Goal: Task Accomplishment & Management: Manage account settings

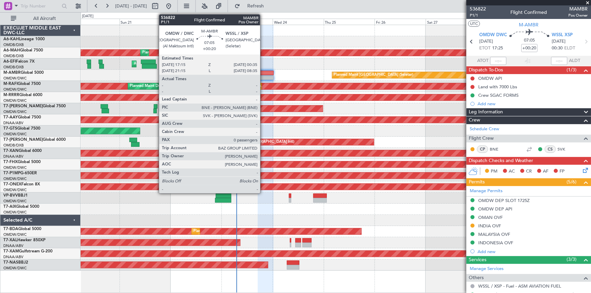
click at [263, 72] on div at bounding box center [266, 73] width 16 height 5
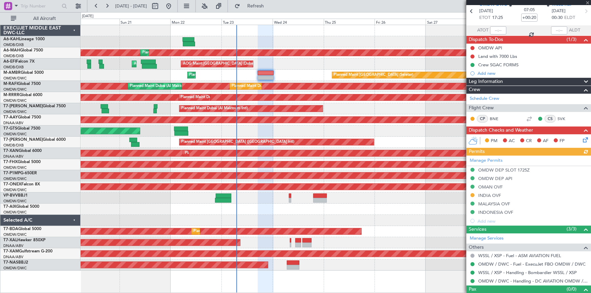
scroll to position [41, 0]
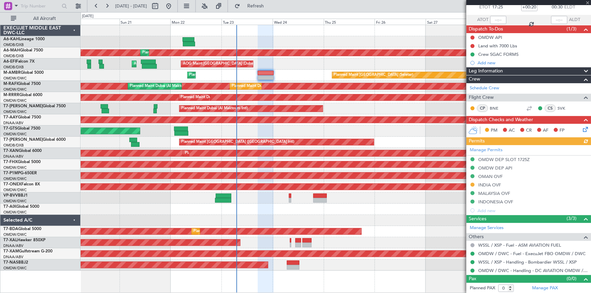
drag, startPoint x: 494, startPoint y: 185, endPoint x: 467, endPoint y: 186, distance: 27.1
click at [490, 184] on div "Manage Permits OMDW DEP SLOT 1725Z OMDW DEP API OMAN OVF INDIA OVF MALAYSIA OVF…" at bounding box center [528, 180] width 125 height 70
click at [486, 183] on div "Manage Permits OMDW DEP SLOT 1725Z OMDW DEP API OMAN OVF INDIA OVF MALAYSIA OVF…" at bounding box center [528, 180] width 125 height 70
drag, startPoint x: 496, startPoint y: 185, endPoint x: 490, endPoint y: 183, distance: 6.7
click at [495, 184] on div "Manage Permits OMDW DEP SLOT 1725Z OMDW DEP API OMAN OVF INDIA OVF MALAYSIA OVF…" at bounding box center [528, 180] width 125 height 70
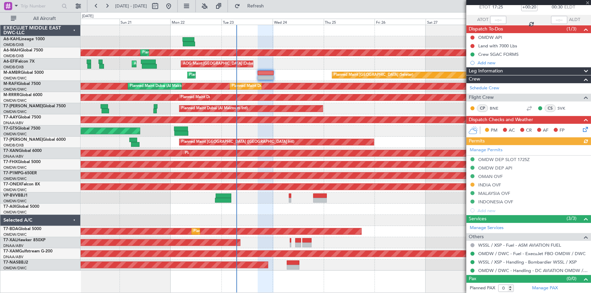
click at [485, 183] on div "Manage Permits OMDW DEP SLOT 1725Z OMDW DEP API OMAN OVF INDIA OVF MALAYSIA OVF…" at bounding box center [528, 180] width 125 height 70
click at [481, 185] on div "INDIA OVF" at bounding box center [489, 185] width 23 height 6
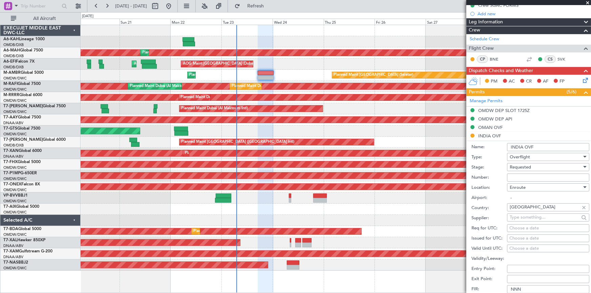
scroll to position [133, 0]
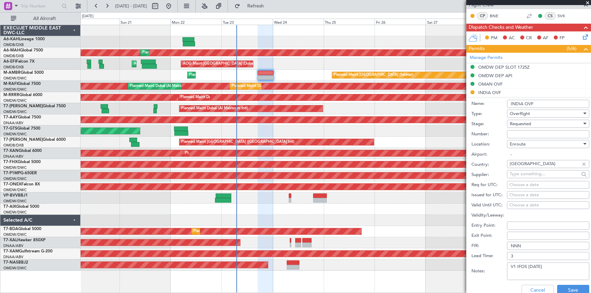
click at [525, 133] on input "Number:" at bounding box center [548, 134] width 82 height 8
paste input "YA/N/2129/09/23"
type input "YA/N/2129/09/23"
click at [523, 125] on span "Requested" at bounding box center [519, 124] width 21 height 6
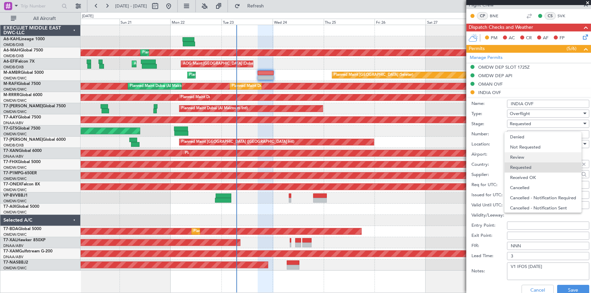
scroll to position [3, 0]
drag, startPoint x: 533, startPoint y: 176, endPoint x: 544, endPoint y: 179, distance: 12.1
click at [533, 175] on span "Received OK" at bounding box center [546, 175] width 72 height 10
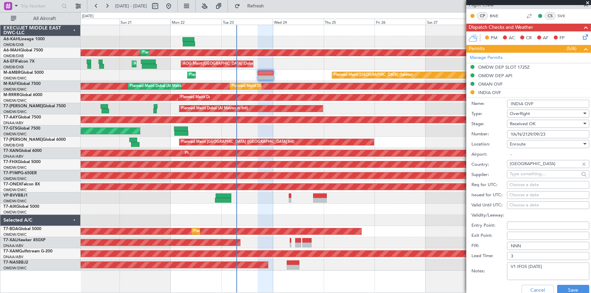
scroll to position [243, 0]
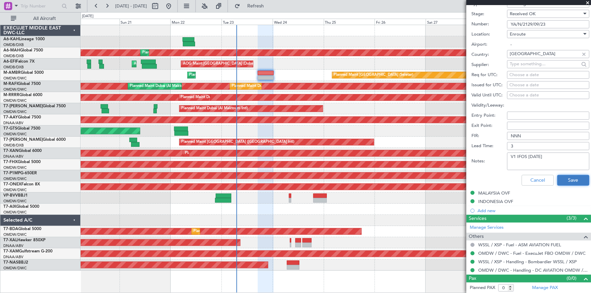
click at [557, 180] on button "Save" at bounding box center [573, 180] width 32 height 11
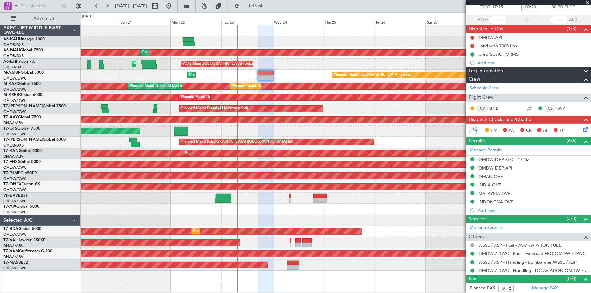
scroll to position [0, 0]
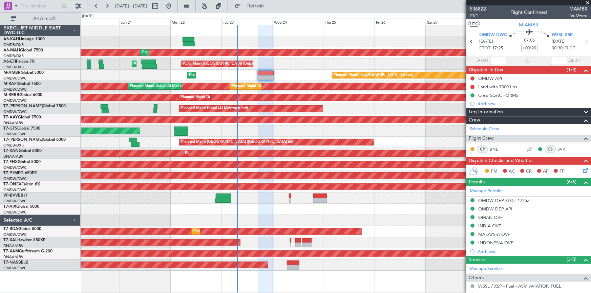
click at [473, 15] on span "P1/1" at bounding box center [477, 16] width 16 height 6
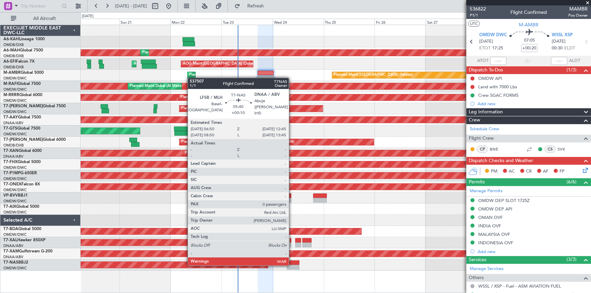
click at [291, 264] on div at bounding box center [293, 263] width 13 height 5
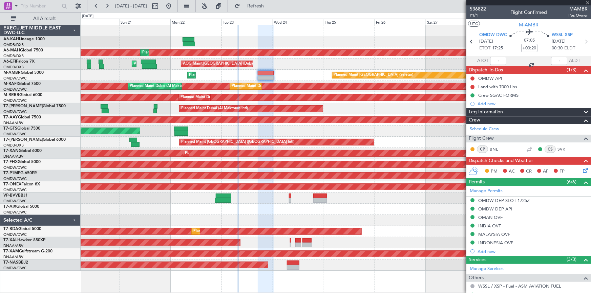
type input "+00:10"
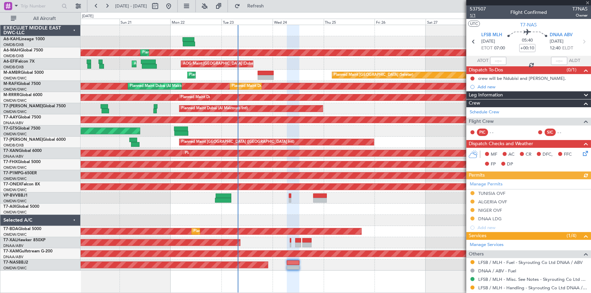
click at [474, 16] on span "1/1" at bounding box center [477, 16] width 16 height 6
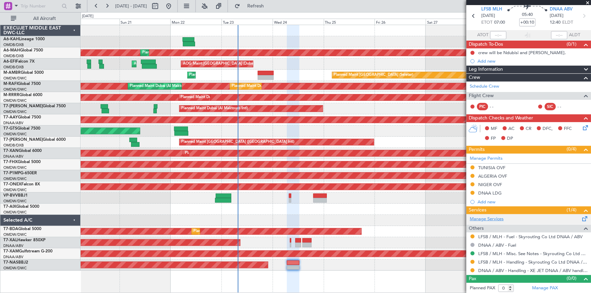
click at [495, 219] on link "Manage Services" at bounding box center [486, 219] width 34 height 7
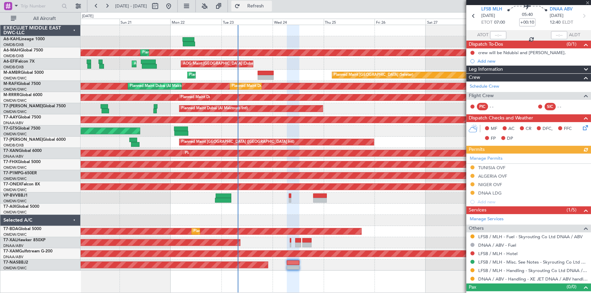
click at [270, 7] on span "Refresh" at bounding box center [255, 6] width 28 height 5
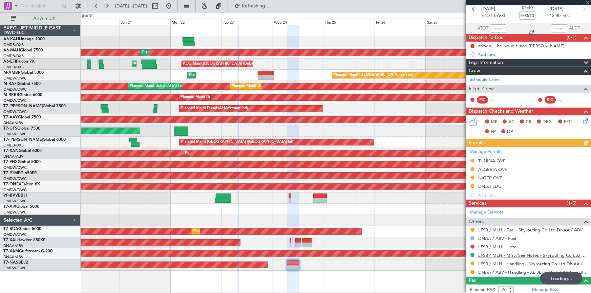
scroll to position [34, 0]
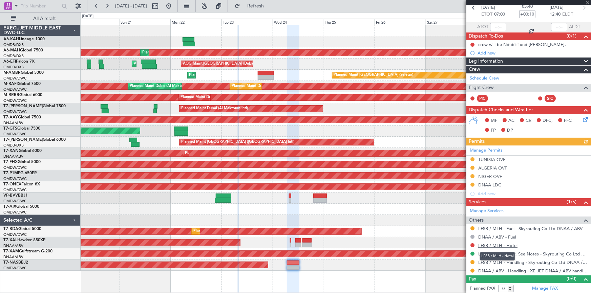
click at [495, 245] on link "LFSB / MLH - Hotel" at bounding box center [497, 246] width 39 height 6
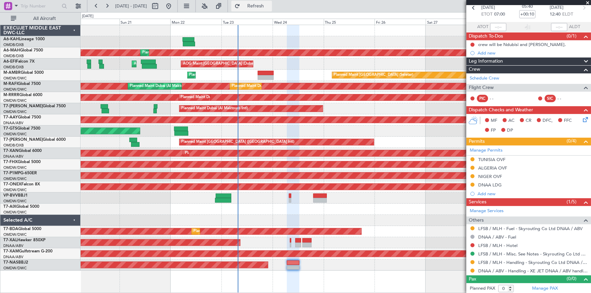
click at [270, 5] on span "Refresh" at bounding box center [255, 6] width 28 height 5
click at [18, 5] on span at bounding box center [16, 5] width 8 height 8
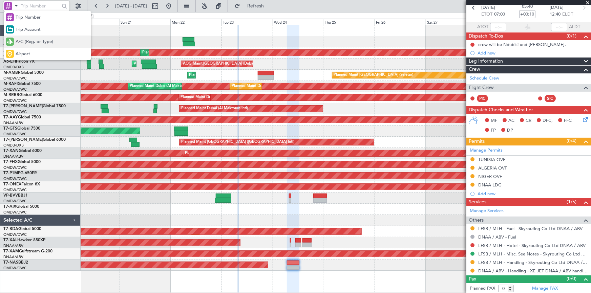
click at [40, 42] on span "A/C (Reg. or Type)" at bounding box center [35, 42] width 38 height 7
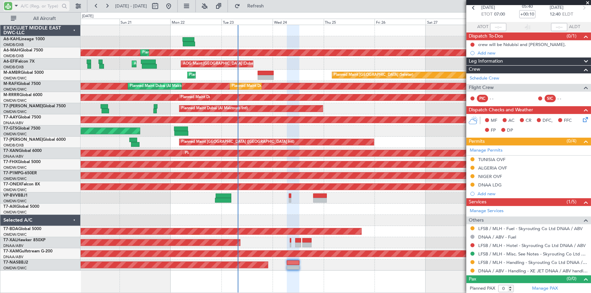
click at [46, 8] on input "text" at bounding box center [40, 6] width 39 height 10
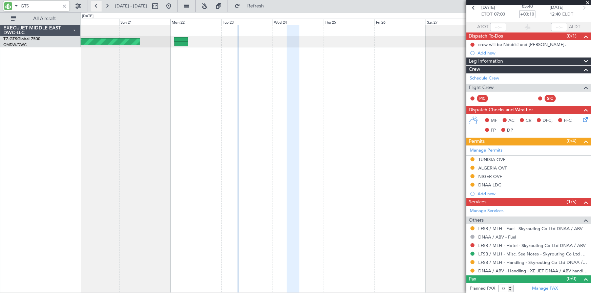
type input "GTS"
click at [95, 4] on button at bounding box center [96, 6] width 11 height 11
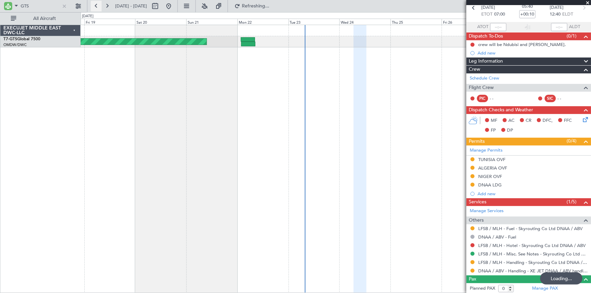
click at [95, 4] on button at bounding box center [96, 6] width 11 height 11
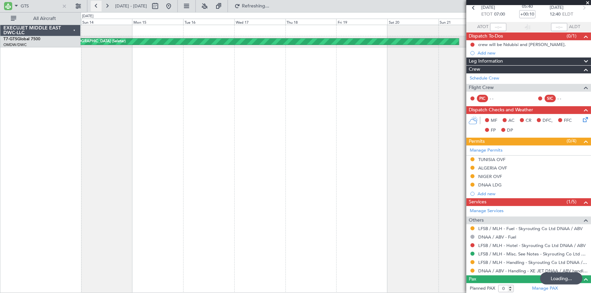
click at [95, 4] on button at bounding box center [96, 6] width 11 height 11
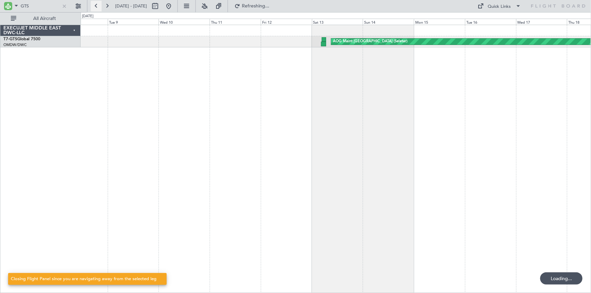
scroll to position [0, 0]
click at [95, 4] on button at bounding box center [96, 6] width 11 height 11
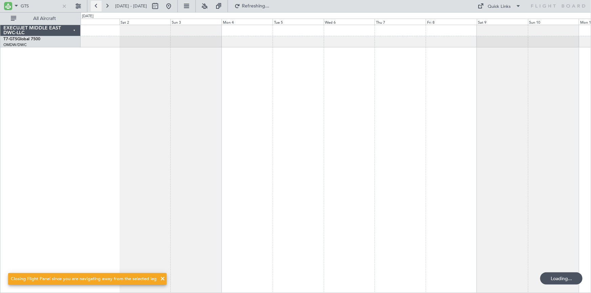
click at [95, 4] on button at bounding box center [96, 6] width 11 height 11
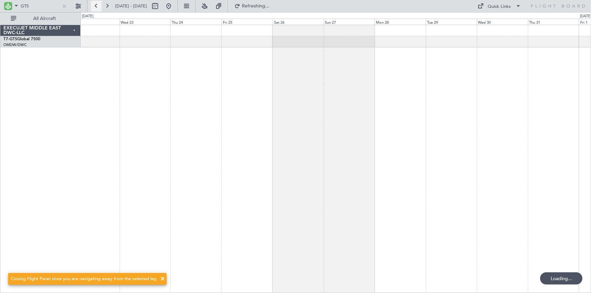
click at [95, 4] on button at bounding box center [96, 6] width 11 height 11
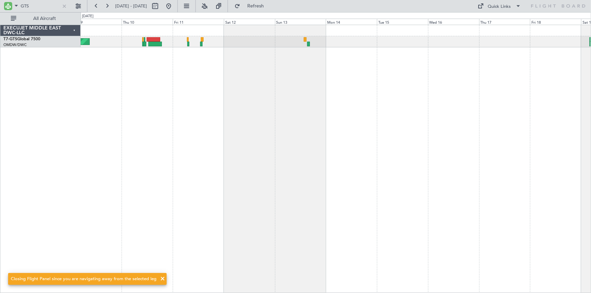
click at [301, 77] on div "Planned Maint Dubai (Al Maktoum Intl)" at bounding box center [336, 159] width 510 height 268
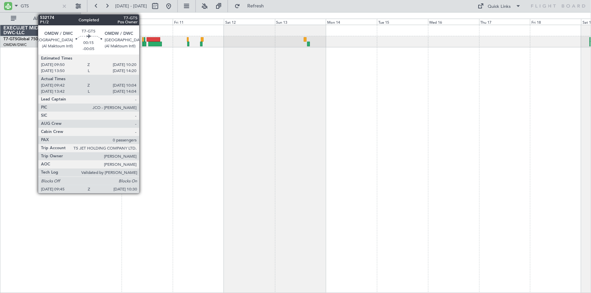
click at [142, 43] on div at bounding box center [143, 44] width 2 height 5
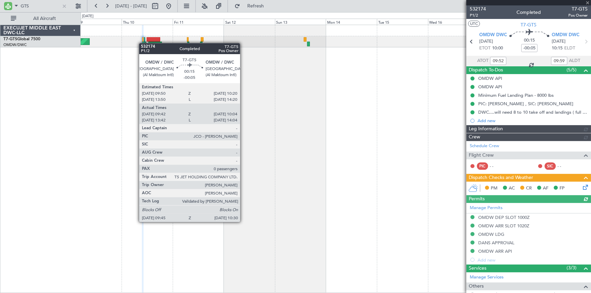
type input "[PERSON_NAME] ([PERSON_NAME])"
type input "6697"
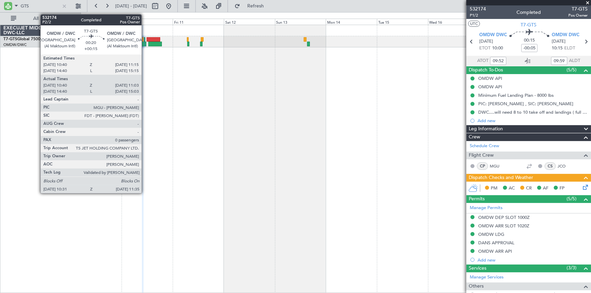
click at [145, 43] on div at bounding box center [144, 44] width 2 height 5
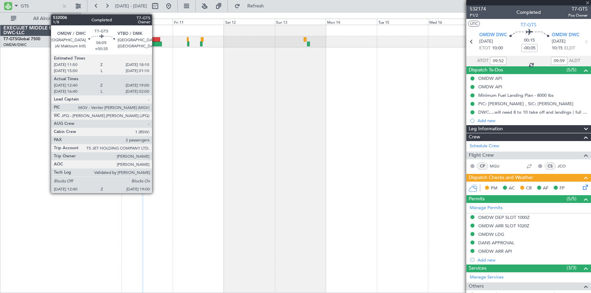
type input "+00:15"
type input "10:50"
type input "10:58"
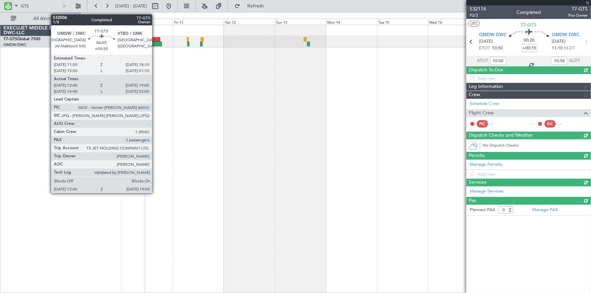
click at [155, 44] on div at bounding box center [155, 44] width 14 height 5
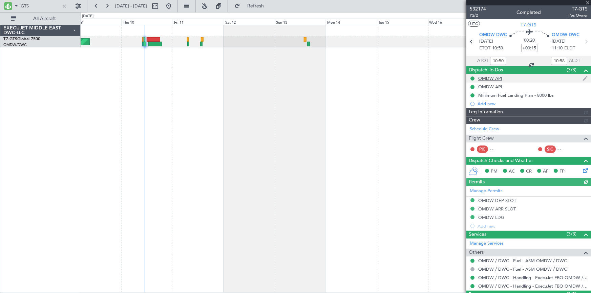
type input "[PERSON_NAME] ([PERSON_NAME])"
type input "6747"
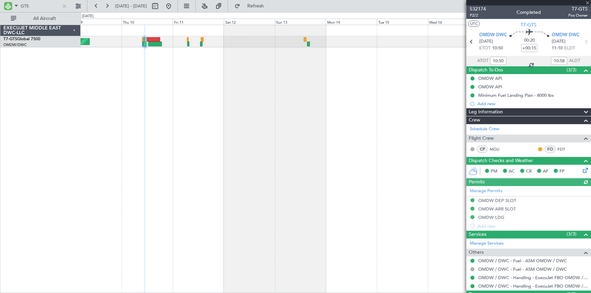
type input "+00:35"
type input "12:50"
type input "18:55"
type input "2"
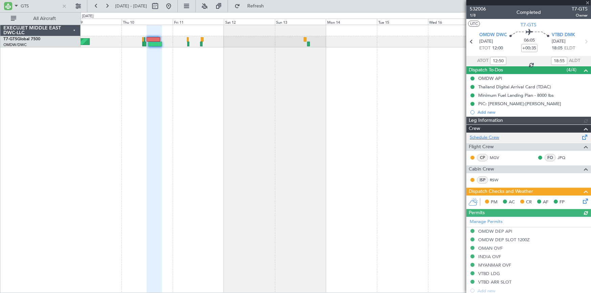
type input "[PERSON_NAME] ([PERSON_NAME])"
type input "6675"
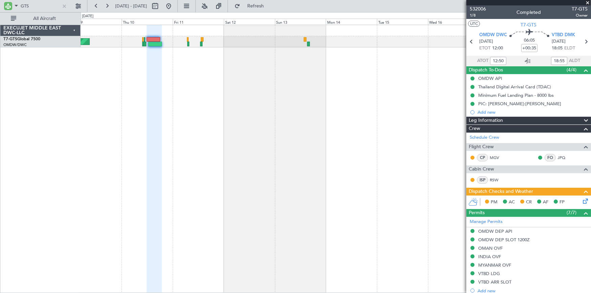
type input "16:50"
type input "01:55"
type input "12:50"
type input "18:55"
click at [64, 7] on div at bounding box center [64, 5] width 7 height 7
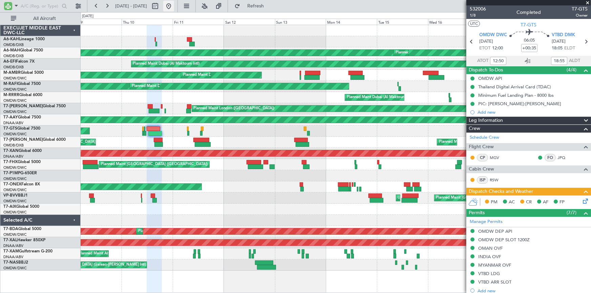
click at [174, 6] on button at bounding box center [168, 6] width 11 height 11
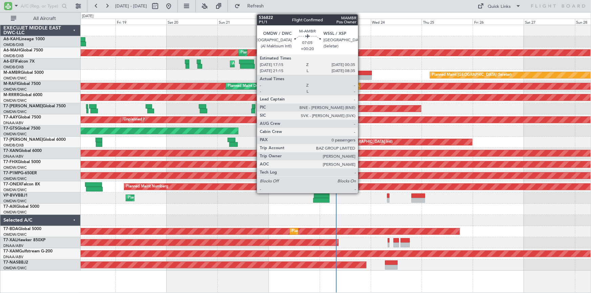
click at [361, 75] on div "Planned Maint [GEOGRAPHIC_DATA] (Seletar) Planned Maint [GEOGRAPHIC_DATA] (Al M…" at bounding box center [336, 75] width 510 height 11
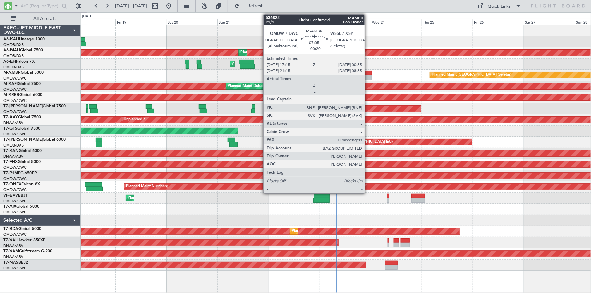
click at [368, 72] on div at bounding box center [364, 73] width 16 height 5
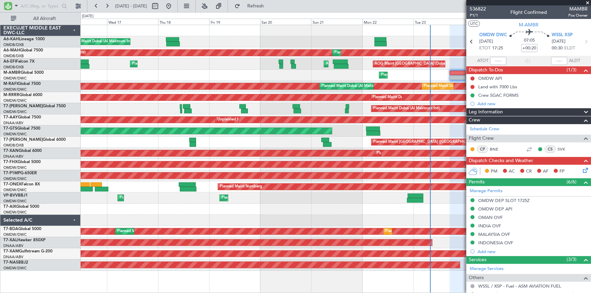
click at [448, 128] on div "AOG Maint [GEOGRAPHIC_DATA] (Seletar)" at bounding box center [336, 131] width 510 height 11
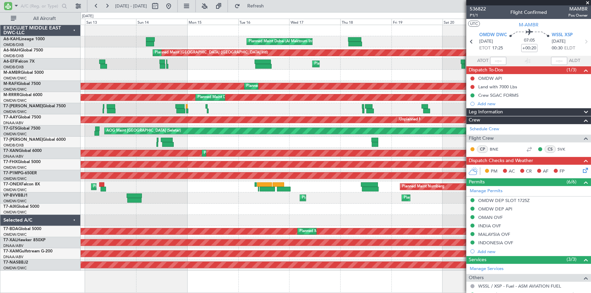
click at [101, 138] on div "Planned Maint [GEOGRAPHIC_DATA] ([GEOGRAPHIC_DATA] Intl)" at bounding box center [336, 142] width 510 height 11
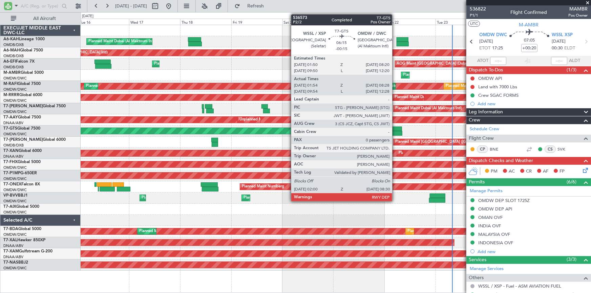
click at [395, 130] on div at bounding box center [395, 129] width 14 height 5
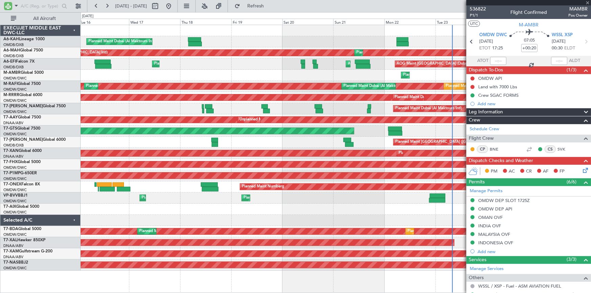
type input "-00:15"
type input "02:04"
type input "08:23"
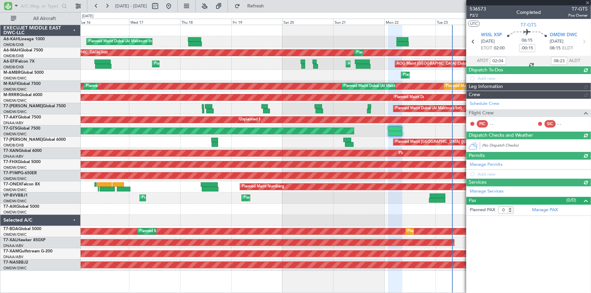
type input "[PERSON_NAME] ([PERSON_NAME])"
type input "7342"
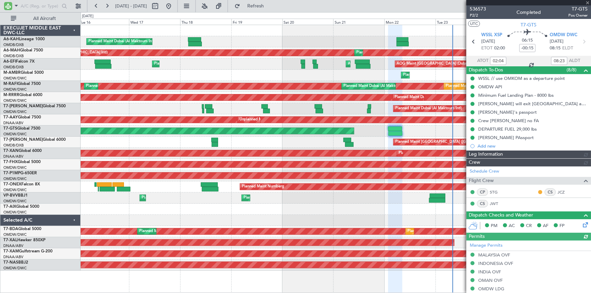
type input "[PERSON_NAME] ([PERSON_NAME])"
type input "7342"
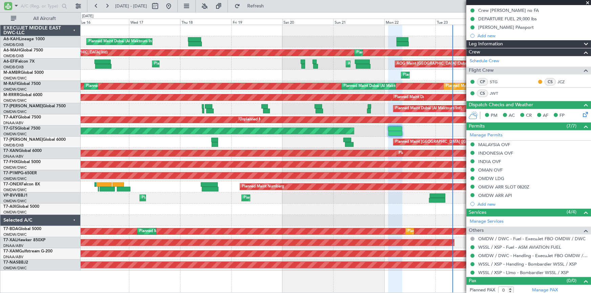
scroll to position [112, 0]
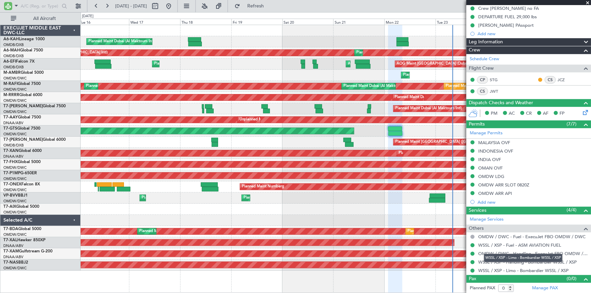
drag, startPoint x: 500, startPoint y: 260, endPoint x: 492, endPoint y: 264, distance: 8.3
click at [499, 260] on mat-tooltip-component "WSSL / XSP - Limo - Bombardier WSSL / XSP" at bounding box center [523, 258] width 88 height 18
click at [517, 263] on mat-tooltip-component "WSSL / XSP - Limo - Bombardier WSSL / XSP" at bounding box center [523, 258] width 88 height 18
click at [481, 261] on div "Confirmed" at bounding box center [472, 259] width 21 height 8
click at [501, 262] on link "WSSL / XSP - Handling - Bombardier WSSL / XSP" at bounding box center [527, 262] width 98 height 6
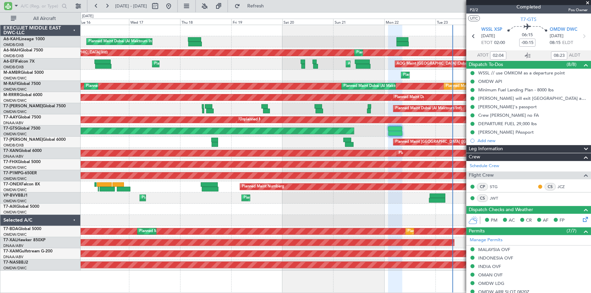
scroll to position [0, 0]
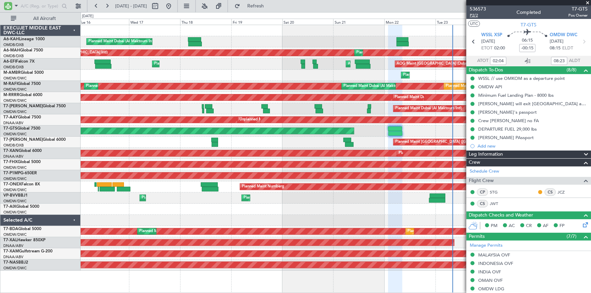
click at [477, 16] on span "P2/2" at bounding box center [477, 16] width 16 height 6
type input "[PERSON_NAME] ([PERSON_NAME])"
type input "7342"
click at [174, 5] on button at bounding box center [168, 6] width 11 height 11
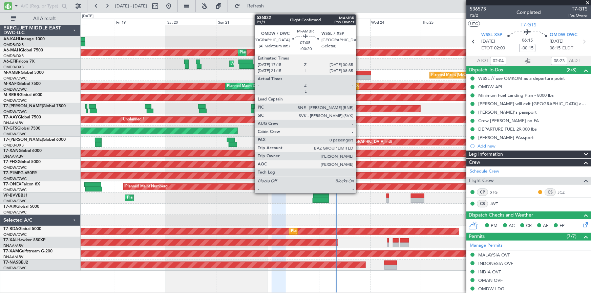
click at [359, 71] on div at bounding box center [363, 73] width 16 height 5
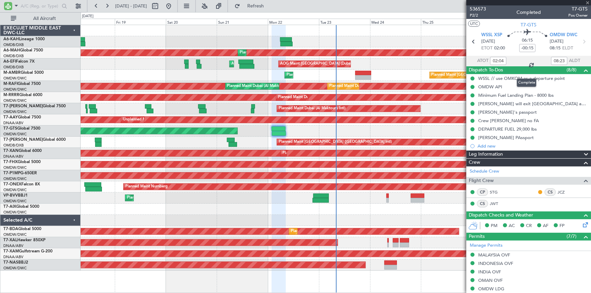
type input "+00:20"
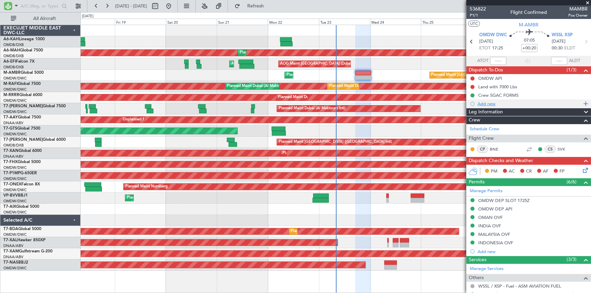
click at [484, 102] on div "Add new" at bounding box center [529, 104] width 104 height 6
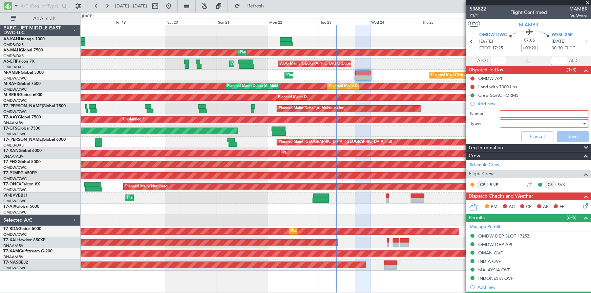
click at [516, 115] on input "Name:" at bounding box center [543, 113] width 89 height 7
type input "ARRIVAL THRU OMKOM POINT"
click at [530, 125] on div at bounding box center [541, 123] width 79 height 10
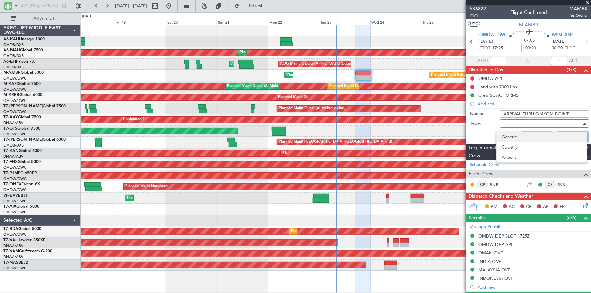
click at [516, 137] on span "Generic" at bounding box center [542, 137] width 80 height 10
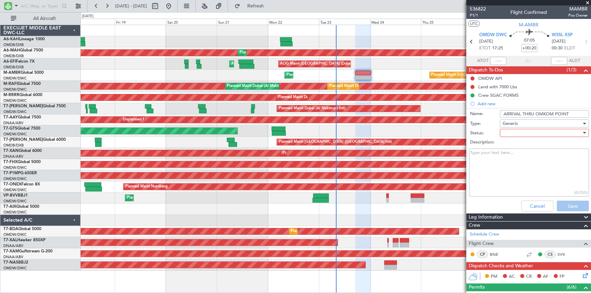
click at [516, 133] on div at bounding box center [541, 133] width 79 height 10
click at [511, 147] on span "Not Started" at bounding box center [542, 146] width 80 height 10
click at [566, 206] on button "Save" at bounding box center [572, 206] width 32 height 11
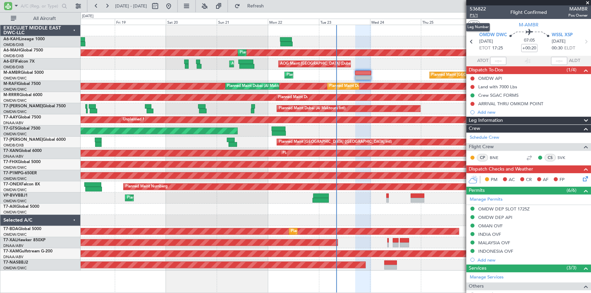
click at [473, 14] on span "P1/1" at bounding box center [477, 16] width 16 height 6
click at [522, 47] on input "+00:20" at bounding box center [529, 48] width 16 height 8
type input "+25"
click at [507, 47] on div "07:05 +25" at bounding box center [529, 41] width 45 height 25
type input "+00:25"
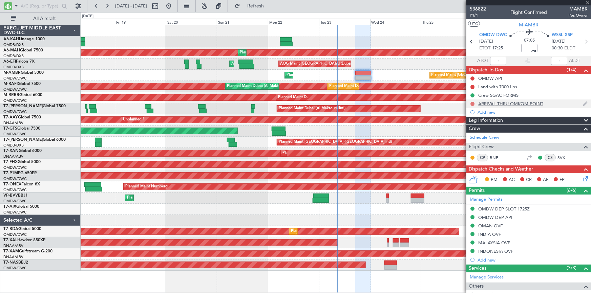
click at [472, 106] on mat-tooltip-component "Not Started" at bounding box center [472, 115] width 32 height 18
click at [472, 104] on button at bounding box center [472, 104] width 4 height 4
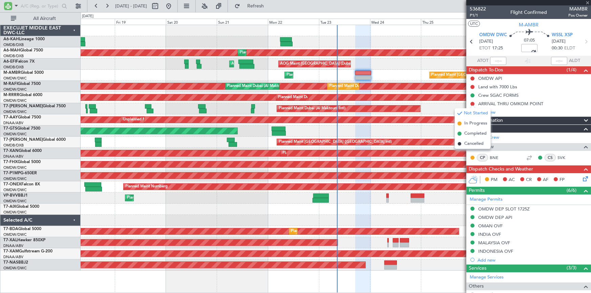
drag, startPoint x: 463, startPoint y: 134, endPoint x: 474, endPoint y: 118, distance: 19.2
click at [463, 134] on li "Completed" at bounding box center [472, 134] width 36 height 10
click at [534, 56] on section "ATOT ALDT" at bounding box center [528, 61] width 125 height 10
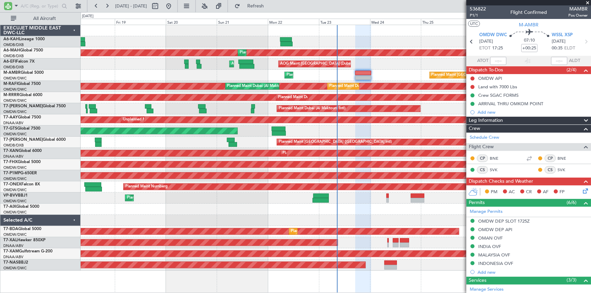
type input "Dherander Fithani (DHF)"
type input "7298"
click at [483, 111] on div "Add new" at bounding box center [529, 112] width 104 height 6
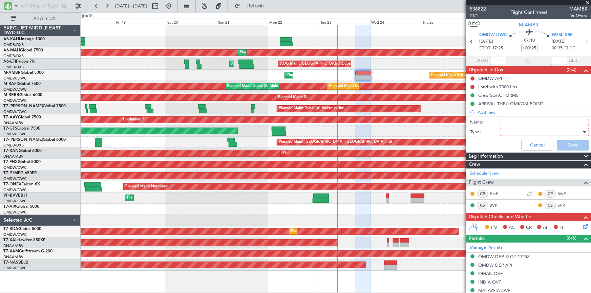
click at [507, 122] on input "Name:" at bounding box center [543, 122] width 89 height 7
type input "[PERSON_NAME] passport details"
click at [508, 132] on div at bounding box center [541, 132] width 79 height 10
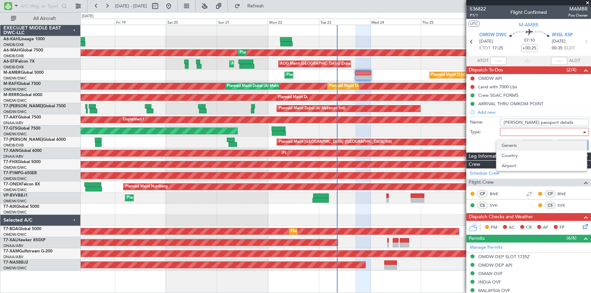
click at [513, 142] on span "Generic" at bounding box center [542, 145] width 80 height 10
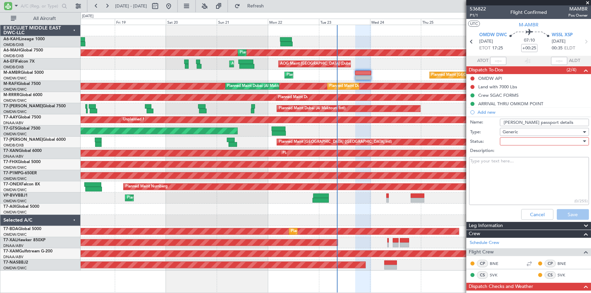
click at [499, 168] on textarea "Description:" at bounding box center [529, 181] width 120 height 48
paste textarea "I have to leave [GEOGRAPHIC_DATA] on South African and enter Seleter [DEMOGRAPH…"
type textarea "I have to leave [GEOGRAPHIC_DATA] on South African and enter Seleter [DEMOGRAPH…"
click at [513, 142] on div at bounding box center [541, 141] width 79 height 10
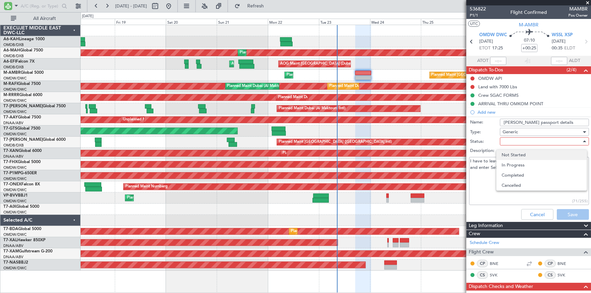
click at [517, 154] on span "Not Started" at bounding box center [542, 155] width 80 height 10
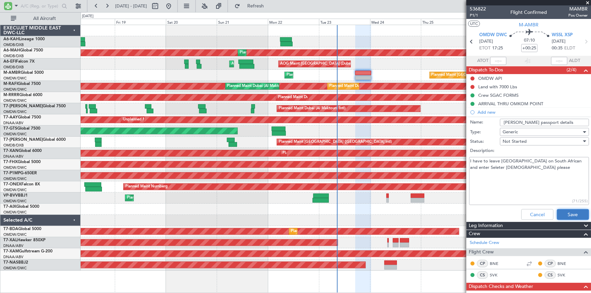
click at [561, 213] on button "Save" at bounding box center [572, 214] width 32 height 11
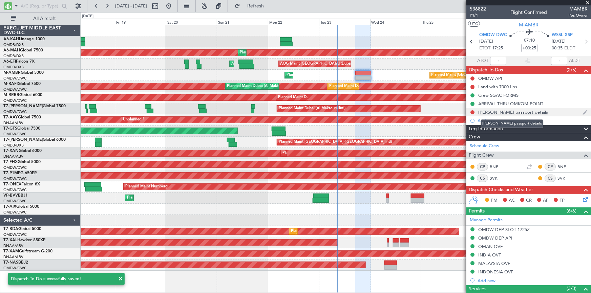
click at [498, 111] on div "[PERSON_NAME] passport details" at bounding box center [513, 112] width 70 height 6
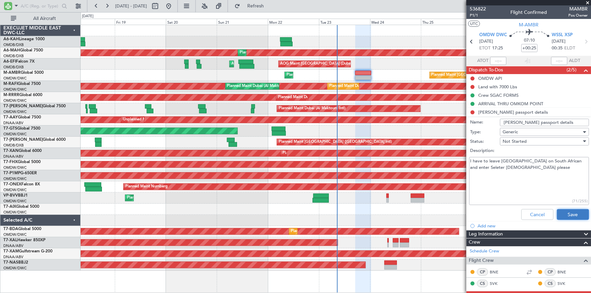
click at [560, 214] on button "Save" at bounding box center [572, 214] width 32 height 11
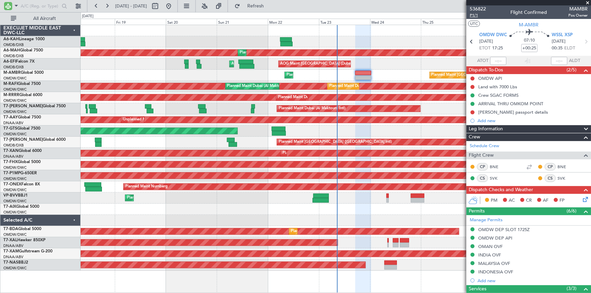
click at [474, 16] on span "P1/1" at bounding box center [477, 16] width 16 height 6
type input "Dherander Fithani (DHF)"
type input "7298"
type input "Dherander Fithani (DHF)"
type input "7298"
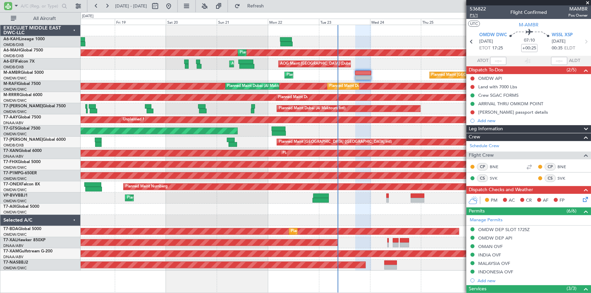
type input "Dherander Fithani (DHF)"
type input "7298"
type input "Dherander Fithani (DHF)"
type input "7298"
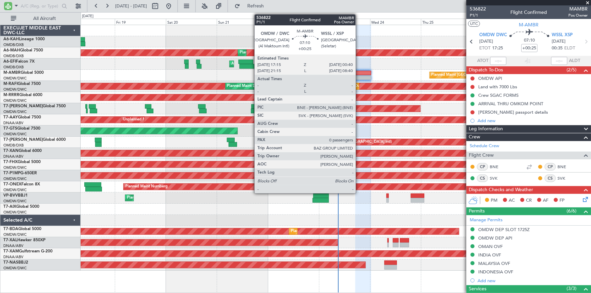
click at [363, 74] on div at bounding box center [363, 73] width 16 height 5
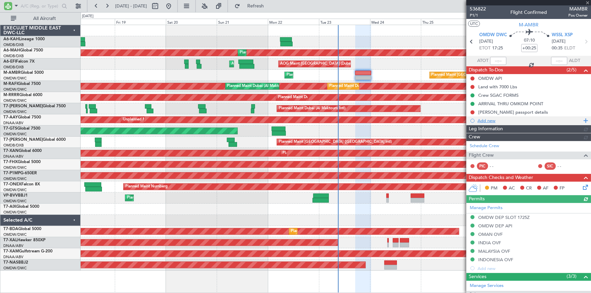
type input "Dherander Fithani (DHF)"
type input "7298"
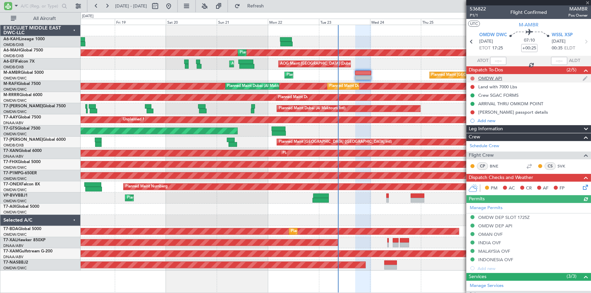
click at [472, 79] on button at bounding box center [472, 78] width 4 height 4
click at [467, 108] on span "Completed" at bounding box center [475, 108] width 22 height 7
click at [472, 87] on button at bounding box center [472, 87] width 4 height 4
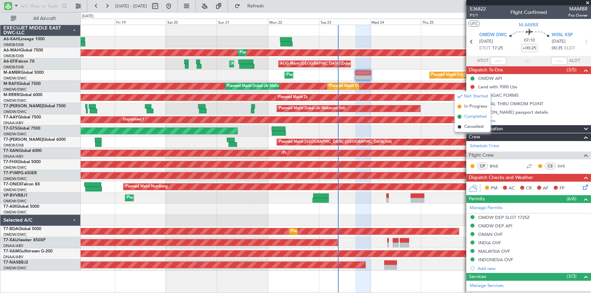
click at [475, 116] on span "Completed" at bounding box center [475, 116] width 22 height 7
click at [473, 112] on button at bounding box center [472, 112] width 4 height 4
click at [472, 141] on span "Completed" at bounding box center [475, 142] width 22 height 7
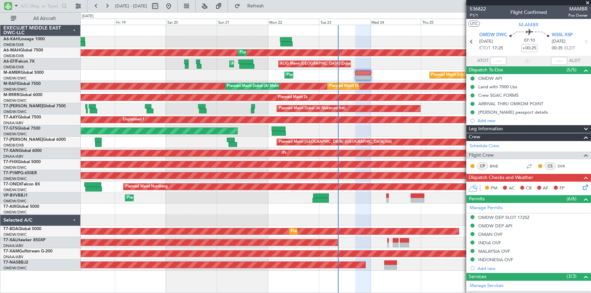
click at [581, 185] on icon at bounding box center [583, 185] width 5 height 5
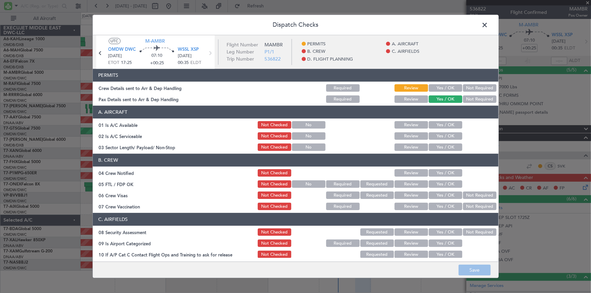
click at [434, 86] on button "Yes / OK" at bounding box center [445, 88] width 34 height 7
drag, startPoint x: 436, startPoint y: 120, endPoint x: 442, endPoint y: 139, distance: 19.5
click at [437, 124] on div "Yes / OK" at bounding box center [444, 124] width 34 height 9
click at [442, 125] on button "Yes / OK" at bounding box center [445, 124] width 34 height 7
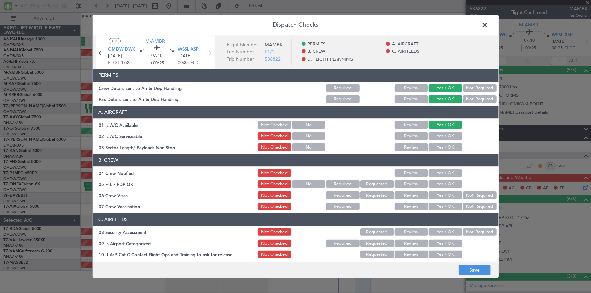
drag, startPoint x: 440, startPoint y: 136, endPoint x: 441, endPoint y: 148, distance: 11.9
click at [441, 137] on button "Yes / OK" at bounding box center [445, 136] width 34 height 7
drag, startPoint x: 440, startPoint y: 145, endPoint x: 446, endPoint y: 152, distance: 9.3
click at [442, 147] on button "Yes / OK" at bounding box center [445, 147] width 34 height 7
click at [441, 176] on button "Yes / OK" at bounding box center [445, 173] width 34 height 7
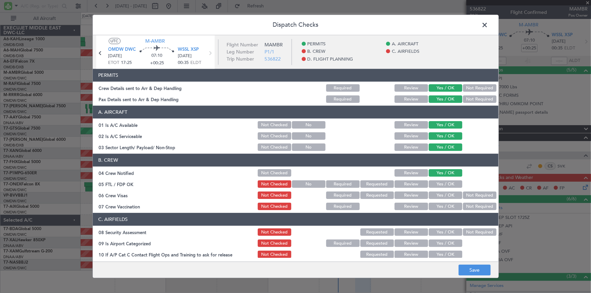
drag, startPoint x: 439, startPoint y: 188, endPoint x: 441, endPoint y: 191, distance: 3.5
click at [440, 191] on section "B. CREW 04 Crew Notified Not Checked Review Yes / OK 05 FTL / FDP OK Not Checke…" at bounding box center [295, 183] width 405 height 58
click at [438, 185] on button "Yes / OK" at bounding box center [445, 184] width 34 height 7
drag, startPoint x: 440, startPoint y: 198, endPoint x: 442, endPoint y: 203, distance: 5.6
click at [440, 199] on button "Yes / OK" at bounding box center [445, 195] width 34 height 7
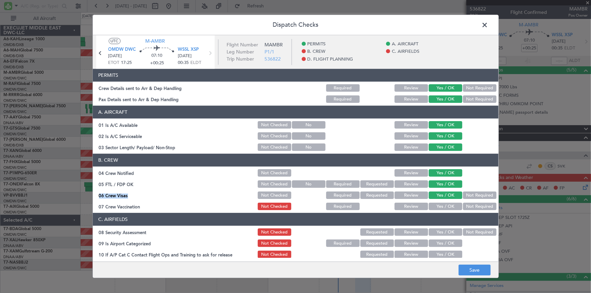
click at [440, 203] on button "Yes / OK" at bounding box center [445, 206] width 34 height 7
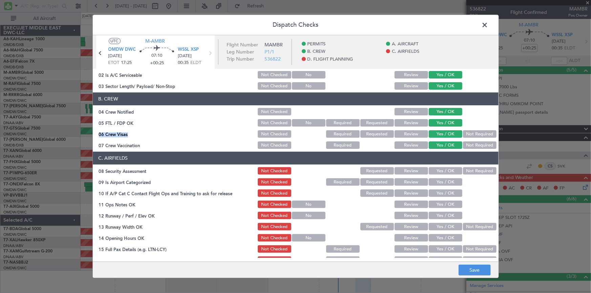
click at [437, 170] on button "Yes / OK" at bounding box center [445, 171] width 34 height 7
click at [436, 184] on button "Yes / OK" at bounding box center [445, 182] width 34 height 7
click at [466, 171] on button "Not Required" at bounding box center [480, 171] width 34 height 7
click at [438, 192] on button "Yes / OK" at bounding box center [445, 193] width 34 height 7
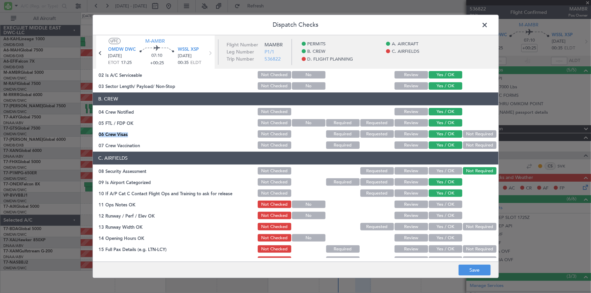
click at [440, 203] on button "Yes / OK" at bounding box center [445, 204] width 34 height 7
click at [441, 215] on button "Yes / OK" at bounding box center [445, 215] width 34 height 7
click at [442, 227] on button "Yes / OK" at bounding box center [445, 226] width 34 height 7
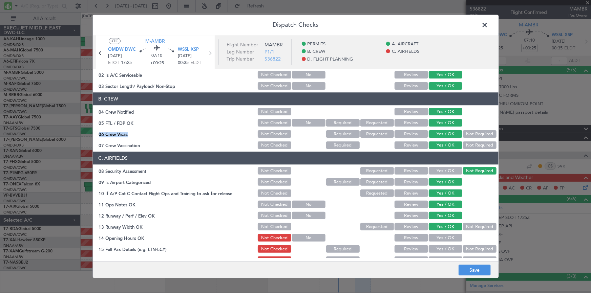
click at [441, 239] on button "Yes / OK" at bounding box center [445, 238] width 34 height 7
click at [443, 250] on button "Yes / OK" at bounding box center [445, 249] width 34 height 7
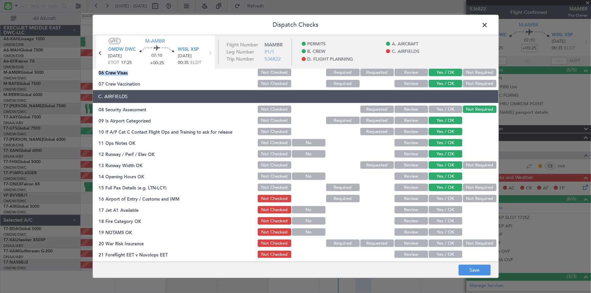
click at [441, 196] on button "Yes / OK" at bounding box center [445, 198] width 34 height 7
click at [439, 206] on button "Yes / OK" at bounding box center [445, 209] width 34 height 7
click at [436, 221] on button "Yes / OK" at bounding box center [445, 221] width 34 height 7
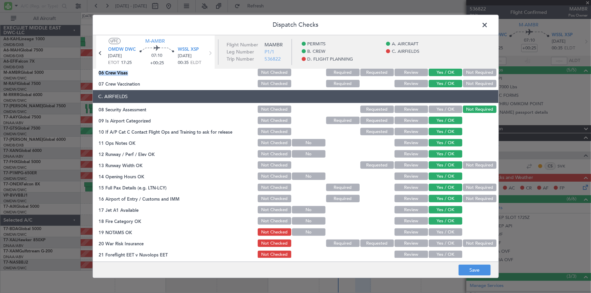
click at [441, 233] on button "Yes / OK" at bounding box center [445, 232] width 34 height 7
click at [444, 248] on section "C. AIRFIELDS 08 Security Assessment Not Checked Requested Review Yes / OK Not R…" at bounding box center [295, 197] width 405 height 214
click at [472, 245] on button "Not Required" at bounding box center [480, 243] width 34 height 7
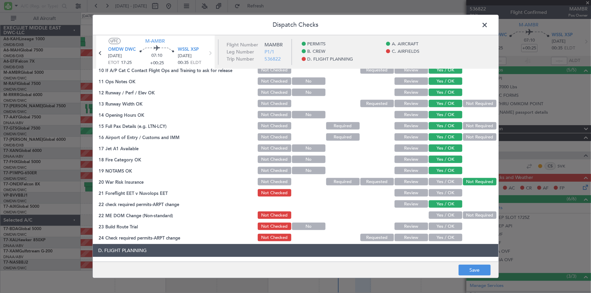
click at [437, 190] on button "Yes / OK" at bounding box center [445, 193] width 34 height 7
click at [442, 215] on button "Yes / OK" at bounding box center [445, 215] width 34 height 7
click at [442, 223] on button "Yes / OK" at bounding box center [445, 226] width 34 height 7
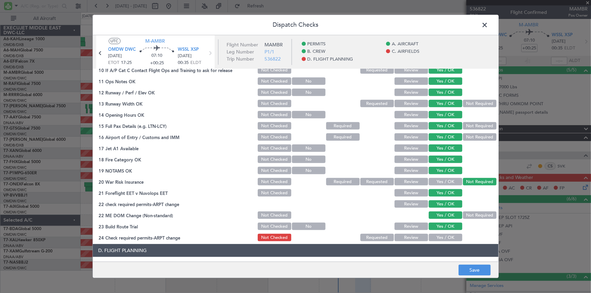
click at [441, 237] on button "Yes / OK" at bounding box center [445, 237] width 34 height 7
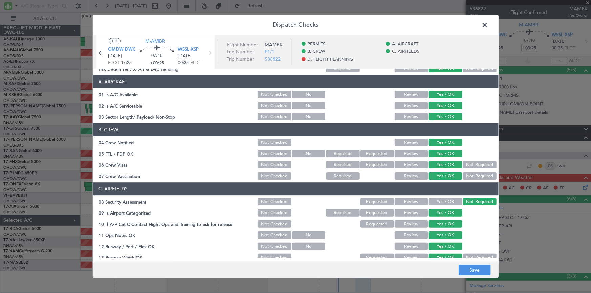
scroll to position [0, 0]
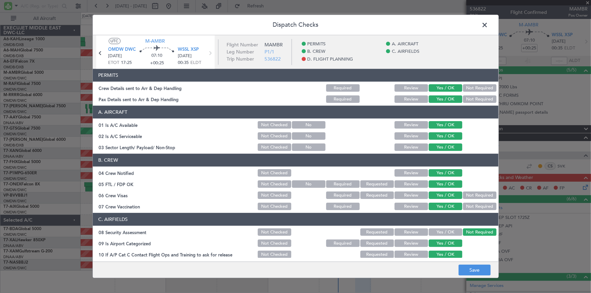
click at [470, 98] on button "Not Required" at bounding box center [480, 99] width 34 height 7
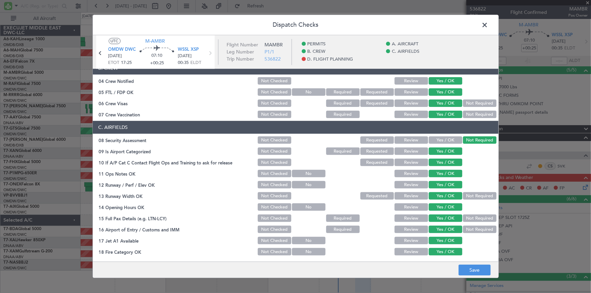
scroll to position [123, 0]
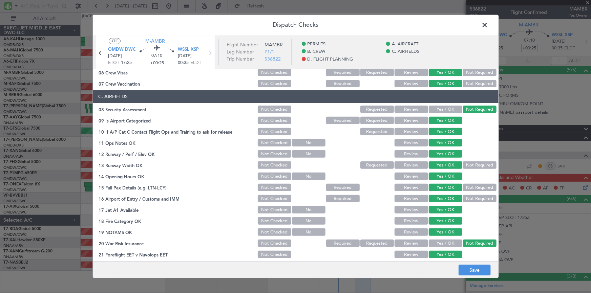
click at [482, 186] on button "Not Required" at bounding box center [480, 187] width 34 height 7
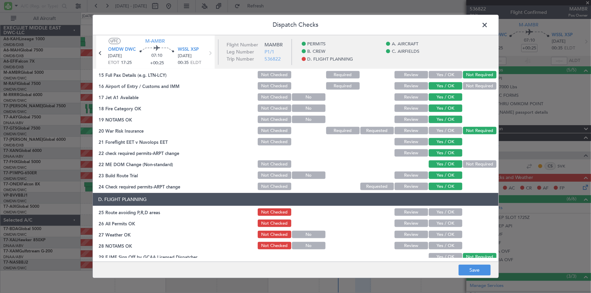
scroll to position [277, 0]
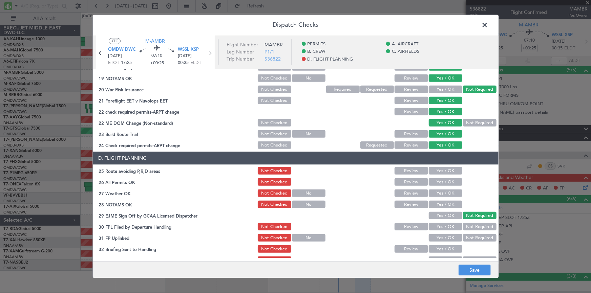
click at [436, 172] on button "Yes / OK" at bounding box center [445, 171] width 34 height 7
click at [435, 184] on button "Yes / OK" at bounding box center [445, 182] width 34 height 7
click at [436, 192] on button "Yes / OK" at bounding box center [445, 193] width 34 height 7
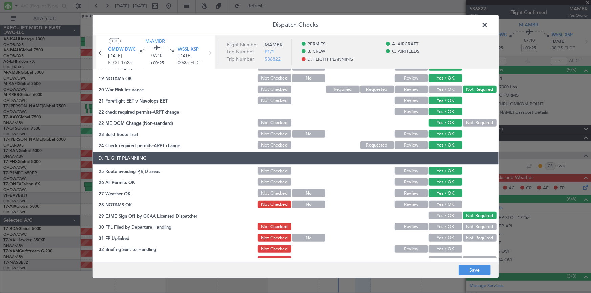
click at [438, 204] on button "Yes / OK" at bounding box center [445, 204] width 34 height 7
click at [437, 227] on button "Yes / OK" at bounding box center [445, 226] width 34 height 7
click at [440, 239] on button "Yes / OK" at bounding box center [445, 238] width 34 height 7
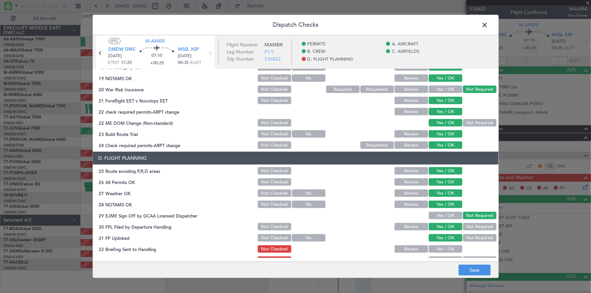
drag, startPoint x: 439, startPoint y: 248, endPoint x: 448, endPoint y: 243, distance: 10.3
click at [440, 246] on button "Yes / OK" at bounding box center [445, 249] width 34 height 7
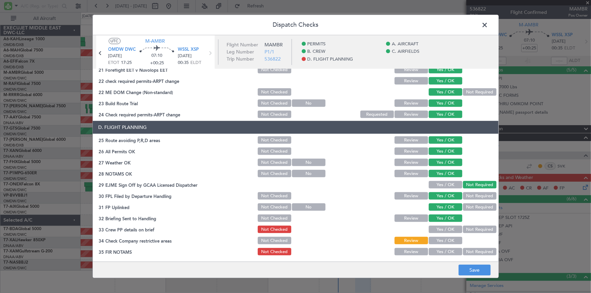
scroll to position [308, 0]
click at [440, 228] on button "Yes / OK" at bounding box center [445, 229] width 34 height 7
click at [438, 242] on button "Yes / OK" at bounding box center [445, 240] width 34 height 7
click at [440, 250] on button "Yes / OK" at bounding box center [445, 251] width 34 height 7
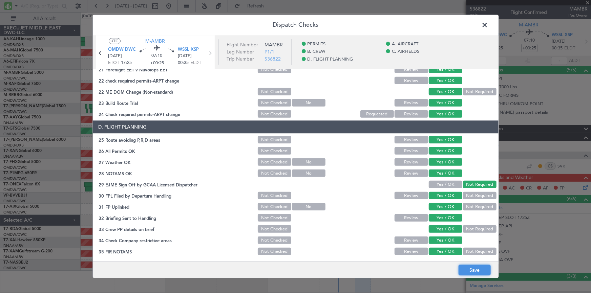
drag, startPoint x: 474, startPoint y: 268, endPoint x: 472, endPoint y: 266, distance: 3.6
click at [474, 267] on button "Save" at bounding box center [474, 270] width 32 height 11
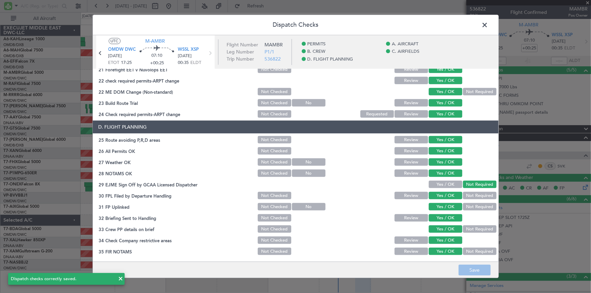
click at [488, 24] on span at bounding box center [488, 27] width 0 height 14
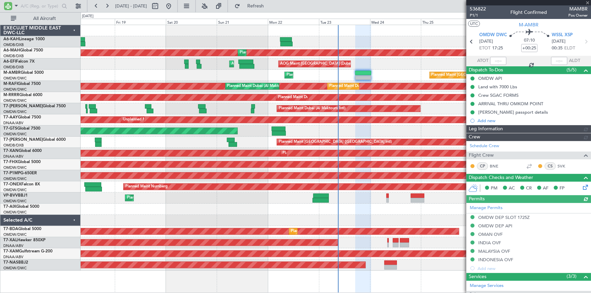
type input "Dherander Fithani (DHF)"
type input "7298"
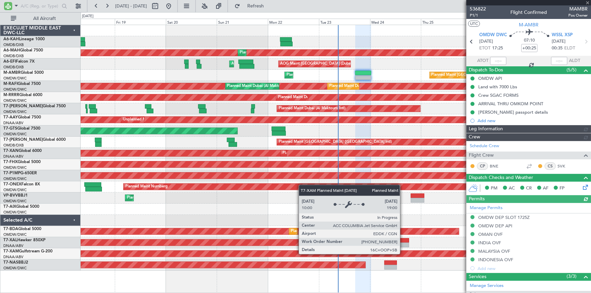
type input "Dherander Fithani (DHF)"
type input "7298"
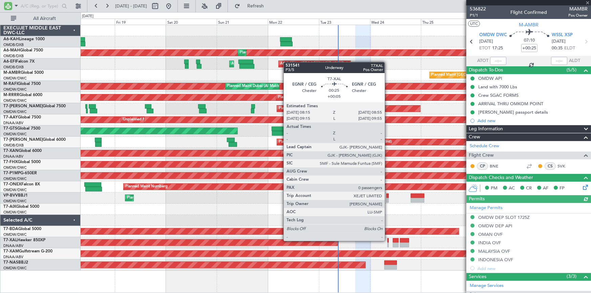
click at [387, 240] on div at bounding box center [388, 240] width 2 height 5
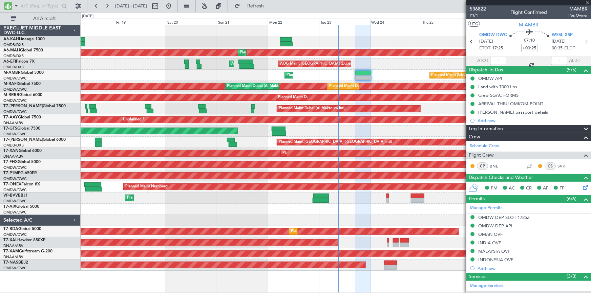
type input "+00:05"
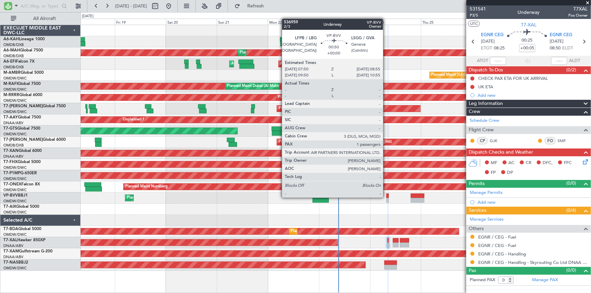
click at [386, 197] on div at bounding box center [387, 196] width 2 height 5
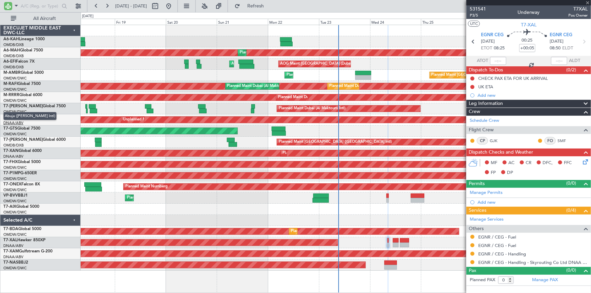
type input "1"
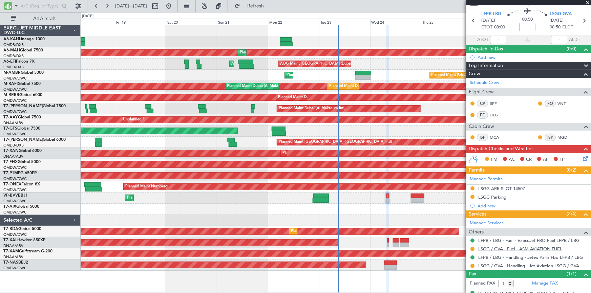
scroll to position [31, 0]
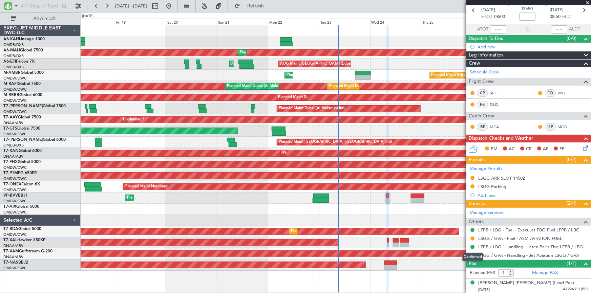
drag, startPoint x: 473, startPoint y: 256, endPoint x: 468, endPoint y: 255, distance: 5.1
click at [472, 255] on div "Confirmed" at bounding box center [472, 257] width 21 height 8
click at [471, 256] on button at bounding box center [472, 255] width 4 height 4
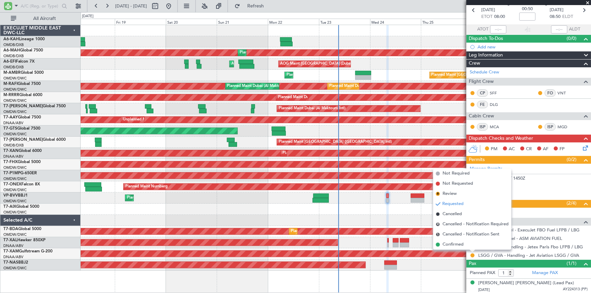
click at [456, 242] on span "Confirmed" at bounding box center [452, 244] width 21 height 7
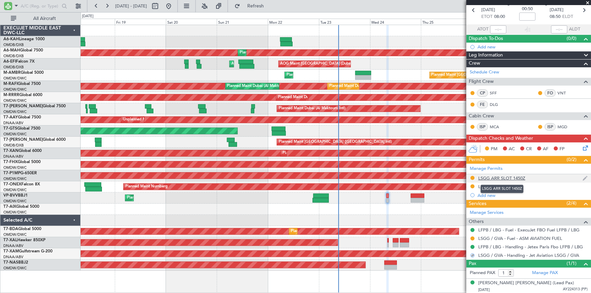
click at [506, 177] on div "LSGG ARR SLOT 1450Z" at bounding box center [501, 178] width 47 height 6
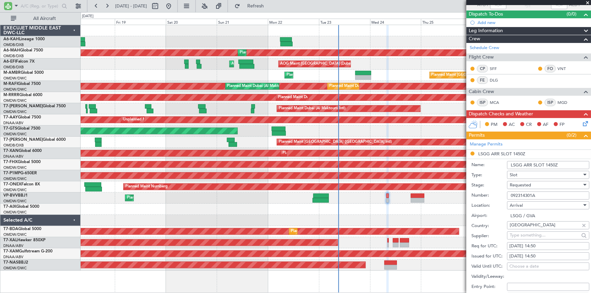
scroll to position [93, 0]
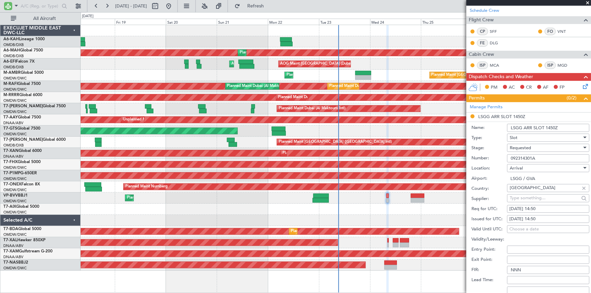
drag, startPoint x: 543, startPoint y: 155, endPoint x: 465, endPoint y: 150, distance: 78.4
click at [465, 150] on fb-app "[DATE] - [DATE] Refresh Quick Links All Aircraft Planned Maint [GEOGRAPHIC_DATA…" at bounding box center [295, 149] width 591 height 288
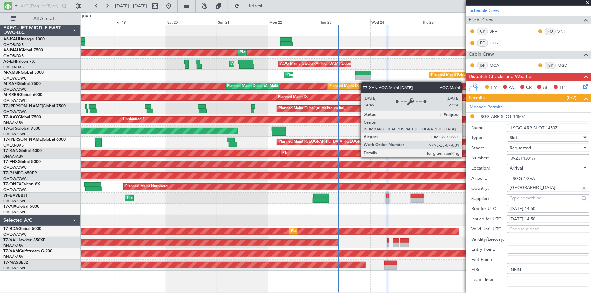
paste input "408304A"
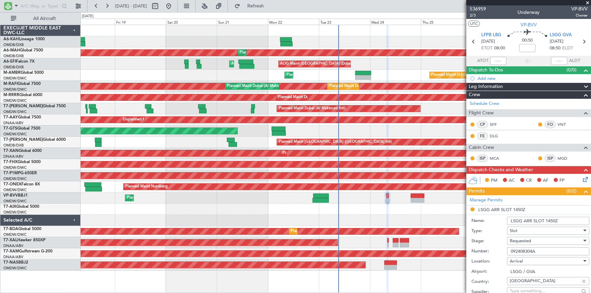
scroll to position [92, 0]
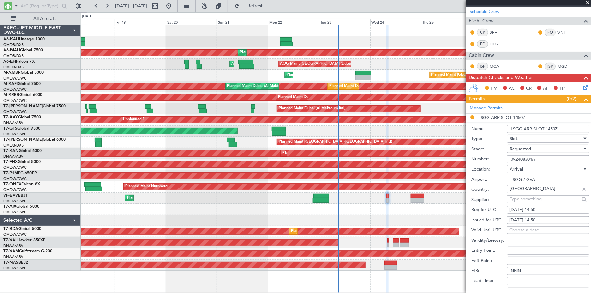
type input "092408304A"
click at [533, 209] on div "[DATE] 14:50" at bounding box center [547, 210] width 77 height 7
select select "9"
select select "2025"
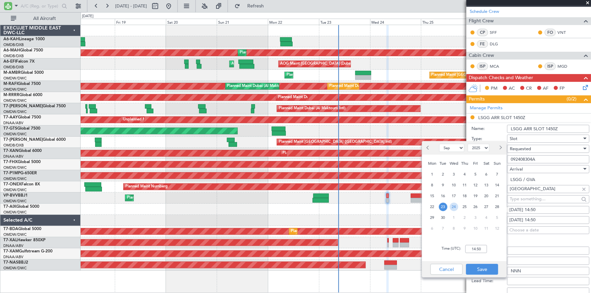
click at [453, 207] on span "24" at bounding box center [453, 207] width 8 height 8
click at [470, 250] on input "00:00" at bounding box center [476, 249] width 22 height 8
type input "08:50"
click at [484, 269] on button "Save" at bounding box center [482, 269] width 32 height 11
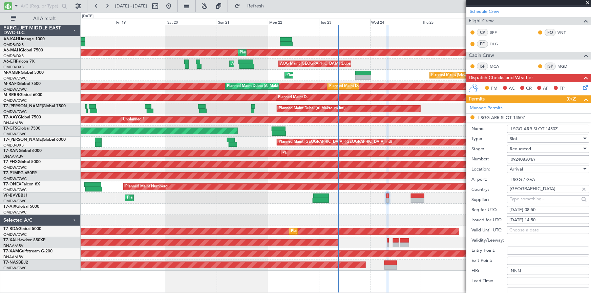
click at [532, 218] on div "[DATE] 14:50" at bounding box center [547, 220] width 77 height 7
select select "9"
select select "2025"
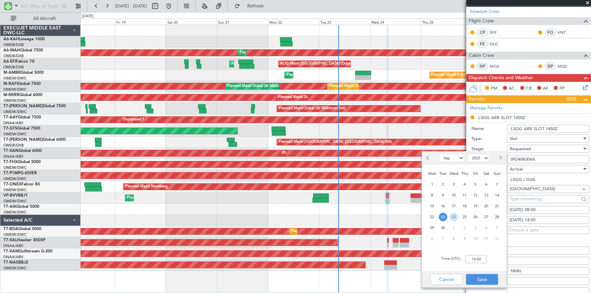
click at [455, 218] on span "24" at bounding box center [453, 217] width 8 height 8
click at [465, 260] on input "00:00" at bounding box center [476, 259] width 22 height 8
type input "08:50"
click at [486, 280] on button "Save" at bounding box center [482, 279] width 32 height 11
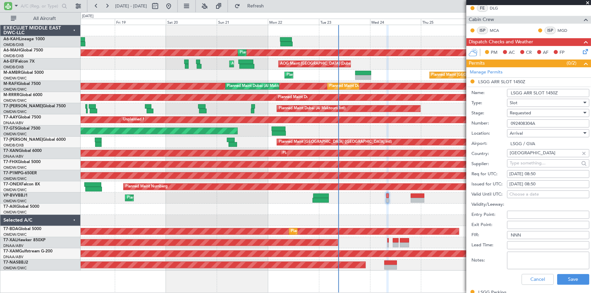
scroll to position [154, 0]
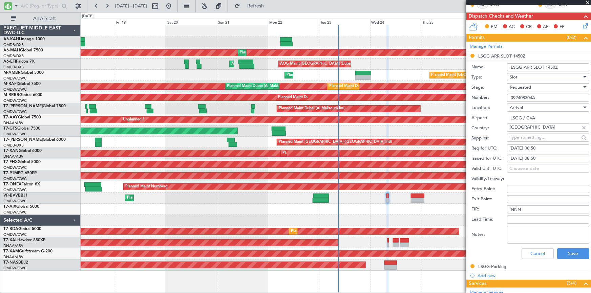
click at [532, 231] on textarea "Notes:" at bounding box center [548, 235] width 82 height 18
click at [516, 234] on textarea "Notes:" at bounding box center [548, 235] width 82 height 18
type textarea "p"
paste textarea "from 08:40 to 08:59"
type textarea "PPR VALID from 08:40 to 08:59"
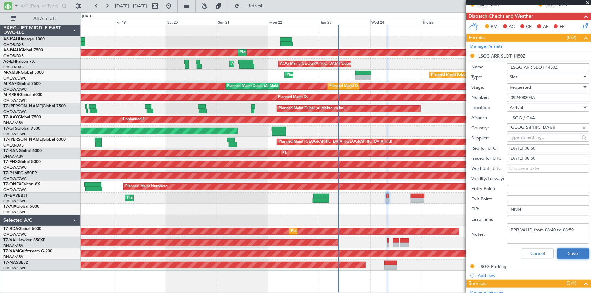
click at [564, 251] on button "Save" at bounding box center [573, 253] width 32 height 11
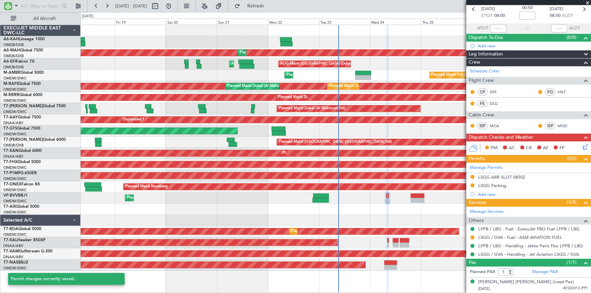
scroll to position [31, 0]
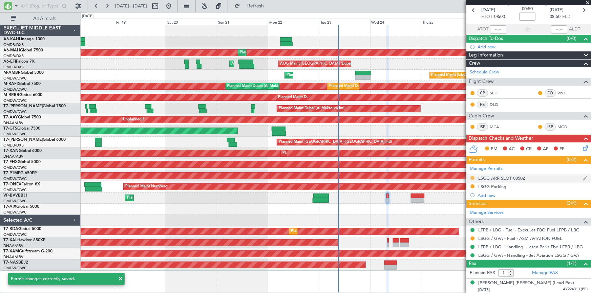
click at [472, 177] on button at bounding box center [472, 178] width 4 height 4
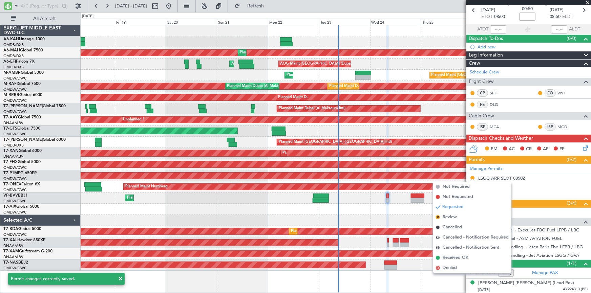
drag, startPoint x: 447, startPoint y: 257, endPoint x: 483, endPoint y: 206, distance: 62.5
click at [448, 256] on span "Received OK" at bounding box center [455, 257] width 26 height 7
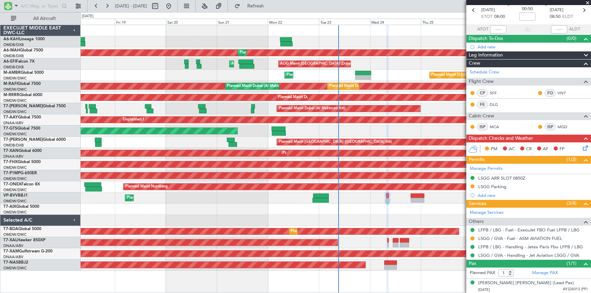
click at [497, 187] on div "LSGG Parking" at bounding box center [492, 187] width 28 height 6
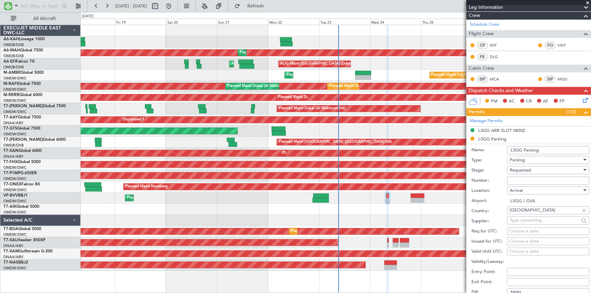
scroll to position [93, 0]
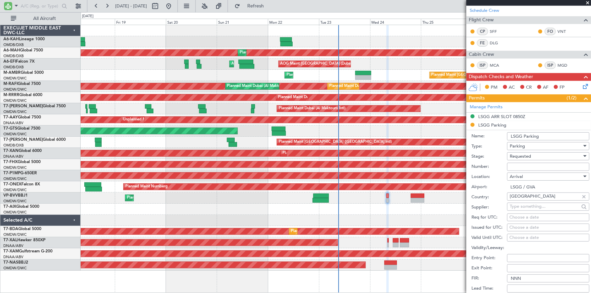
click at [529, 156] on span "Requested" at bounding box center [519, 156] width 21 height 6
drag, startPoint x: 528, startPoint y: 207, endPoint x: 520, endPoint y: 181, distance: 26.9
click at [529, 203] on span "Received OK" at bounding box center [546, 207] width 72 height 10
click at [515, 163] on input "Number:" at bounding box center [548, 167] width 82 height 8
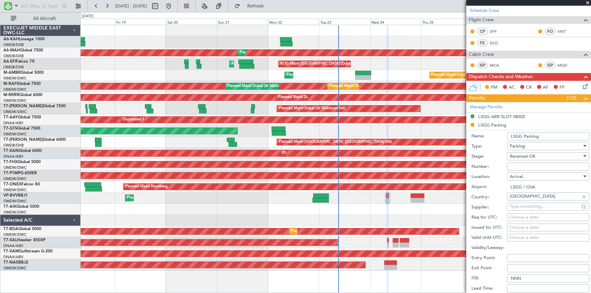
paste input "parking stand is 90A"
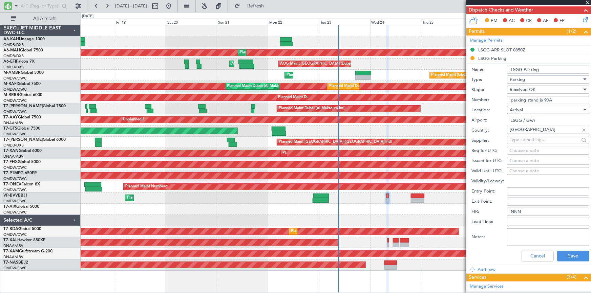
scroll to position [234, 0]
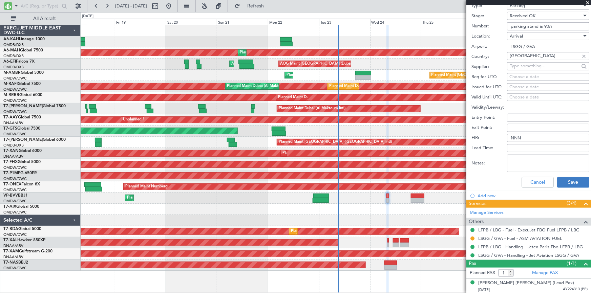
type input "parking stand is 90A"
click at [564, 180] on button "Save" at bounding box center [573, 182] width 32 height 11
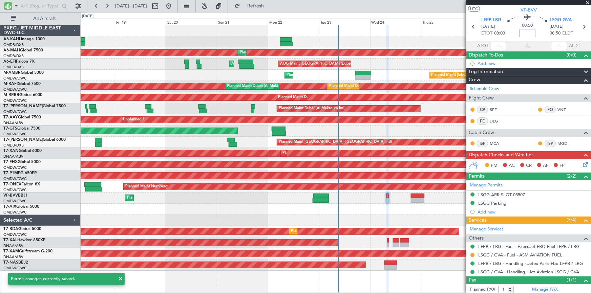
scroll to position [0, 0]
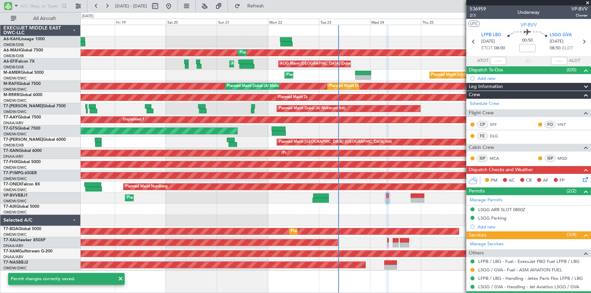
click at [472, 268] on mat-tooltip-component "Confirmed" at bounding box center [472, 267] width 30 height 18
click at [473, 269] on button at bounding box center [472, 270] width 4 height 4
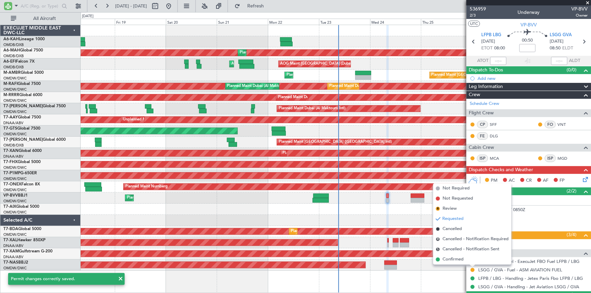
drag, startPoint x: 453, startPoint y: 260, endPoint x: 377, endPoint y: 243, distance: 78.7
click at [453, 260] on span "Confirmed" at bounding box center [452, 259] width 21 height 7
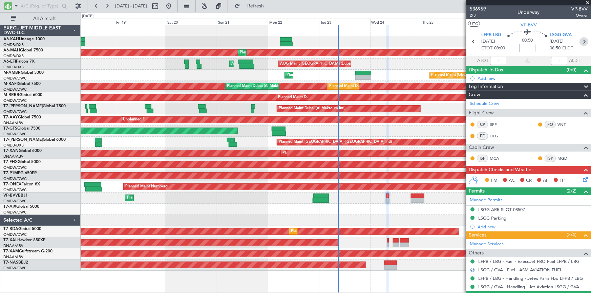
click at [582, 40] on icon at bounding box center [583, 41] width 9 height 9
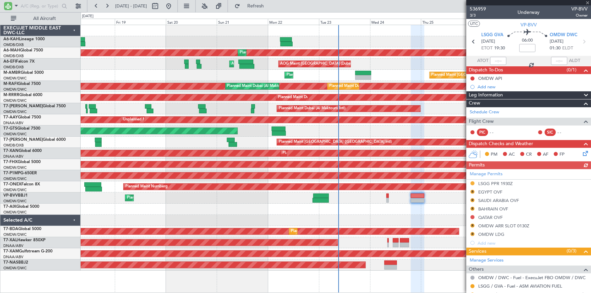
click at [471, 183] on div "Manage Permits LSGG PPR 1930Z R EGYPT OVF R SAUDI ARABIA OVF R BAHRAIN OVF QATA…" at bounding box center [528, 208] width 125 height 78
click at [470, 181] on div at bounding box center [471, 183] width 5 height 5
click at [472, 183] on button at bounding box center [472, 183] width 4 height 4
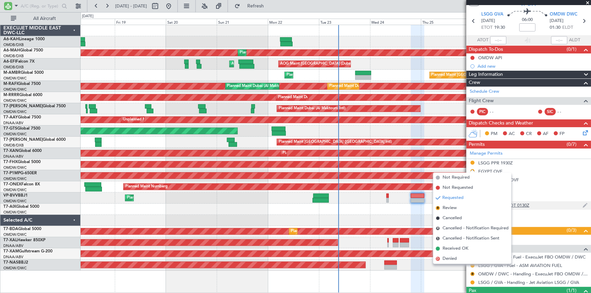
scroll to position [48, 0]
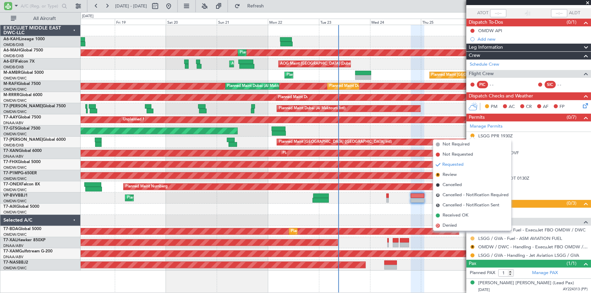
click at [470, 237] on button at bounding box center [472, 239] width 4 height 4
drag, startPoint x: 449, startPoint y: 228, endPoint x: 453, endPoint y: 228, distance: 3.7
click at [450, 228] on span "Confirmed" at bounding box center [452, 227] width 21 height 7
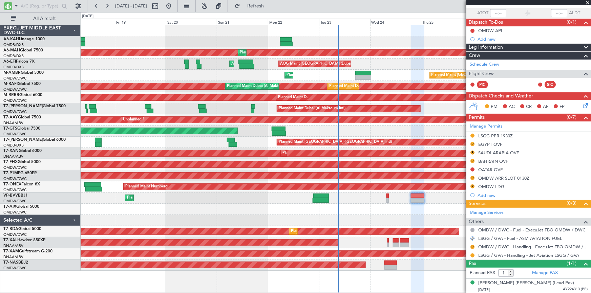
click at [469, 254] on div at bounding box center [471, 255] width 5 height 5
click at [472, 254] on button at bounding box center [472, 255] width 4 height 4
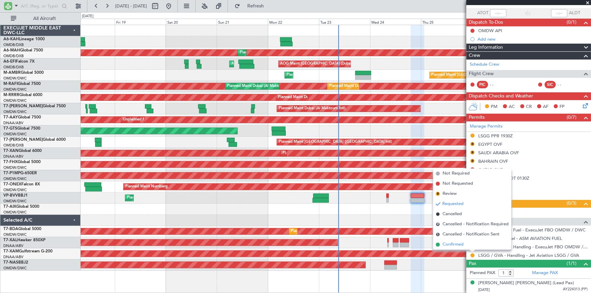
click at [453, 244] on span "Confirmed" at bounding box center [452, 244] width 21 height 7
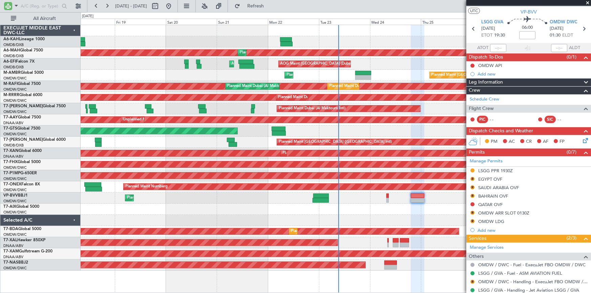
scroll to position [0, 0]
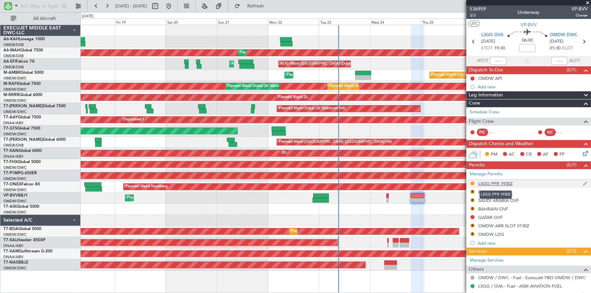
click at [501, 183] on div "LSGG PPR 1930Z" at bounding box center [495, 184] width 35 height 6
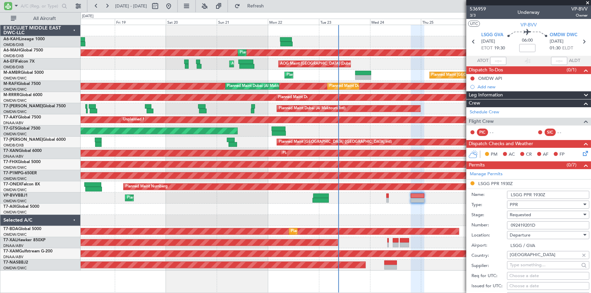
drag, startPoint x: 509, startPoint y: 223, endPoint x: 468, endPoint y: 223, distance: 41.3
click at [458, 220] on fb-app "[DATE] - [DATE] Refresh Quick Links All Aircraft Planned Maint [GEOGRAPHIC_DATA…" at bounding box center [295, 149] width 591 height 288
paste input "519107"
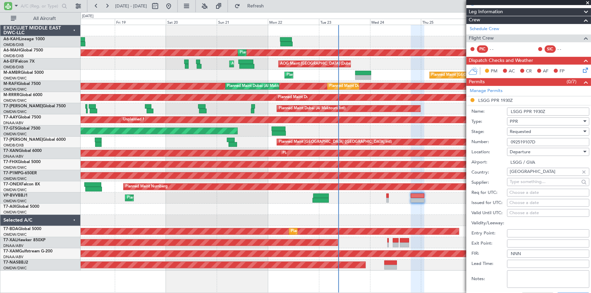
scroll to position [92, 0]
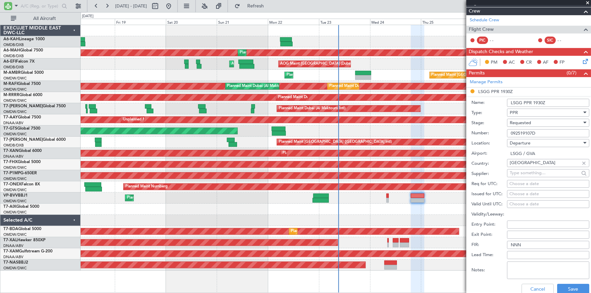
type input "092519107D"
click at [525, 183] on div "Choose a date" at bounding box center [547, 184] width 77 height 7
select select "9"
select select "2025"
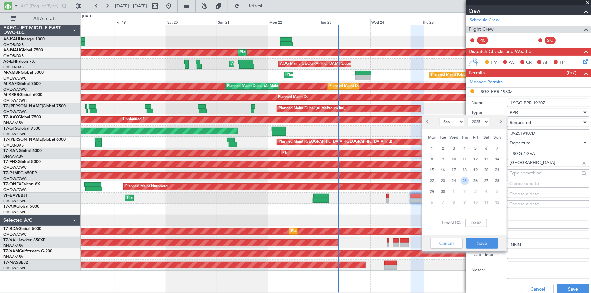
click at [462, 180] on span "25" at bounding box center [464, 181] width 8 height 8
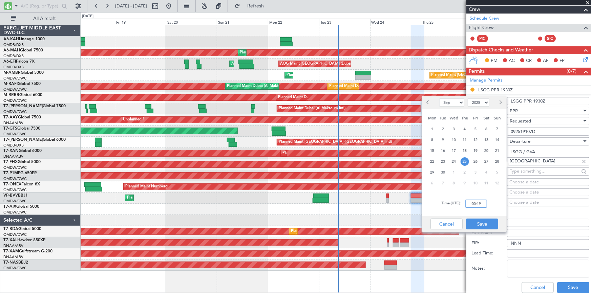
scroll to position [123, 0]
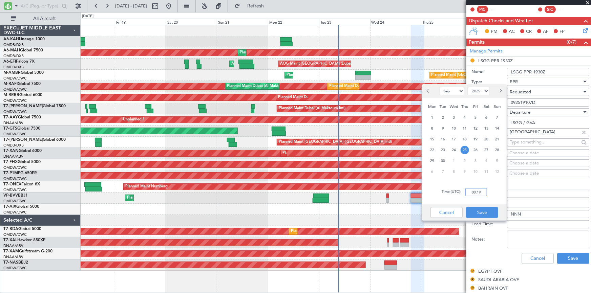
click at [468, 193] on input "00:19" at bounding box center [476, 192] width 22 height 8
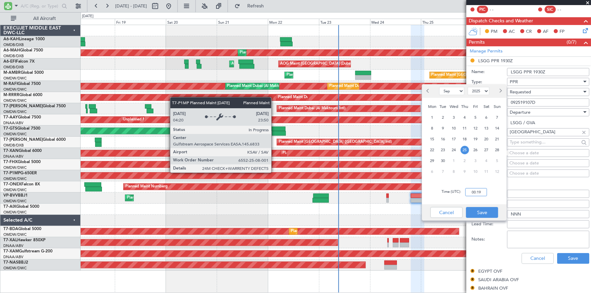
drag, startPoint x: 486, startPoint y: 193, endPoint x: 266, endPoint y: 168, distance: 221.4
click at [266, 168] on body "[DATE] - [DATE] Refresh Quick Links All Aircraft Planned Maint [GEOGRAPHIC_DATA…" at bounding box center [295, 146] width 591 height 293
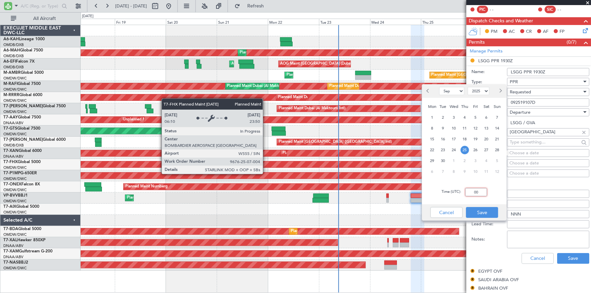
type input "0"
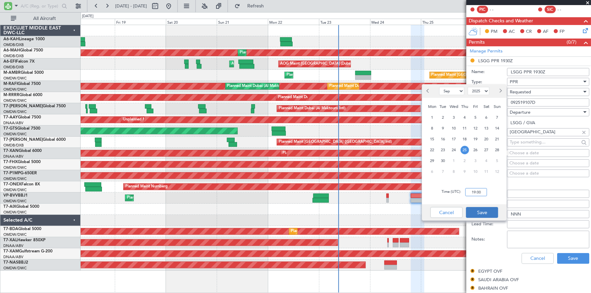
type input "19:00"
drag, startPoint x: 488, startPoint y: 215, endPoint x: 517, endPoint y: 172, distance: 51.5
click at [488, 214] on button "Save" at bounding box center [482, 212] width 32 height 11
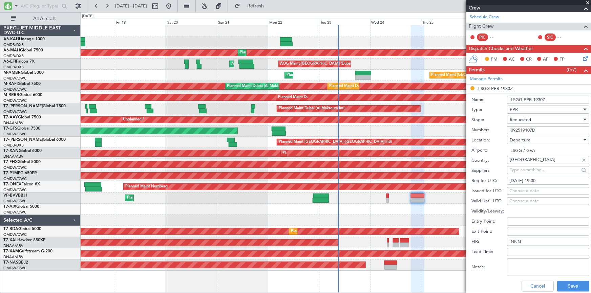
scroll to position [154, 0]
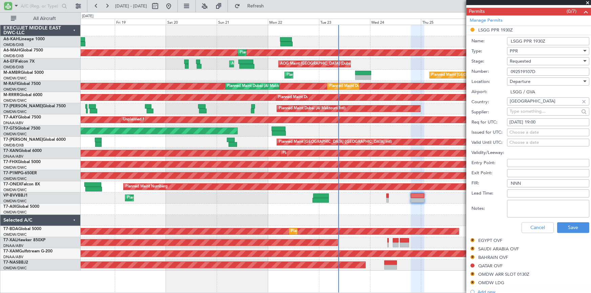
click at [534, 123] on div "[DATE] 19:00" at bounding box center [547, 122] width 77 height 7
select select "9"
select select "2025"
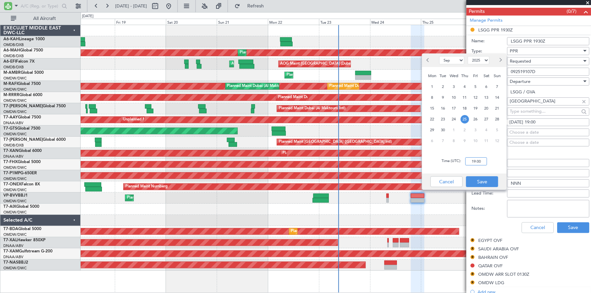
click at [470, 161] on input "19:00" at bounding box center [476, 161] width 22 height 8
type input "19:30"
click at [486, 180] on button "Save" at bounding box center [482, 181] width 32 height 11
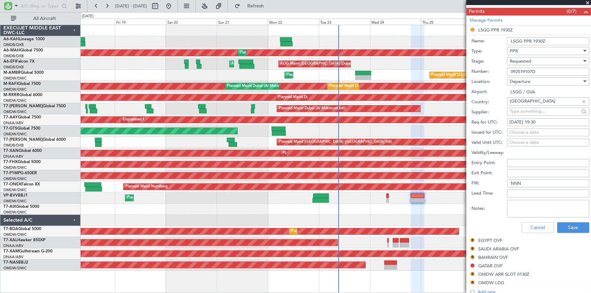
click at [525, 133] on div "Choose a date" at bounding box center [547, 132] width 77 height 7
select select "9"
select select "2025"
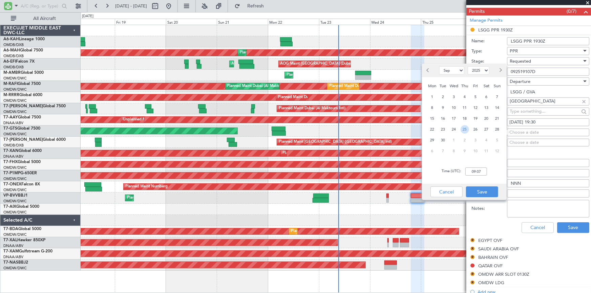
click at [462, 127] on span "25" at bounding box center [464, 129] width 8 height 8
click at [470, 172] on input "00:00" at bounding box center [476, 172] width 22 height 8
type input "0"
type input "19:20"
drag, startPoint x: 479, startPoint y: 188, endPoint x: 556, endPoint y: 217, distance: 81.6
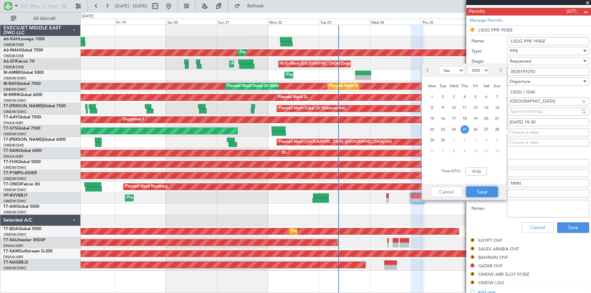
click at [483, 191] on button "Save" at bounding box center [482, 191] width 32 height 11
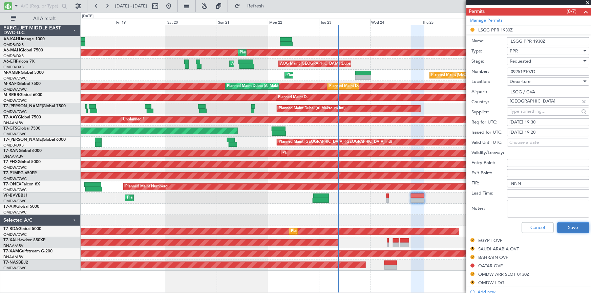
click at [574, 226] on button "Save" at bounding box center [573, 227] width 32 height 11
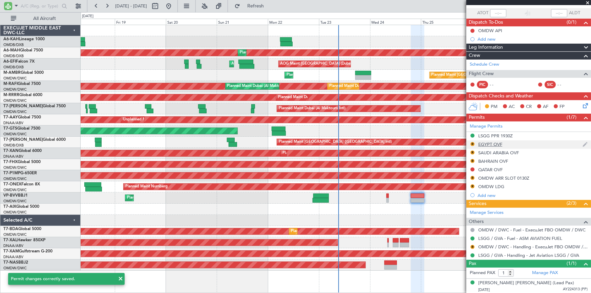
scroll to position [17, 0]
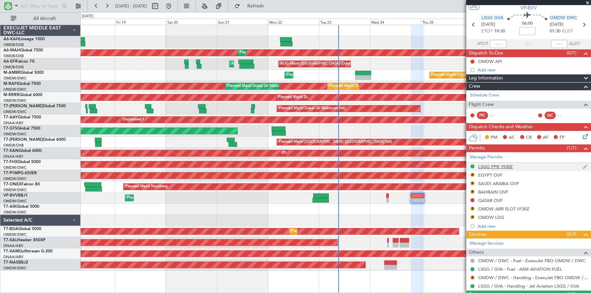
click at [502, 165] on div "LSGG PPR 1930Z" at bounding box center [495, 167] width 35 height 6
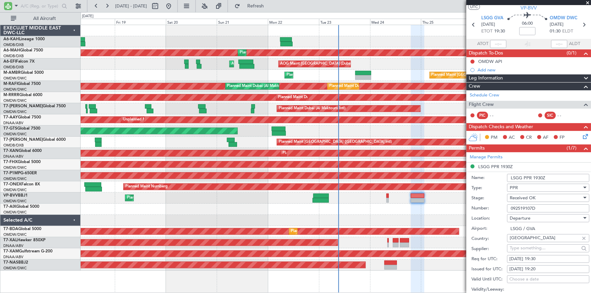
click at [536, 178] on input "LSGG PPR 1930Z" at bounding box center [548, 178] width 82 height 8
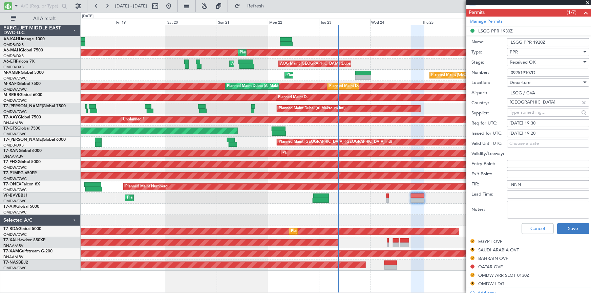
scroll to position [171, 0]
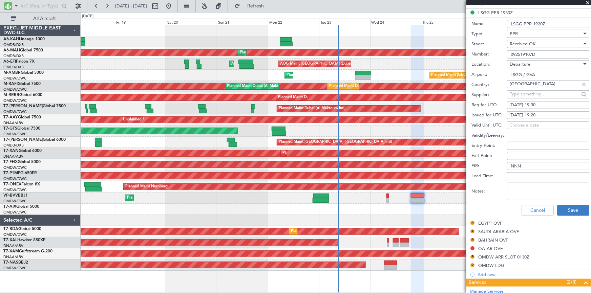
type input "LSGG PPR 1920Z"
click at [568, 211] on button "Save" at bounding box center [573, 210] width 32 height 11
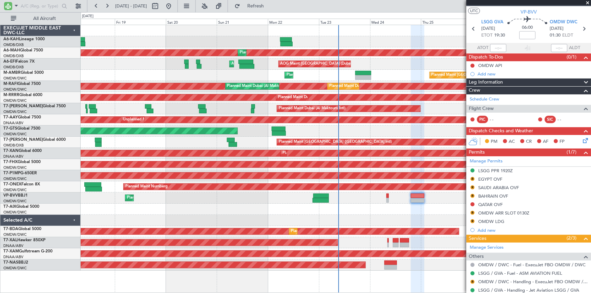
scroll to position [0, 0]
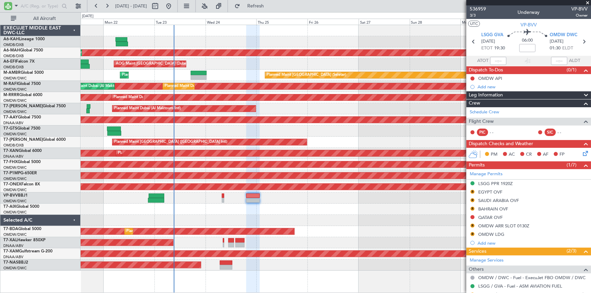
click at [220, 91] on div "Planned Maint [GEOGRAPHIC_DATA] ([GEOGRAPHIC_DATA] Intl) Planned Maint [GEOGRAP…" at bounding box center [336, 148] width 510 height 246
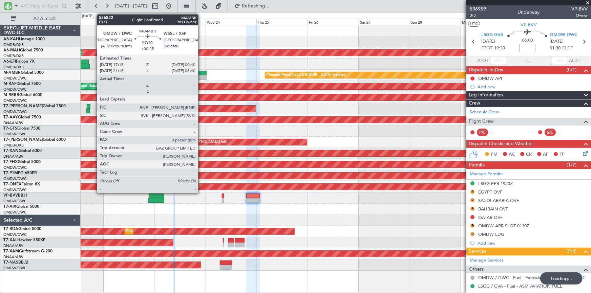
click at [201, 72] on div at bounding box center [199, 73] width 16 height 5
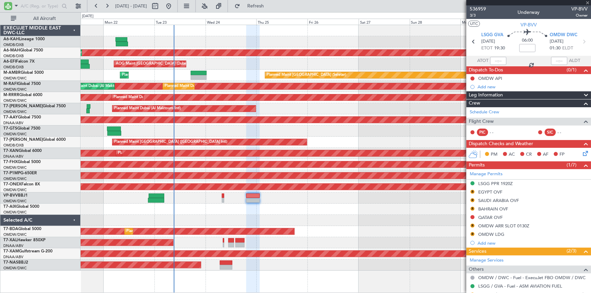
type input "+00:25"
type input "0"
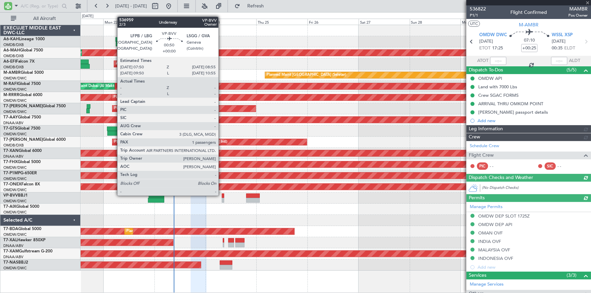
type input "Dherander Fithani (DHF)"
type input "7298"
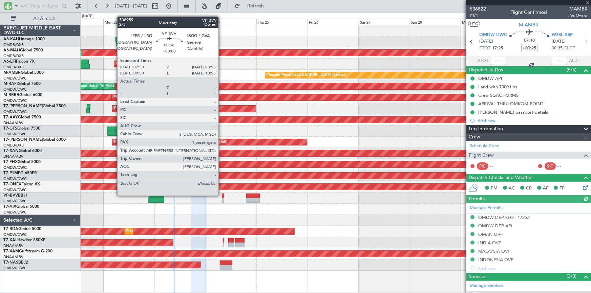
click at [222, 195] on div at bounding box center [223, 196] width 2 height 5
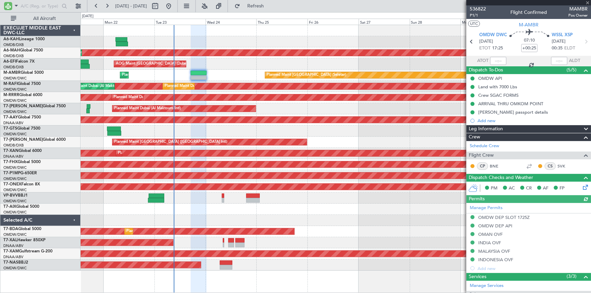
type input "1"
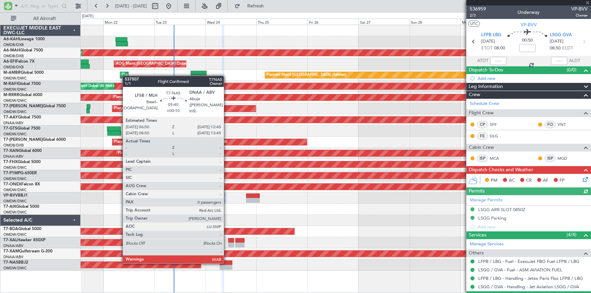
click at [227, 262] on div at bounding box center [226, 263] width 13 height 5
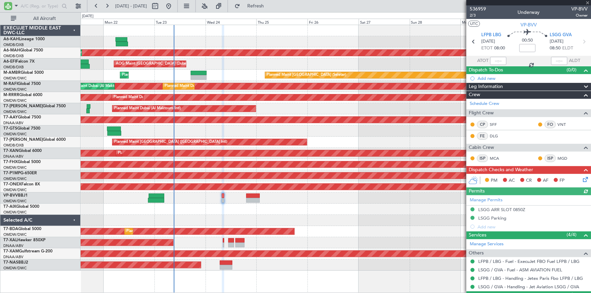
type input "+00:10"
type input "0"
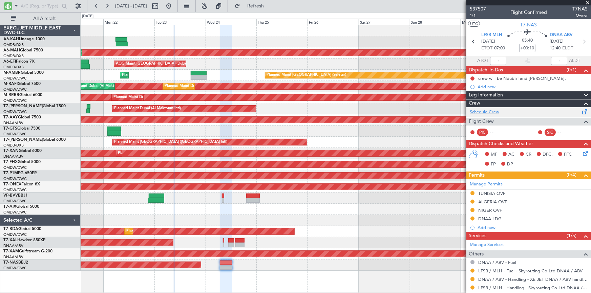
click at [482, 113] on link "Schedule Crew" at bounding box center [483, 112] width 29 height 7
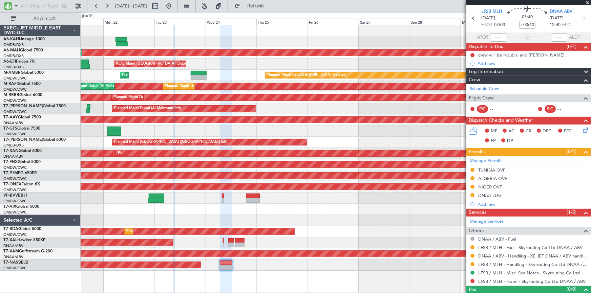
scroll to position [34, 0]
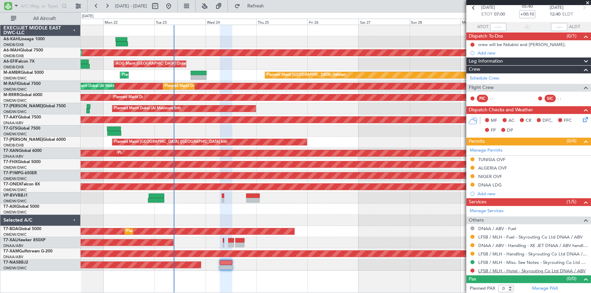
click at [500, 271] on link "LFSB / MLH - Hotel - Skyrouting Co Ltd DNAA / ABV" at bounding box center [531, 271] width 107 height 6
drag, startPoint x: 270, startPoint y: 8, endPoint x: 295, endPoint y: 16, distance: 26.1
click at [270, 8] on span "Refresh" at bounding box center [255, 6] width 28 height 5
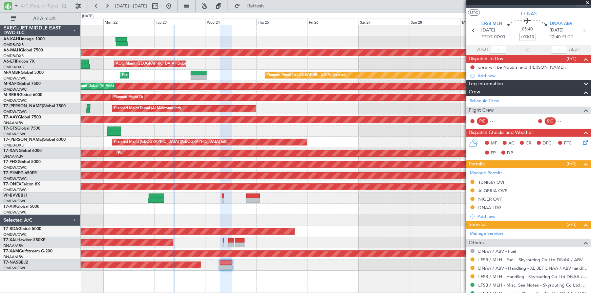
scroll to position [0, 0]
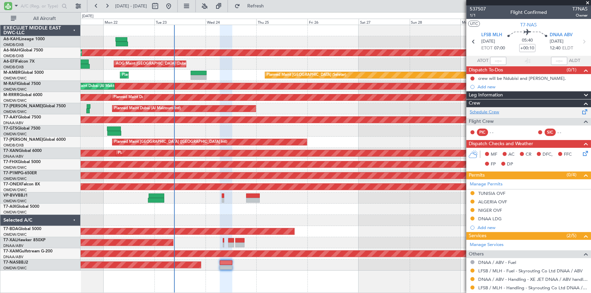
click at [488, 111] on link "Schedule Crew" at bounding box center [483, 112] width 29 height 7
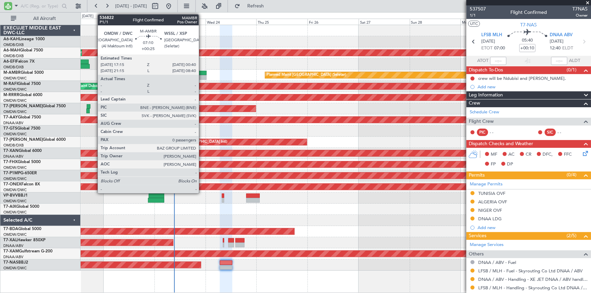
click at [202, 73] on div at bounding box center [199, 73] width 16 height 5
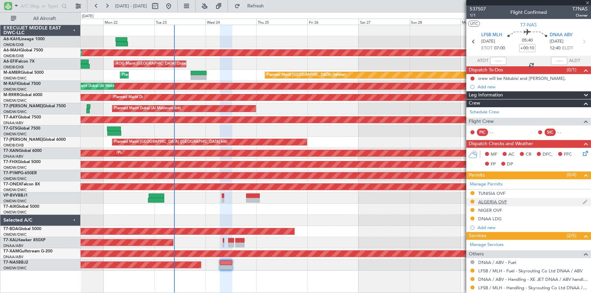
type input "+00:25"
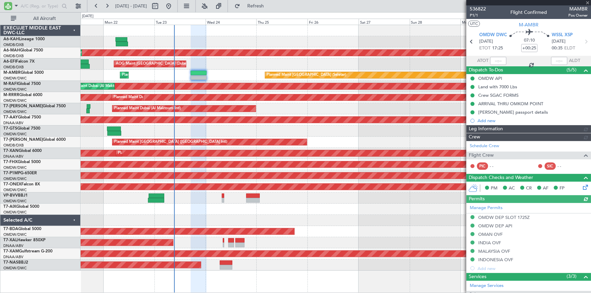
type input "Dherander Fithani (DHF)"
type input "7298"
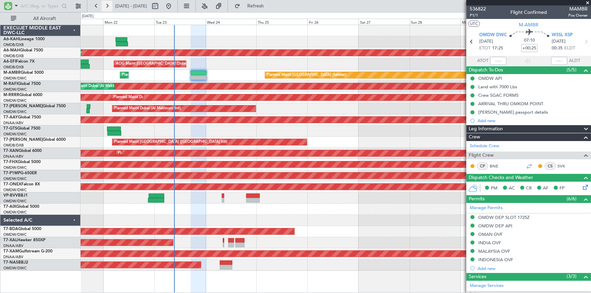
type input "Dherander Fithani (DHF)"
type input "7298"
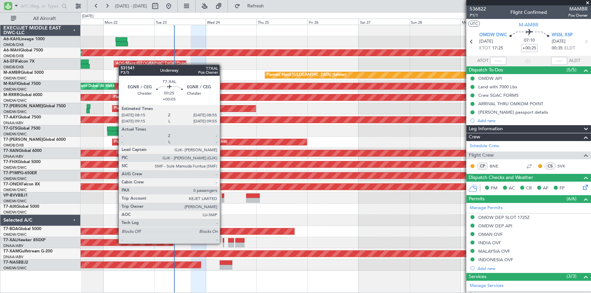
click at [223, 243] on div at bounding box center [224, 245] width 2 height 5
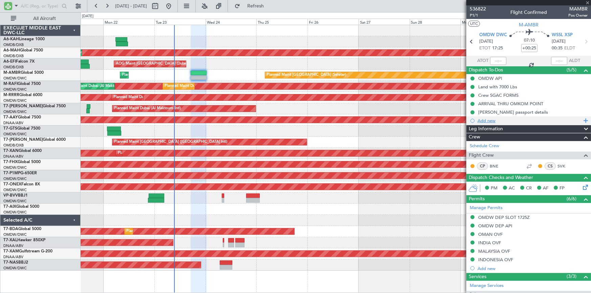
type input "+00:05"
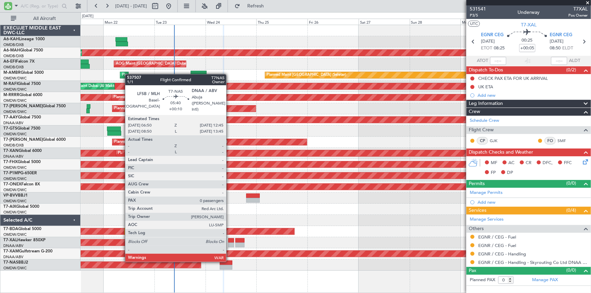
click at [229, 261] on div at bounding box center [226, 263] width 13 height 5
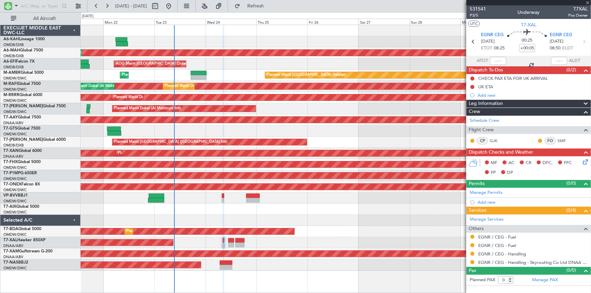
type input "+00:10"
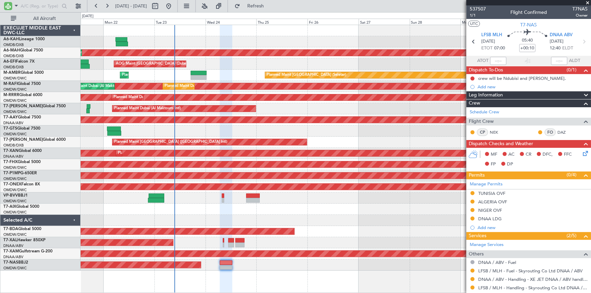
drag, startPoint x: 261, startPoint y: 2, endPoint x: 391, endPoint y: 49, distance: 138.3
click at [272, 5] on button "Refresh" at bounding box center [251, 6] width 41 height 11
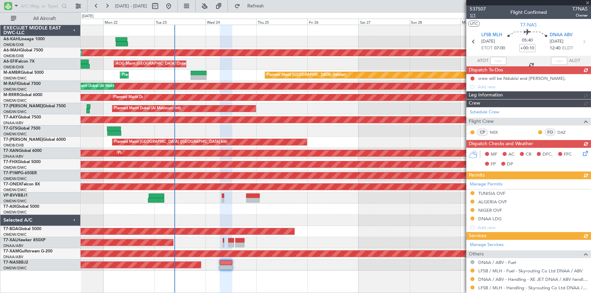
click at [472, 14] on span "1/1" at bounding box center [477, 16] width 16 height 6
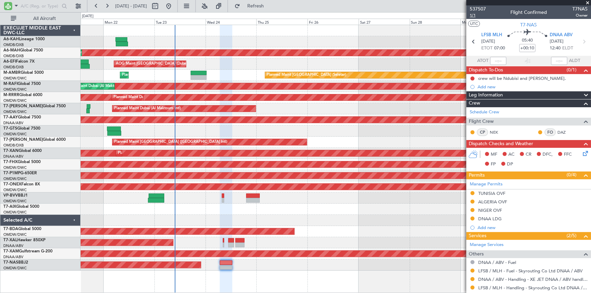
click at [474, 14] on span "1/1" at bounding box center [477, 16] width 16 height 6
click at [519, 47] on mat-tooltip-component "Flight Time" at bounding box center [525, 53] width 31 height 18
click at [519, 46] on mat-tooltip-component "Flight Time" at bounding box center [525, 53] width 31 height 18
click at [520, 47] on input "+00:10" at bounding box center [527, 48] width 16 height 8
click at [511, 49] on div "05:40 +20" at bounding box center [527, 41] width 45 height 25
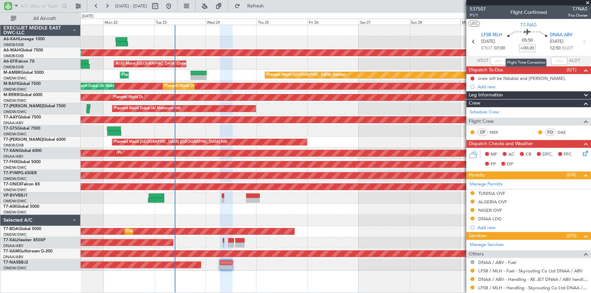
click at [520, 47] on input "+00:20" at bounding box center [527, 48] width 16 height 8
click at [509, 43] on div "05:50 +30" at bounding box center [527, 41] width 45 height 25
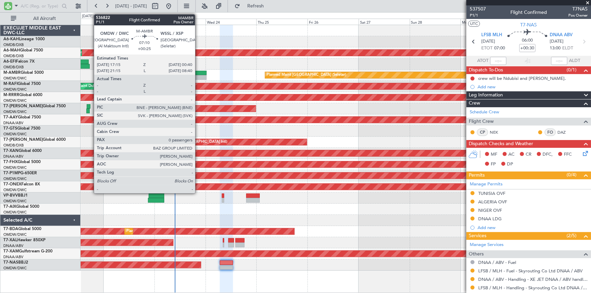
click at [198, 73] on div at bounding box center [199, 73] width 16 height 5
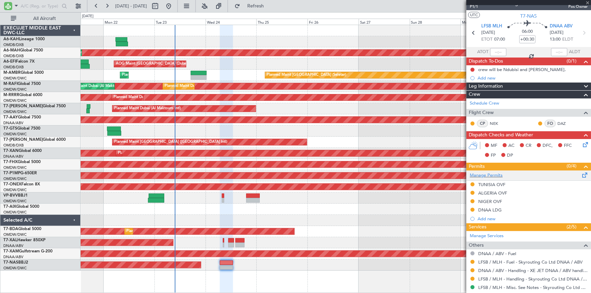
scroll to position [34, 0]
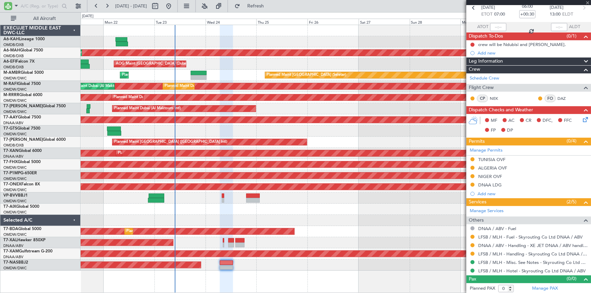
type input "+00:25"
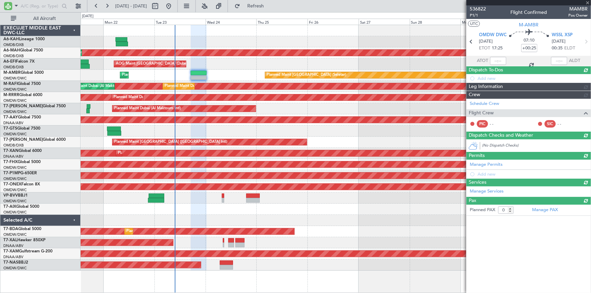
scroll to position [0, 0]
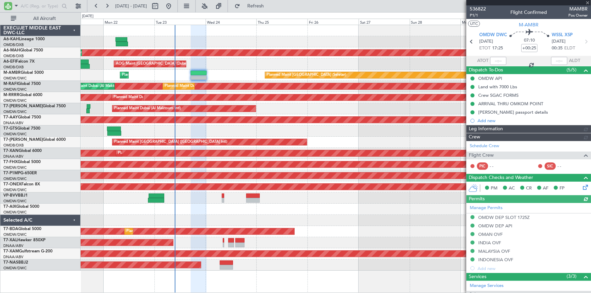
type input "Dherander Fithani (DHF)"
type input "7298"
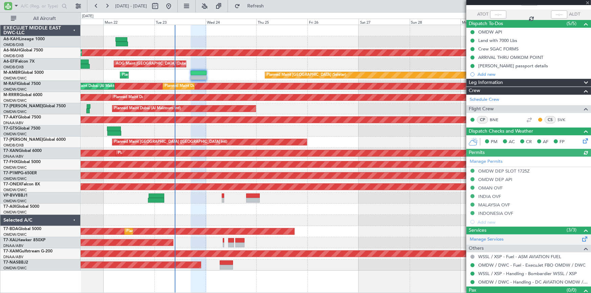
scroll to position [58, 0]
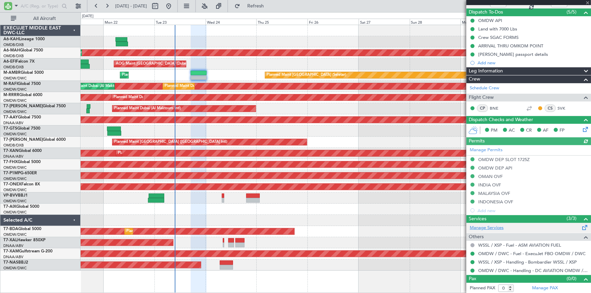
click at [495, 226] on link "Manage Services" at bounding box center [486, 228] width 34 height 7
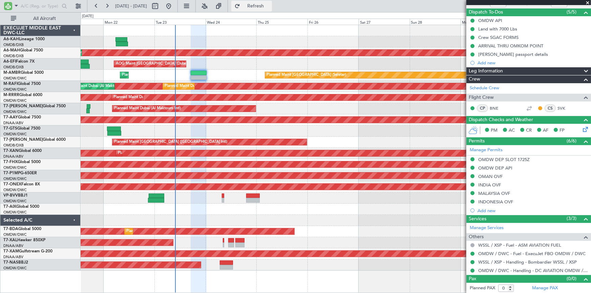
drag, startPoint x: 268, startPoint y: 7, endPoint x: 252, endPoint y: 2, distance: 16.8
click at [269, 6] on span "Refresh" at bounding box center [255, 6] width 28 height 5
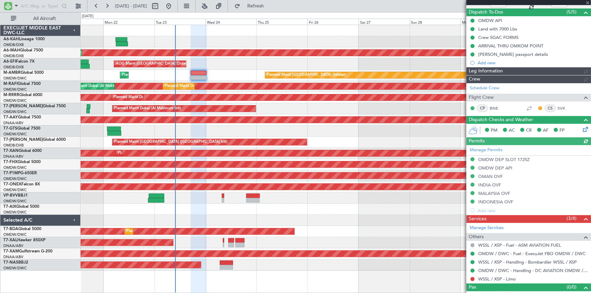
type input "Dherander Fithani (DHF)"
type input "7298"
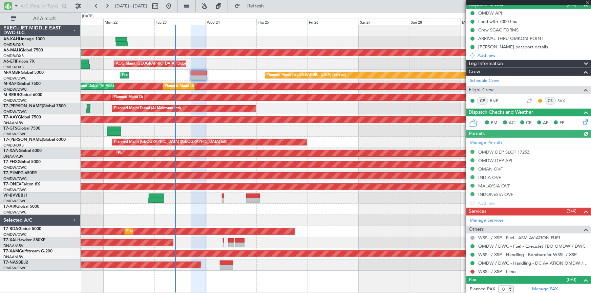
scroll to position [67, 0]
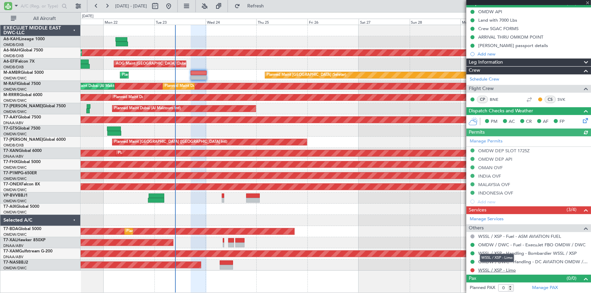
click at [486, 269] on link "WSSL / XSP - Limo" at bounding box center [497, 270] width 38 height 6
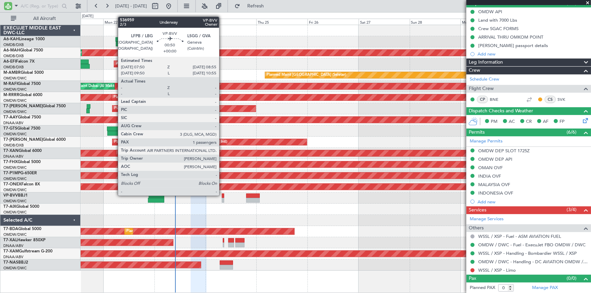
click at [222, 195] on div at bounding box center [223, 196] width 2 height 5
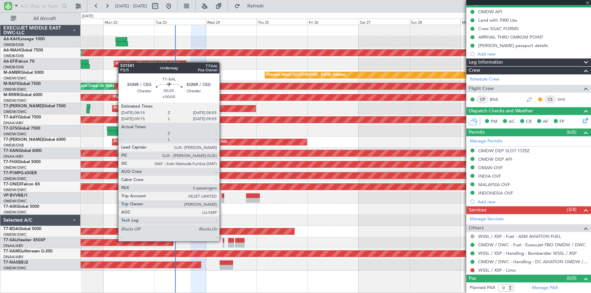
click at [223, 241] on div at bounding box center [224, 240] width 2 height 5
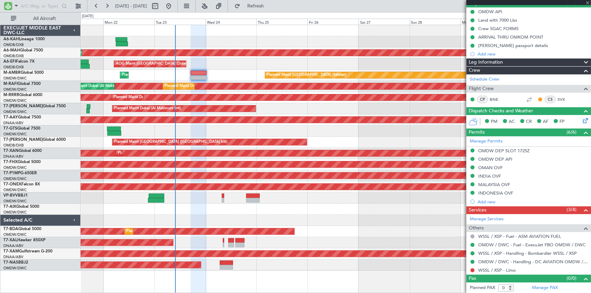
type input "+00:05"
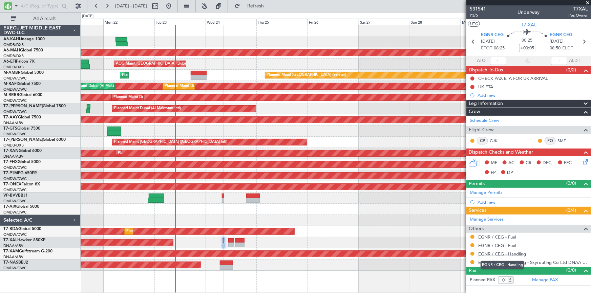
click at [502, 253] on link "EGNR / CEG - Handling" at bounding box center [502, 254] width 48 height 6
click at [496, 235] on link "EGNR / CEG - Fuel" at bounding box center [497, 237] width 38 height 6
click at [488, 245] on link "EGNR / CEG - Fuel" at bounding box center [497, 246] width 38 height 6
drag, startPoint x: 278, startPoint y: 4, endPoint x: 485, endPoint y: 105, distance: 229.4
click at [270, 8] on span "Refresh" at bounding box center [255, 6] width 28 height 5
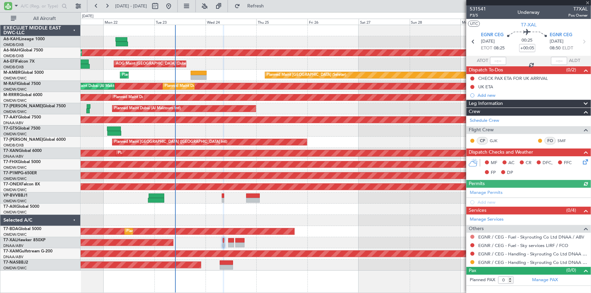
click at [472, 235] on button at bounding box center [472, 237] width 4 height 4
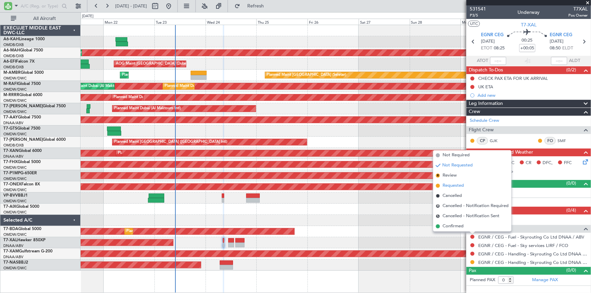
click at [449, 187] on span "Requested" at bounding box center [452, 185] width 21 height 7
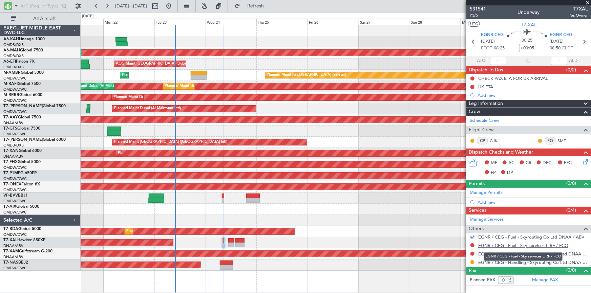
click at [514, 245] on link "EGNR / CEG - Fuel - Sky services LIRF / FCO" at bounding box center [523, 246] width 90 height 6
click at [472, 253] on button at bounding box center [472, 254] width 4 height 4
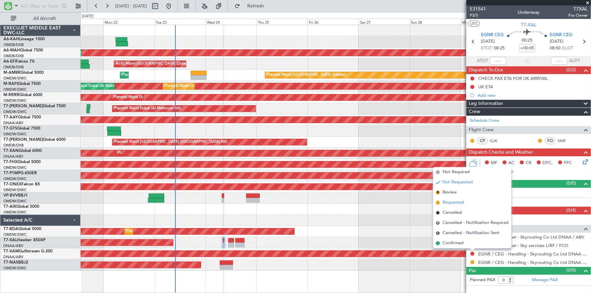
click at [453, 201] on span "Requested" at bounding box center [452, 202] width 21 height 7
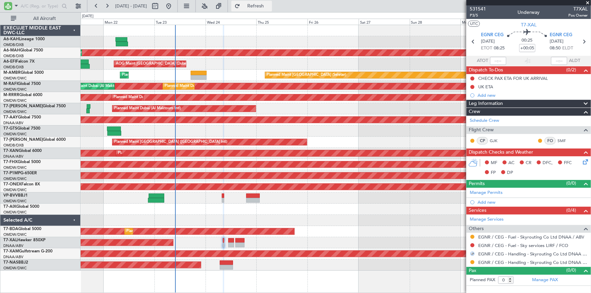
click at [270, 4] on span "Refresh" at bounding box center [255, 6] width 28 height 5
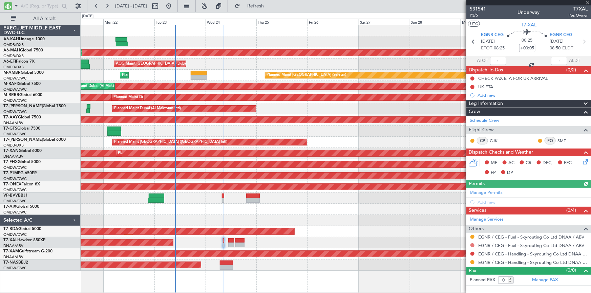
click at [472, 244] on button at bounding box center [472, 245] width 4 height 4
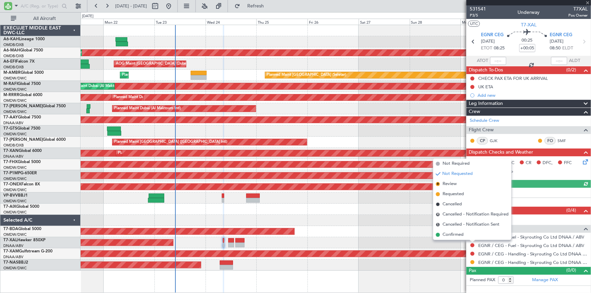
drag, startPoint x: 448, startPoint y: 194, endPoint x: 462, endPoint y: 218, distance: 27.2
click at [448, 195] on span "Requested" at bounding box center [452, 194] width 21 height 7
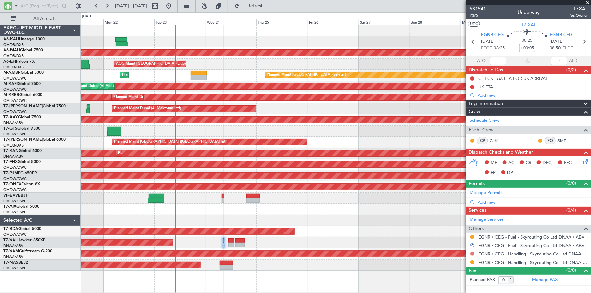
click at [472, 253] on button at bounding box center [472, 254] width 4 height 4
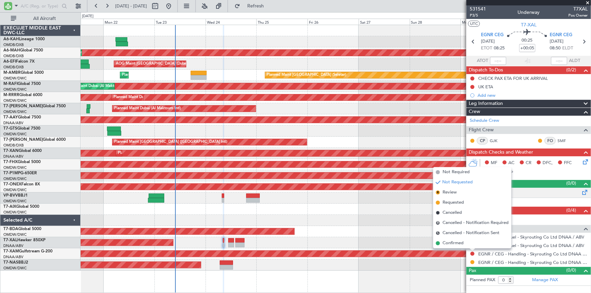
drag, startPoint x: 450, startPoint y: 202, endPoint x: 501, endPoint y: 188, distance: 52.6
click at [451, 203] on span "Requested" at bounding box center [452, 202] width 21 height 7
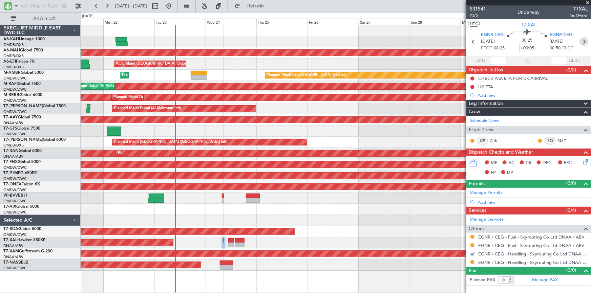
click at [584, 39] on icon at bounding box center [583, 41] width 9 height 9
type input "-00:20"
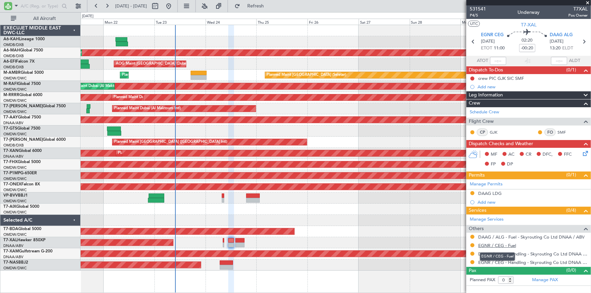
click at [491, 245] on link "EGNR / CEG - Fuel" at bounding box center [497, 246] width 38 height 6
drag, startPoint x: 273, startPoint y: 7, endPoint x: 409, endPoint y: 74, distance: 152.3
click at [272, 9] on button "Refresh" at bounding box center [251, 6] width 41 height 11
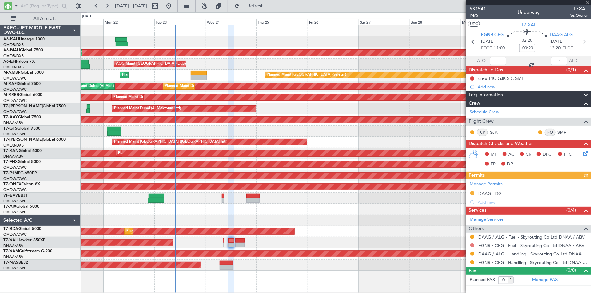
drag, startPoint x: 472, startPoint y: 243, endPoint x: 458, endPoint y: 242, distance: 14.6
click at [472, 244] on button at bounding box center [472, 245] width 4 height 4
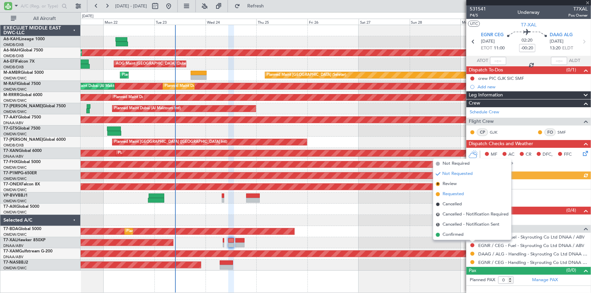
click at [450, 193] on span "Requested" at bounding box center [452, 194] width 21 height 7
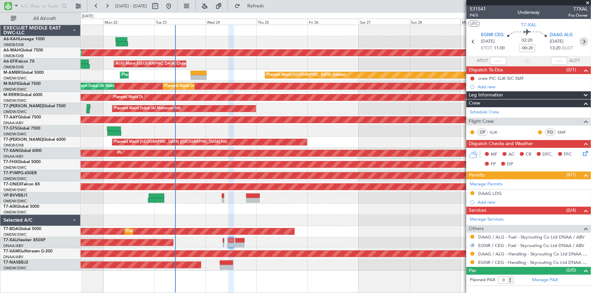
click at [585, 42] on icon at bounding box center [583, 41] width 9 height 9
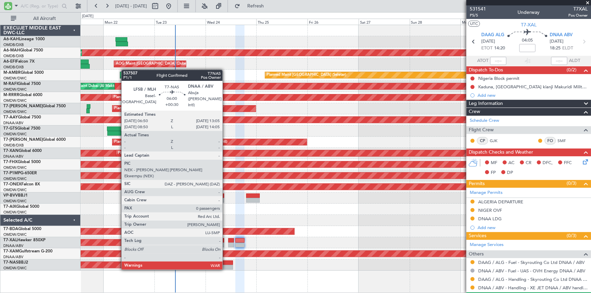
click at [225, 262] on div at bounding box center [227, 263] width 14 height 5
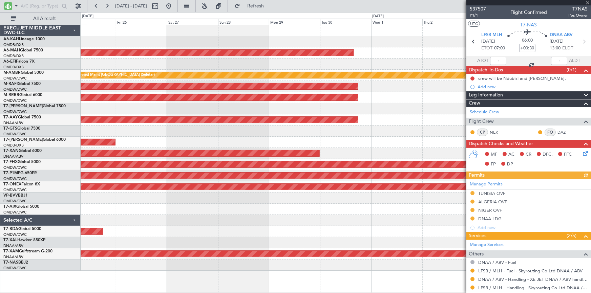
click at [188, 142] on div "Planned Maint Dubai (Dubai Intl) AOG Maint Dubai (Dubai Intl) Planned Maint Sin…" at bounding box center [336, 148] width 510 height 246
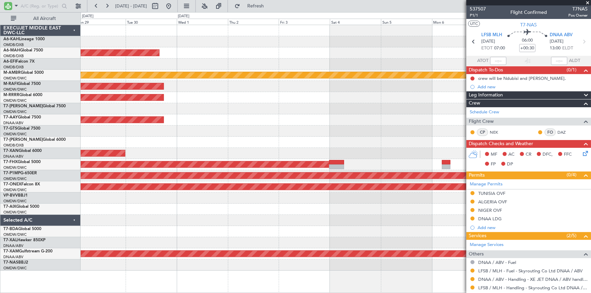
click at [225, 142] on div "Planned Maint Dubai (Dubai Intl) Planned Maint Singapore (Seletar) Planned Main…" at bounding box center [336, 148] width 510 height 246
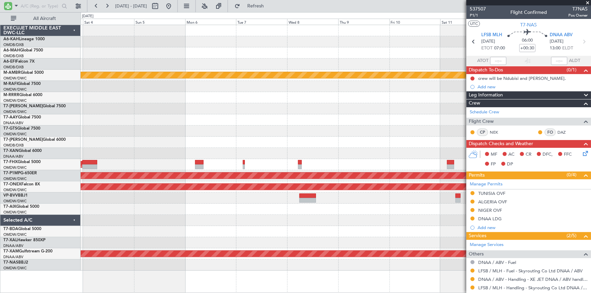
click at [117, 131] on div "Planned Maint Singapore (Seletar) Planned Maint Singapore (Changi) Planned Main…" at bounding box center [336, 148] width 510 height 246
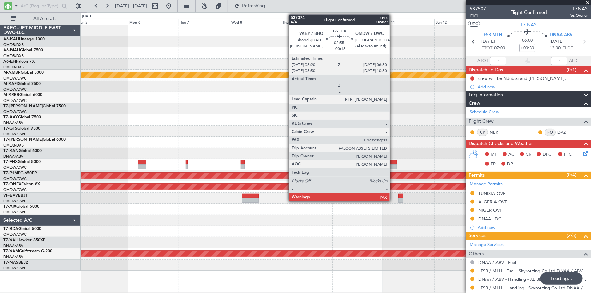
click at [393, 161] on div at bounding box center [393, 162] width 7 height 5
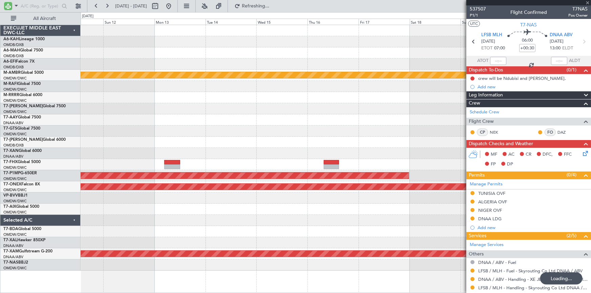
type input "+00:15"
type input "1"
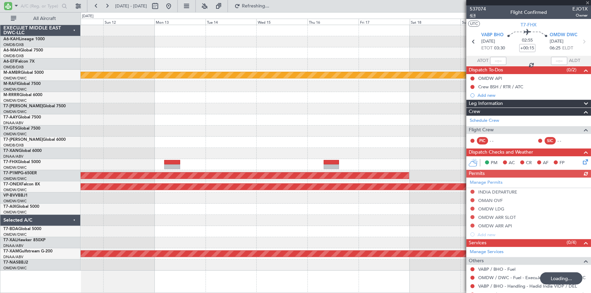
click at [474, 15] on span "4/4" at bounding box center [477, 16] width 16 height 6
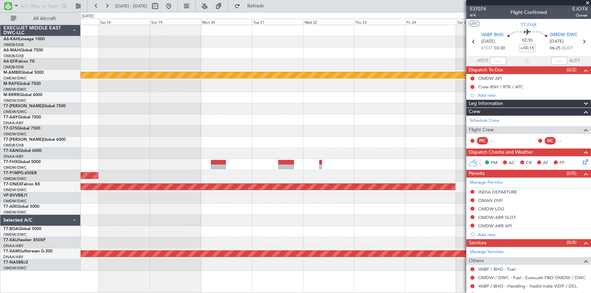
click at [109, 121] on div "Planned Maint Singapore (Seletar) Planned Maint Savannah (Savannah/hilton Head …" at bounding box center [336, 148] width 510 height 246
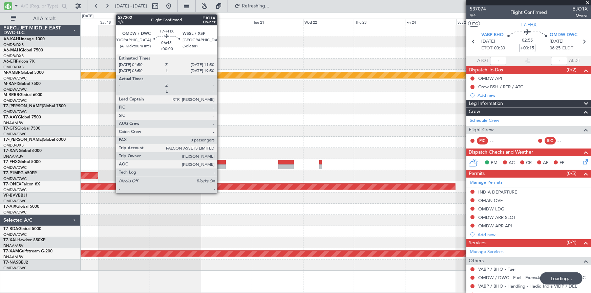
click at [220, 162] on div at bounding box center [218, 162] width 15 height 5
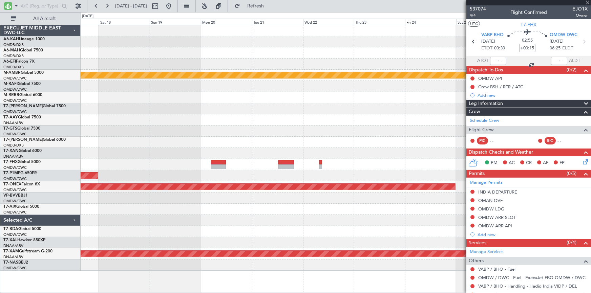
type input "0"
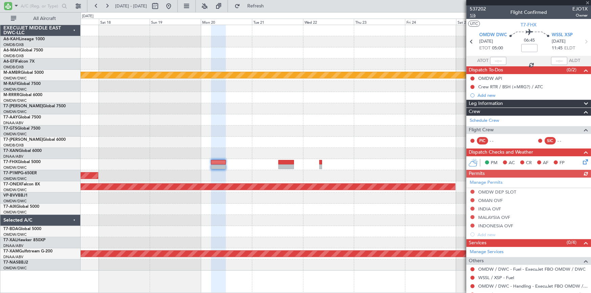
click at [471, 14] on span "1/6" at bounding box center [477, 16] width 16 height 6
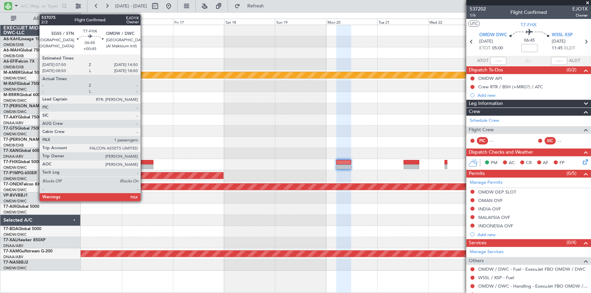
click at [144, 160] on div at bounding box center [145, 162] width 15 height 5
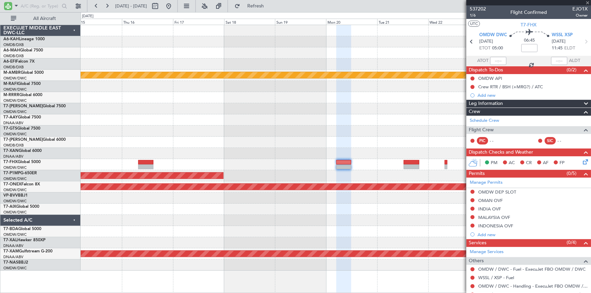
type input "+00:45"
type input "1"
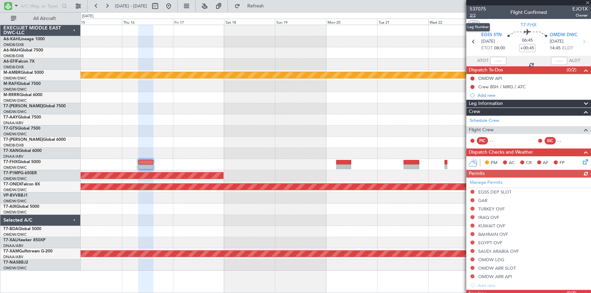
click at [472, 15] on span "2/2" at bounding box center [477, 16] width 16 height 6
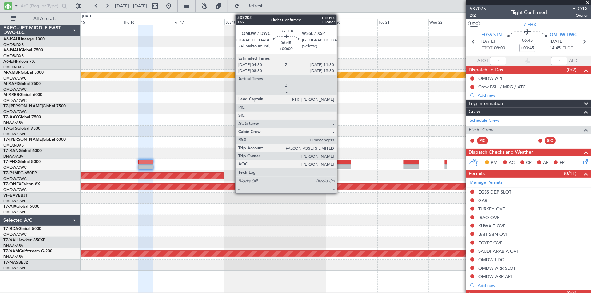
click at [339, 165] on div at bounding box center [343, 166] width 15 height 5
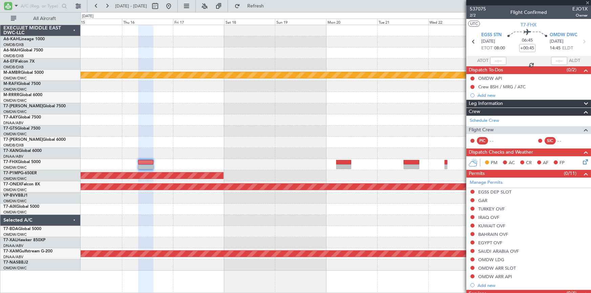
type input "0"
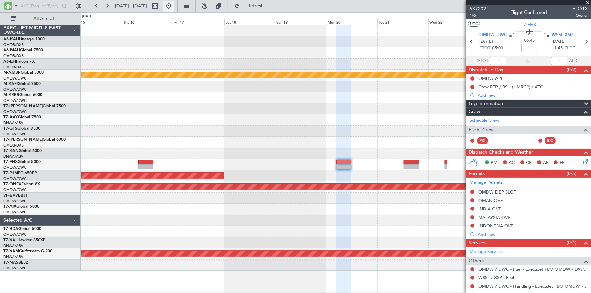
click at [174, 5] on button at bounding box center [168, 6] width 11 height 11
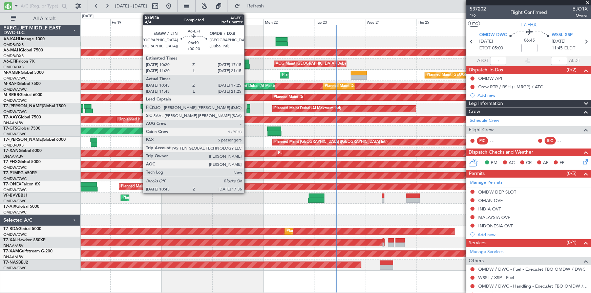
click at [247, 65] on div at bounding box center [242, 66] width 15 height 5
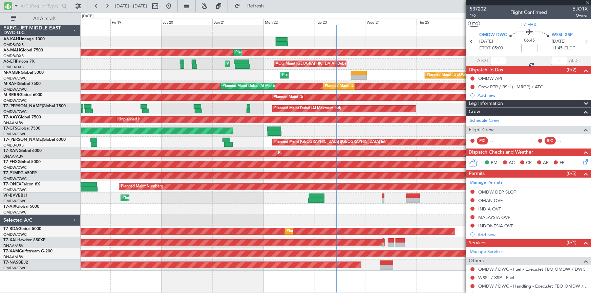
type input "+00:20"
type input "10:53"
type input "17:20"
type input "5"
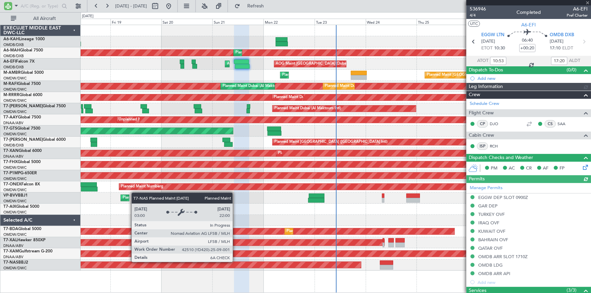
type input "Anita Mani (ANI)"
type input "7302"
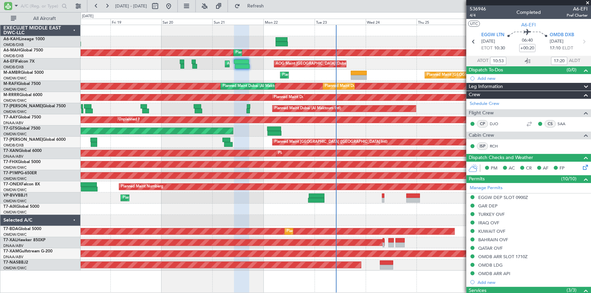
type input "11:53"
type input "21:20"
type input "10:53"
type input "17:20"
click at [470, 16] on span "4/4" at bounding box center [477, 16] width 16 height 6
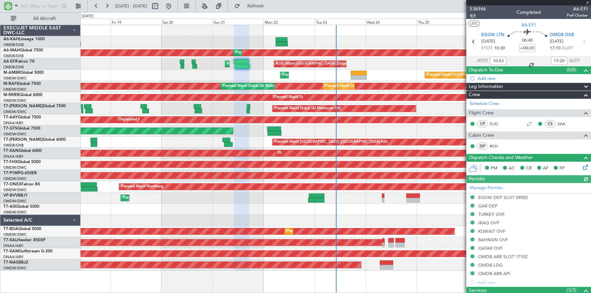
type input "Anita Mani (ANI)"
type input "7302"
type input "Anita Mani (ANI)"
type input "7302"
click at [270, 4] on span "Refresh" at bounding box center [255, 6] width 28 height 5
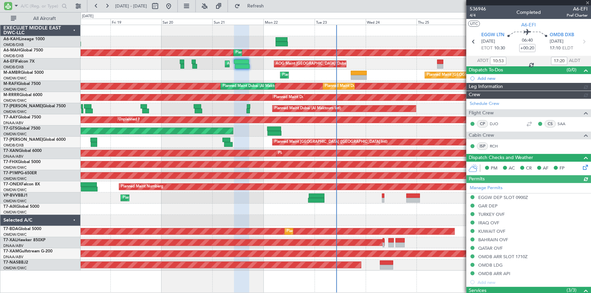
type input "Anita Mani (ANI)"
type input "7302"
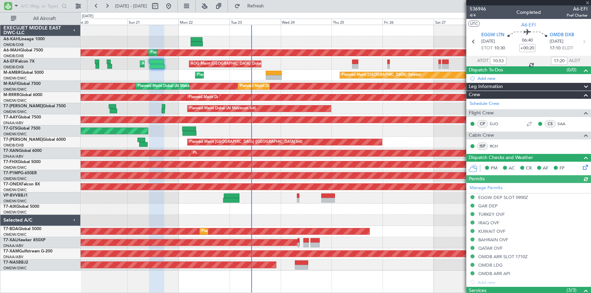
click at [227, 77] on div "Planned Maint [GEOGRAPHIC_DATA] (Seletar) Planned Maint [GEOGRAPHIC_DATA] (Al M…" at bounding box center [336, 75] width 510 height 11
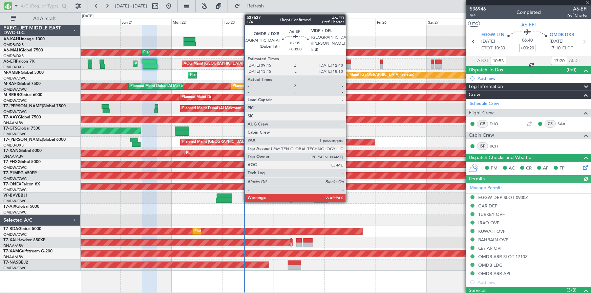
click at [349, 63] on div at bounding box center [348, 62] width 6 height 5
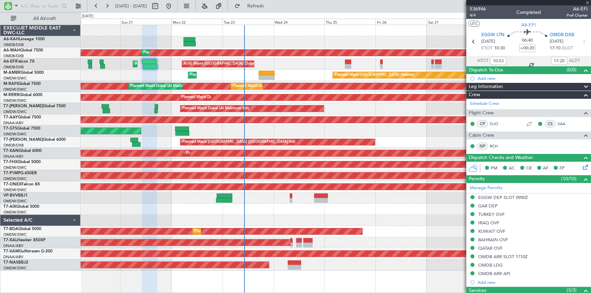
type input "1"
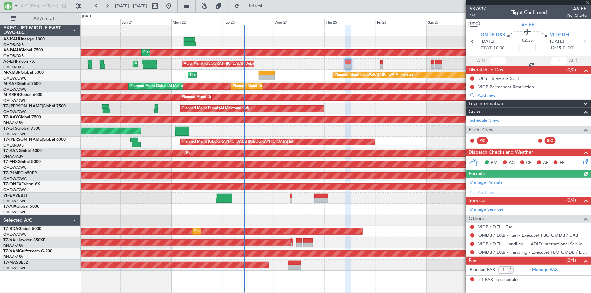
click at [473, 16] on span "1/4" at bounding box center [477, 16] width 16 height 6
click at [529, 46] on input at bounding box center [527, 48] width 16 height 8
click at [510, 51] on div "02:35 +15" at bounding box center [527, 41] width 45 height 25
type input "+00:15"
click at [489, 179] on link "Manage Permits" at bounding box center [485, 182] width 33 height 7
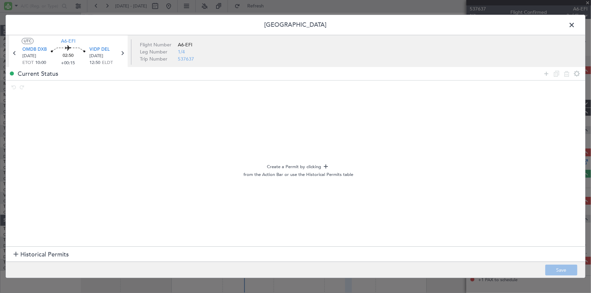
click at [38, 251] on span "Historical Permits" at bounding box center [44, 254] width 48 height 9
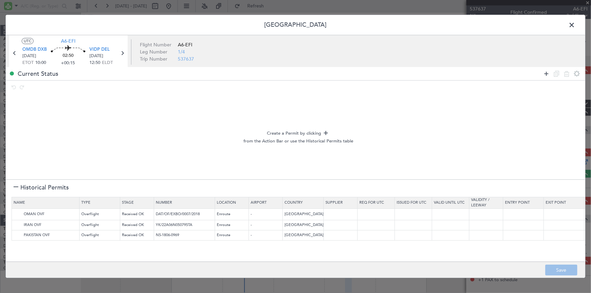
click at [547, 72] on icon at bounding box center [546, 74] width 8 height 8
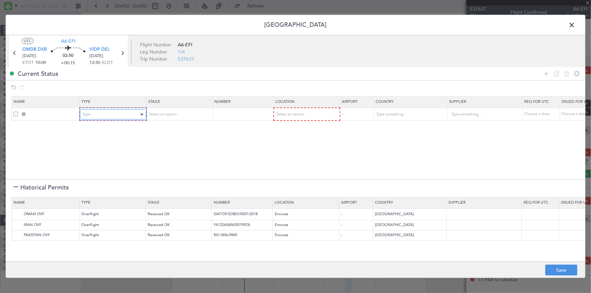
click at [124, 112] on div "Type" at bounding box center [111, 115] width 56 height 10
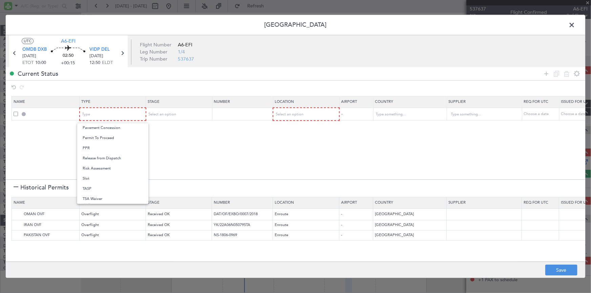
drag, startPoint x: 90, startPoint y: 177, endPoint x: 154, endPoint y: 139, distance: 73.9
click at [91, 176] on span "Slot" at bounding box center [113, 179] width 60 height 10
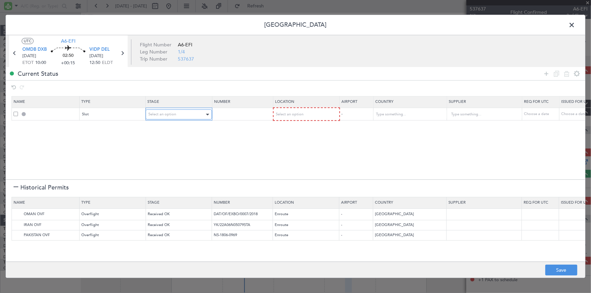
click at [167, 114] on span "Select an option" at bounding box center [162, 114] width 28 height 5
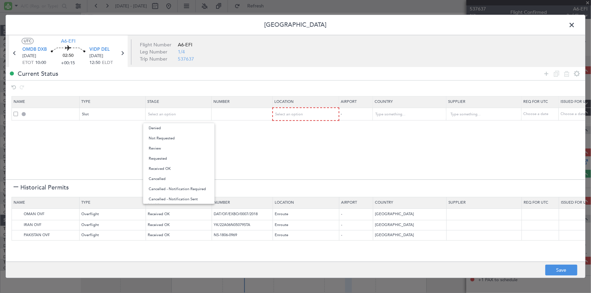
drag, startPoint x: 171, startPoint y: 138, endPoint x: 242, endPoint y: 142, distance: 70.8
click at [175, 138] on span "Not Requested" at bounding box center [179, 138] width 60 height 10
click at [308, 149] on section "Name Type Stage Number Location Airport Country Supplier Req For Utc Issued For…" at bounding box center [295, 136] width 579 height 85
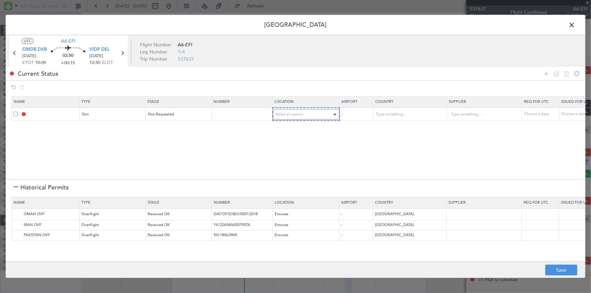
click at [305, 112] on div "Select an option" at bounding box center [303, 115] width 56 height 10
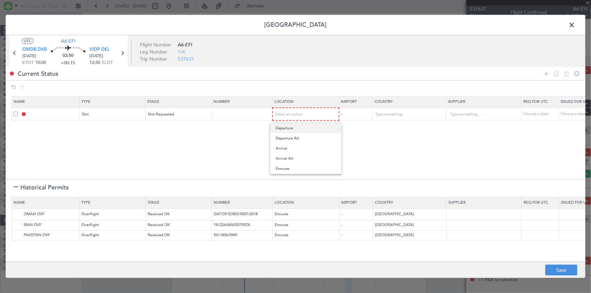
click at [298, 129] on span "Departure" at bounding box center [305, 128] width 60 height 10
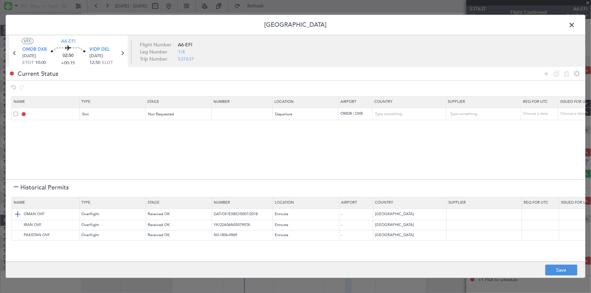
click at [19, 214] on img at bounding box center [18, 214] width 8 height 8
click at [17, 223] on img at bounding box center [18, 225] width 8 height 8
click at [17, 233] on img at bounding box center [18, 235] width 8 height 8
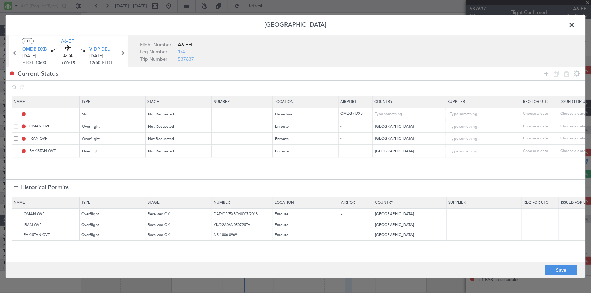
drag, startPoint x: 546, startPoint y: 72, endPoint x: 229, endPoint y: 124, distance: 321.3
click at [543, 73] on icon at bounding box center [546, 74] width 8 height 8
click at [98, 163] on div "Type" at bounding box center [111, 164] width 56 height 10
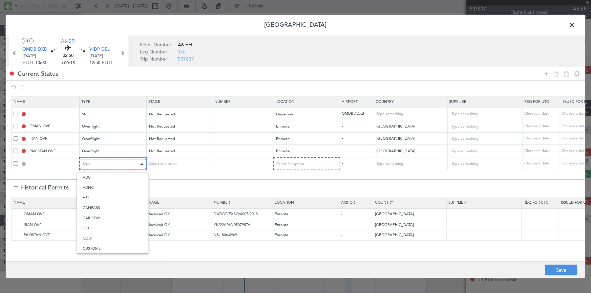
scroll to position [103, 0]
drag, startPoint x: 99, startPoint y: 236, endPoint x: 107, endPoint y: 226, distance: 12.7
click at [104, 231] on div "ADC ADNC API CANPASS CARICOM CID COBT CUSTOMS Departure DOT Approval EAPIS Ferr…" at bounding box center [113, 212] width 72 height 81
click at [178, 163] on div at bounding box center [295, 146] width 591 height 293
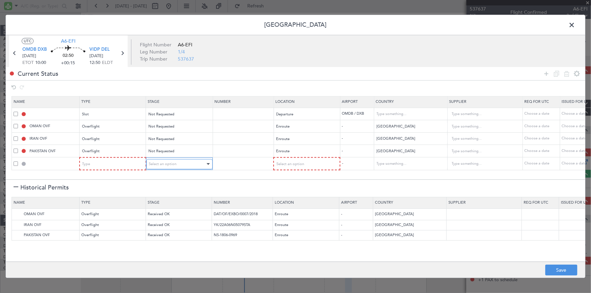
click at [172, 162] on span "Select an option" at bounding box center [163, 163] width 28 height 5
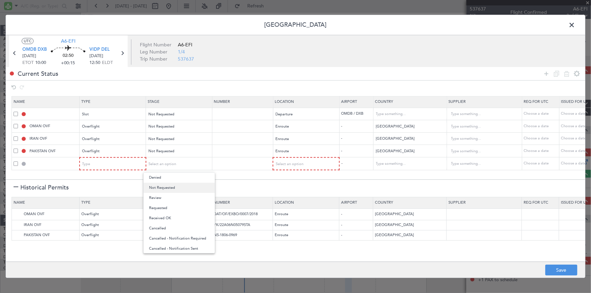
click at [170, 186] on span "Not Requested" at bounding box center [179, 188] width 60 height 10
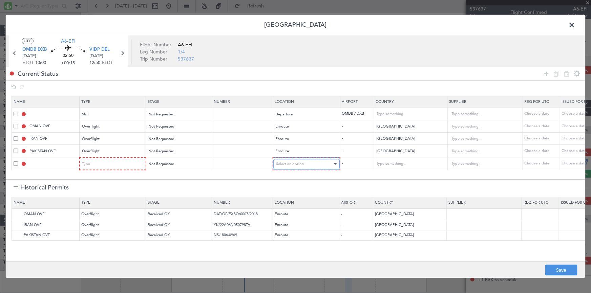
click at [293, 163] on span "Select an option" at bounding box center [290, 163] width 28 height 5
click at [288, 197] on span "Arrival" at bounding box center [306, 198] width 60 height 10
drag, startPoint x: 559, startPoint y: 271, endPoint x: 553, endPoint y: 244, distance: 27.7
click at [558, 269] on button "Save" at bounding box center [561, 270] width 32 height 11
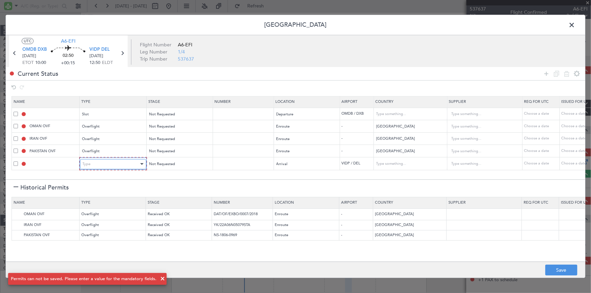
click at [105, 162] on div "Type" at bounding box center [111, 164] width 56 height 10
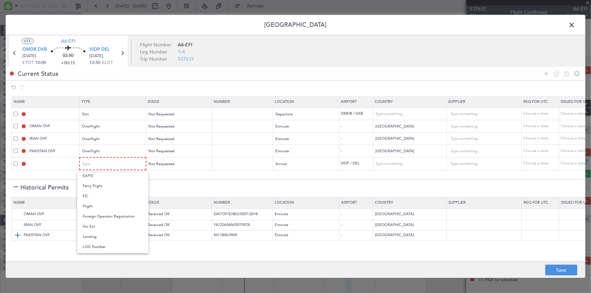
drag, startPoint x: 106, startPoint y: 234, endPoint x: 114, endPoint y: 233, distance: 7.8
click at [111, 233] on span "Landing" at bounding box center [113, 237] width 60 height 10
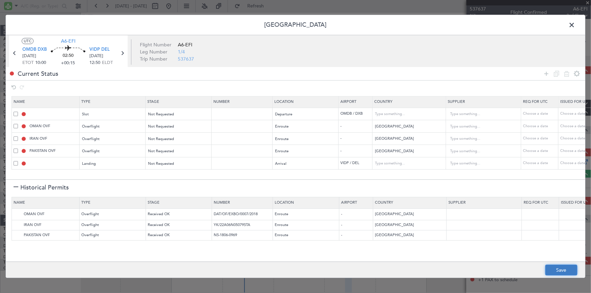
click at [557, 269] on button "Save" at bounding box center [561, 270] width 32 height 11
type input "OMDB DEP SLOT"
type input "United Arab Emirates"
type input "NNN"
type input "1"
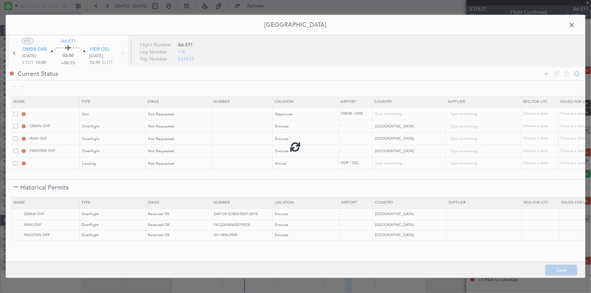
type input "NNN"
type input "2"
type input "NNN"
type input "2"
type input "NNN"
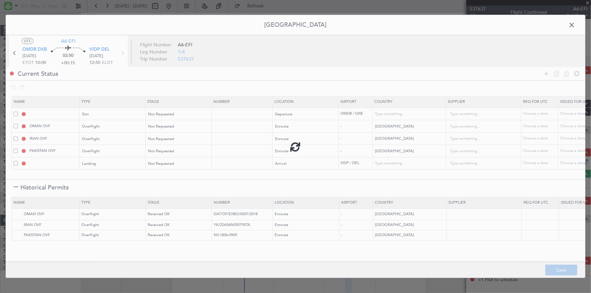
type input "VIDP LDG"
type input "[GEOGRAPHIC_DATA]"
type input "NNN"
type input "3"
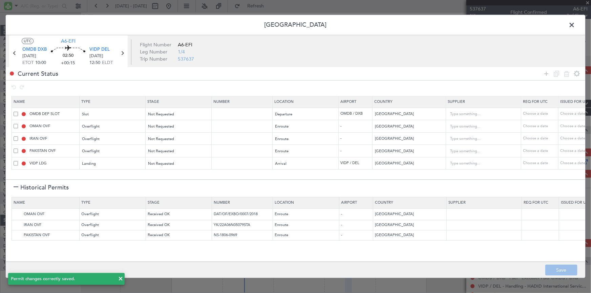
click at [575, 25] on span at bounding box center [575, 27] width 0 height 14
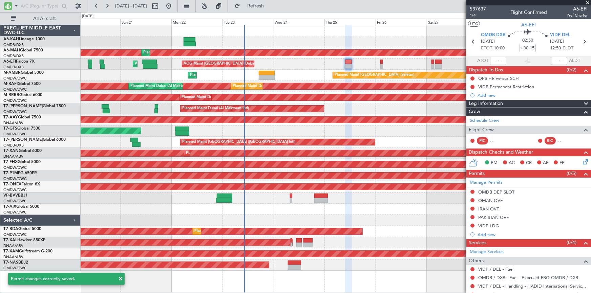
drag, startPoint x: 280, startPoint y: 8, endPoint x: 505, endPoint y: 174, distance: 279.8
click at [270, 8] on span "Refresh" at bounding box center [255, 6] width 28 height 5
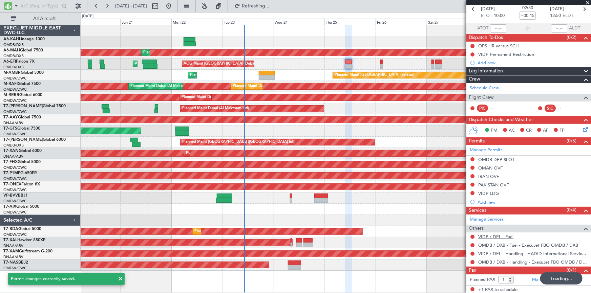
scroll to position [33, 0]
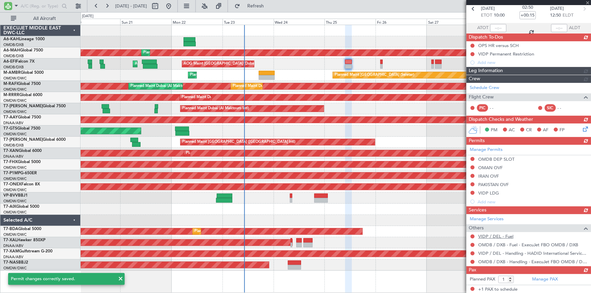
click at [501, 234] on div "Manage Services Others VIDP / DEL - Fuel OMDB / DXB - Fuel - ExecuJet FBO OMDB …" at bounding box center [528, 240] width 125 height 52
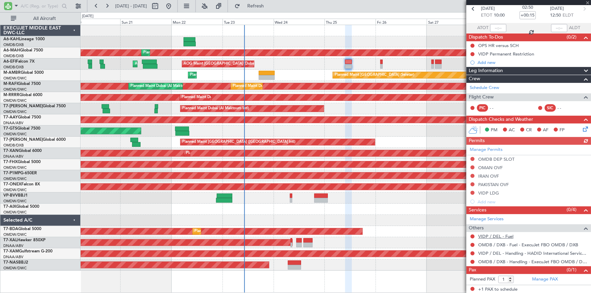
click at [482, 237] on link "VIDP / DEL - Fuel" at bounding box center [495, 237] width 35 height 6
click at [544, 276] on link "Manage PAX" at bounding box center [545, 279] width 26 height 7
click at [270, 6] on span "Refresh" at bounding box center [255, 6] width 28 height 5
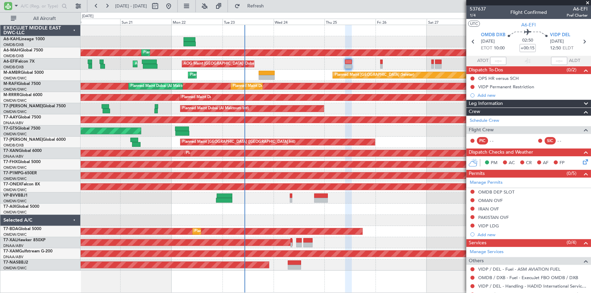
drag, startPoint x: 271, startPoint y: 5, endPoint x: 300, endPoint y: 18, distance: 31.8
click at [270, 7] on span "Refresh" at bounding box center [255, 6] width 28 height 5
click at [511, 85] on div "VIDP Permanent Restriction" at bounding box center [506, 87] width 56 height 6
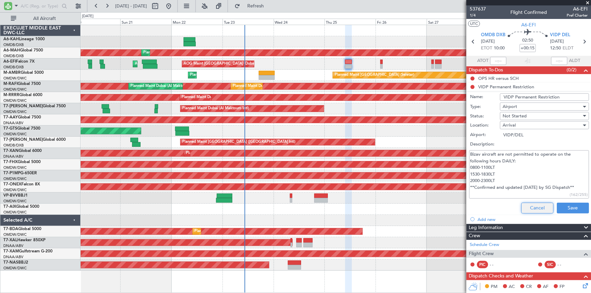
click at [526, 206] on button "Cancel" at bounding box center [537, 208] width 32 height 11
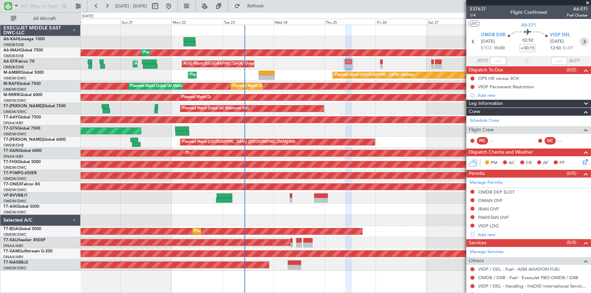
click at [581, 41] on icon at bounding box center [583, 41] width 9 height 9
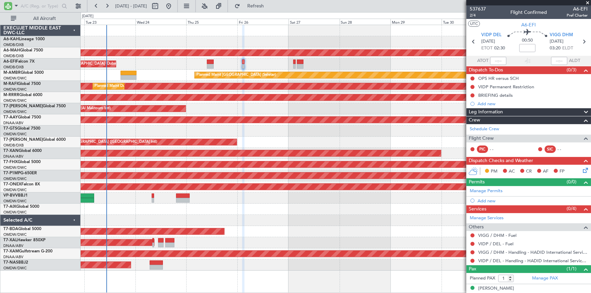
click at [130, 129] on div "AOG Maint [GEOGRAPHIC_DATA] (Seletar)" at bounding box center [336, 131] width 510 height 11
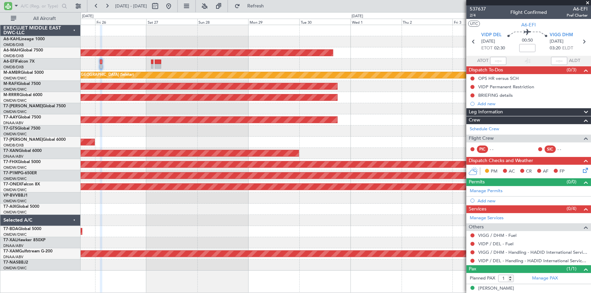
click at [182, 124] on div "Planned Maint Dubai (Dubai Intl) AOG Maint Dubai (Dubai Intl) Planned Maint Sin…" at bounding box center [336, 148] width 510 height 246
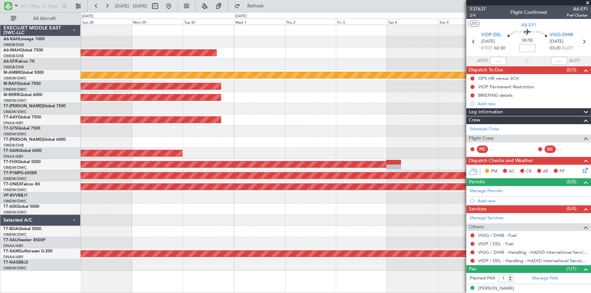
click at [90, 137] on div "Planned Maint [GEOGRAPHIC_DATA] ([GEOGRAPHIC_DATA] Intl)" at bounding box center [336, 142] width 510 height 11
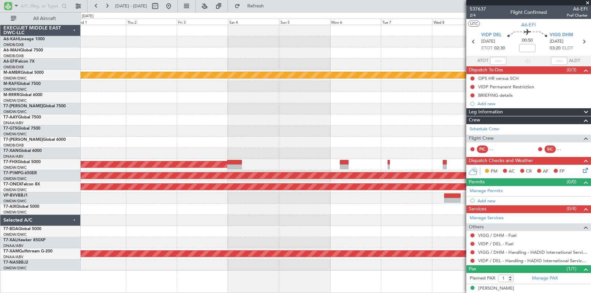
click at [161, 139] on div at bounding box center [336, 142] width 510 height 11
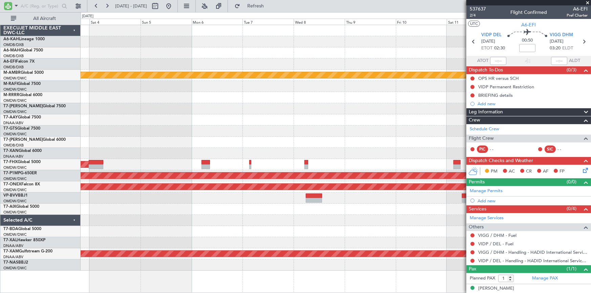
click at [161, 135] on div at bounding box center [336, 131] width 510 height 11
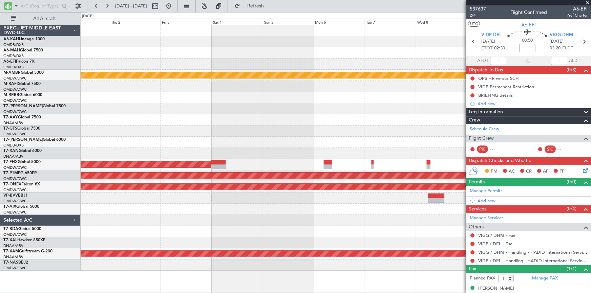
click at [389, 147] on div at bounding box center [336, 142] width 510 height 11
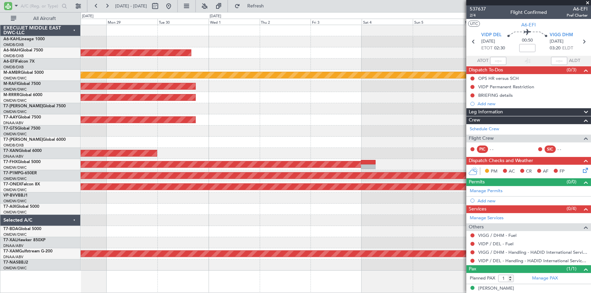
click at [273, 140] on div "Planned Maint Dubai (Dubai Intl) Planned Maint Singapore (Seletar) Planned Main…" at bounding box center [336, 148] width 510 height 246
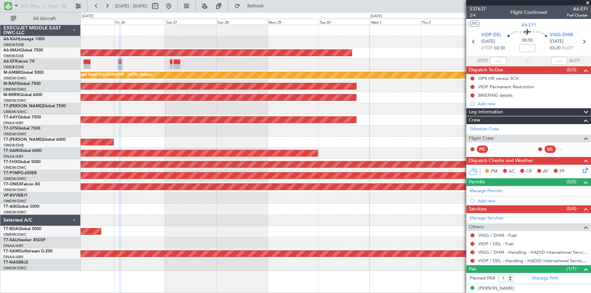
click at [320, 133] on div "Planned Maint Dubai (Dubai Intl) AOG Maint Dubai (Dubai Intl) Planned Maint Sin…" at bounding box center [336, 148] width 510 height 246
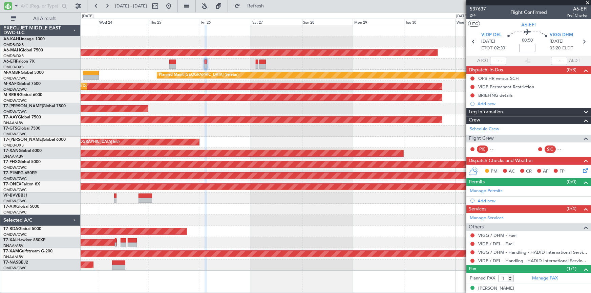
click at [348, 127] on div "AOG Maint [GEOGRAPHIC_DATA] (Seletar)" at bounding box center [336, 131] width 510 height 11
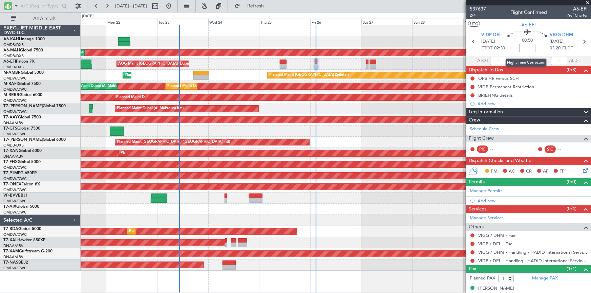
click at [525, 47] on input at bounding box center [527, 48] width 16 height 8
drag, startPoint x: 515, startPoint y: 62, endPoint x: 494, endPoint y: 38, distance: 32.4
click at [515, 62] on section "ATOT ALDT" at bounding box center [528, 61] width 125 height 10
type input "-00:10"
click at [471, 15] on span "2/4" at bounding box center [477, 16] width 16 height 6
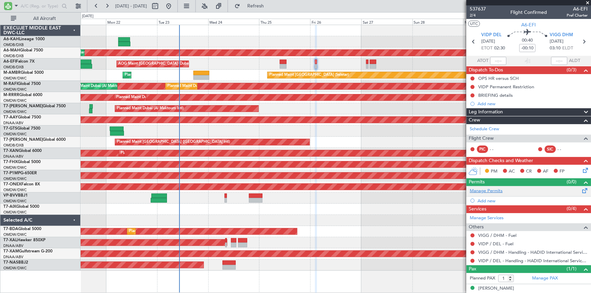
click at [490, 191] on link "Manage Permits" at bounding box center [485, 191] width 33 height 7
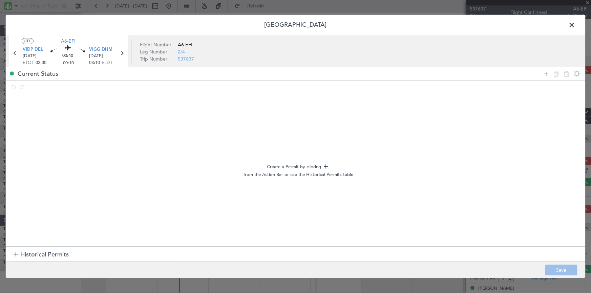
click at [54, 252] on span "Historical Permits" at bounding box center [44, 254] width 48 height 9
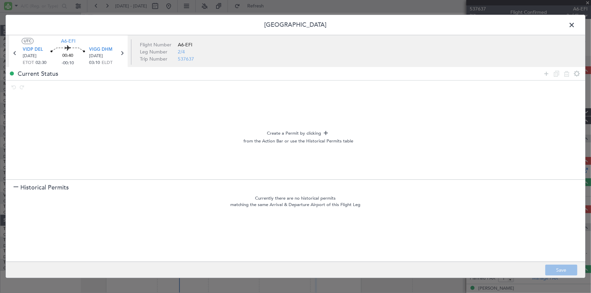
drag, startPoint x: 547, startPoint y: 74, endPoint x: 537, endPoint y: 82, distance: 12.7
click at [547, 74] on icon at bounding box center [546, 74] width 8 height 8
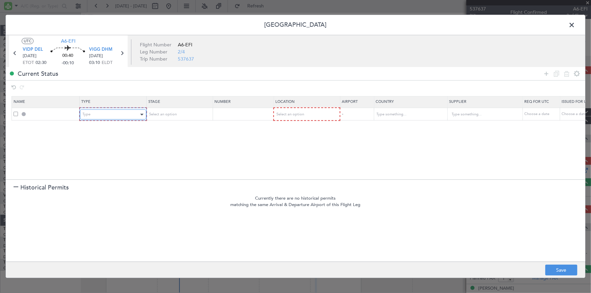
click at [119, 115] on div "Type" at bounding box center [111, 115] width 56 height 10
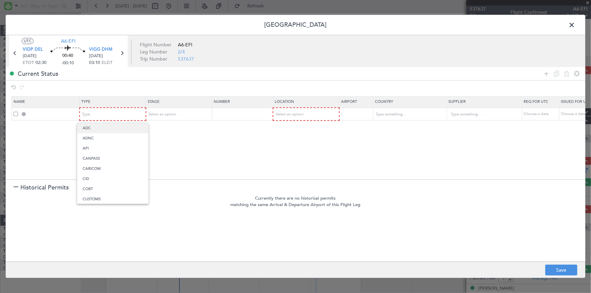
click at [111, 126] on span "ADC" at bounding box center [113, 128] width 60 height 10
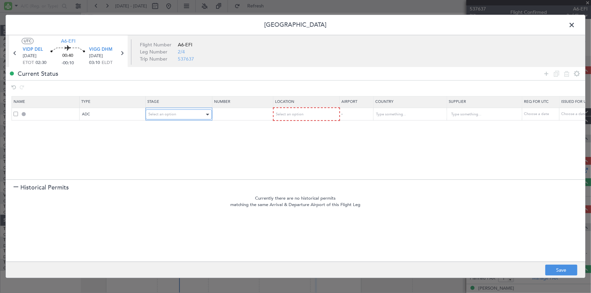
click at [162, 114] on span "Select an option" at bounding box center [162, 114] width 28 height 5
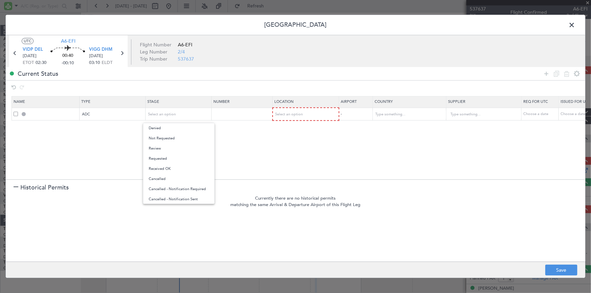
drag, startPoint x: 175, startPoint y: 138, endPoint x: 279, endPoint y: 127, distance: 103.7
click at [179, 137] on span "Not Requested" at bounding box center [179, 138] width 60 height 10
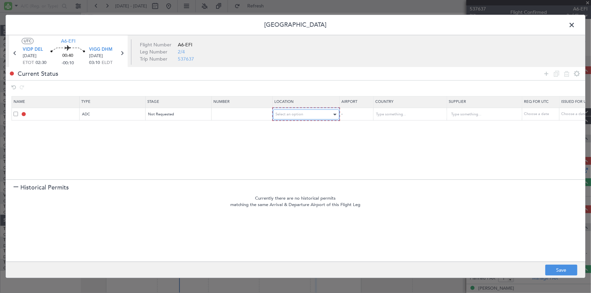
click at [295, 114] on span "Select an option" at bounding box center [289, 114] width 28 height 5
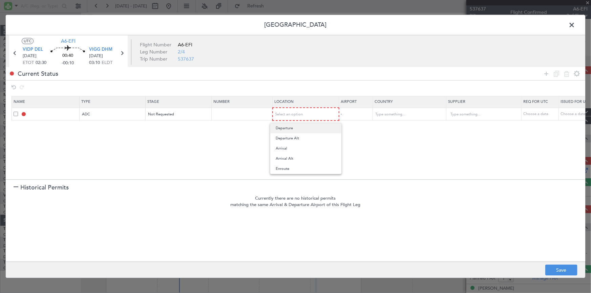
click at [286, 131] on span "Departure" at bounding box center [305, 128] width 60 height 10
click at [545, 72] on icon at bounding box center [546, 74] width 8 height 8
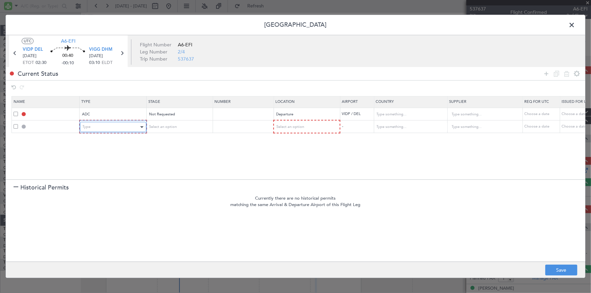
click at [106, 129] on div "Type" at bounding box center [111, 127] width 56 height 10
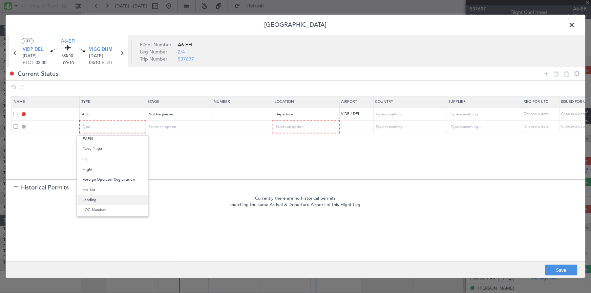
click at [93, 201] on span "Landing" at bounding box center [113, 200] width 60 height 10
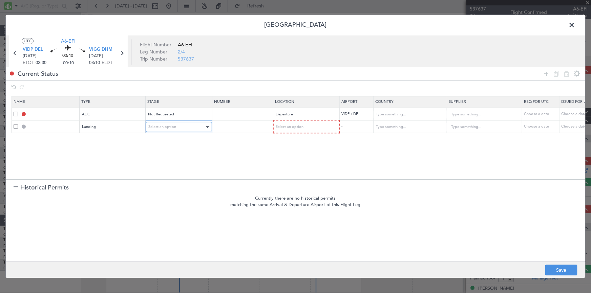
click at [160, 123] on div "Select an option" at bounding box center [176, 127] width 56 height 10
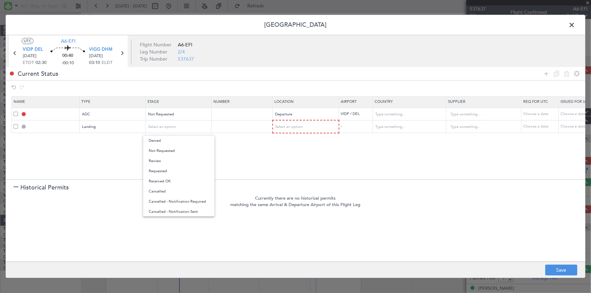
drag, startPoint x: 176, startPoint y: 149, endPoint x: 263, endPoint y: 155, distance: 87.2
click at [188, 151] on span "Not Requested" at bounding box center [179, 151] width 60 height 10
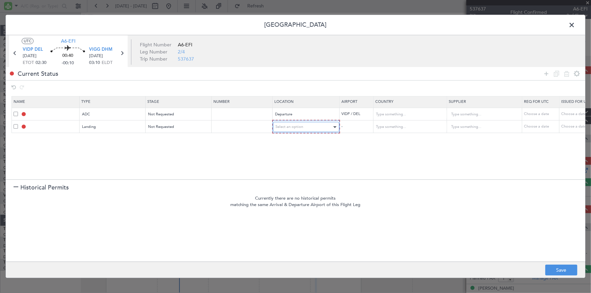
click at [291, 129] on div "Select an option" at bounding box center [303, 127] width 56 height 10
drag, startPoint x: 287, startPoint y: 162, endPoint x: 295, endPoint y: 166, distance: 8.6
click at [290, 164] on span "Arrival" at bounding box center [305, 161] width 60 height 10
click at [563, 268] on button "Save" at bounding box center [561, 270] width 32 height 11
type input "VIDP DEP ADC"
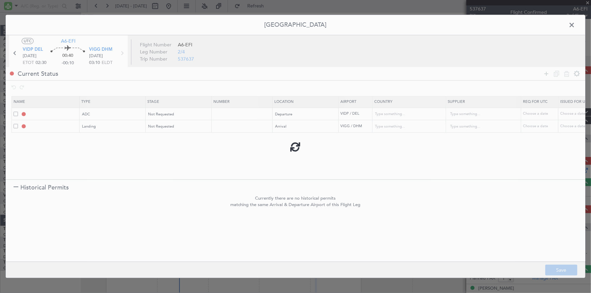
type input "[GEOGRAPHIC_DATA]"
type input "NNN"
type input "3"
type input "VIGG LDG"
type input "[GEOGRAPHIC_DATA]"
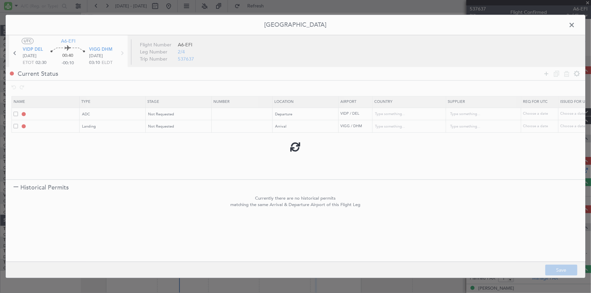
type input "NNN"
type input "3"
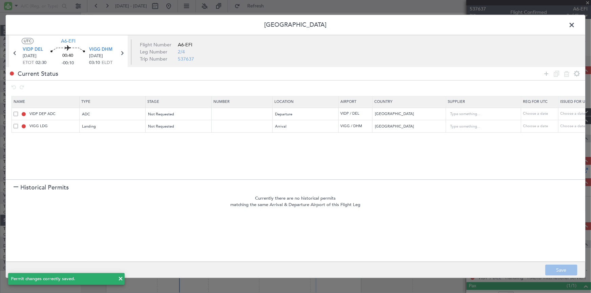
click at [575, 24] on span at bounding box center [575, 27] width 0 height 14
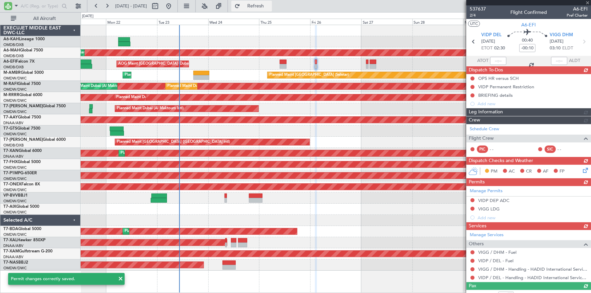
drag, startPoint x: 280, startPoint y: 5, endPoint x: 288, endPoint y: 7, distance: 7.8
click at [270, 5] on span "Refresh" at bounding box center [255, 6] width 28 height 5
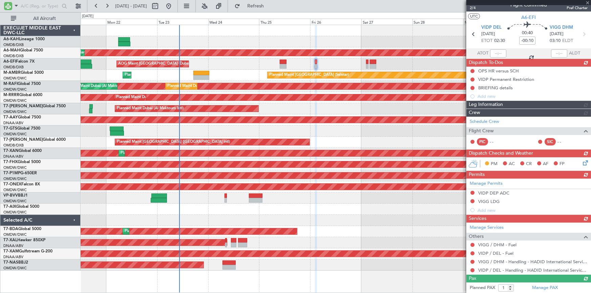
scroll to position [0, 0]
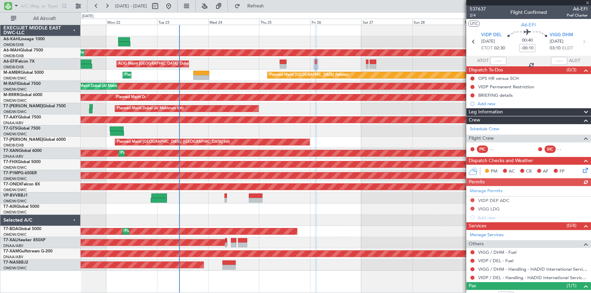
click at [497, 199] on div "Manage Permits VIDP DEP ADC VIGG LDG Add new" at bounding box center [528, 204] width 125 height 36
click at [495, 198] on div "Manage Permits VIDP DEP ADC VIGG LDG Add new" at bounding box center [528, 204] width 125 height 36
click at [485, 201] on div "VIDP DEP ADC" at bounding box center [493, 201] width 31 height 6
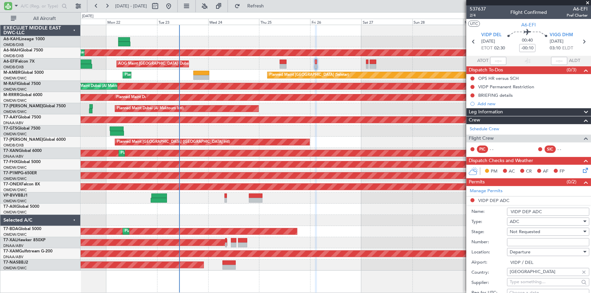
click at [548, 214] on input "VIDP DEP ADC" at bounding box center [548, 212] width 82 height 8
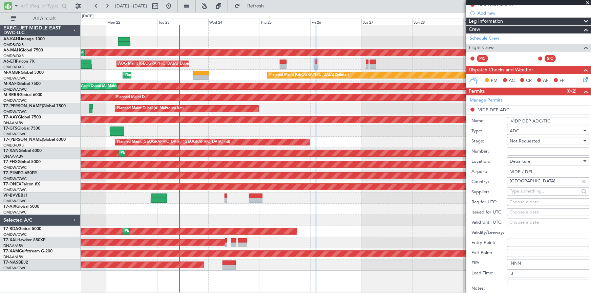
scroll to position [123, 0]
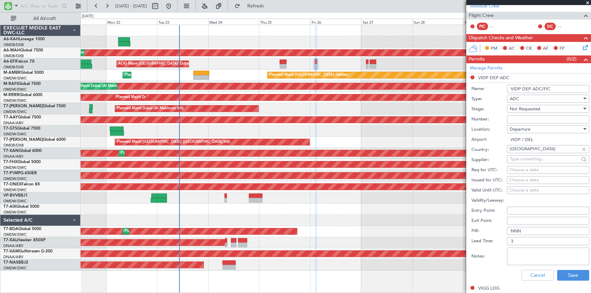
drag, startPoint x: 520, startPoint y: 86, endPoint x: 297, endPoint y: 75, distance: 223.6
click at [297, 75] on fb-app "21 Sep 2025 - 01 Oct 2025 Refresh Quick Links All Aircraft Planned Maint Dubai …" at bounding box center [295, 149] width 591 height 288
type input "DEP ADC/FIC"
click at [562, 275] on button "Save" at bounding box center [573, 275] width 32 height 11
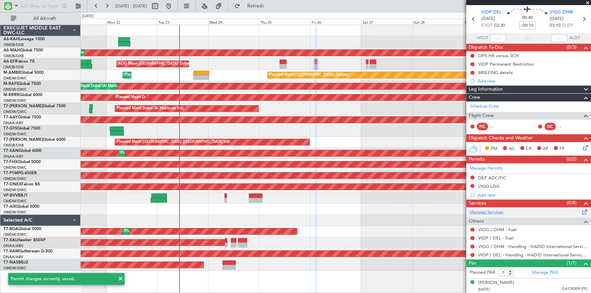
scroll to position [22, 0]
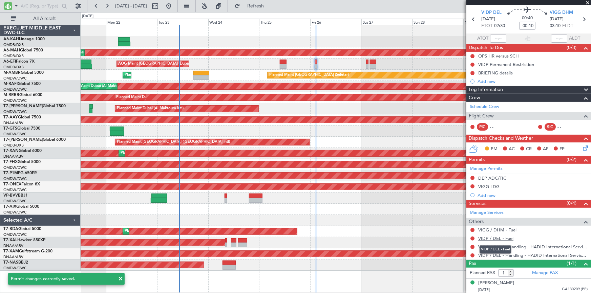
click at [494, 238] on link "VIDP / DEL - Fuel" at bounding box center [495, 239] width 35 height 6
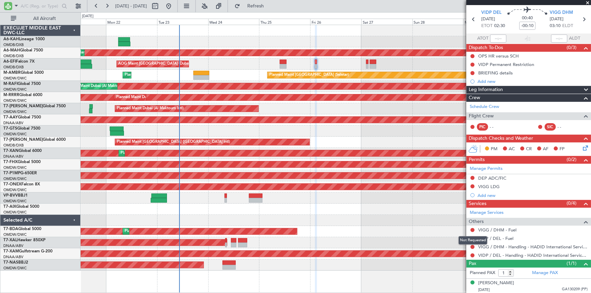
click at [472, 231] on body "21 Sep 2025 - 01 Oct 2025 Refresh Quick Links All Aircraft Planned Maint Dubai …" at bounding box center [295, 146] width 591 height 293
click at [472, 228] on button at bounding box center [472, 230] width 4 height 4
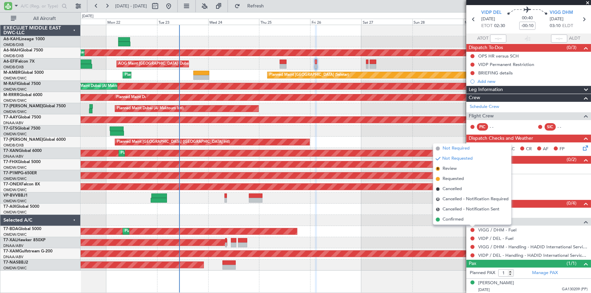
click at [451, 146] on span "Not Required" at bounding box center [455, 148] width 27 height 7
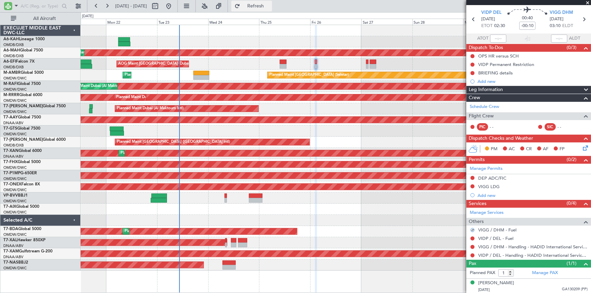
click at [270, 7] on span "Refresh" at bounding box center [255, 6] width 28 height 5
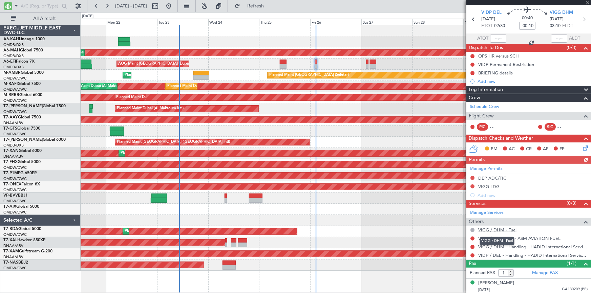
click at [503, 229] on link "VIGG / DHM - Fuel" at bounding box center [497, 230] width 38 height 6
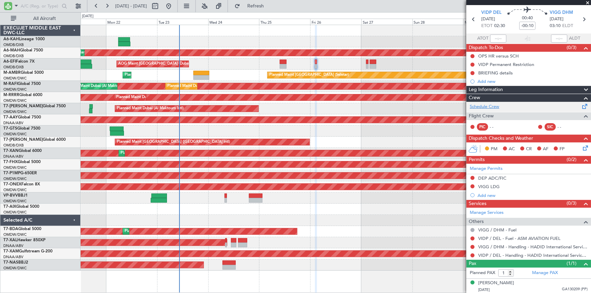
drag, startPoint x: 270, startPoint y: 4, endPoint x: 479, endPoint y: 106, distance: 232.3
click at [272, 9] on button "Refresh" at bounding box center [251, 6] width 41 height 11
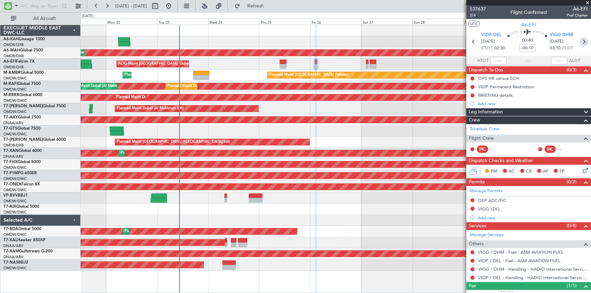
click at [581, 42] on icon at bounding box center [583, 41] width 9 height 9
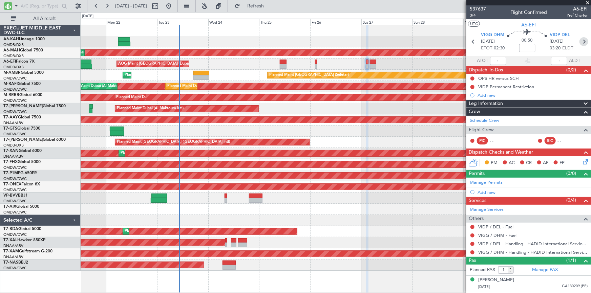
click at [586, 40] on icon at bounding box center [583, 41] width 9 height 9
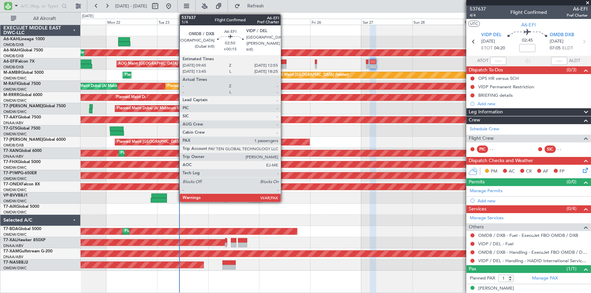
click at [284, 61] on div at bounding box center [283, 62] width 7 height 5
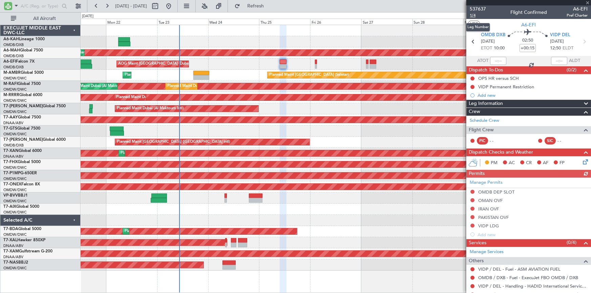
click at [474, 14] on span "1/4" at bounding box center [477, 16] width 16 height 6
click at [583, 40] on icon at bounding box center [583, 41] width 9 height 9
type input "-00:10"
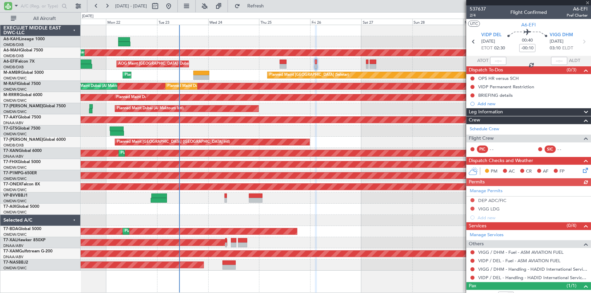
click at [582, 41] on icon at bounding box center [583, 41] width 9 height 9
click at [579, 41] on icon at bounding box center [583, 41] width 9 height 9
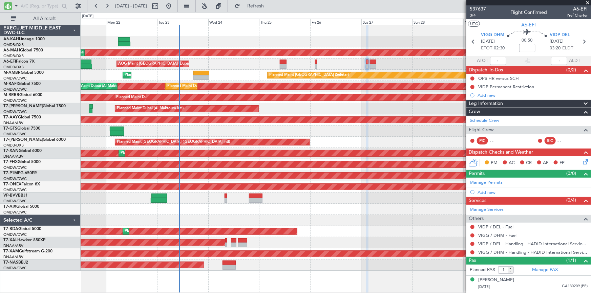
click at [471, 15] on span "3/4" at bounding box center [477, 16] width 16 height 6
click at [527, 46] on input at bounding box center [527, 48] width 16 height 8
click at [515, 54] on section "VIGG DHM 27/09/2025 ETOT 02:30 00:50 -10 VIDP DEL 27/09/2025 03:20 ELDT" at bounding box center [528, 42] width 125 height 27
type input "-00:10"
click at [488, 183] on link "Manage Permits" at bounding box center [485, 182] width 33 height 7
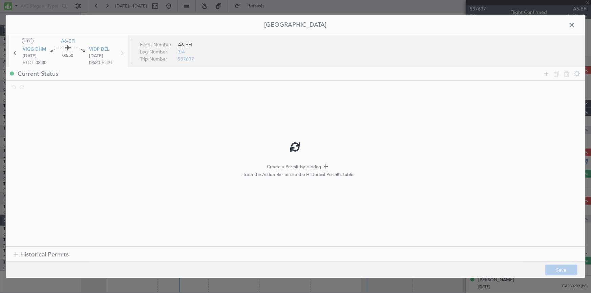
click at [39, 254] on div at bounding box center [295, 146] width 579 height 263
click at [34, 255] on div at bounding box center [295, 146] width 579 height 263
type input "-00:10"
click at [33, 256] on span "Historical Permits" at bounding box center [44, 254] width 48 height 9
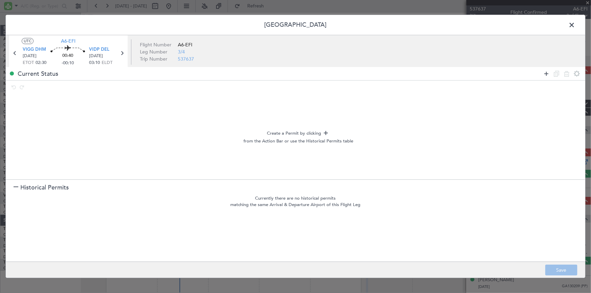
click at [547, 73] on icon at bounding box center [546, 74] width 8 height 8
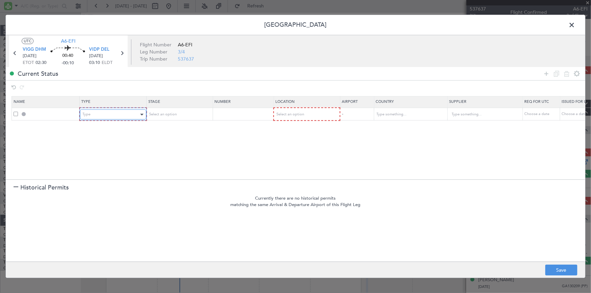
click at [98, 113] on div "Type" at bounding box center [111, 115] width 56 height 10
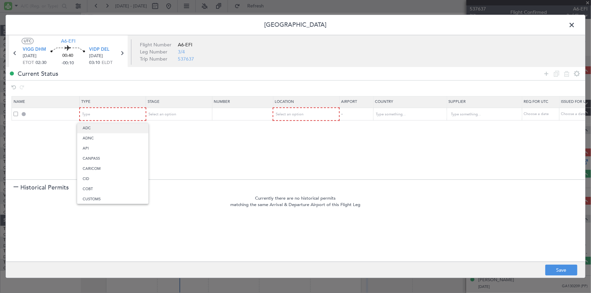
click at [99, 129] on span "ADC" at bounding box center [113, 128] width 60 height 10
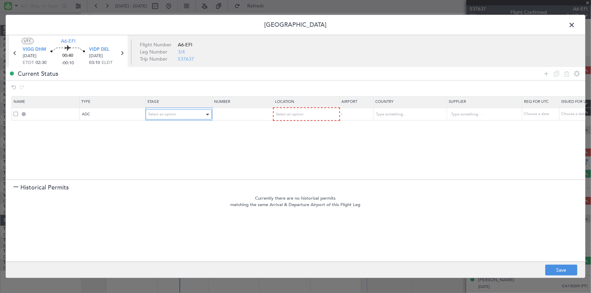
click at [167, 113] on span "Select an option" at bounding box center [162, 114] width 28 height 5
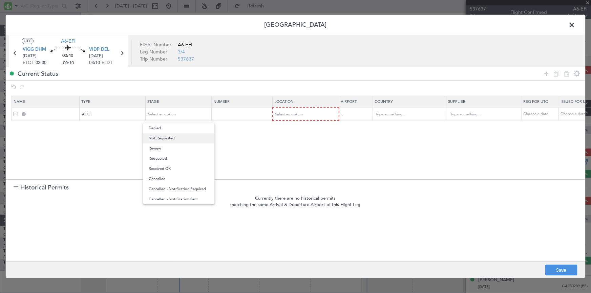
click at [173, 140] on span "Not Requested" at bounding box center [179, 138] width 60 height 10
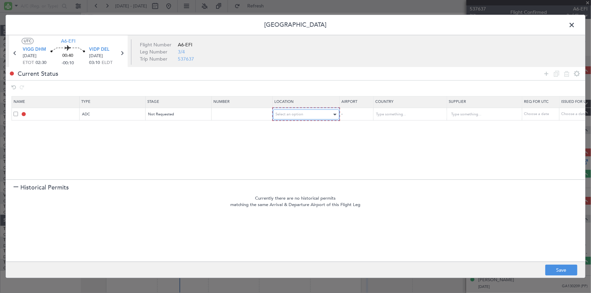
click at [286, 113] on span "Select an option" at bounding box center [289, 114] width 28 height 5
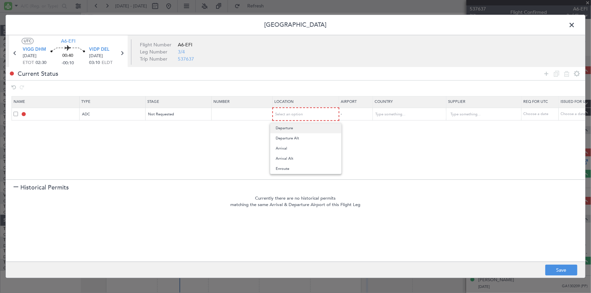
click at [296, 126] on span "Departure" at bounding box center [305, 128] width 60 height 10
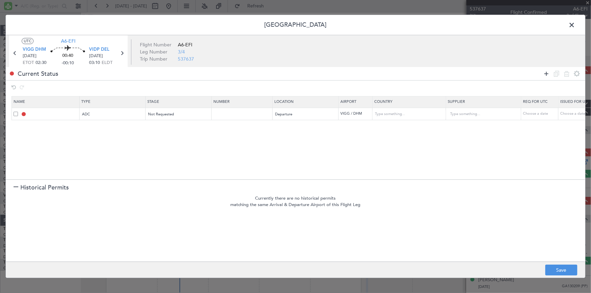
click at [544, 74] on icon at bounding box center [546, 74] width 8 height 8
click at [112, 132] on div "Type" at bounding box center [111, 127] width 56 height 10
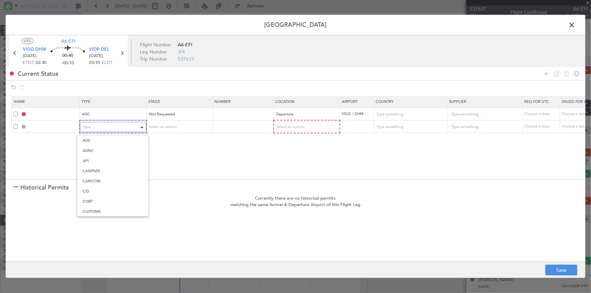
scroll to position [103, 0]
drag, startPoint x: 94, startPoint y: 199, endPoint x: 185, endPoint y: 147, distance: 105.1
click at [101, 197] on span "Landing" at bounding box center [113, 200] width 60 height 10
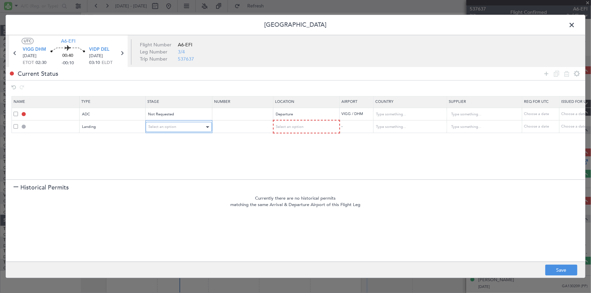
click at [179, 126] on div "Select an option" at bounding box center [176, 127] width 56 height 10
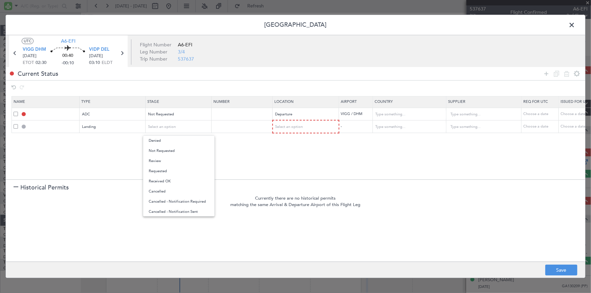
drag, startPoint x: 178, startPoint y: 151, endPoint x: 247, endPoint y: 137, distance: 70.1
click at [189, 150] on span "Not Requested" at bounding box center [179, 151] width 60 height 10
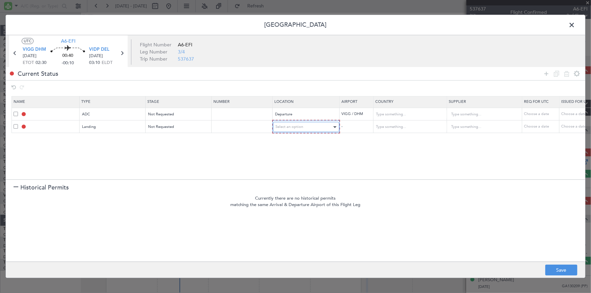
click at [305, 122] on div "Select an option" at bounding box center [303, 127] width 56 height 10
drag, startPoint x: 290, startPoint y: 161, endPoint x: 535, endPoint y: 222, distance: 252.3
click at [298, 162] on span "Arrival" at bounding box center [305, 161] width 60 height 10
click at [568, 268] on button "Save" at bounding box center [561, 270] width 32 height 11
type input "VIGG DEP ADC"
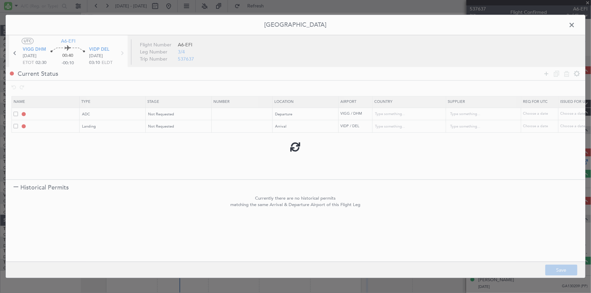
type input "[GEOGRAPHIC_DATA]"
type input "NNN"
type input "3"
type input "VIDP LDG"
type input "[GEOGRAPHIC_DATA]"
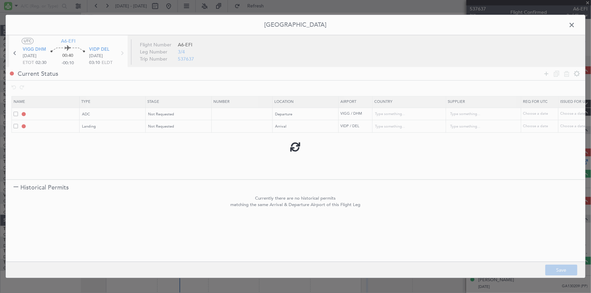
type input "NNN"
type input "3"
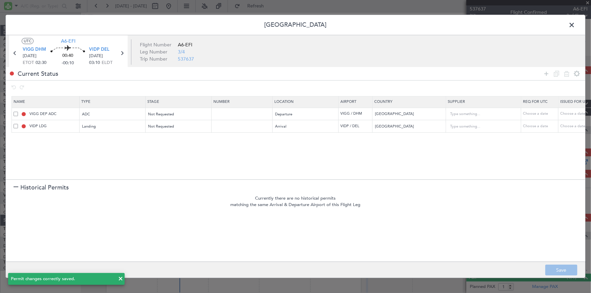
click at [575, 23] on span at bounding box center [575, 27] width 0 height 14
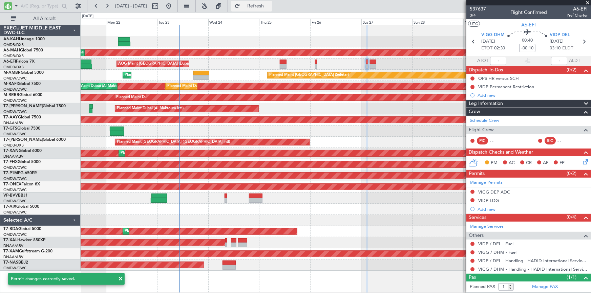
click at [270, 6] on span "Refresh" at bounding box center [255, 6] width 28 height 5
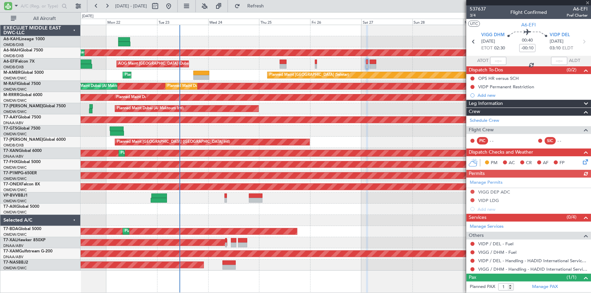
click at [486, 194] on div "Manage Permits VIGG DEP ADC VIDP LDG Add new" at bounding box center [528, 196] width 125 height 36
click at [582, 193] on img at bounding box center [584, 192] width 5 height 6
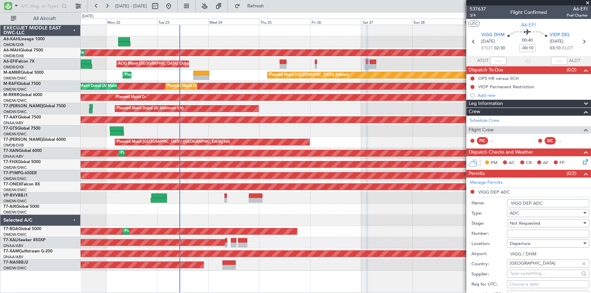
drag, startPoint x: 522, startPoint y: 201, endPoint x: 270, endPoint y: 190, distance: 251.7
click at [270, 190] on fb-app "21 Sep 2025 - 01 Oct 2025 Refresh Quick Links All Aircraft Planned Maint Dubai …" at bounding box center [295, 149] width 591 height 288
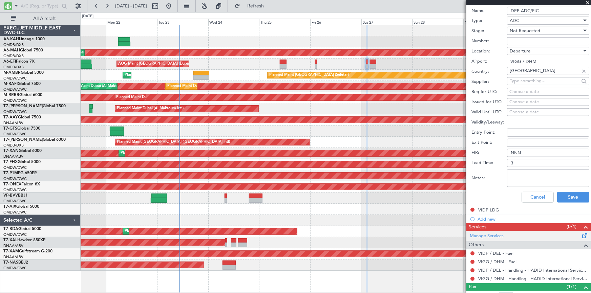
scroll to position [215, 0]
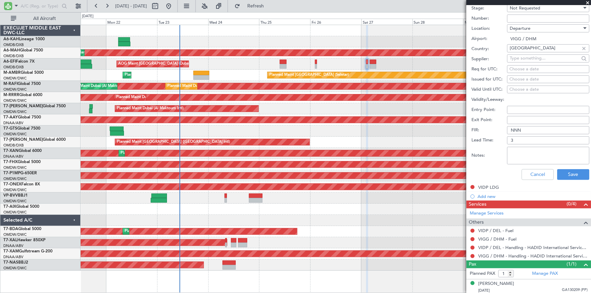
type input "DEP ADC/FIC"
click at [563, 166] on div "Cancel Save" at bounding box center [530, 175] width 118 height 18
click at [563, 173] on button "Save" at bounding box center [573, 174] width 32 height 11
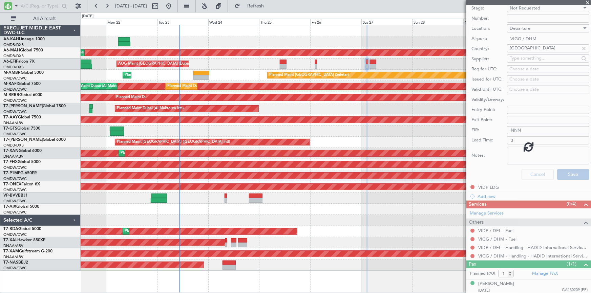
scroll to position [13, 0]
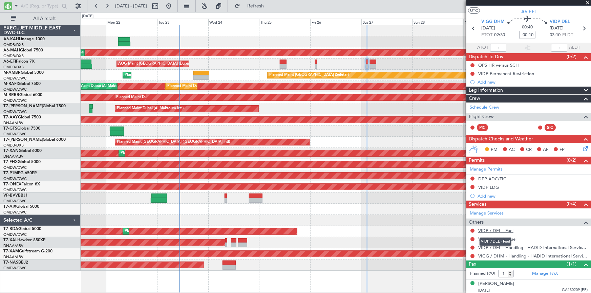
click at [490, 228] on link "VIDP / DEL - Fuel" at bounding box center [495, 231] width 35 height 6
drag, startPoint x: 267, startPoint y: 5, endPoint x: 426, endPoint y: 97, distance: 183.9
click at [270, 6] on span "Refresh" at bounding box center [255, 6] width 28 height 5
click at [472, 239] on button at bounding box center [472, 239] width 4 height 4
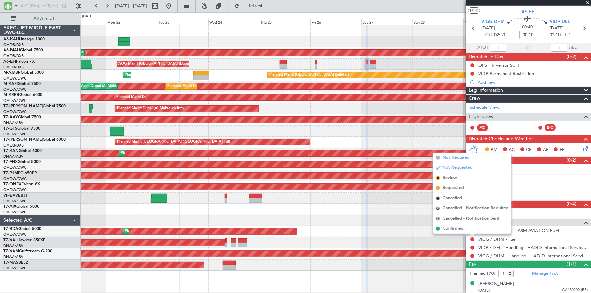
click at [456, 157] on span "Not Required" at bounding box center [455, 157] width 27 height 7
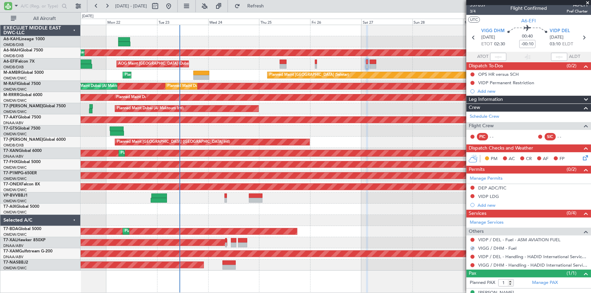
scroll to position [0, 0]
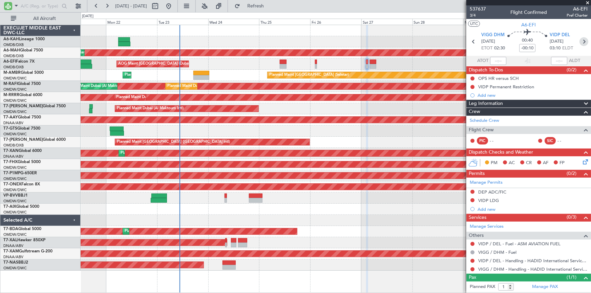
click at [581, 40] on icon at bounding box center [583, 41] width 9 height 9
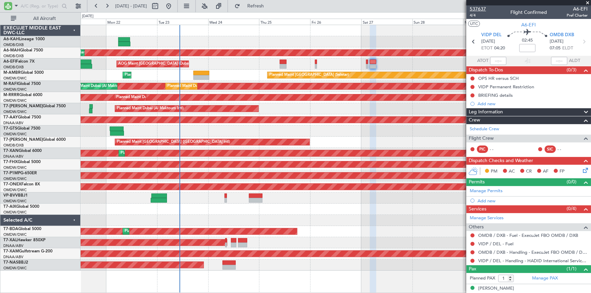
click at [474, 12] on span "537637" at bounding box center [477, 8] width 16 height 7
click at [522, 46] on mat-tooltip-component "Flight Time" at bounding box center [525, 53] width 31 height 18
click at [525, 46] on input at bounding box center [527, 48] width 16 height 8
type input "+00:20"
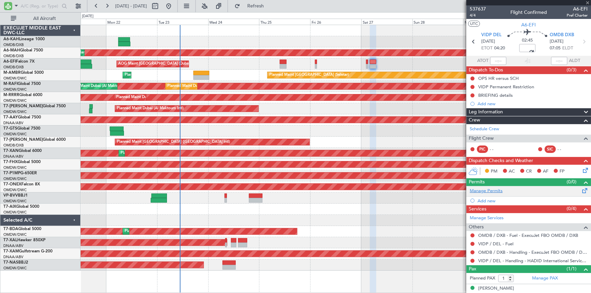
click at [489, 190] on link "Manage Permits" at bounding box center [485, 191] width 33 height 7
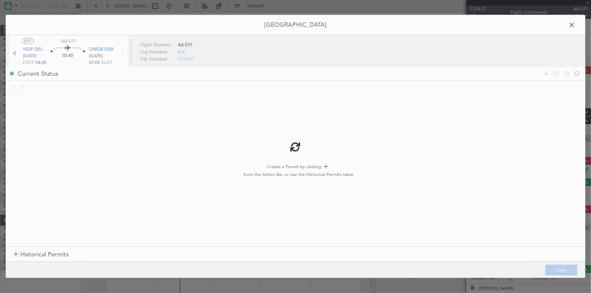
click at [44, 254] on div at bounding box center [295, 146] width 579 height 263
click at [49, 254] on div at bounding box center [295, 146] width 579 height 263
drag, startPoint x: 42, startPoint y: 252, endPoint x: 38, endPoint y: 253, distance: 4.1
click at [41, 252] on div at bounding box center [295, 146] width 579 height 263
type input "+00:20"
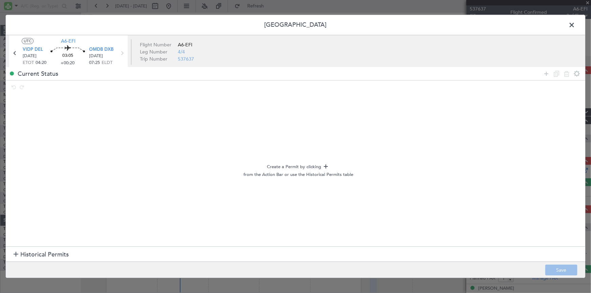
click at [34, 257] on span "Historical Permits" at bounding box center [44, 254] width 48 height 9
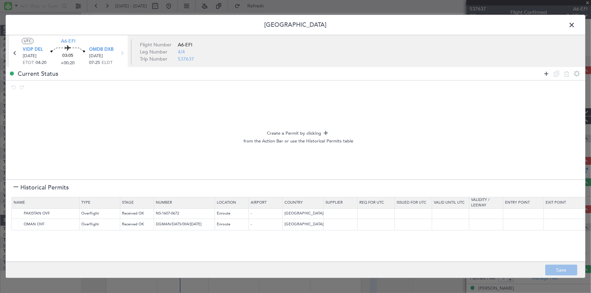
click at [546, 72] on icon at bounding box center [546, 74] width 8 height 8
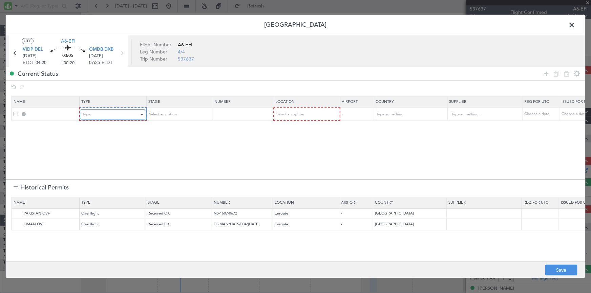
click at [127, 112] on div "Type" at bounding box center [111, 115] width 56 height 10
drag, startPoint x: 99, startPoint y: 196, endPoint x: 153, endPoint y: 130, distance: 85.9
click at [100, 195] on span "Departure" at bounding box center [113, 196] width 60 height 10
click at [159, 115] on span "Select an option" at bounding box center [162, 114] width 28 height 5
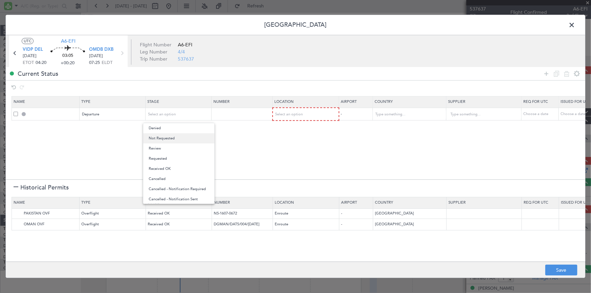
click at [178, 140] on span "Not Requested" at bounding box center [179, 138] width 60 height 10
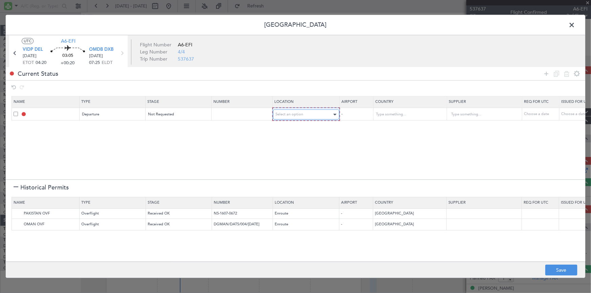
click at [311, 110] on div "Select an option" at bounding box center [303, 115] width 56 height 10
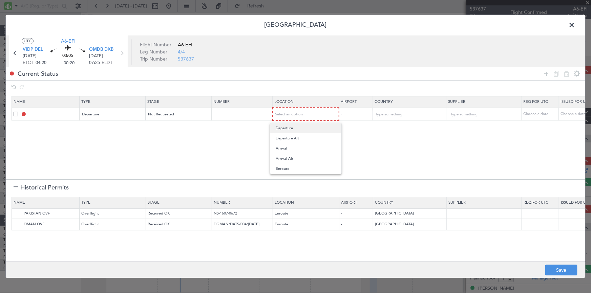
click at [287, 129] on span "Departure" at bounding box center [305, 128] width 60 height 10
drag, startPoint x: 546, startPoint y: 71, endPoint x: 539, endPoint y: 74, distance: 7.3
click at [539, 74] on div "Current Status" at bounding box center [295, 73] width 579 height 13
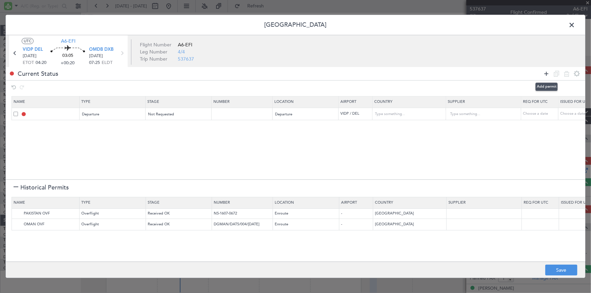
click at [545, 73] on icon at bounding box center [546, 74] width 8 height 8
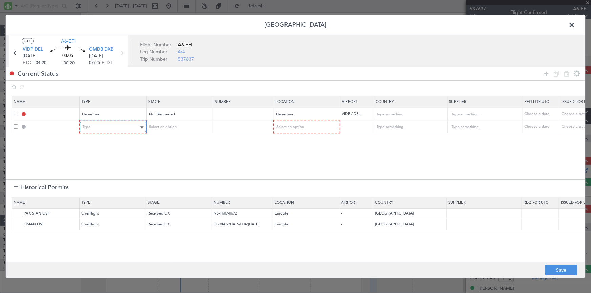
click at [133, 124] on div "Type" at bounding box center [111, 127] width 56 height 10
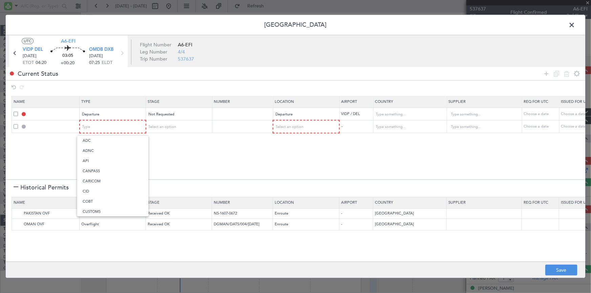
drag, startPoint x: 98, startPoint y: 140, endPoint x: 157, endPoint y: 132, distance: 59.0
click at [102, 140] on span "ADC" at bounding box center [113, 141] width 60 height 10
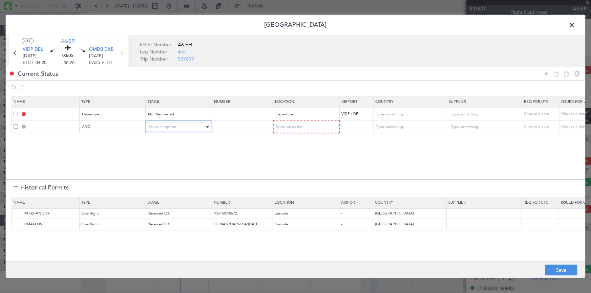
click at [161, 125] on span "Select an option" at bounding box center [162, 127] width 28 height 5
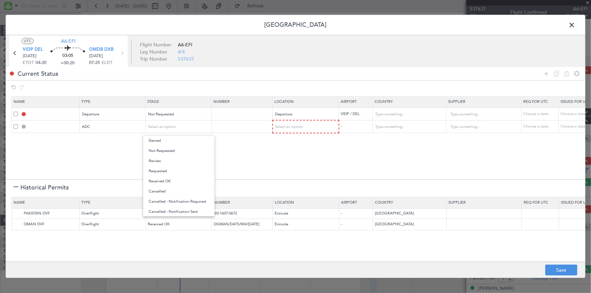
drag, startPoint x: 168, startPoint y: 151, endPoint x: 196, endPoint y: 148, distance: 28.9
click at [180, 150] on span "Not Requested" at bounding box center [179, 151] width 60 height 10
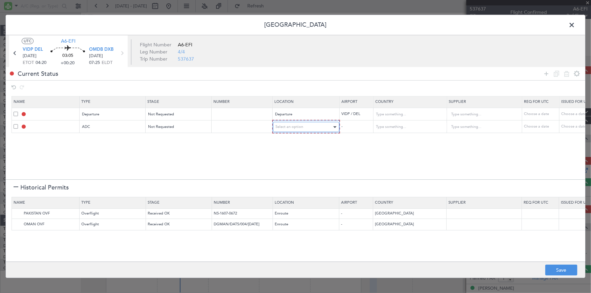
click at [297, 127] on span "Select an option" at bounding box center [289, 127] width 28 height 5
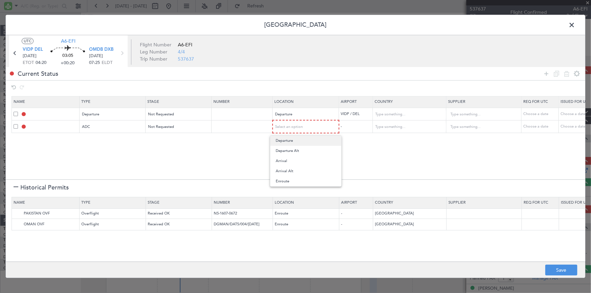
click at [289, 139] on span "Departure" at bounding box center [305, 141] width 60 height 10
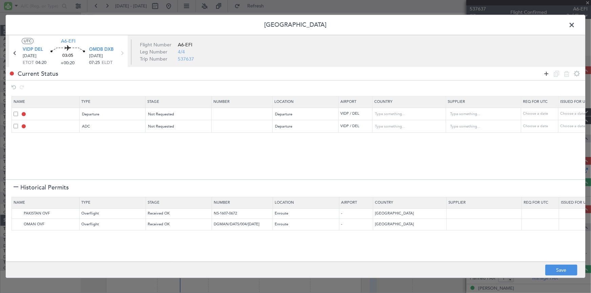
click at [547, 71] on icon at bounding box center [546, 74] width 8 height 8
click at [135, 140] on div "Type" at bounding box center [111, 139] width 56 height 10
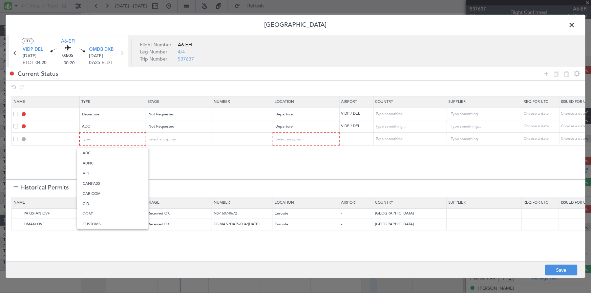
click at [100, 139] on div at bounding box center [295, 146] width 591 height 293
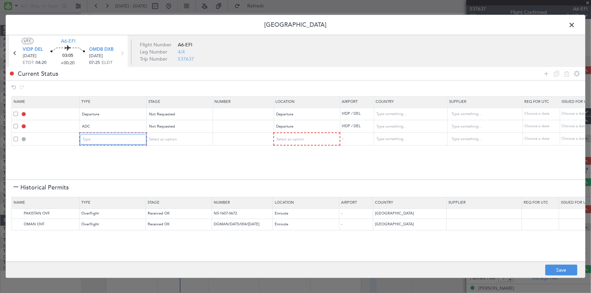
click at [100, 139] on div "Type" at bounding box center [111, 139] width 56 height 10
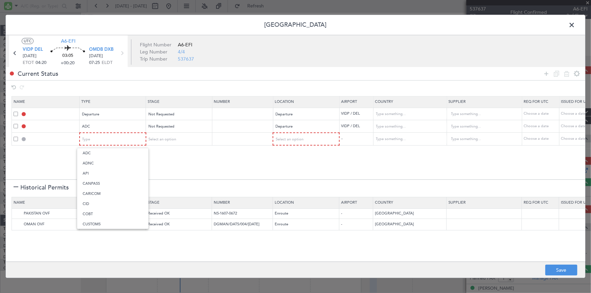
click at [112, 139] on div at bounding box center [295, 146] width 591 height 293
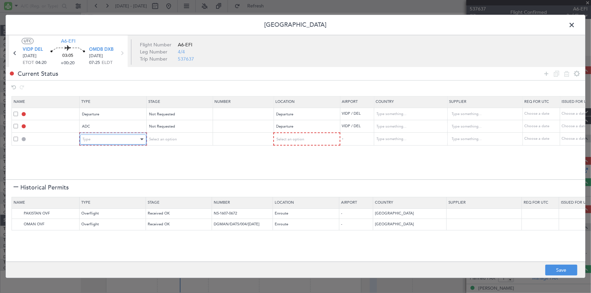
click at [111, 144] on div "Type" at bounding box center [111, 139] width 56 height 10
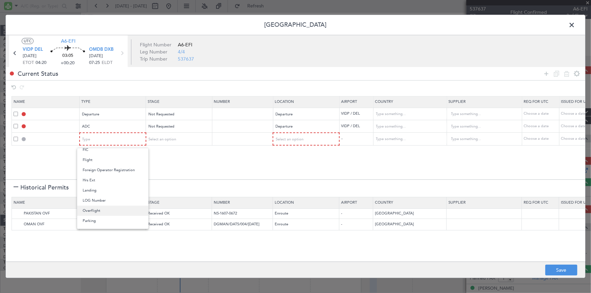
click at [104, 211] on span "Overflight" at bounding box center [113, 211] width 60 height 10
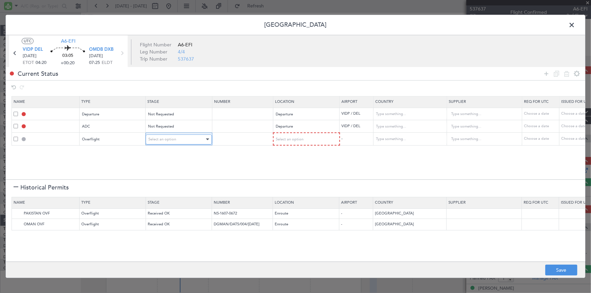
click at [172, 142] on div "Select an option" at bounding box center [176, 139] width 56 height 10
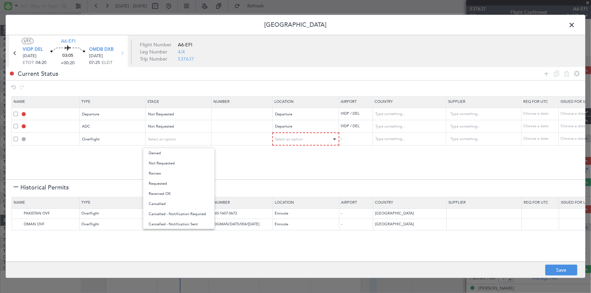
drag, startPoint x: 177, startPoint y: 164, endPoint x: 305, endPoint y: 134, distance: 132.2
click at [185, 163] on span "Not Requested" at bounding box center [179, 163] width 60 height 10
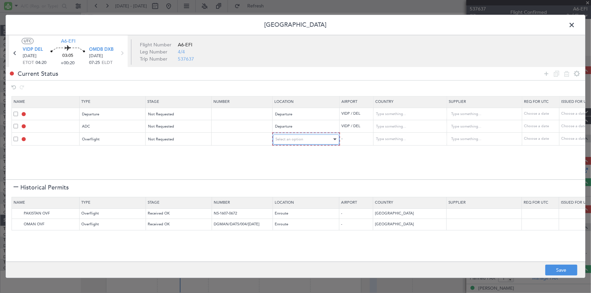
click at [301, 136] on div "Select an option" at bounding box center [303, 139] width 56 height 10
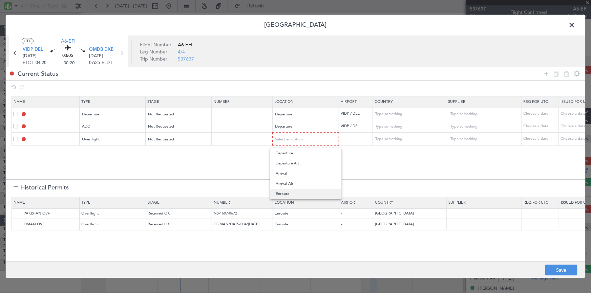
click at [292, 196] on span "Enroute" at bounding box center [305, 194] width 60 height 10
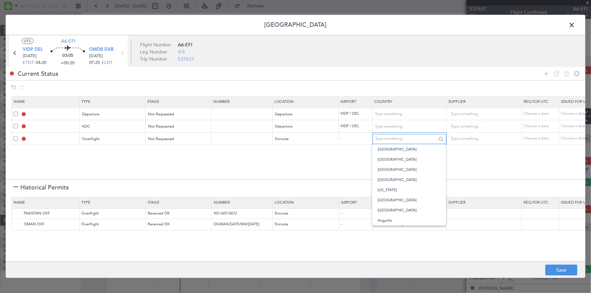
click at [391, 135] on input "text" at bounding box center [405, 139] width 61 height 10
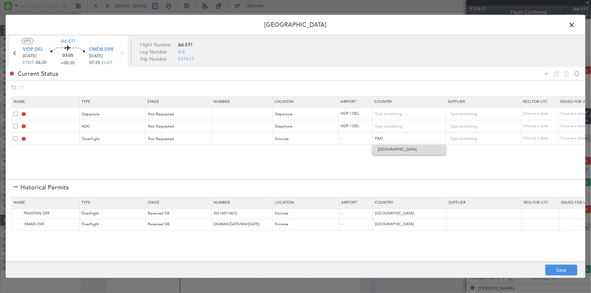
drag, startPoint x: 386, startPoint y: 150, endPoint x: 396, endPoint y: 149, distance: 10.2
click at [393, 150] on span "Pakistan" at bounding box center [408, 150] width 63 height 10
type input "Pakistan"
click at [547, 71] on icon at bounding box center [546, 74] width 8 height 8
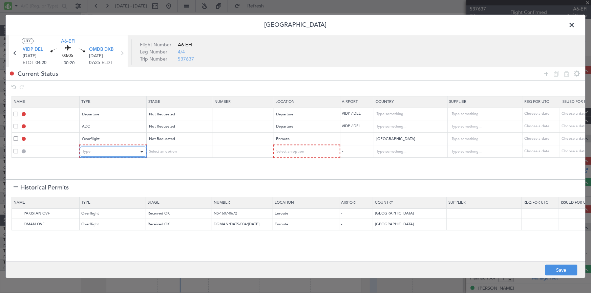
click at [118, 154] on div "Type" at bounding box center [111, 152] width 56 height 10
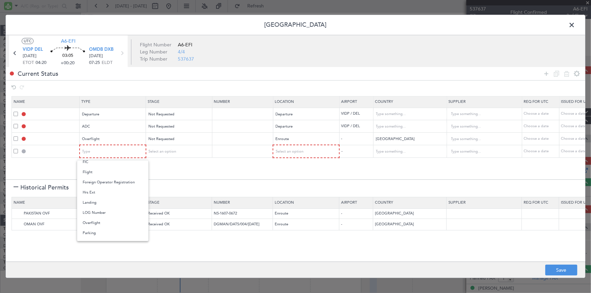
drag, startPoint x: 103, startPoint y: 220, endPoint x: 159, endPoint y: 160, distance: 82.1
click at [105, 218] on span "Overflight" at bounding box center [113, 223] width 60 height 10
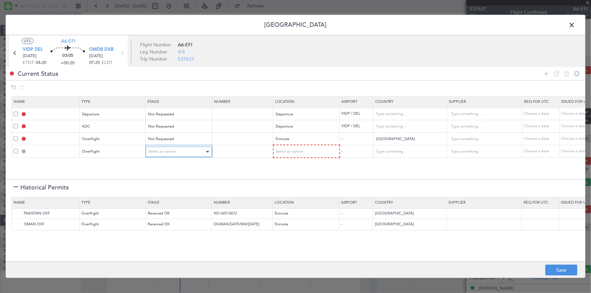
click at [164, 151] on span "Select an option" at bounding box center [162, 151] width 28 height 5
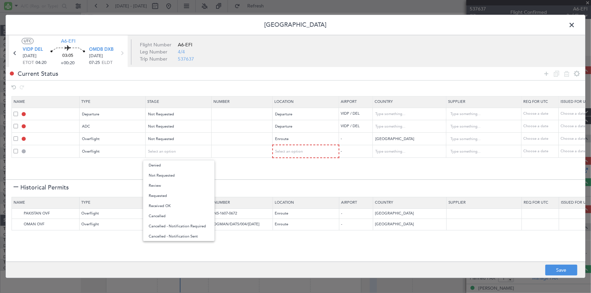
drag, startPoint x: 171, startPoint y: 176, endPoint x: 271, endPoint y: 172, distance: 100.3
click at [174, 176] on span "Not Requested" at bounding box center [179, 176] width 60 height 10
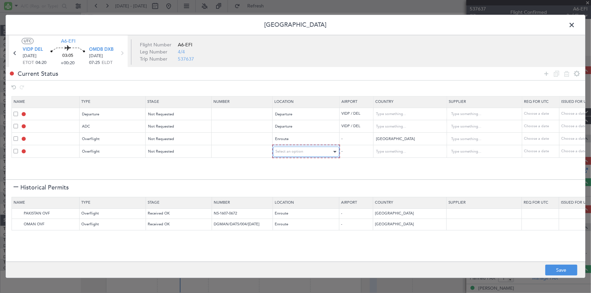
click at [308, 151] on div "Select an option" at bounding box center [303, 152] width 56 height 10
drag, startPoint x: 288, startPoint y: 204, endPoint x: 315, endPoint y: 192, distance: 29.7
click at [291, 203] on span "Enroute" at bounding box center [305, 206] width 60 height 10
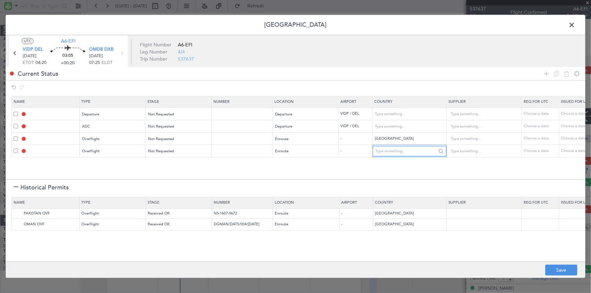
click at [389, 149] on input "text" at bounding box center [405, 151] width 61 height 10
type input "O"
type input "I"
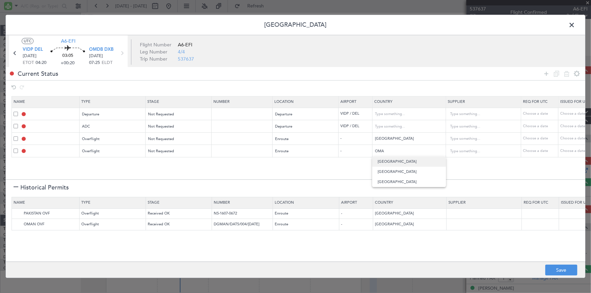
click at [383, 159] on span "Oman" at bounding box center [408, 162] width 63 height 10
type input "Oman"
click at [545, 73] on icon at bounding box center [546, 74] width 8 height 8
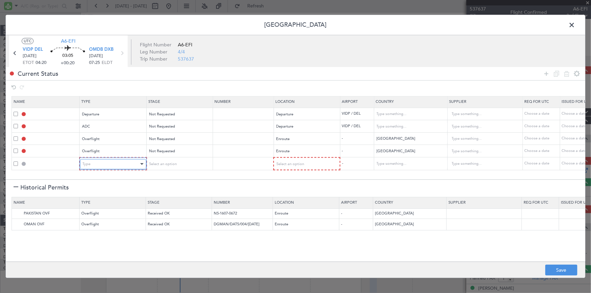
click at [119, 162] on div "Type" at bounding box center [111, 164] width 56 height 10
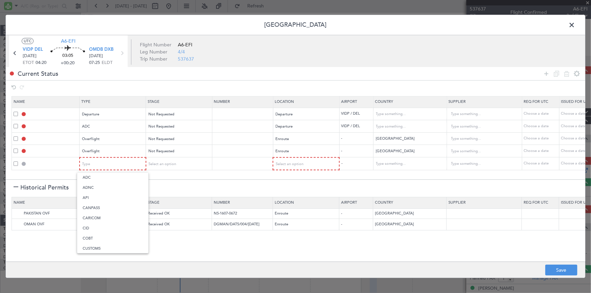
click at [117, 165] on div at bounding box center [295, 146] width 591 height 293
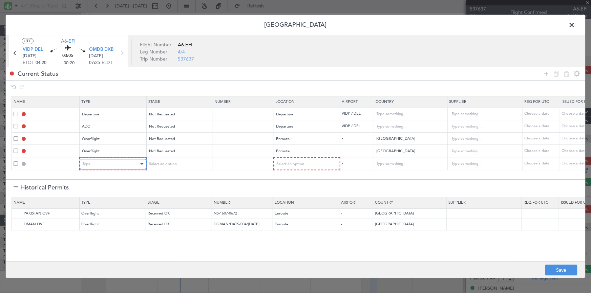
click at [117, 165] on div "Type" at bounding box center [111, 164] width 56 height 10
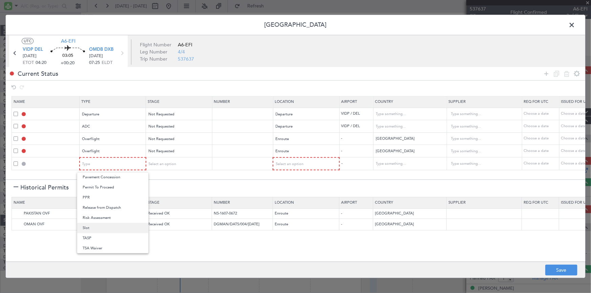
click at [88, 225] on span "Slot" at bounding box center [113, 228] width 60 height 10
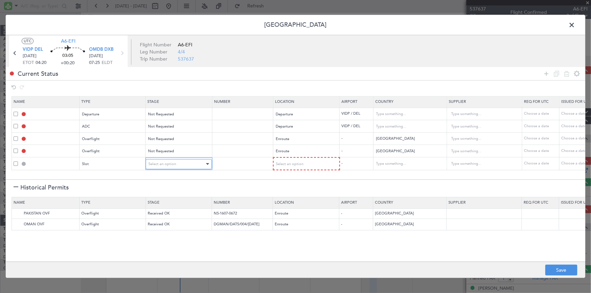
click at [179, 162] on div "Select an option" at bounding box center [176, 164] width 56 height 10
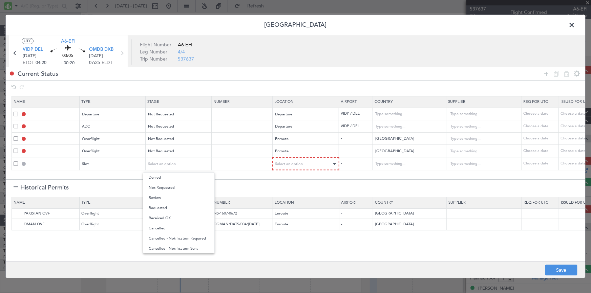
drag, startPoint x: 169, startPoint y: 188, endPoint x: 315, endPoint y: 162, distance: 148.9
click at [176, 188] on span "Not Requested" at bounding box center [179, 188] width 60 height 10
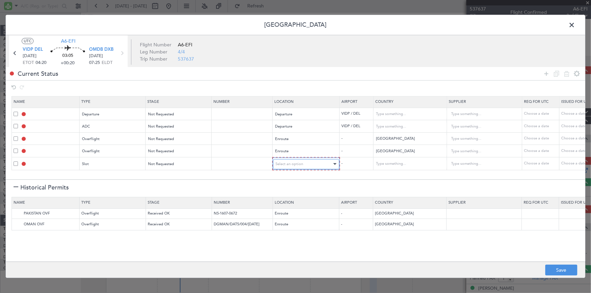
click at [312, 160] on div "Select an option" at bounding box center [303, 164] width 56 height 10
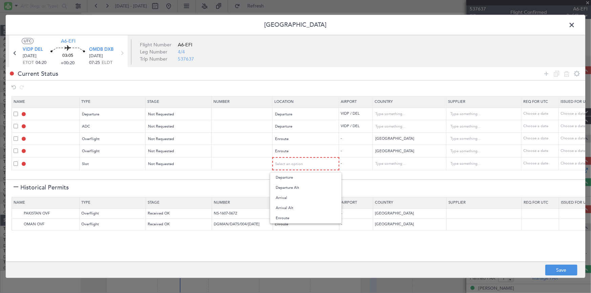
drag, startPoint x: 287, startPoint y: 196, endPoint x: 472, endPoint y: 176, distance: 185.8
click at [288, 195] on span "Arrival" at bounding box center [305, 198] width 60 height 10
click at [547, 73] on icon at bounding box center [546, 74] width 8 height 8
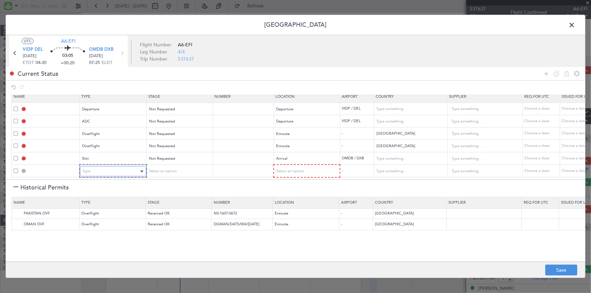
click at [123, 167] on div "Type" at bounding box center [111, 171] width 56 height 10
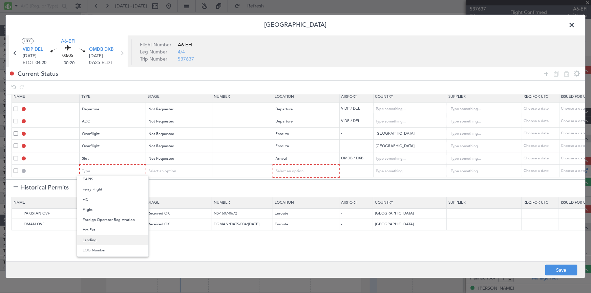
click at [94, 238] on span "Landing" at bounding box center [113, 240] width 60 height 10
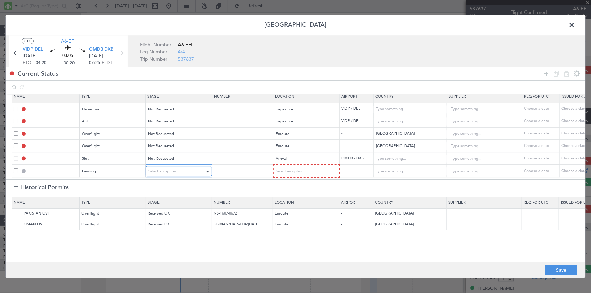
click at [170, 169] on span "Select an option" at bounding box center [162, 171] width 28 height 5
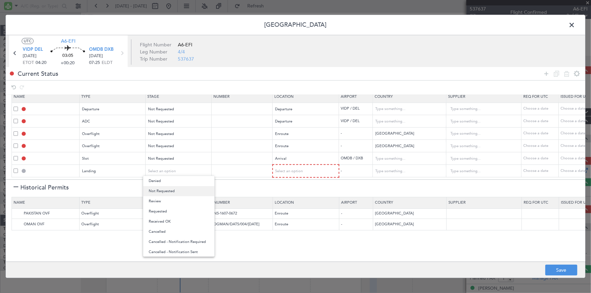
drag, startPoint x: 172, startPoint y: 185, endPoint x: 174, endPoint y: 190, distance: 5.2
click at [172, 186] on div "Denied Not Requested Review Requested Received OK Cancelled Cancelled - Notific…" at bounding box center [179, 216] width 72 height 81
drag, startPoint x: 171, startPoint y: 190, endPoint x: 193, endPoint y: 191, distance: 22.7
click at [171, 189] on span "Not Requested" at bounding box center [179, 191] width 60 height 10
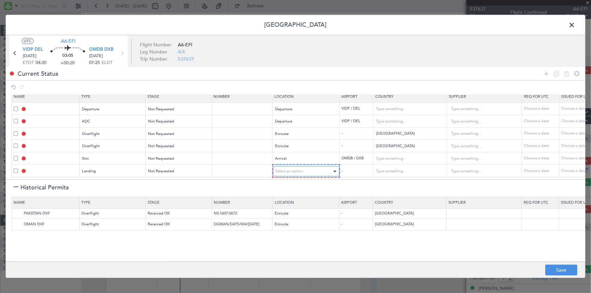
click at [306, 166] on div "Select an option" at bounding box center [303, 171] width 56 height 10
click at [286, 199] on span "Arrival" at bounding box center [305, 201] width 60 height 10
click at [548, 72] on icon at bounding box center [546, 74] width 8 height 8
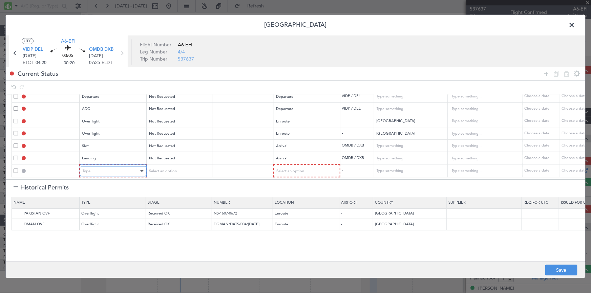
click at [102, 169] on div "Type" at bounding box center [111, 171] width 56 height 10
click at [88, 199] on span "API" at bounding box center [113, 201] width 60 height 10
click at [169, 164] on td "Select an option" at bounding box center [179, 170] width 66 height 13
drag, startPoint x: 168, startPoint y: 163, endPoint x: 174, endPoint y: 166, distance: 6.2
click at [172, 166] on div "Select an option" at bounding box center [176, 171] width 56 height 10
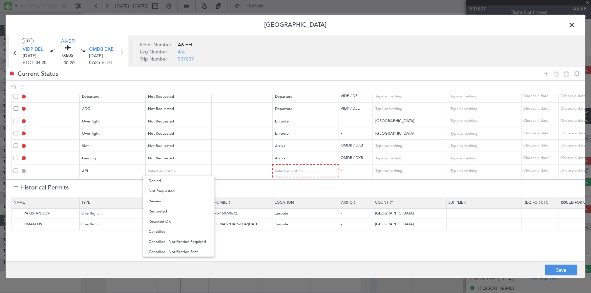
drag, startPoint x: 172, startPoint y: 190, endPoint x: 227, endPoint y: 196, distance: 54.9
click at [179, 191] on span "Not Requested" at bounding box center [179, 191] width 60 height 10
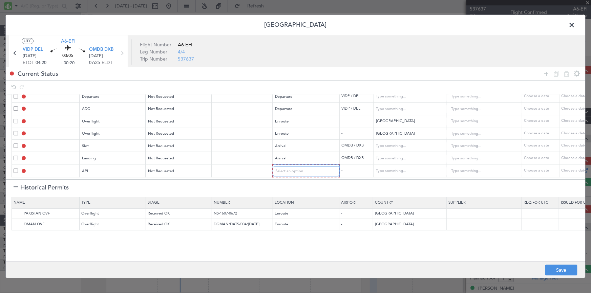
drag, startPoint x: 299, startPoint y: 166, endPoint x: 305, endPoint y: 173, distance: 8.7
click at [300, 169] on span "Select an option" at bounding box center [289, 171] width 28 height 5
click at [285, 201] on span "Arrival" at bounding box center [305, 201] width 60 height 10
click at [556, 267] on button "Save" at bounding box center [561, 270] width 32 height 11
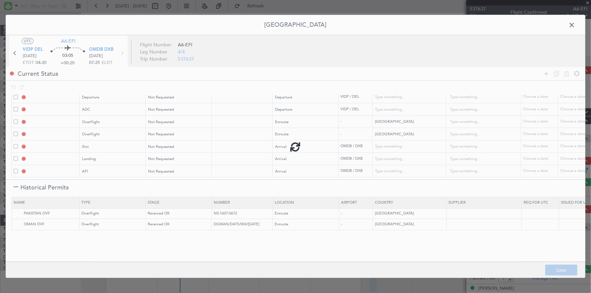
type input "DEPARTURE"
type input "[GEOGRAPHIC_DATA]"
type input "NNN"
type input "3"
type input "VIDP DEP ADC"
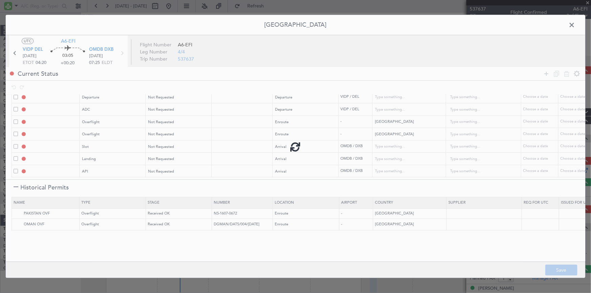
type input "[GEOGRAPHIC_DATA]"
type input "NNN"
type input "3"
type input "PAKISTAN OVF"
type input "NNN"
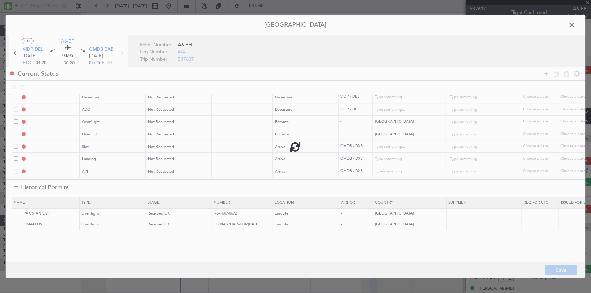
type input "OMAN OVF"
type input "NNN"
type input "2"
type input "OMDB ARR SLOT"
type input "United Arab Emirates"
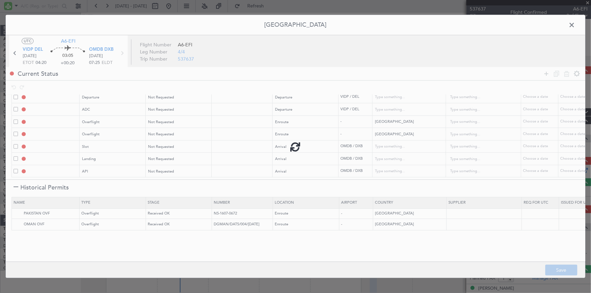
type input "NNN"
type input "1"
type input "OMDB LDG"
type input "United Arab Emirates"
type input "NNN"
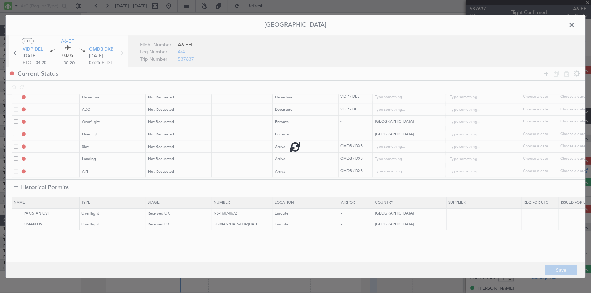
type input "1"
type input "OMDB ARR API"
type input "United Arab Emirates"
type input "NNN"
type input "1"
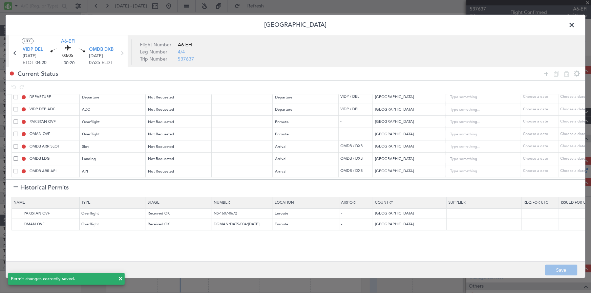
click at [575, 24] on span at bounding box center [575, 27] width 0 height 14
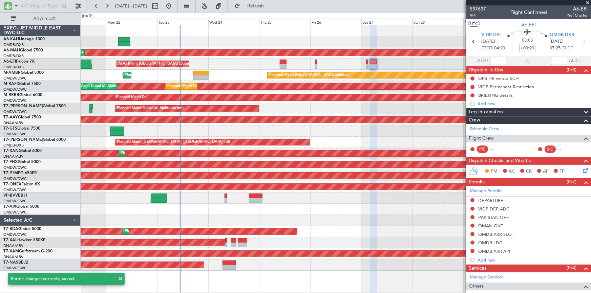
drag, startPoint x: 282, startPoint y: 4, endPoint x: 540, endPoint y: 141, distance: 291.9
click at [270, 6] on span "Refresh" at bounding box center [255, 6] width 28 height 5
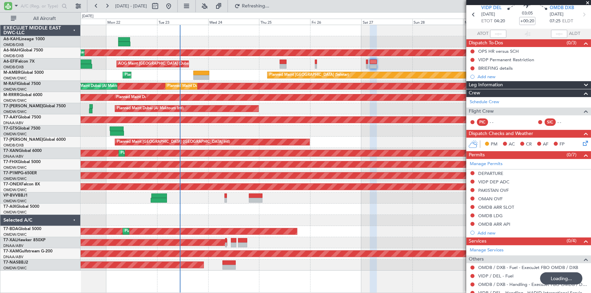
scroll to position [65, 0]
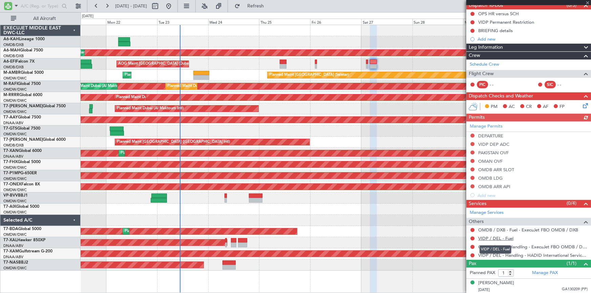
click at [486, 238] on link "VIDP / DEL - Fuel" at bounding box center [495, 239] width 35 height 6
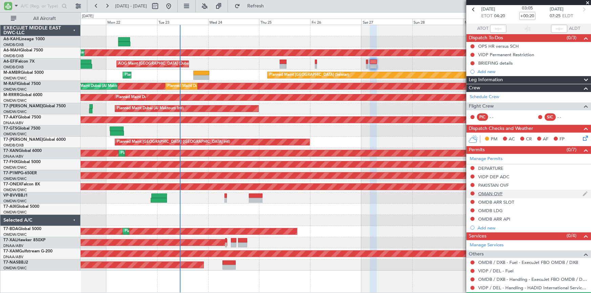
scroll to position [0, 0]
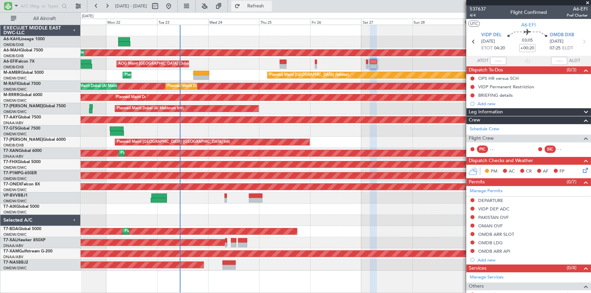
click at [266, 7] on span "Refresh" at bounding box center [255, 6] width 28 height 5
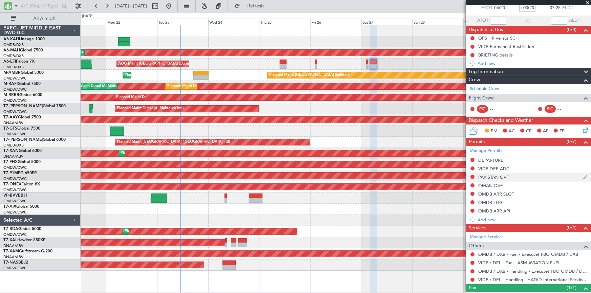
scroll to position [65, 0]
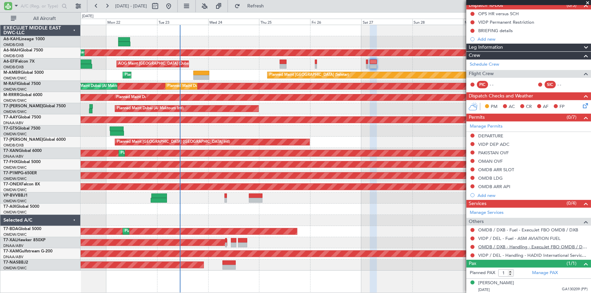
drag, startPoint x: 513, startPoint y: 245, endPoint x: 503, endPoint y: 244, distance: 10.2
click at [510, 245] on link "OMDB / DXB - Handling - ExecuJet FBO OMDB / DXB" at bounding box center [532, 247] width 109 height 6
click at [502, 255] on link "VIDP / DEL - Handling - HADID International Services, FZE" at bounding box center [532, 255] width 109 height 6
click at [473, 253] on button at bounding box center [472, 255] width 4 height 4
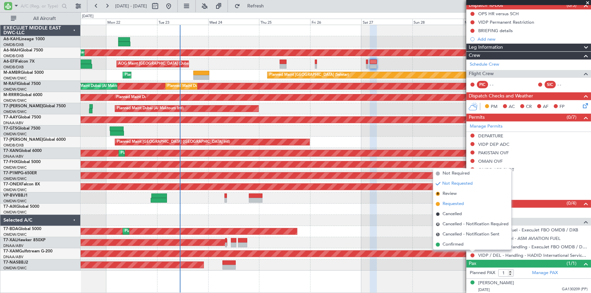
click at [448, 205] on span "Requested" at bounding box center [452, 204] width 21 height 7
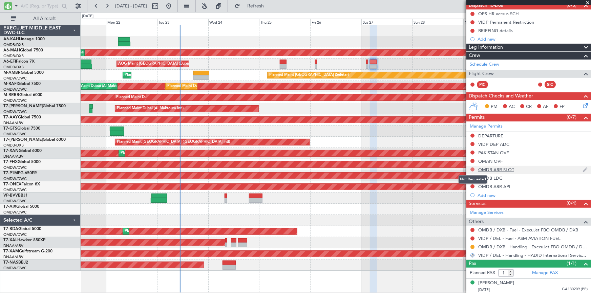
click at [471, 168] on button at bounding box center [472, 170] width 4 height 4
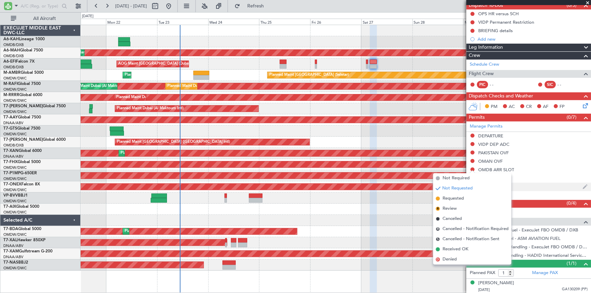
drag, startPoint x: 450, startPoint y: 198, endPoint x: 469, endPoint y: 188, distance: 21.8
click at [451, 198] on span "Requested" at bounding box center [452, 198] width 21 height 7
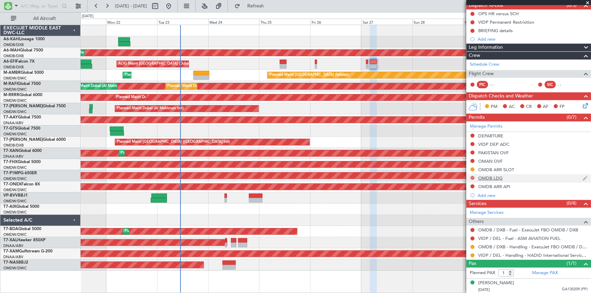
click at [473, 176] on button at bounding box center [472, 178] width 4 height 4
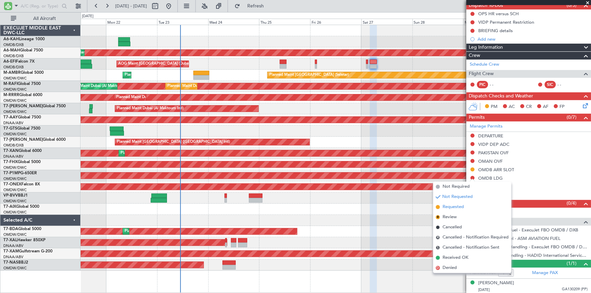
click at [448, 210] on span "Requested" at bounding box center [452, 207] width 21 height 7
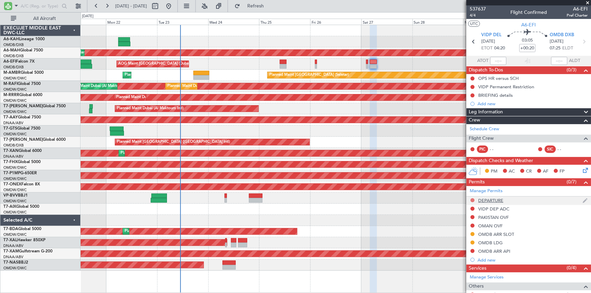
click at [470, 200] on button at bounding box center [472, 200] width 4 height 4
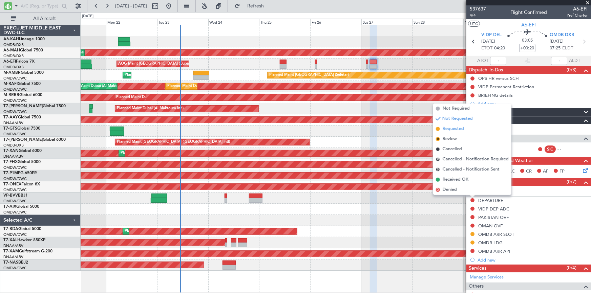
click at [454, 131] on span "Requested" at bounding box center [452, 129] width 21 height 7
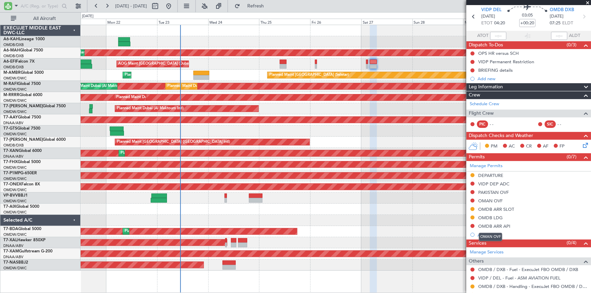
scroll to position [65, 0]
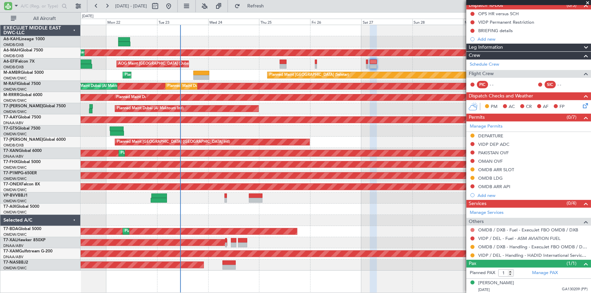
click at [473, 230] on button at bounding box center [472, 230] width 4 height 4
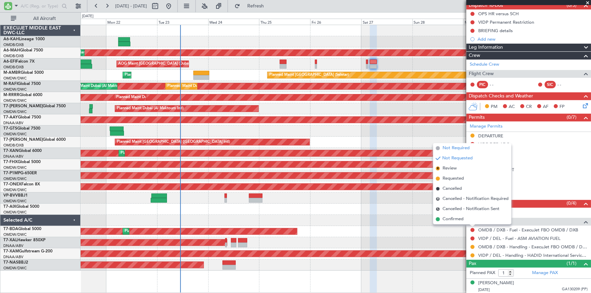
click at [451, 146] on span "Not Required" at bounding box center [455, 148] width 27 height 7
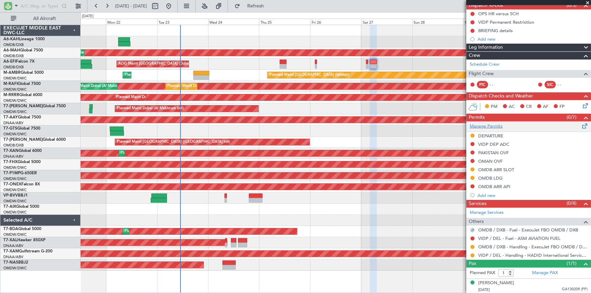
scroll to position [0, 0]
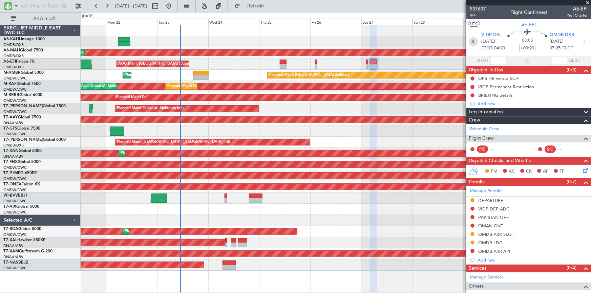
click at [471, 40] on icon at bounding box center [473, 41] width 9 height 9
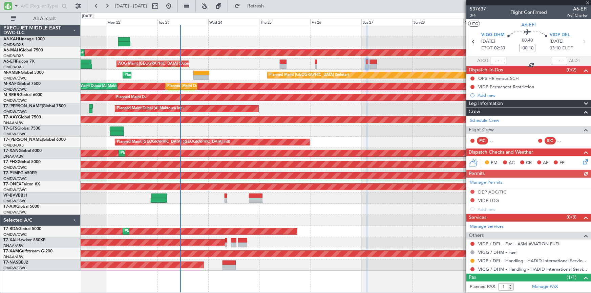
scroll to position [14, 0]
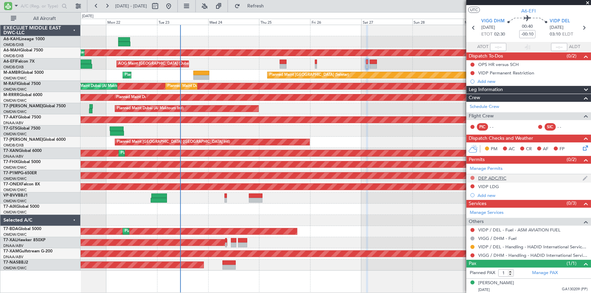
click at [472, 177] on button at bounding box center [472, 178] width 4 height 4
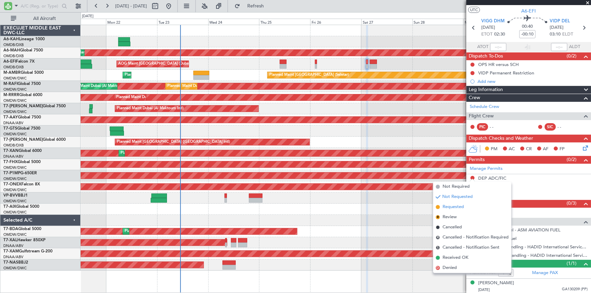
click at [443, 207] on span "Requested" at bounding box center [452, 207] width 21 height 7
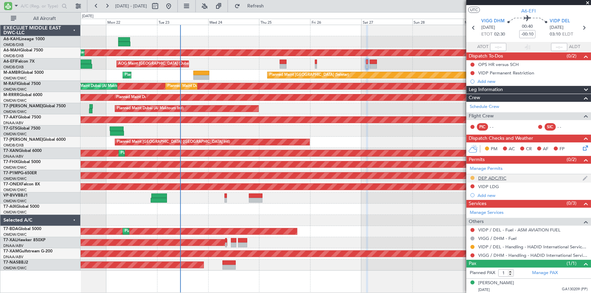
click at [473, 177] on button at bounding box center [472, 178] width 4 height 4
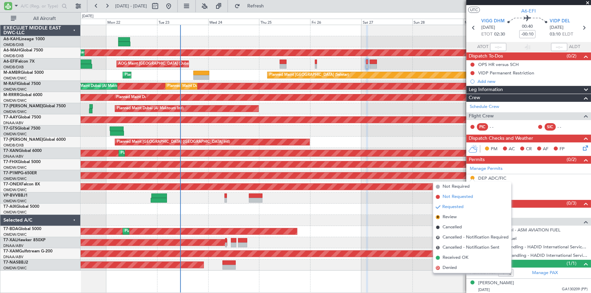
click at [459, 196] on span "Not Requested" at bounding box center [457, 197] width 30 height 7
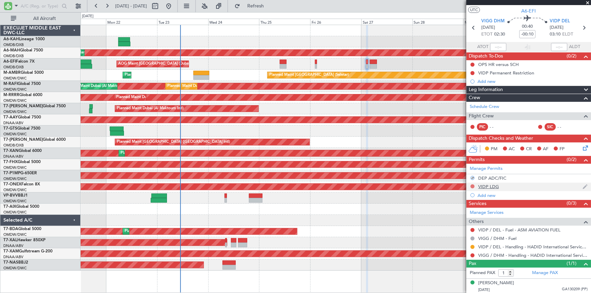
click at [473, 186] on button at bounding box center [472, 186] width 4 height 4
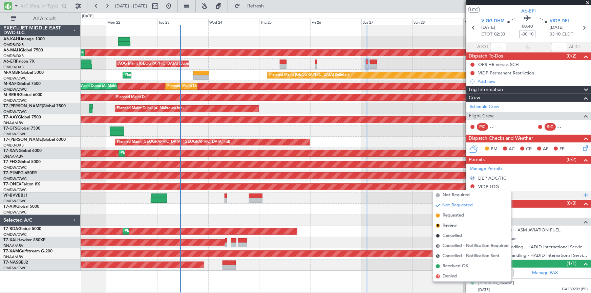
drag, startPoint x: 451, startPoint y: 214, endPoint x: 522, endPoint y: 198, distance: 72.4
click at [455, 214] on span "Requested" at bounding box center [452, 215] width 21 height 7
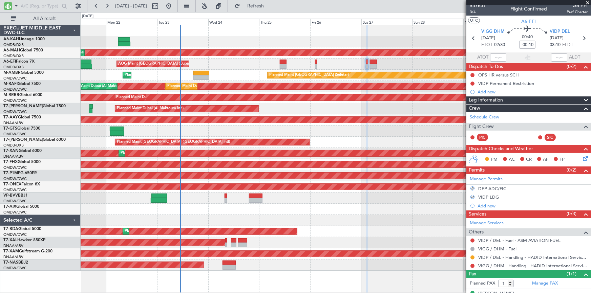
scroll to position [0, 0]
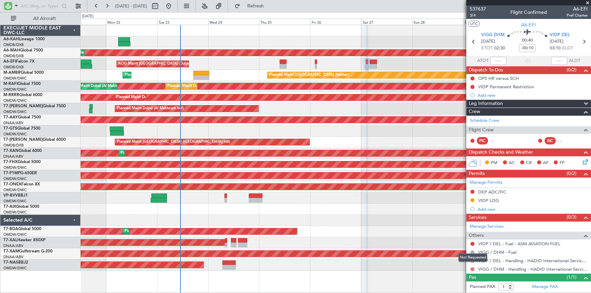
click at [472, 270] on button at bounding box center [472, 269] width 4 height 4
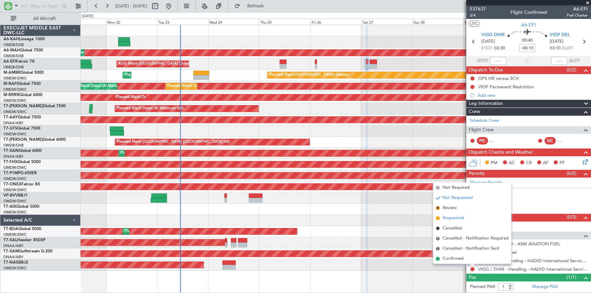
click at [454, 220] on span "Requested" at bounding box center [452, 218] width 21 height 7
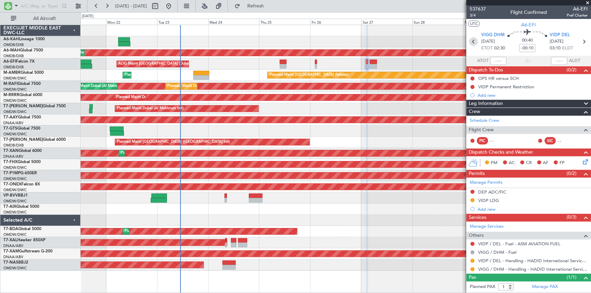
click at [473, 38] on icon at bounding box center [473, 41] width 9 height 9
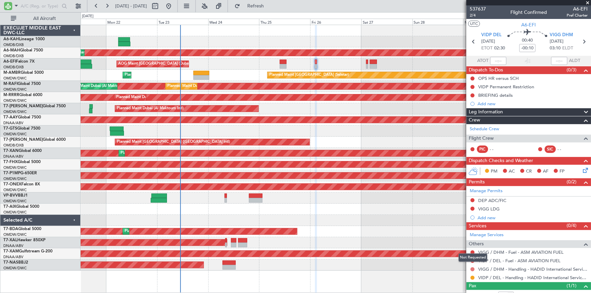
click at [472, 269] on button at bounding box center [472, 269] width 4 height 4
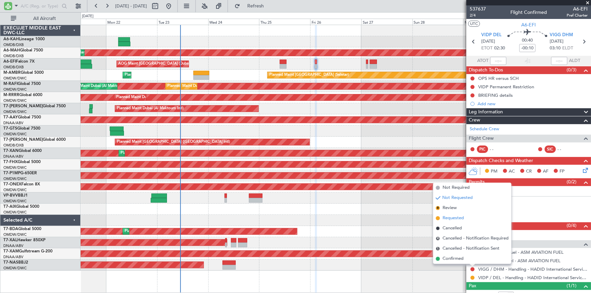
click at [452, 218] on span "Requested" at bounding box center [452, 218] width 21 height 7
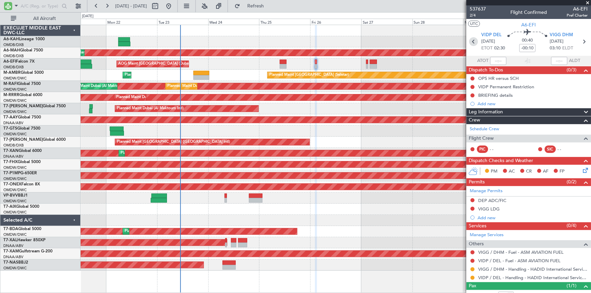
click at [471, 42] on icon at bounding box center [473, 41] width 9 height 9
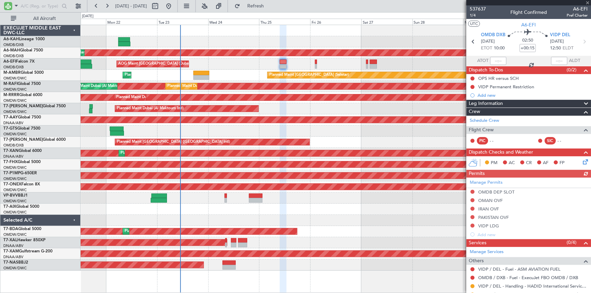
scroll to position [39, 0]
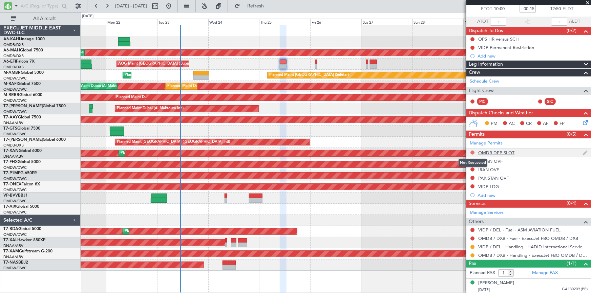
click at [472, 152] on button at bounding box center [472, 153] width 4 height 4
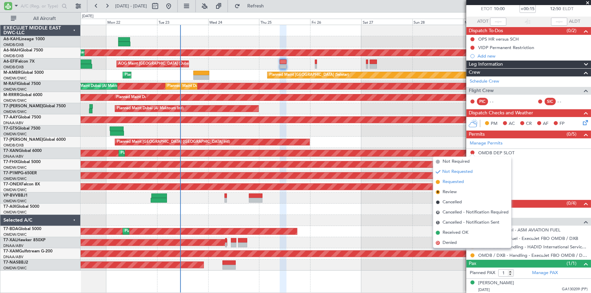
click at [451, 181] on span "Requested" at bounding box center [452, 182] width 21 height 7
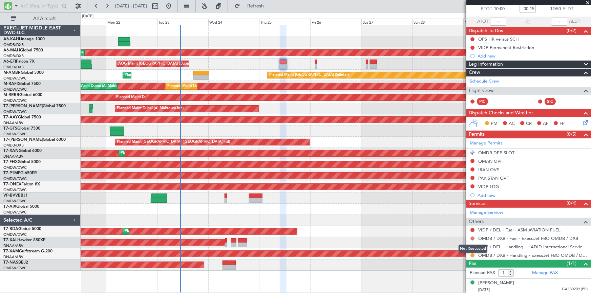
click at [474, 237] on button at bounding box center [472, 239] width 4 height 4
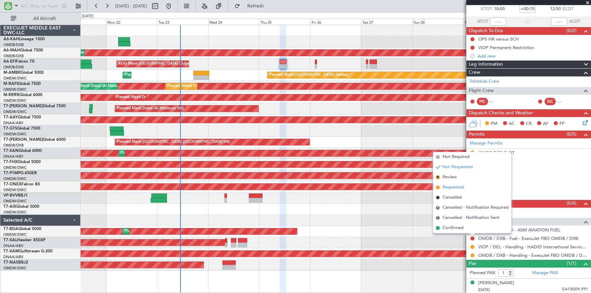
click at [449, 190] on span "Requested" at bounding box center [452, 187] width 21 height 7
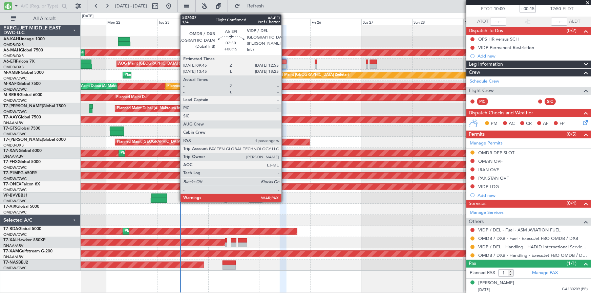
click at [284, 60] on div at bounding box center [283, 62] width 7 height 5
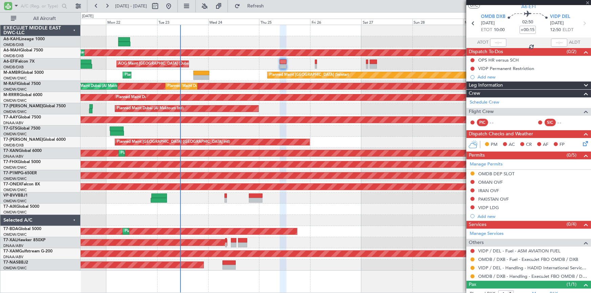
scroll to position [0, 0]
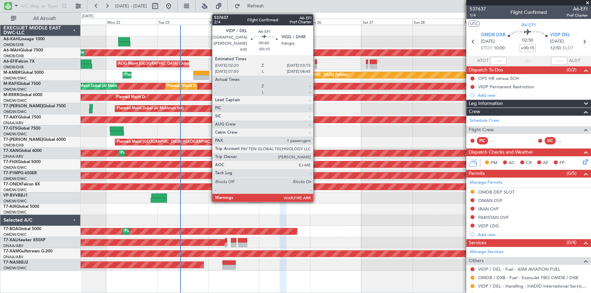
click at [316, 61] on div at bounding box center [316, 62] width 2 height 5
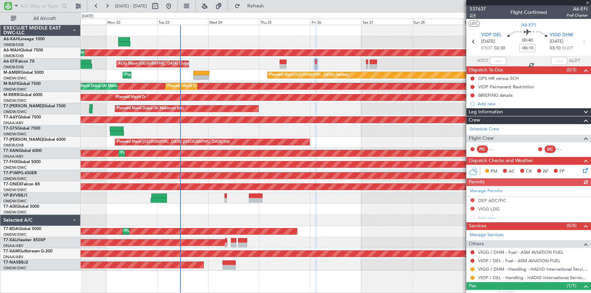
click at [472, 17] on span "2/4" at bounding box center [477, 16] width 16 height 6
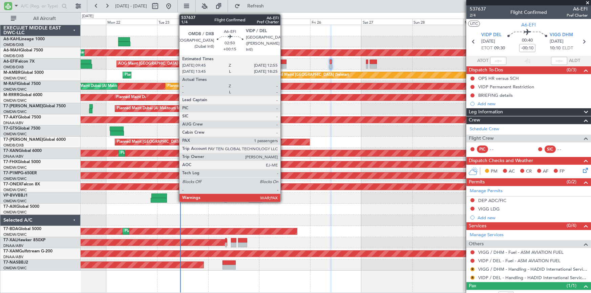
click at [283, 61] on div at bounding box center [283, 62] width 7 height 5
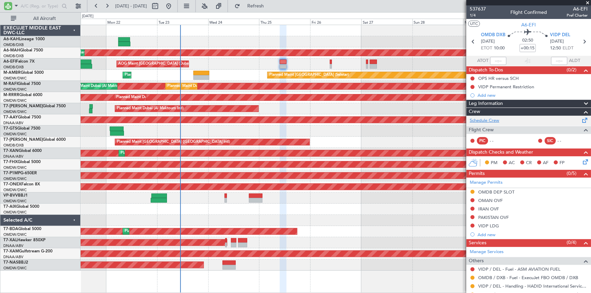
click at [489, 120] on link "Schedule Crew" at bounding box center [483, 120] width 29 height 7
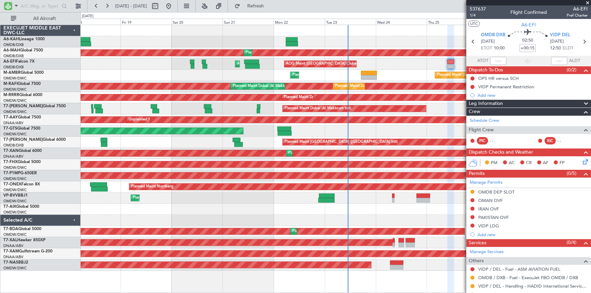
click at [370, 44] on div "Planned Maint Dubai (Al Maktoum Intl) Planned Maint Dubai (Dubai Intl) Planned …" at bounding box center [336, 148] width 510 height 246
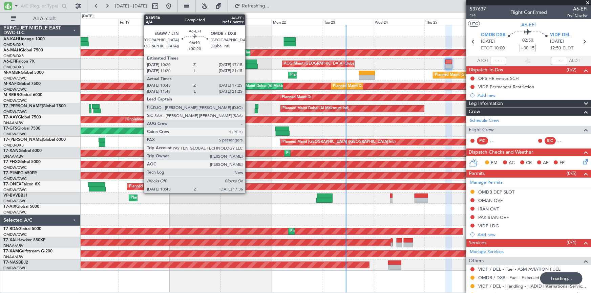
click at [248, 62] on div at bounding box center [249, 62] width 15 height 5
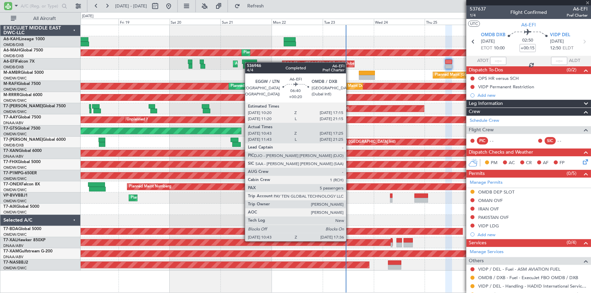
type input "+00:20"
type input "10:53"
type input "17:20"
type input "5"
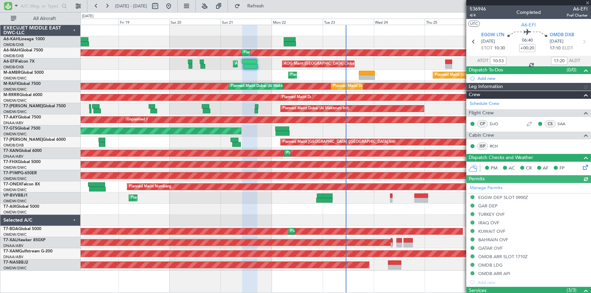
type input "Anita Mani (ANI)"
type input "7302"
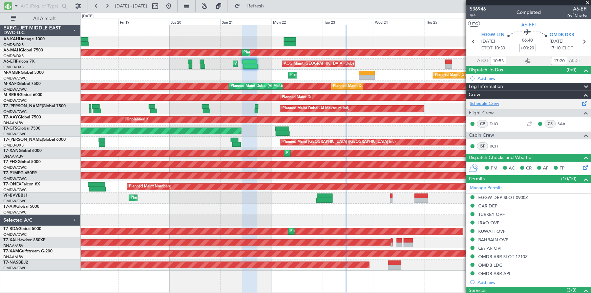
click at [485, 101] on link "Schedule Crew" at bounding box center [483, 104] width 29 height 7
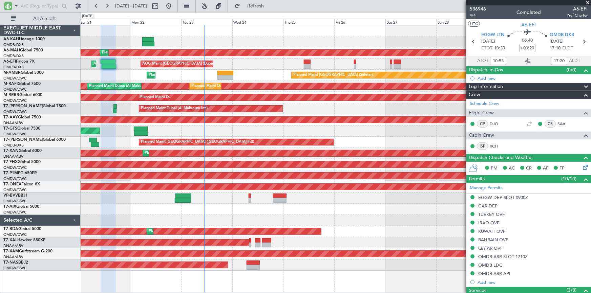
click at [250, 68] on div "AOG Maint Dubai (Dubai Intl) AOG Maint" at bounding box center [336, 64] width 510 height 11
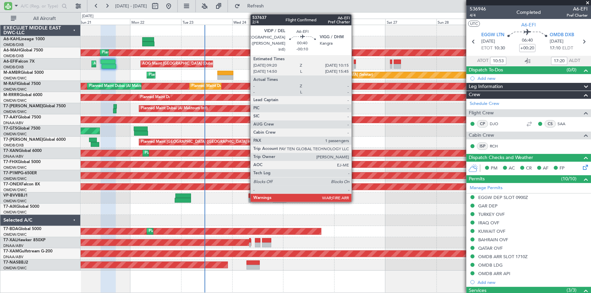
click at [354, 61] on div at bounding box center [355, 62] width 2 height 5
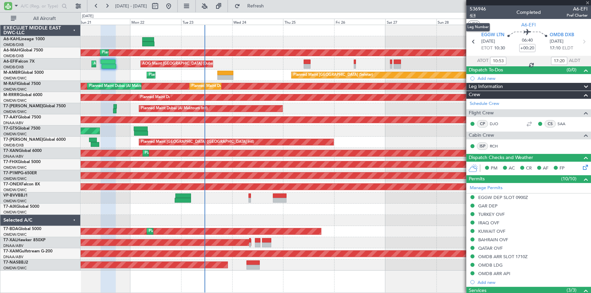
click at [473, 13] on span "4/4" at bounding box center [477, 16] width 16 height 6
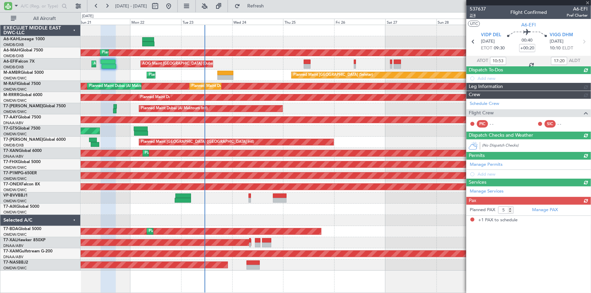
type input "-00:10"
type input "1"
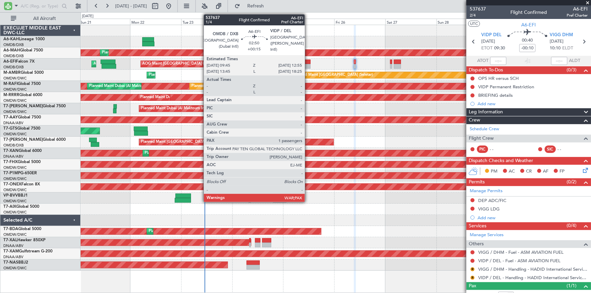
click at [308, 62] on div at bounding box center [307, 62] width 7 height 5
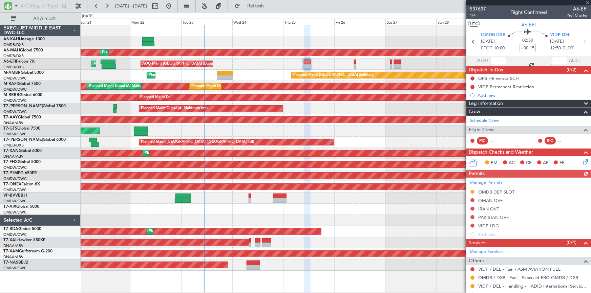
click at [471, 16] on span "1/4" at bounding box center [477, 16] width 16 height 6
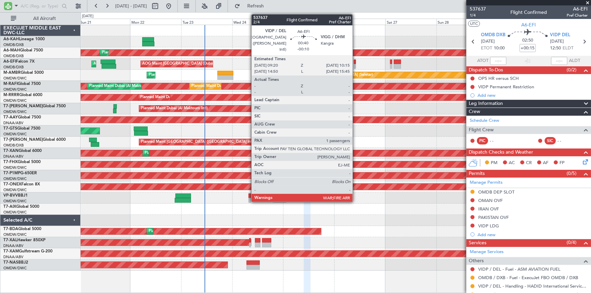
click at [355, 62] on div at bounding box center [355, 62] width 2 height 5
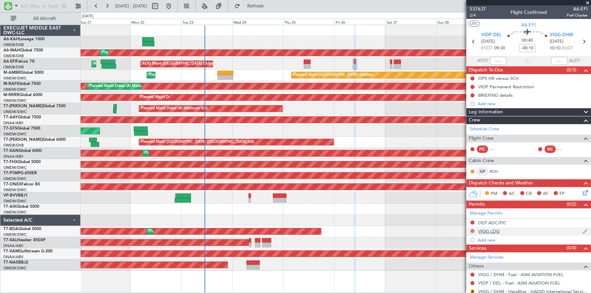
click at [473, 229] on button at bounding box center [472, 231] width 4 height 4
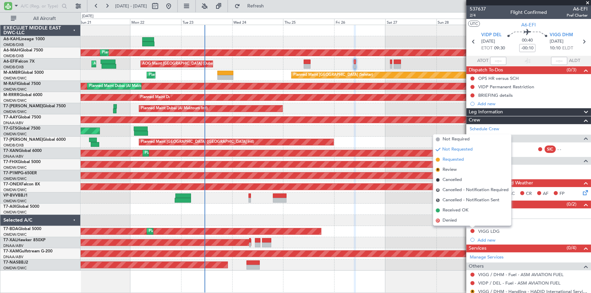
click at [455, 159] on span "Requested" at bounding box center [452, 159] width 21 height 7
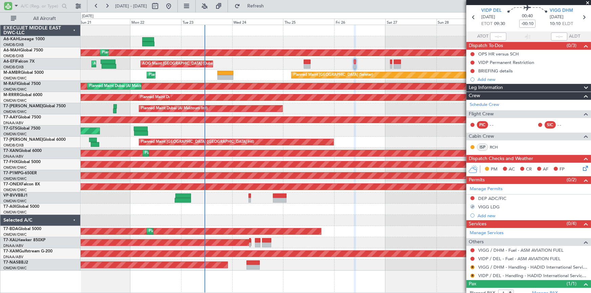
scroll to position [45, 0]
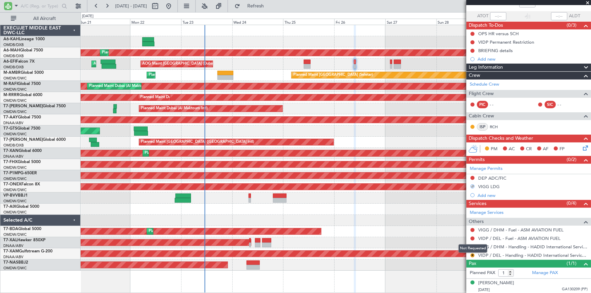
drag, startPoint x: 473, startPoint y: 246, endPoint x: 387, endPoint y: 267, distance: 88.1
click at [471, 246] on div "Not Requested" at bounding box center [472, 248] width 29 height 8
click at [472, 245] on button "R" at bounding box center [472, 247] width 4 height 4
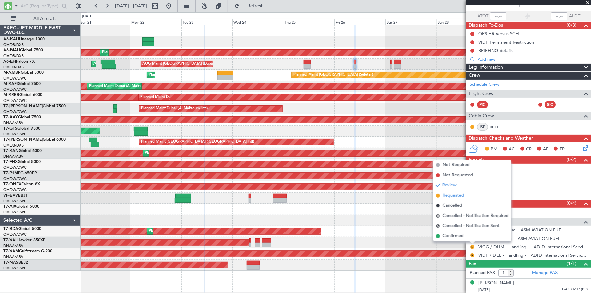
click at [456, 194] on span "Requested" at bounding box center [452, 195] width 21 height 7
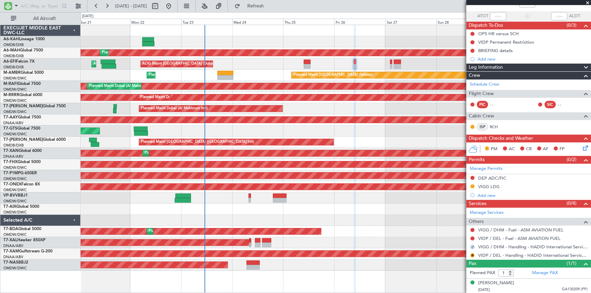
click at [470, 255] on div "R" at bounding box center [471, 255] width 5 height 5
click at [473, 253] on button "R" at bounding box center [472, 255] width 4 height 4
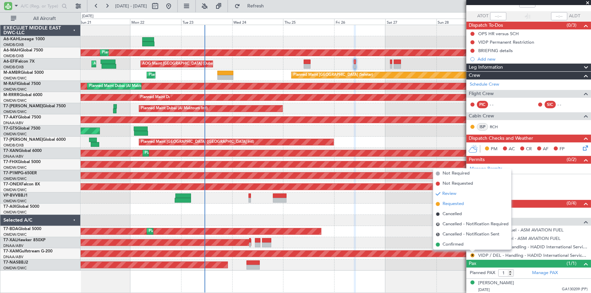
click at [453, 203] on span "Requested" at bounding box center [452, 204] width 21 height 7
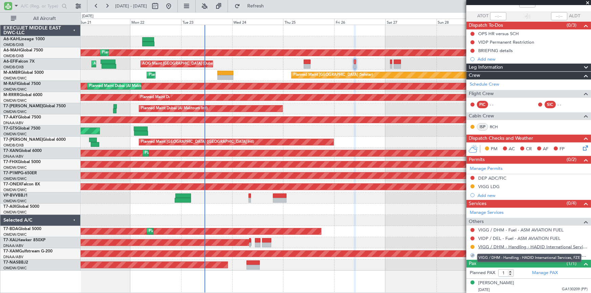
click at [516, 247] on link "VIGG / DHM - Handling - HADID International Services, FZE" at bounding box center [532, 247] width 109 height 6
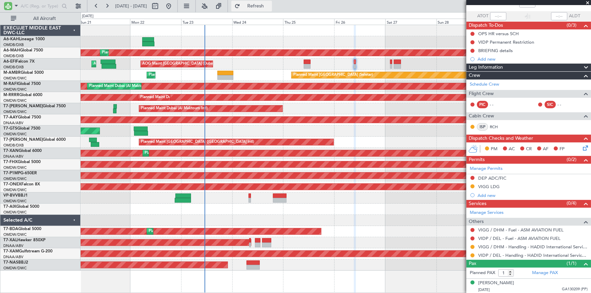
drag, startPoint x: 263, startPoint y: 3, endPoint x: 267, endPoint y: 7, distance: 5.3
click at [264, 3] on button "Refresh" at bounding box center [251, 6] width 41 height 11
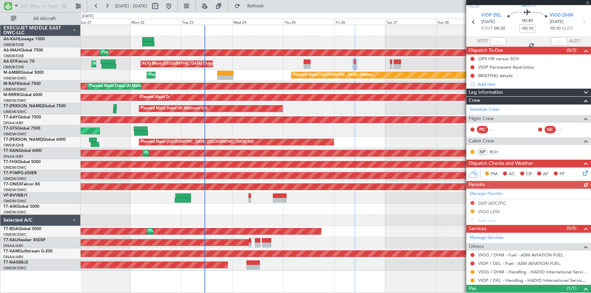
scroll to position [0, 0]
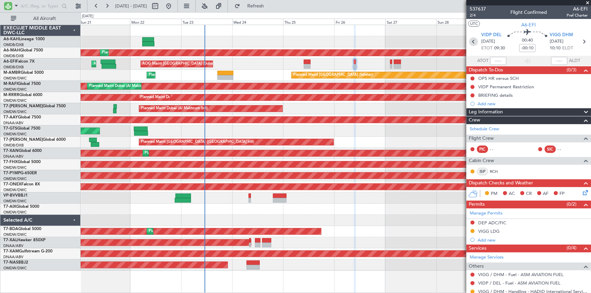
click at [470, 42] on icon at bounding box center [473, 41] width 9 height 9
type input "+00:15"
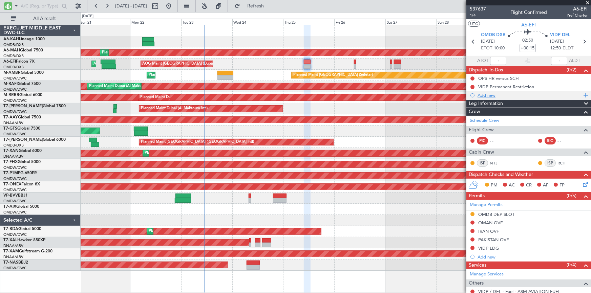
click at [491, 92] on div "Add new" at bounding box center [529, 95] width 104 height 6
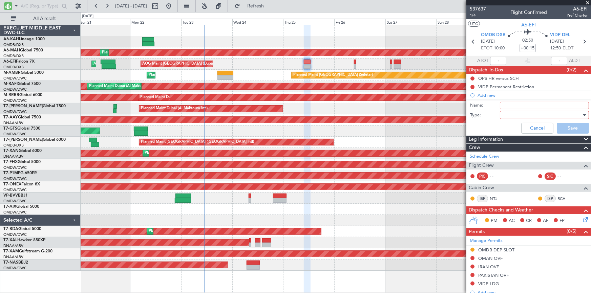
click at [512, 106] on input "Name:" at bounding box center [543, 105] width 89 height 7
type input "f"
type input "CREW: SIMON, ???? FA NATALIJA,RUHI"
click at [518, 115] on div at bounding box center [541, 115] width 79 height 10
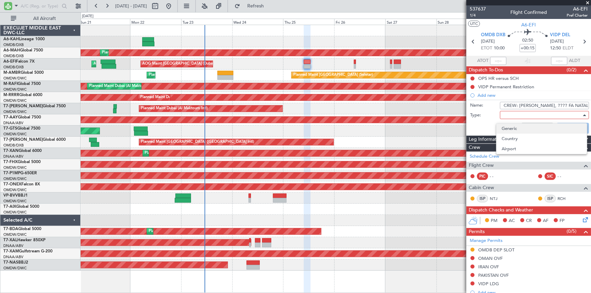
click at [514, 132] on span "Generic" at bounding box center [542, 129] width 80 height 10
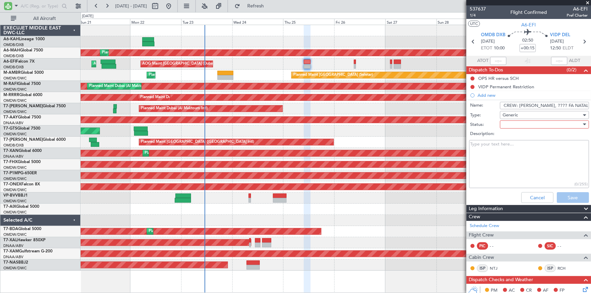
click at [516, 123] on div at bounding box center [541, 124] width 79 height 10
click at [514, 138] on span "Not Started" at bounding box center [542, 138] width 80 height 10
drag, startPoint x: 570, startPoint y: 196, endPoint x: 562, endPoint y: 190, distance: 10.1
click at [569, 194] on button "Save" at bounding box center [572, 197] width 32 height 11
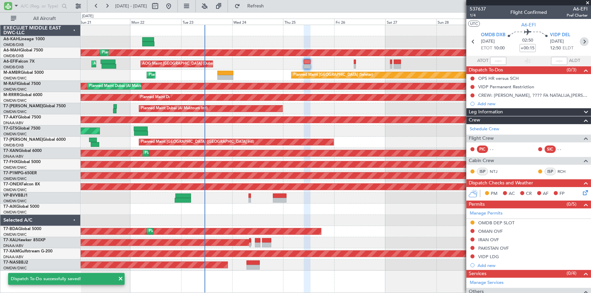
click at [583, 40] on icon at bounding box center [583, 41] width 9 height 9
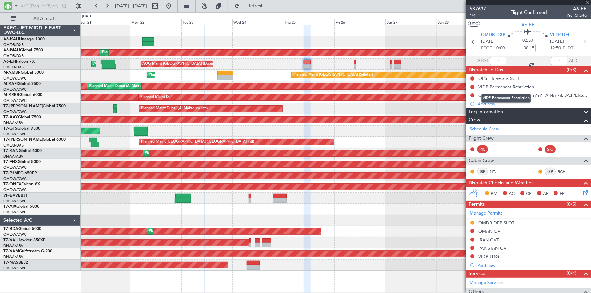
type input "-00:10"
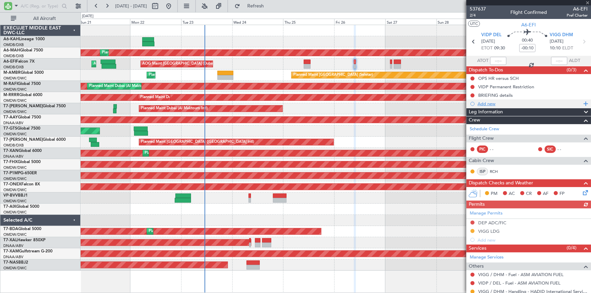
click at [486, 101] on div "Add new" at bounding box center [529, 104] width 104 height 6
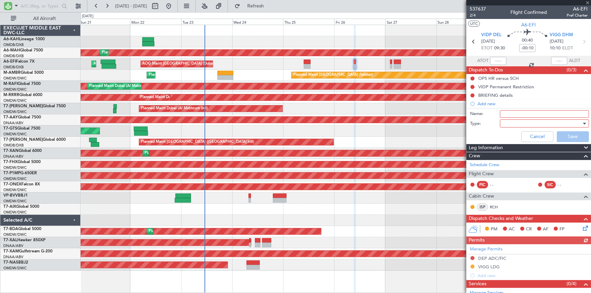
click at [509, 114] on input "Name:" at bounding box center [543, 113] width 89 height 7
click at [485, 164] on link "Schedule Crew" at bounding box center [483, 165] width 29 height 7
drag, startPoint x: 508, startPoint y: 113, endPoint x: 541, endPoint y: 116, distance: 34.0
click at [541, 116] on input "FA RUHU ONLY" at bounding box center [543, 113] width 89 height 7
type input "FA NATALIJA ONLY"
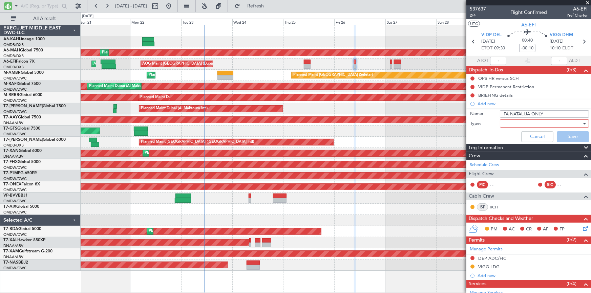
click at [523, 122] on div at bounding box center [541, 123] width 79 height 10
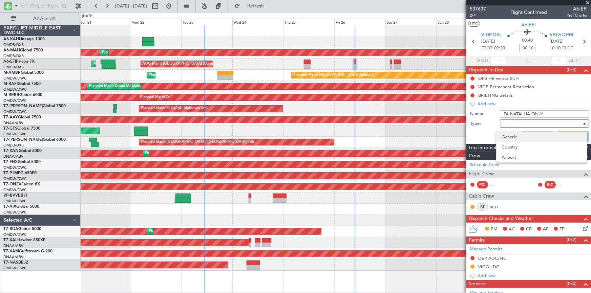
drag, startPoint x: 512, startPoint y: 138, endPoint x: 517, endPoint y: 137, distance: 5.1
click at [517, 137] on span "Generic" at bounding box center [542, 137] width 80 height 10
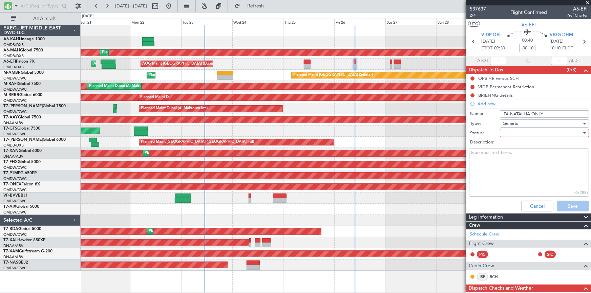
click at [530, 133] on div at bounding box center [541, 133] width 79 height 10
drag, startPoint x: 524, startPoint y: 145, endPoint x: 553, endPoint y: 183, distance: 48.5
click at [531, 148] on span "Not Started" at bounding box center [542, 146] width 80 height 10
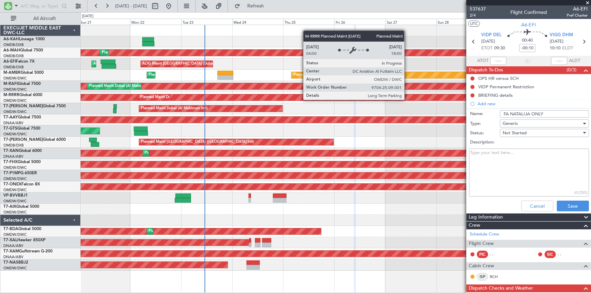
drag, startPoint x: 547, startPoint y: 113, endPoint x: 407, endPoint y: 99, distance: 141.1
click at [407, 99] on fb-app "21 Sep 2025 - 01 Oct 2025 Refresh Quick Links All Aircraft Planned Maint Dubai …" at bounding box center [295, 149] width 591 height 288
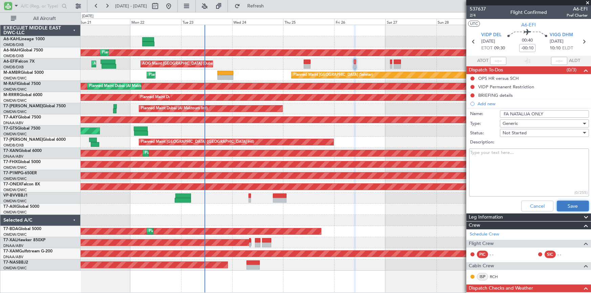
click at [561, 203] on button "Save" at bounding box center [572, 206] width 32 height 11
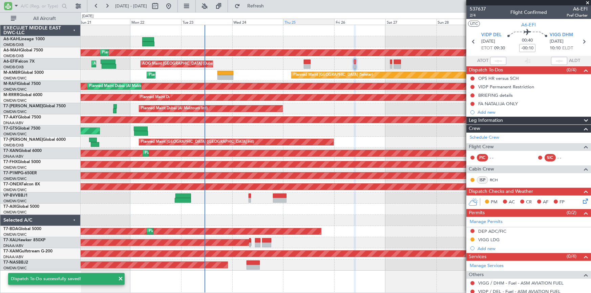
drag, startPoint x: 264, startPoint y: 5, endPoint x: 297, endPoint y: 20, distance: 36.5
click at [266, 6] on span "Refresh" at bounding box center [255, 6] width 28 height 5
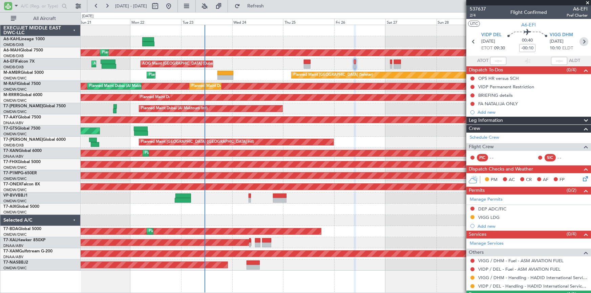
click at [579, 40] on icon at bounding box center [583, 41] width 9 height 9
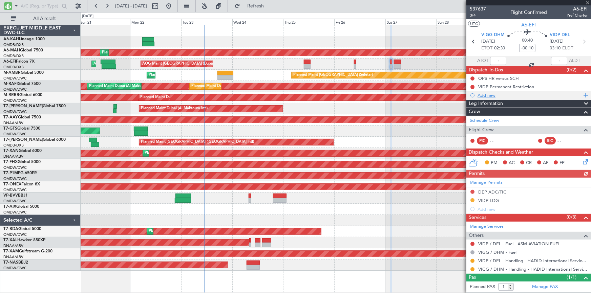
click at [489, 95] on div "Add new" at bounding box center [529, 95] width 104 height 6
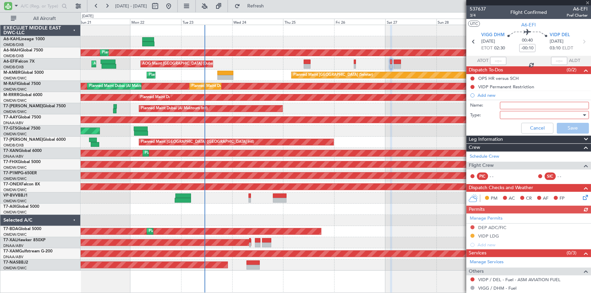
click at [512, 103] on input "Name:" at bounding box center [543, 105] width 89 height 7
paste input "FA NATALIJA ONLY"
type input "FA NATALIJA ONLY"
click at [512, 114] on div at bounding box center [541, 115] width 79 height 10
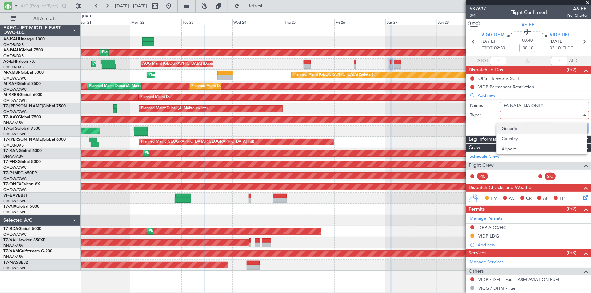
click at [514, 129] on span "Generic" at bounding box center [542, 129] width 80 height 10
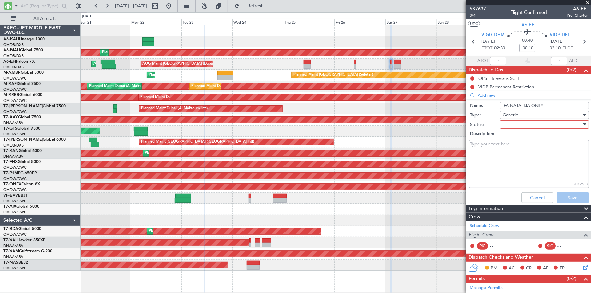
click at [519, 125] on div at bounding box center [541, 124] width 79 height 10
click at [516, 136] on span "Not Started" at bounding box center [542, 138] width 80 height 10
click at [517, 135] on label "Description:" at bounding box center [532, 134] width 124 height 7
click at [517, 140] on textarea "Description:" at bounding box center [529, 164] width 120 height 48
click at [558, 196] on button "Save" at bounding box center [572, 197] width 32 height 11
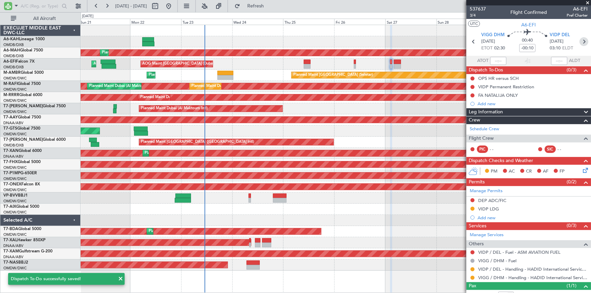
click at [580, 41] on icon at bounding box center [583, 41] width 9 height 9
type input "+00:20"
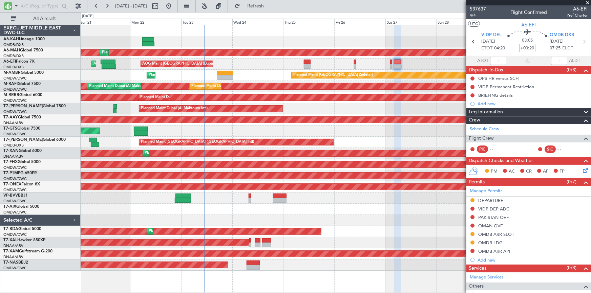
drag, startPoint x: 272, startPoint y: 4, endPoint x: 365, endPoint y: 62, distance: 109.6
click at [270, 4] on span "Refresh" at bounding box center [255, 6] width 28 height 5
click at [494, 103] on div "Add new" at bounding box center [529, 104] width 104 height 6
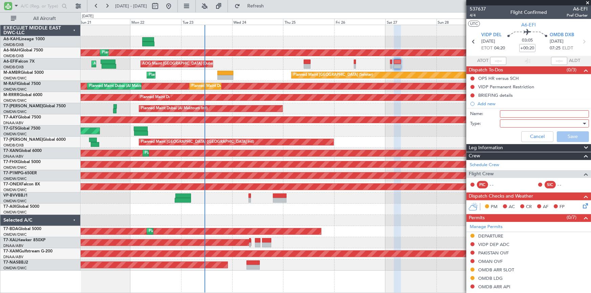
click at [527, 115] on input "Name:" at bounding box center [543, 113] width 89 height 7
paste input "FA NATALIJA ONLY"
type input "FA NATALIJA ONLY"
click at [513, 121] on div at bounding box center [541, 123] width 79 height 10
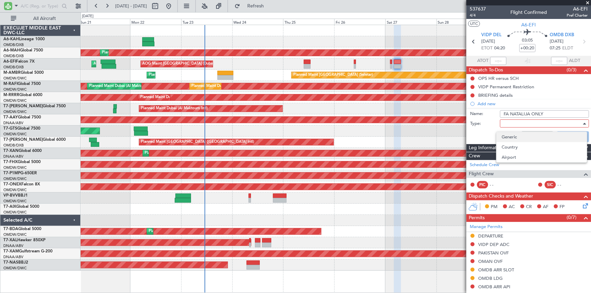
click at [511, 135] on span "Generic" at bounding box center [542, 137] width 80 height 10
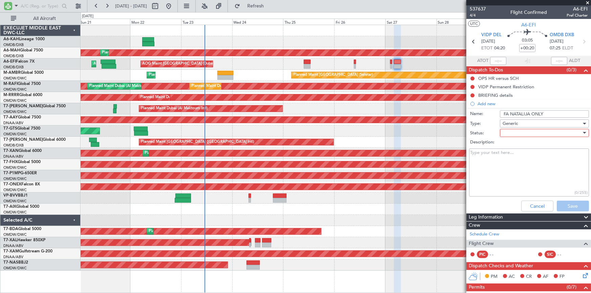
click at [524, 132] on div at bounding box center [541, 133] width 79 height 10
click at [525, 149] on span "Not Started" at bounding box center [542, 146] width 80 height 10
click at [576, 208] on button "Save" at bounding box center [572, 206] width 32 height 11
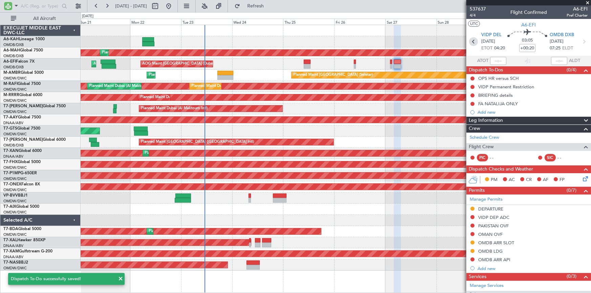
click at [470, 41] on icon at bounding box center [473, 41] width 9 height 9
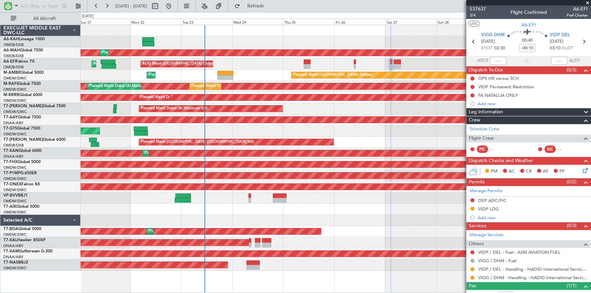
drag, startPoint x: 269, startPoint y: 5, endPoint x: 298, endPoint y: 31, distance: 39.5
click at [269, 5] on span "Refresh" at bounding box center [255, 6] width 28 height 5
drag, startPoint x: 256, startPoint y: 2, endPoint x: 279, endPoint y: 65, distance: 67.3
click at [257, 2] on button "Refresh" at bounding box center [251, 6] width 41 height 11
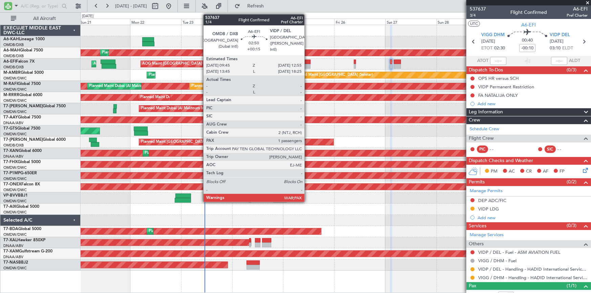
click at [307, 61] on div at bounding box center [307, 62] width 7 height 5
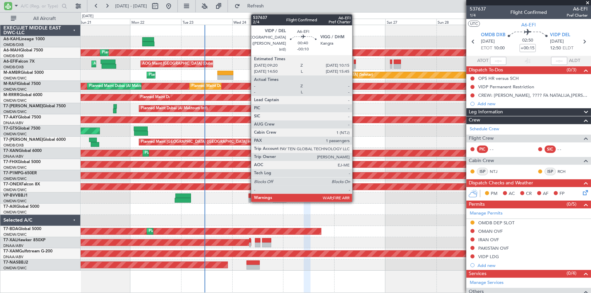
click at [355, 62] on div at bounding box center [355, 62] width 2 height 5
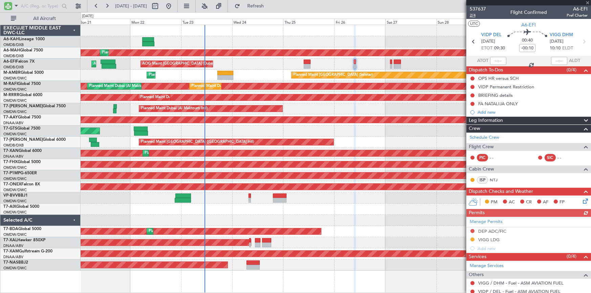
click at [474, 14] on span "2/4" at bounding box center [477, 16] width 16 height 6
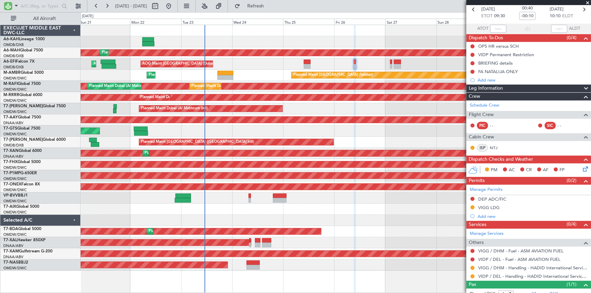
scroll to position [53, 0]
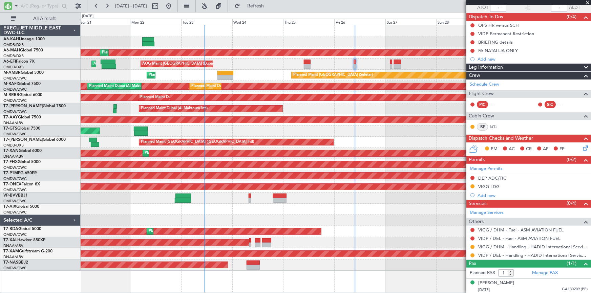
click at [497, 241] on div "VIDP / DEL - Fuel - ASM AVIATION FUEL" at bounding box center [528, 238] width 125 height 8
click at [478, 246] on link "VIGG / DHM - Handling - HADID International Services, FZE" at bounding box center [532, 247] width 109 height 6
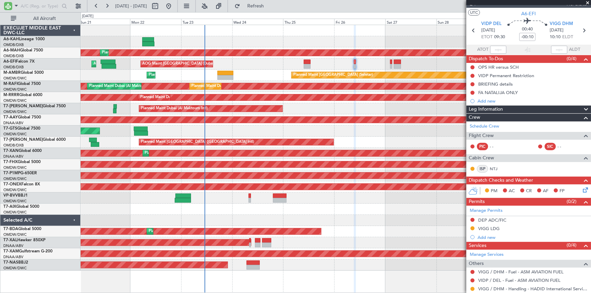
scroll to position [0, 0]
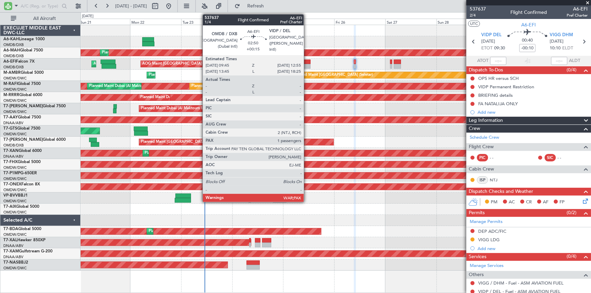
click at [307, 63] on div at bounding box center [307, 62] width 7 height 5
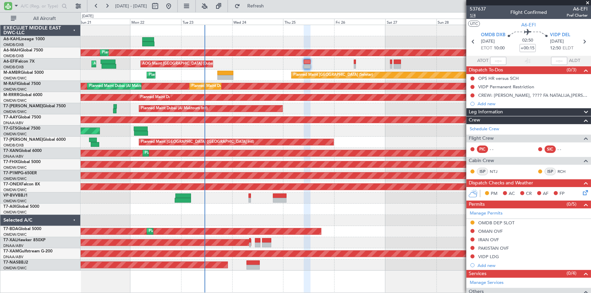
click at [475, 15] on span "1/4" at bounding box center [477, 16] width 16 height 6
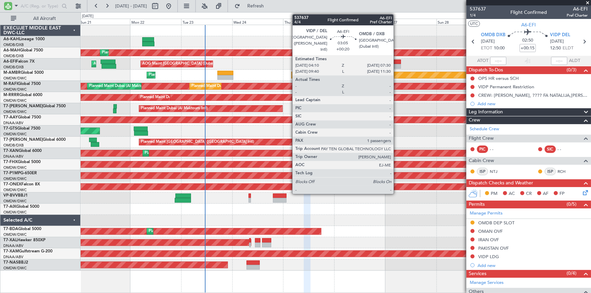
click at [396, 64] on div at bounding box center [397, 66] width 7 height 5
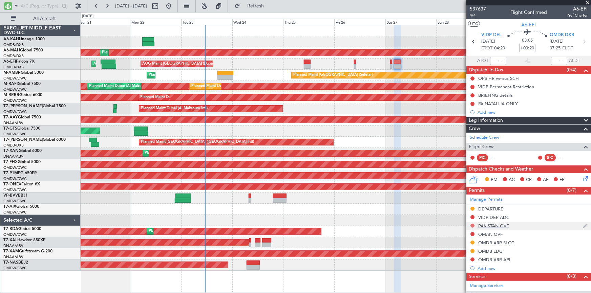
click at [472, 224] on button at bounding box center [472, 226] width 4 height 4
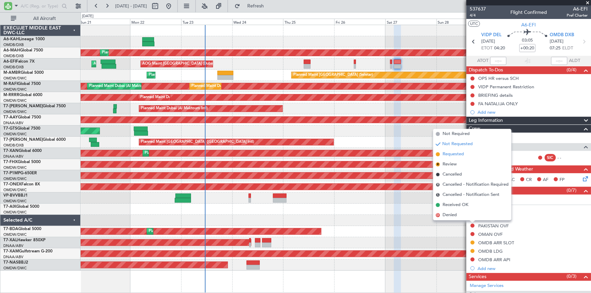
click at [454, 154] on span "Requested" at bounding box center [452, 154] width 21 height 7
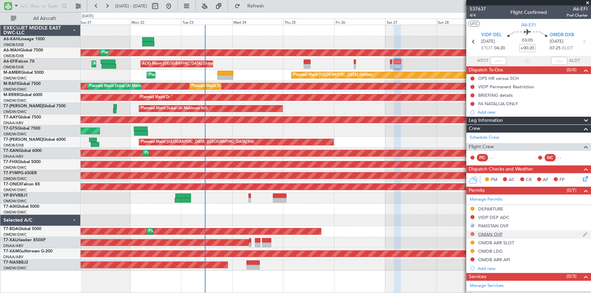
click at [471, 235] on button at bounding box center [472, 234] width 4 height 4
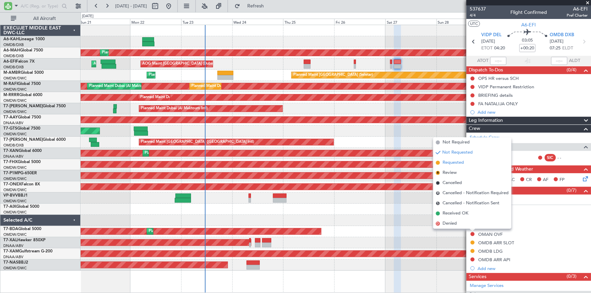
click at [450, 163] on span "Requested" at bounding box center [452, 162] width 21 height 7
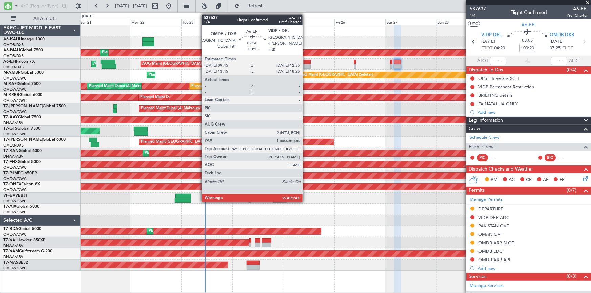
click at [306, 61] on div at bounding box center [307, 62] width 7 height 5
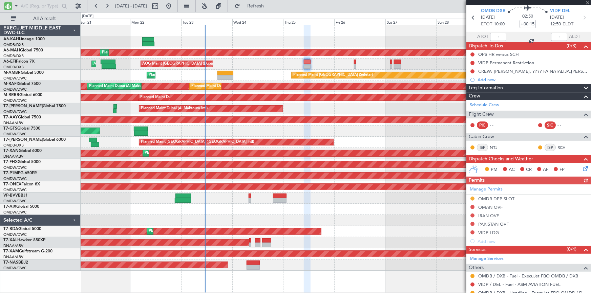
scroll to position [48, 0]
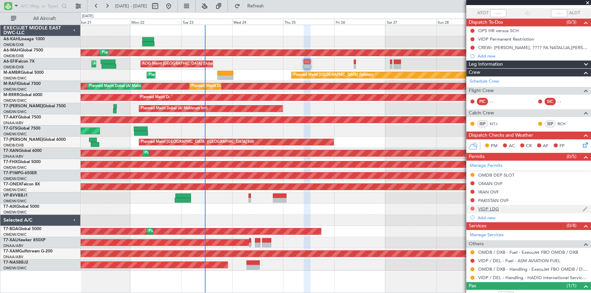
click at [473, 207] on button at bounding box center [472, 209] width 4 height 4
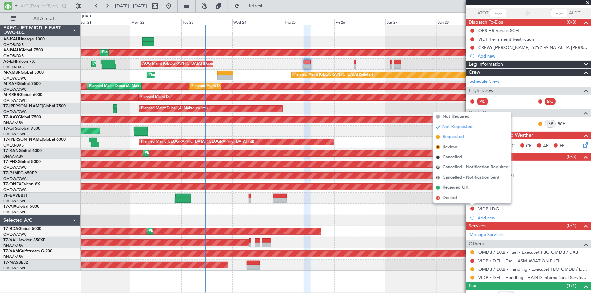
click at [454, 136] on span "Requested" at bounding box center [452, 137] width 21 height 7
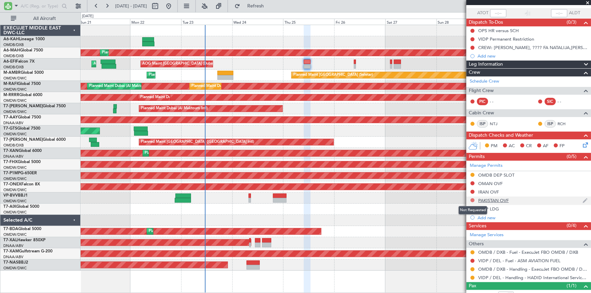
click at [471, 200] on button at bounding box center [472, 200] width 4 height 4
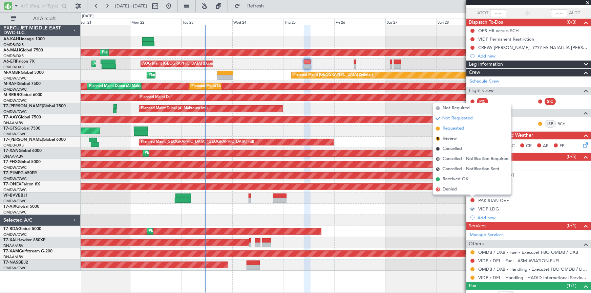
click at [455, 128] on span "Requested" at bounding box center [452, 128] width 21 height 7
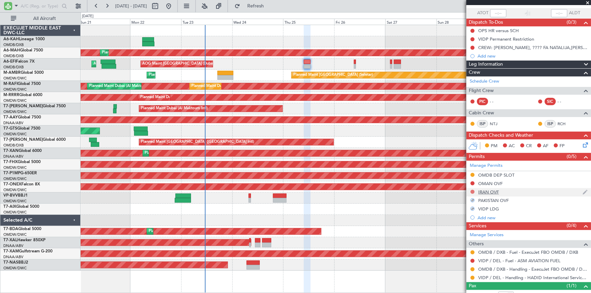
click at [471, 191] on button at bounding box center [472, 192] width 4 height 4
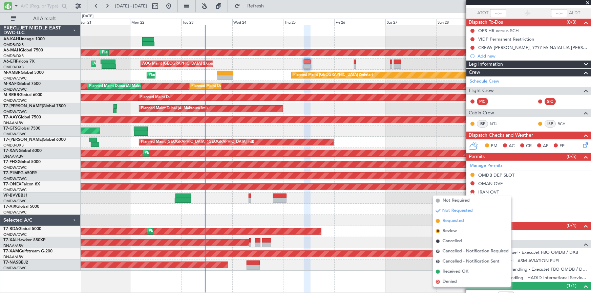
click at [450, 222] on span "Requested" at bounding box center [452, 221] width 21 height 7
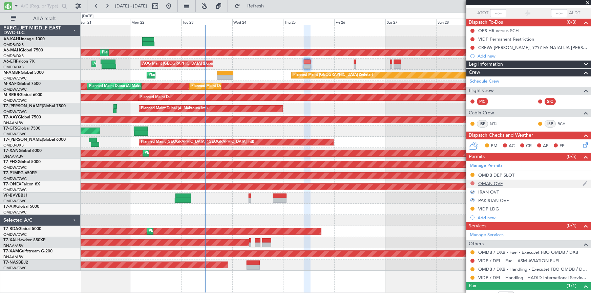
click at [472, 181] on button at bounding box center [472, 183] width 4 height 4
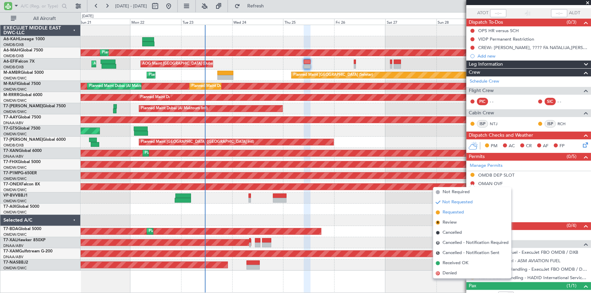
click at [450, 209] on li "Requested" at bounding box center [472, 212] width 78 height 10
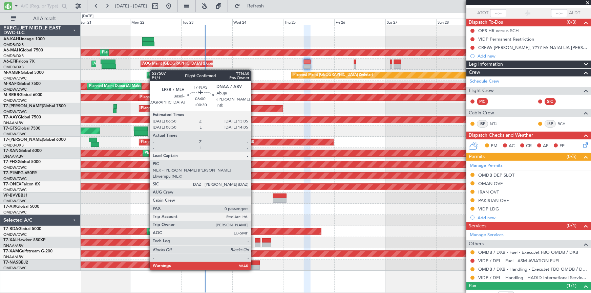
click at [254, 263] on div at bounding box center [253, 263] width 14 height 5
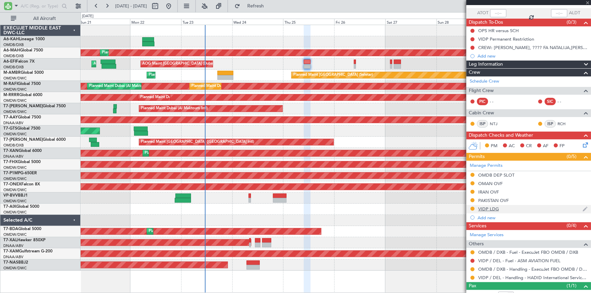
type input "+00:30"
type input "0"
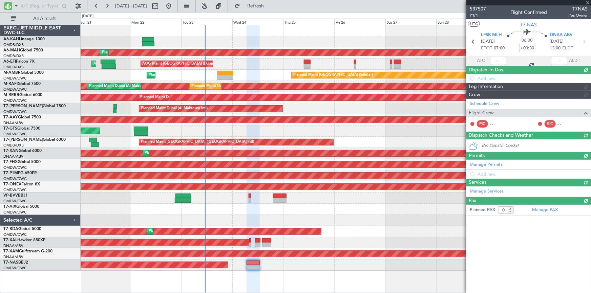
scroll to position [0, 0]
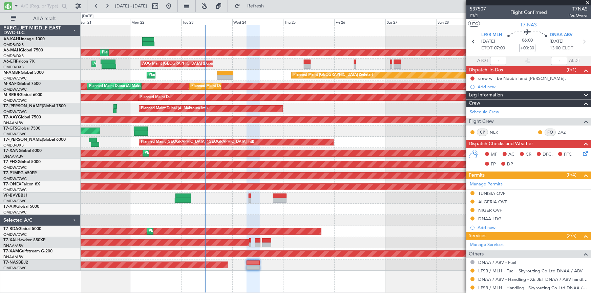
click at [472, 16] on span "P1/1" at bounding box center [477, 16] width 16 height 6
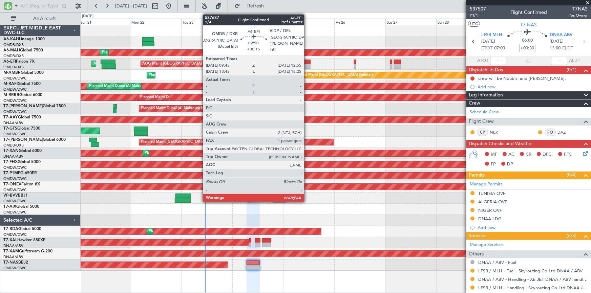
click at [308, 63] on div at bounding box center [307, 62] width 7 height 5
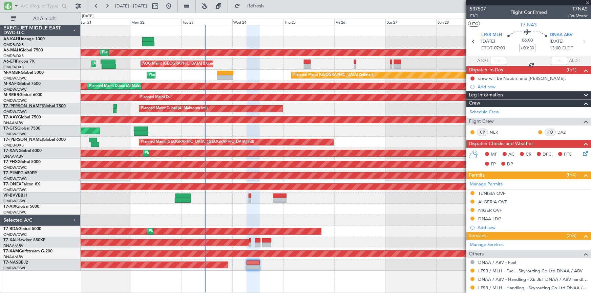
type input "+00:15"
type input "1"
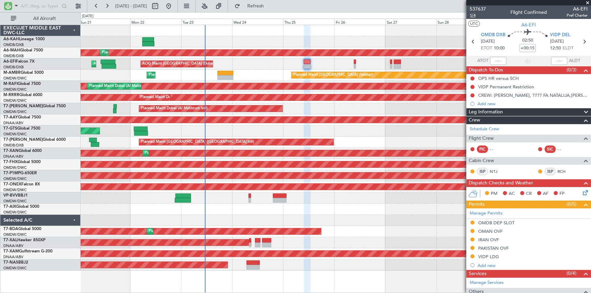
click at [471, 16] on span "1/4" at bounding box center [477, 16] width 16 height 6
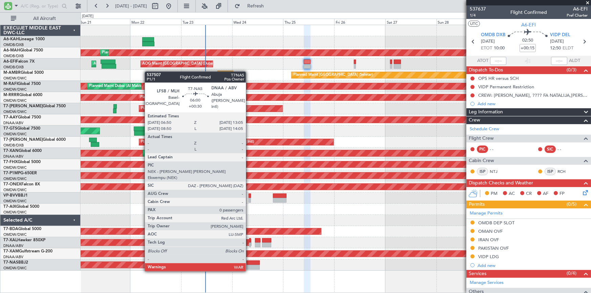
click at [248, 263] on div at bounding box center [253, 263] width 14 height 5
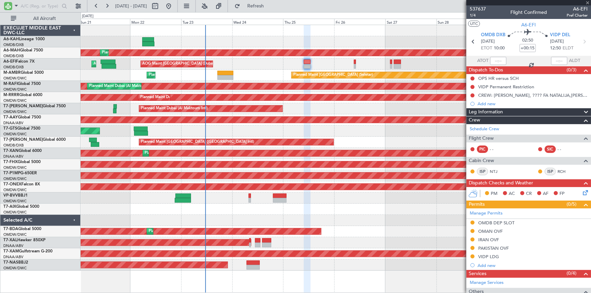
type input "+00:30"
type input "0"
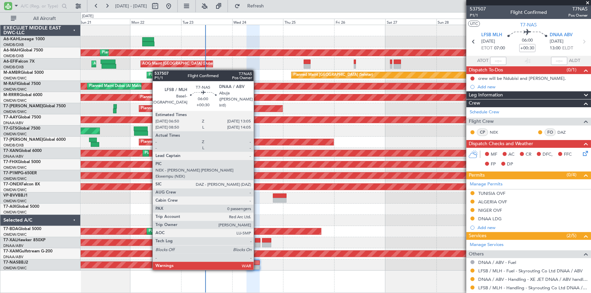
click at [256, 262] on div at bounding box center [253, 263] width 14 height 5
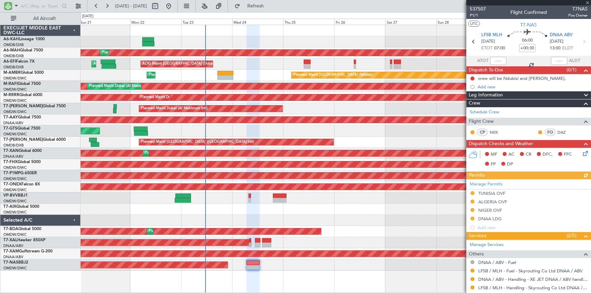
scroll to position [34, 0]
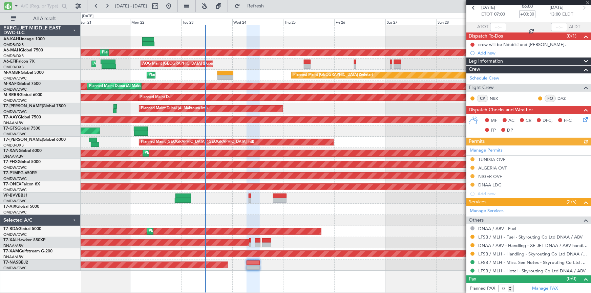
drag, startPoint x: 494, startPoint y: 157, endPoint x: 487, endPoint y: 159, distance: 7.7
click at [493, 157] on div "Manage Permits TUNISIA OVF ALGERIA OVF NIGER OVF DNAA LDG Add new" at bounding box center [528, 172] width 125 height 53
click at [481, 155] on div "Manage Permits TUNISIA OVF ALGERIA OVF NIGER OVF DNAA LDG Add new" at bounding box center [528, 172] width 125 height 53
click at [487, 157] on div "Manage Permits TUNISIA OVF ALGERIA OVF NIGER OVF DNAA LDG Add new" at bounding box center [528, 172] width 125 height 53
click at [488, 160] on div "TUNISIA OVF" at bounding box center [491, 160] width 27 height 6
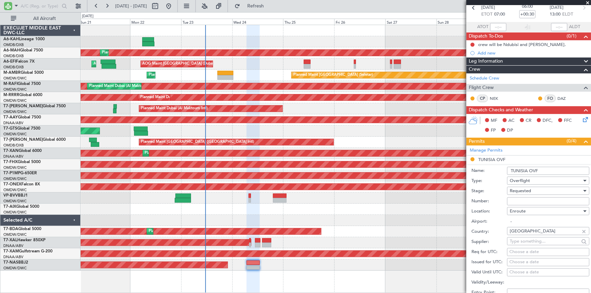
scroll to position [95, 0]
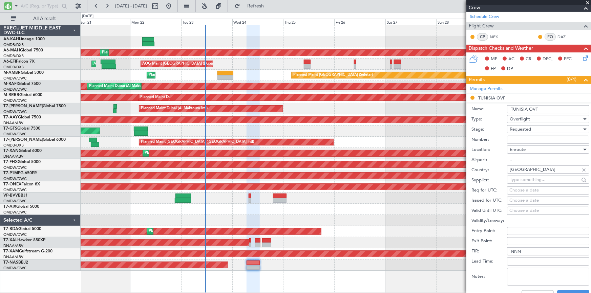
click at [520, 139] on input "Number:" at bounding box center [548, 140] width 82 height 8
paste input "DGAC 25/153A/09"
type input "DGAC 25/153A/09"
click at [531, 129] on span "Requested" at bounding box center [519, 129] width 21 height 6
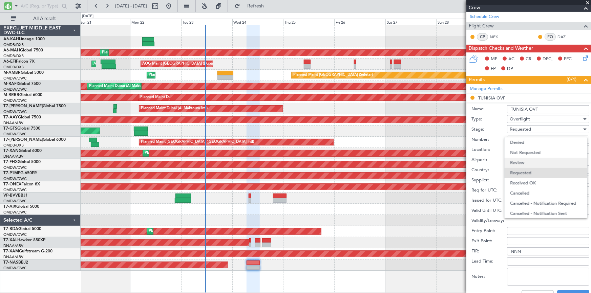
scroll to position [3, 0]
click at [530, 178] on span "Received OK" at bounding box center [546, 180] width 72 height 10
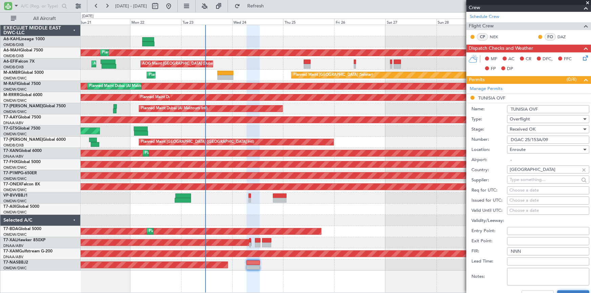
click at [565, 291] on button "Save" at bounding box center [573, 295] width 32 height 11
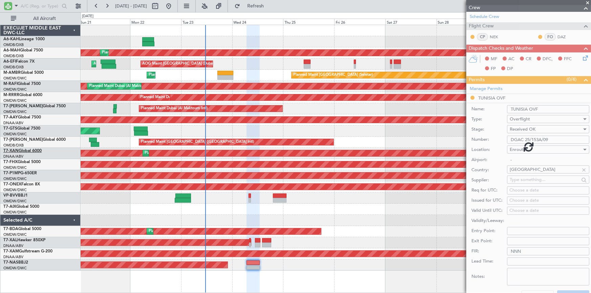
scroll to position [34, 0]
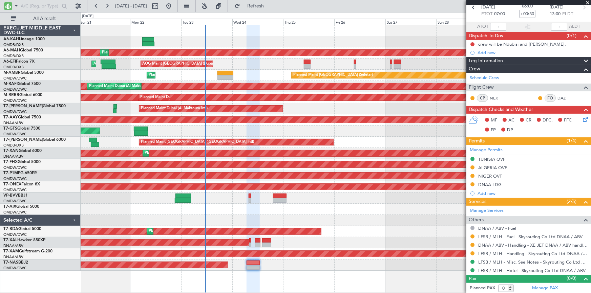
drag, startPoint x: 489, startPoint y: 169, endPoint x: 507, endPoint y: 174, distance: 18.2
click at [489, 169] on div "ALGERIA OVF" at bounding box center [492, 168] width 29 height 6
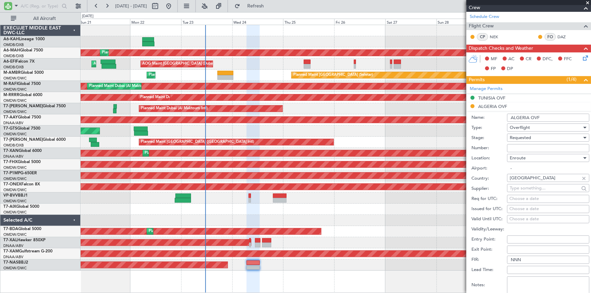
click at [530, 137] on span "Requested" at bounding box center [519, 138] width 21 height 6
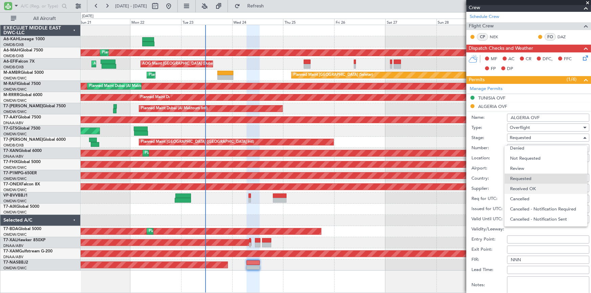
click at [527, 186] on span "Received OK" at bounding box center [546, 189] width 72 height 10
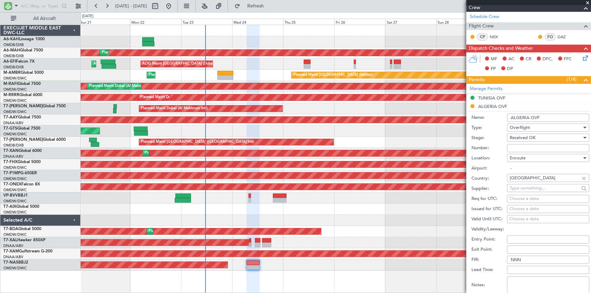
click at [533, 149] on input "Number:" at bounding box center [548, 148] width 82 height 8
paste input "NR 8278/ANAC/BS/2025"
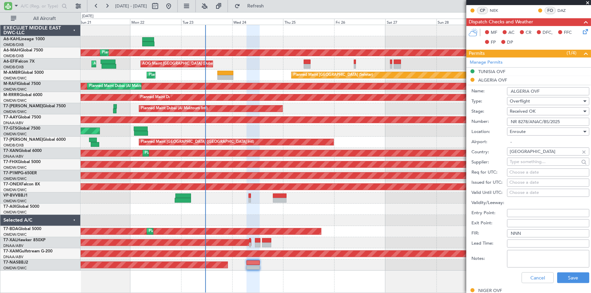
scroll to position [219, 0]
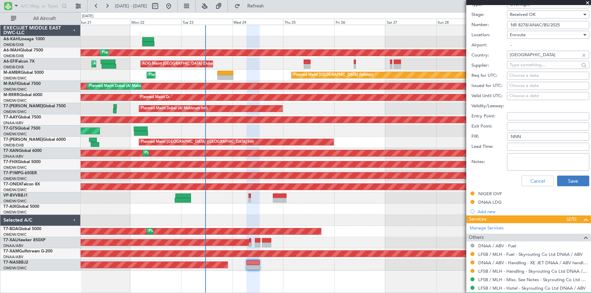
type input "NR 8278/ANAC/BS/2025"
click at [566, 183] on button "Save" at bounding box center [573, 181] width 32 height 11
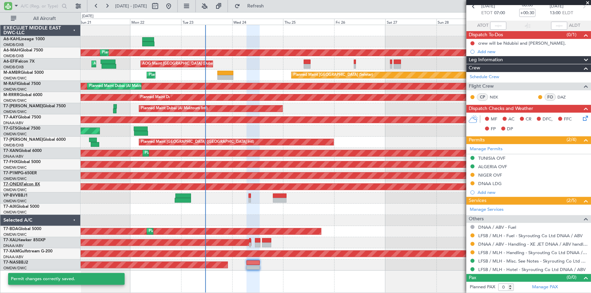
scroll to position [17, 0]
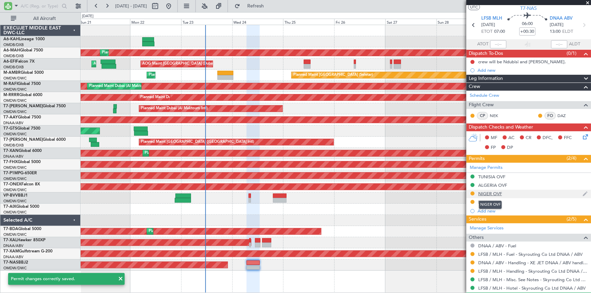
click at [484, 193] on div "NIGER OVF" at bounding box center [490, 194] width 24 height 6
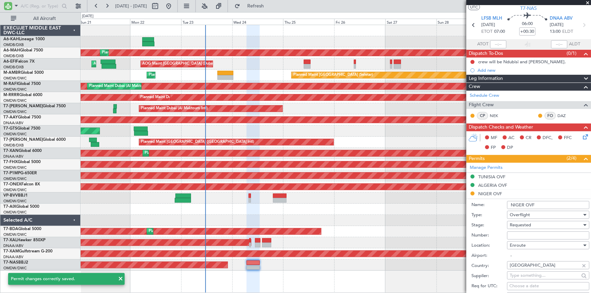
scroll to position [109, 0]
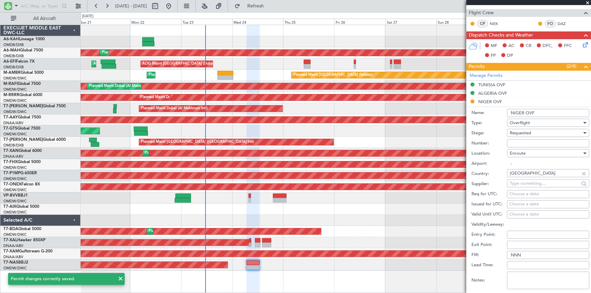
click at [526, 141] on input "Number:" at bounding box center [548, 143] width 82 height 8
paste input "NE-V255720U"
type input "NE-V255720U"
click at [527, 130] on span "Requested" at bounding box center [519, 133] width 21 height 6
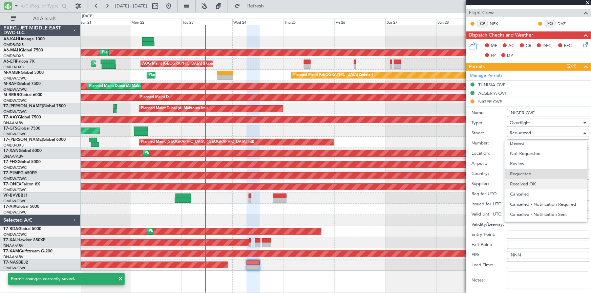
click at [529, 184] on span "Received OK" at bounding box center [546, 184] width 72 height 10
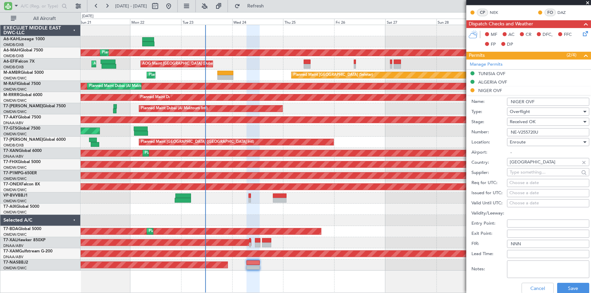
scroll to position [170, 0]
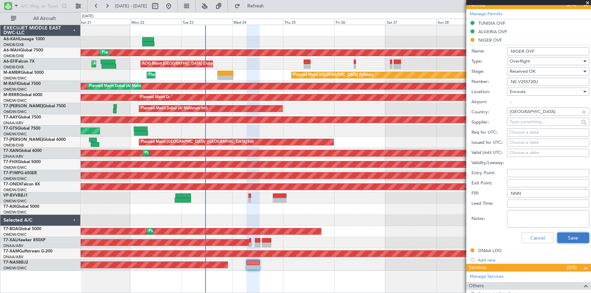
click at [566, 237] on button "Save" at bounding box center [573, 237] width 32 height 11
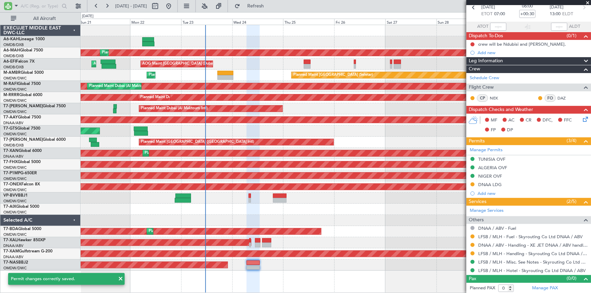
scroll to position [34, 0]
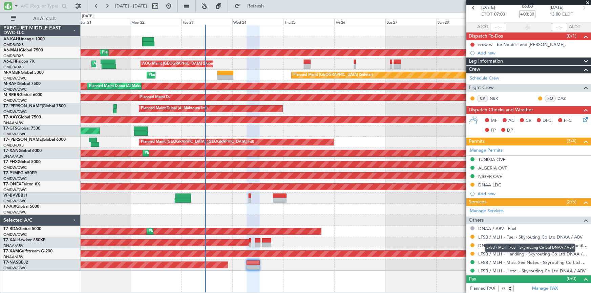
click at [517, 237] on link "LFSB / MLH - Fuel - Skyrouting Co Ltd DNAA / ABV" at bounding box center [530, 237] width 104 height 6
click at [265, 3] on button "Refresh" at bounding box center [251, 6] width 41 height 11
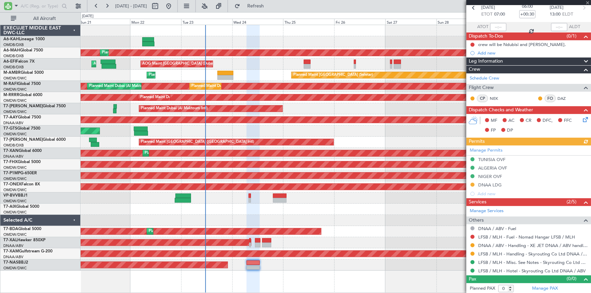
drag, startPoint x: 473, startPoint y: 236, endPoint x: 469, endPoint y: 237, distance: 4.6
click at [473, 235] on button at bounding box center [472, 237] width 4 height 4
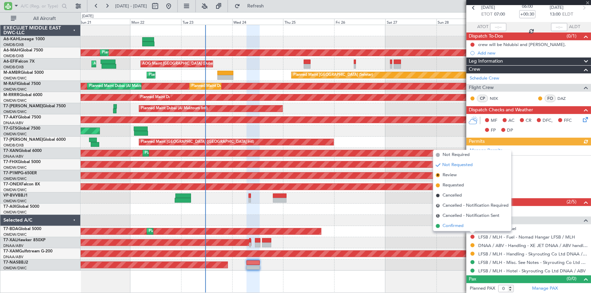
click at [449, 226] on span "Confirmed" at bounding box center [452, 226] width 21 height 7
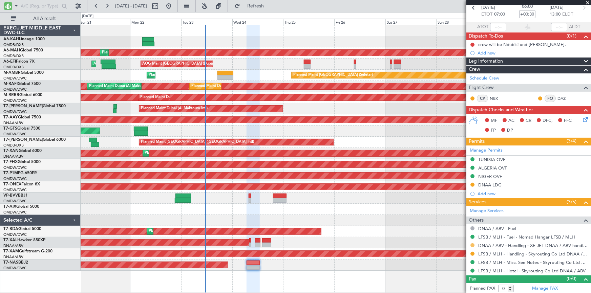
click at [471, 243] on button at bounding box center [472, 245] width 4 height 4
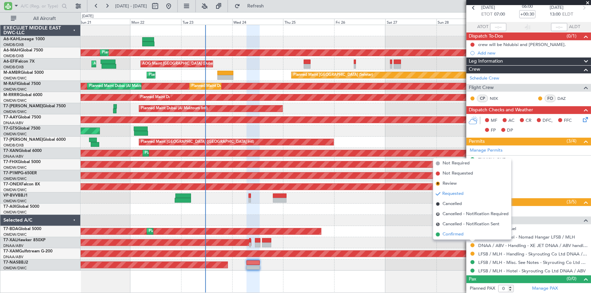
click at [450, 236] on span "Confirmed" at bounding box center [452, 234] width 21 height 7
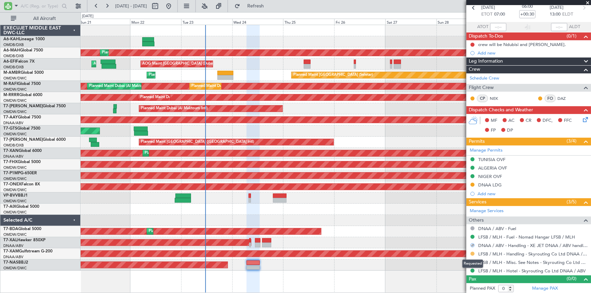
click at [472, 253] on button at bounding box center [472, 254] width 4 height 4
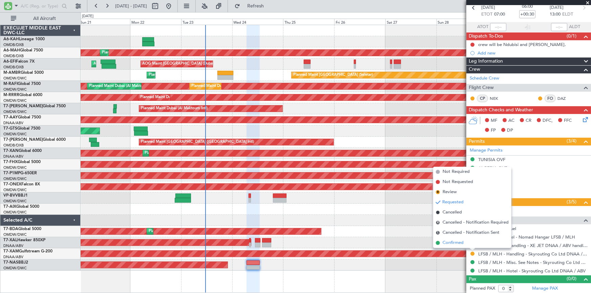
click at [455, 242] on span "Confirmed" at bounding box center [452, 243] width 21 height 7
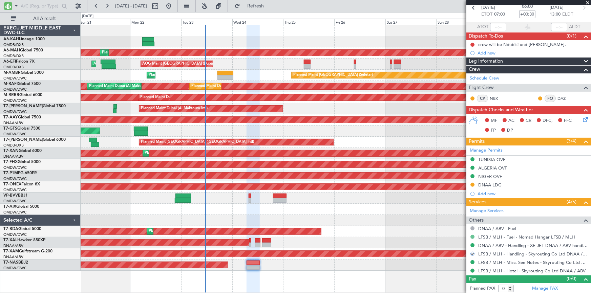
click at [472, 235] on button at bounding box center [472, 237] width 4 height 4
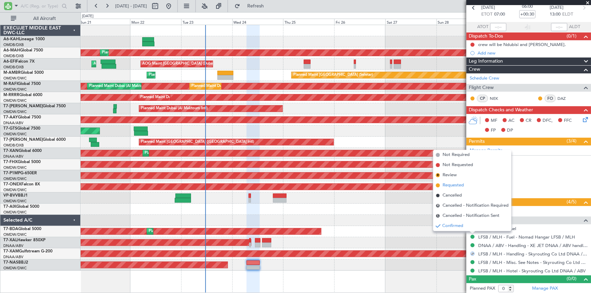
click at [451, 184] on span "Requested" at bounding box center [452, 185] width 21 height 7
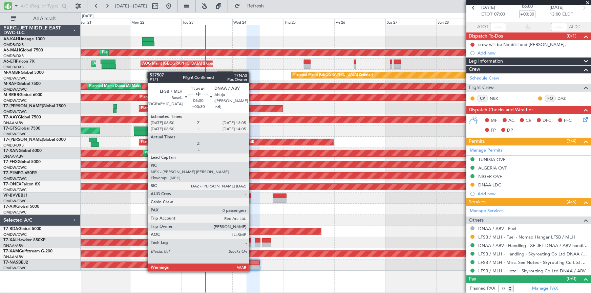
click at [256, 264] on div at bounding box center [253, 263] width 14 height 5
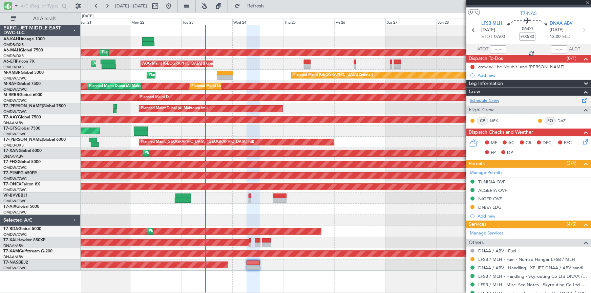
scroll to position [0, 0]
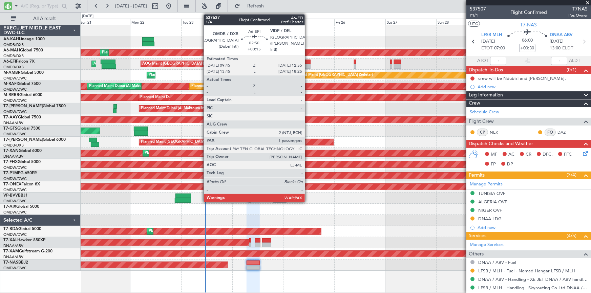
click at [308, 61] on div at bounding box center [307, 62] width 7 height 5
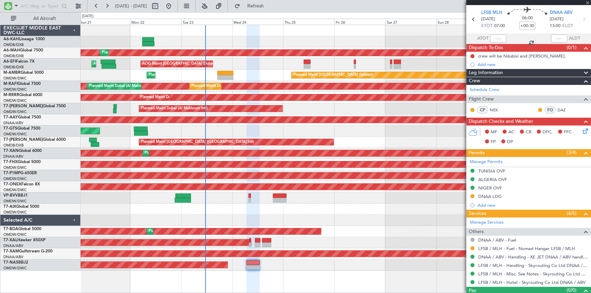
scroll to position [34, 0]
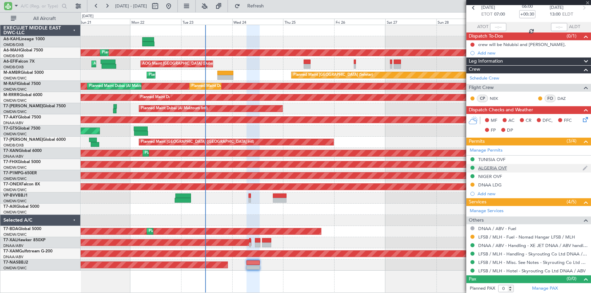
type input "+00:15"
type input "1"
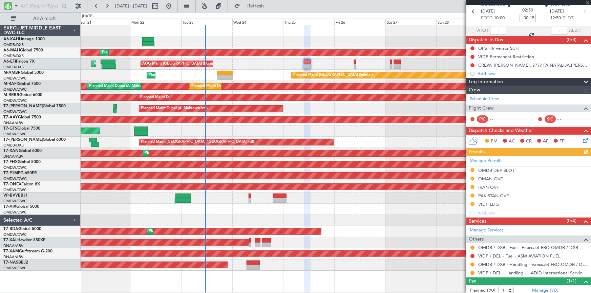
scroll to position [48, 0]
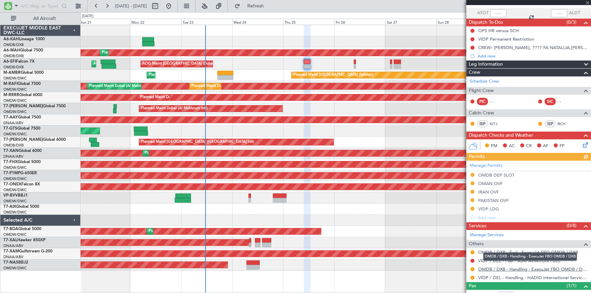
click at [495, 268] on link "OMDB / DXB - Handling - ExecuJet FBO OMDB / DXB" at bounding box center [532, 269] width 109 height 6
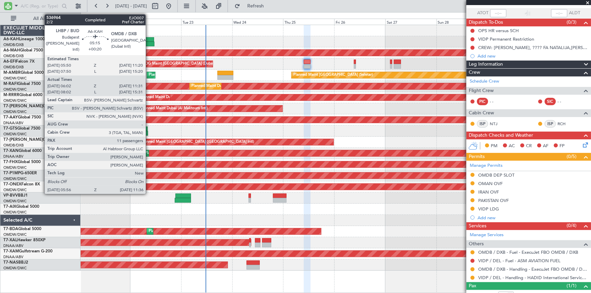
click at [149, 39] on div at bounding box center [148, 39] width 12 height 5
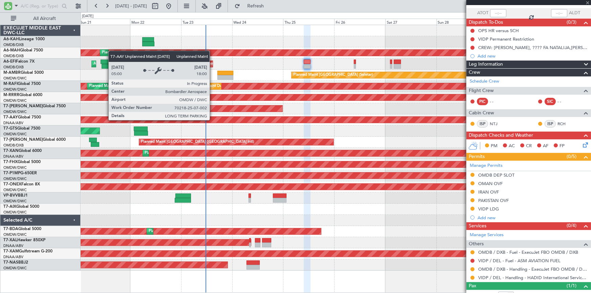
type input "+00:20"
type input "06:12"
type input "11:26"
type input "11"
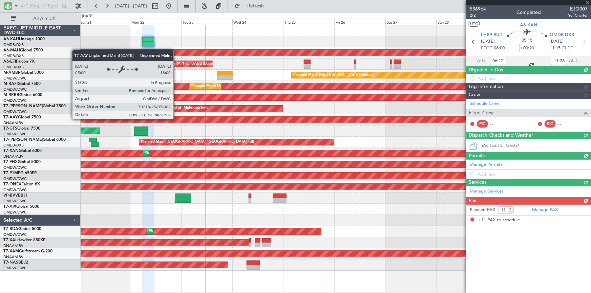
scroll to position [0, 0]
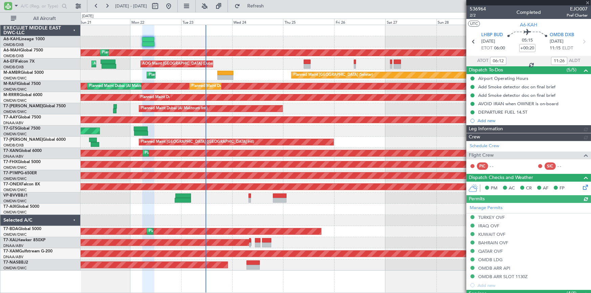
type input "[PERSON_NAME] ([PERSON_NAME])"
type input "7344"
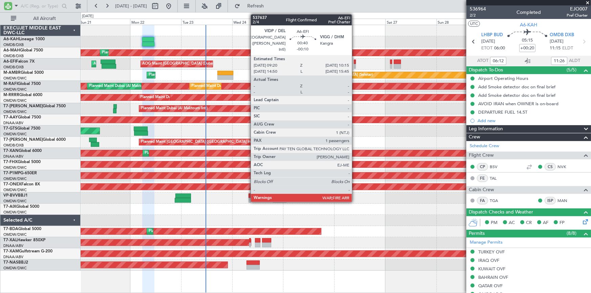
click at [355, 63] on div at bounding box center [355, 62] width 2 height 5
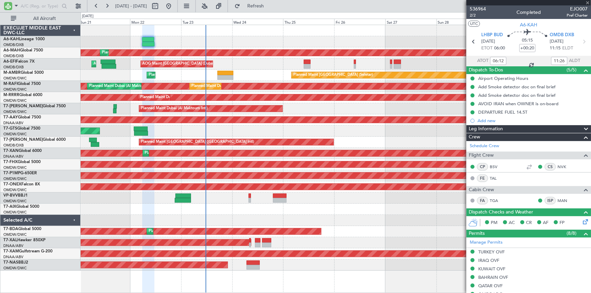
type input "-00:10"
type input "1"
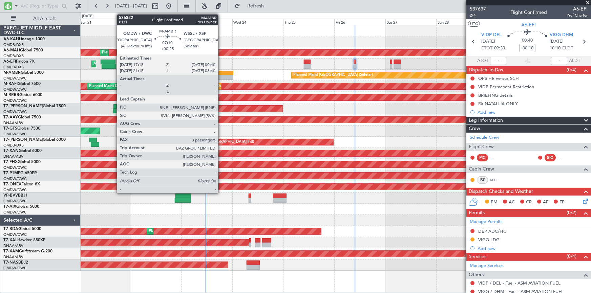
click at [221, 73] on div at bounding box center [225, 73] width 16 height 5
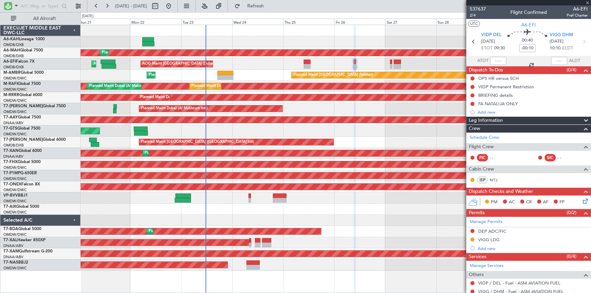
type input "+00:25"
type input "0"
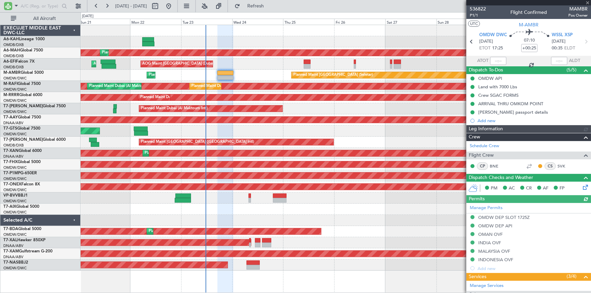
type input "Dherander Fithani (DHF)"
type input "7298"
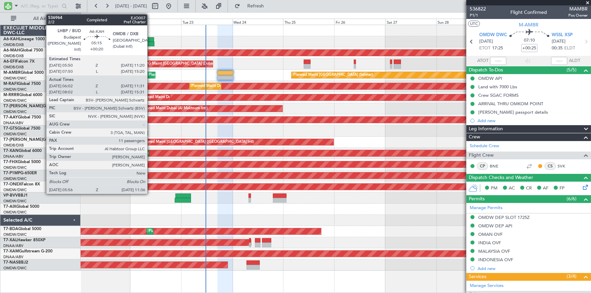
click at [150, 41] on div at bounding box center [148, 39] width 12 height 5
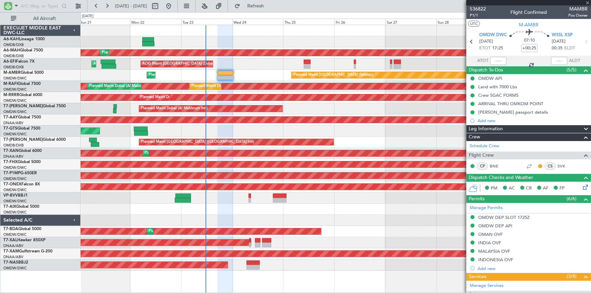
type input "+00:20"
type input "06:12"
type input "11:26"
type input "11"
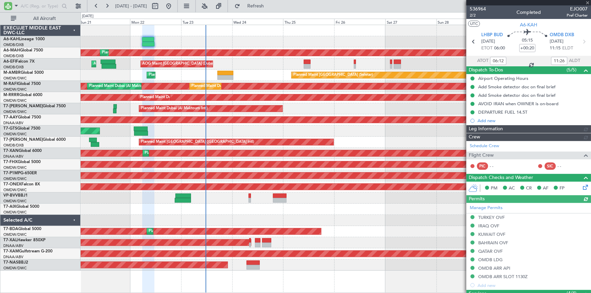
type input "[PERSON_NAME] ([PERSON_NAME])"
type input "7344"
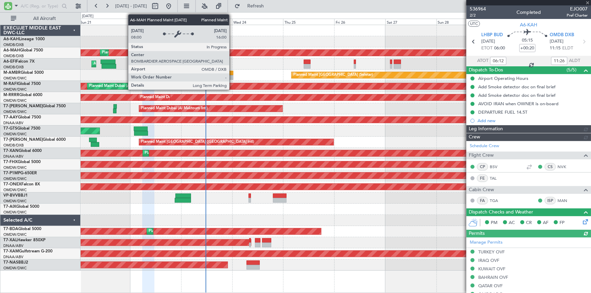
type input "[PERSON_NAME] ([PERSON_NAME])"
type input "7344"
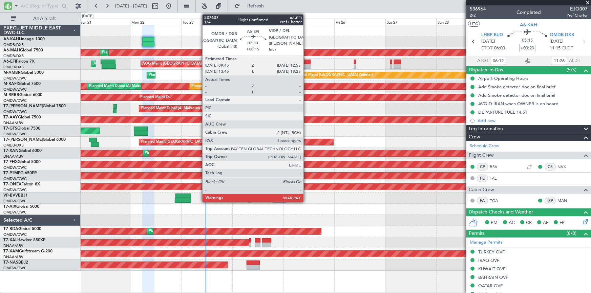
click at [306, 62] on div at bounding box center [307, 62] width 7 height 5
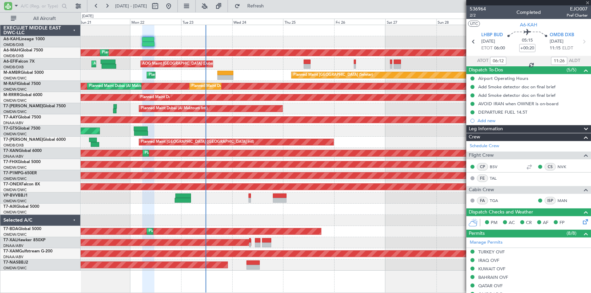
type input "+00:15"
type input "1"
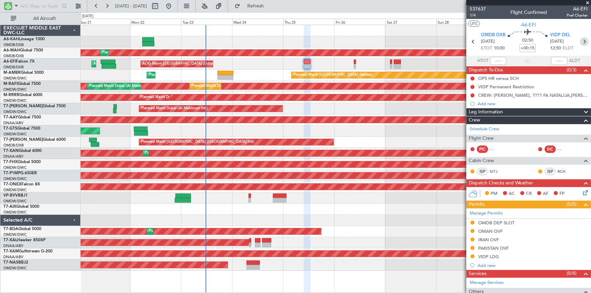
click at [582, 41] on icon at bounding box center [583, 41] width 9 height 9
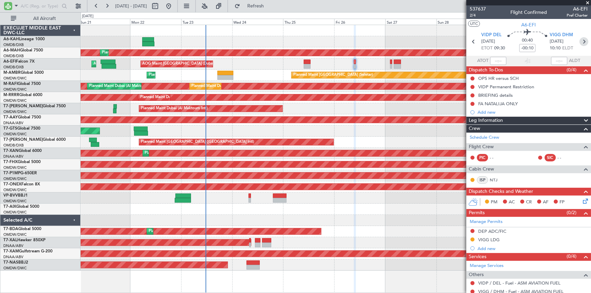
click at [582, 42] on icon at bounding box center [583, 41] width 9 height 9
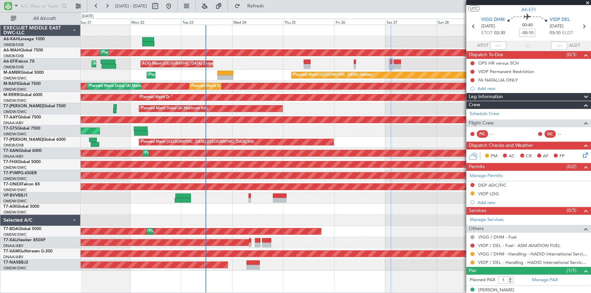
scroll to position [22, 0]
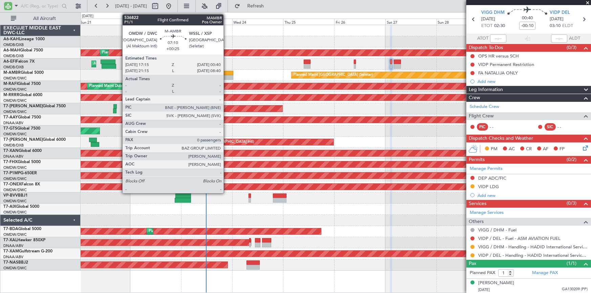
click at [226, 73] on div at bounding box center [225, 73] width 16 height 5
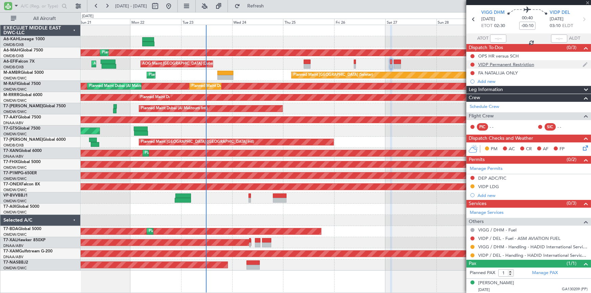
type input "+00:25"
type input "0"
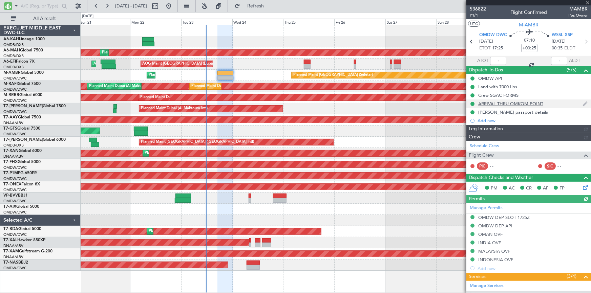
type input "Dherander Fithani (DHF)"
type input "7298"
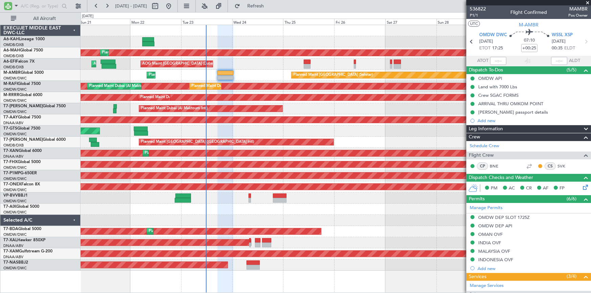
click at [113, 107] on div "Planned Maint Dubai (Al Maktoum Intl)" at bounding box center [336, 108] width 510 height 11
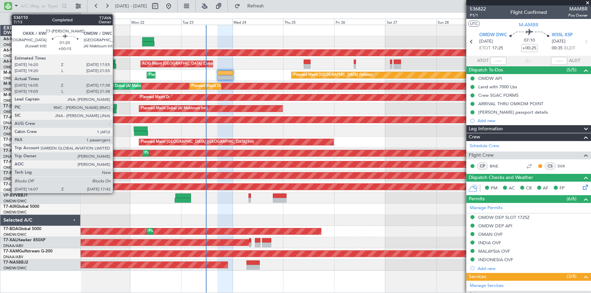
click at [116, 106] on div at bounding box center [114, 106] width 3 height 5
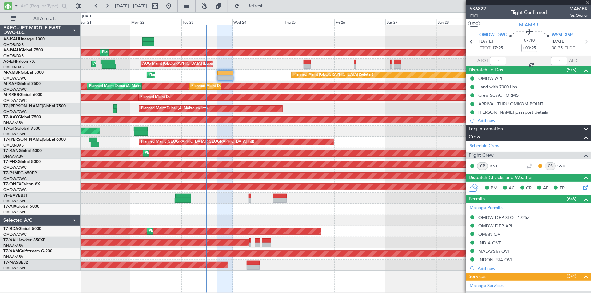
type input "+00:15"
type input "16:15"
type input "17:33"
type input "1"
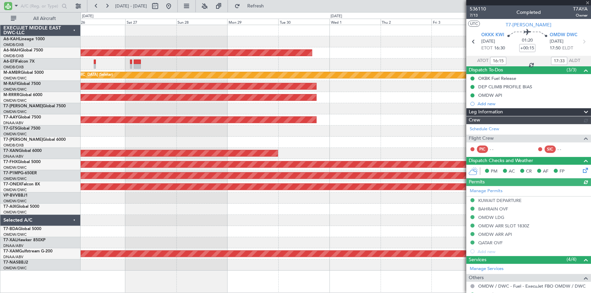
type input "[PERSON_NAME] ([PERSON_NAME])"
type input "7263"
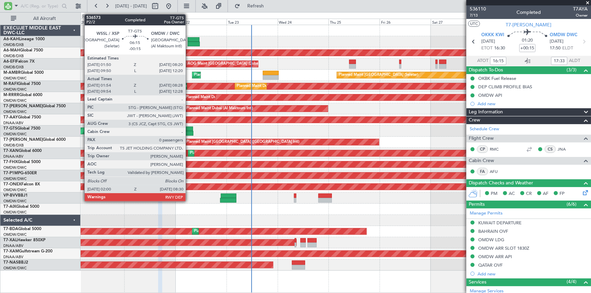
click at [189, 128] on div at bounding box center [186, 129] width 14 height 5
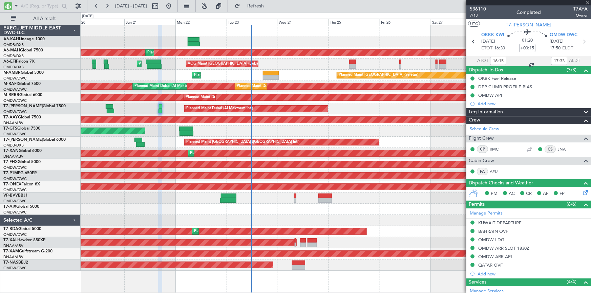
type input "-00:15"
type input "02:04"
type input "08:23"
type input "0"
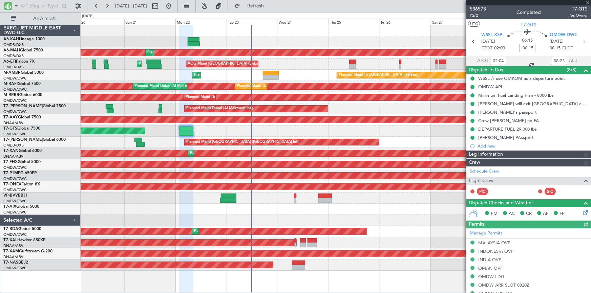
type input "[PERSON_NAME] ([PERSON_NAME])"
type input "7342"
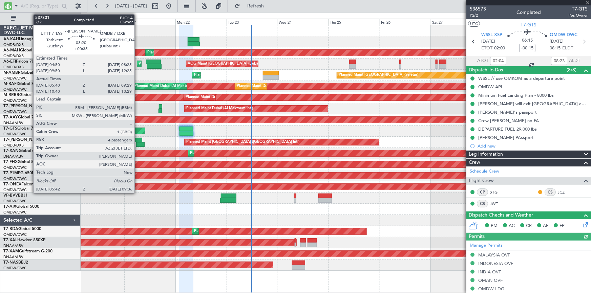
click at [137, 140] on div at bounding box center [138, 140] width 8 height 5
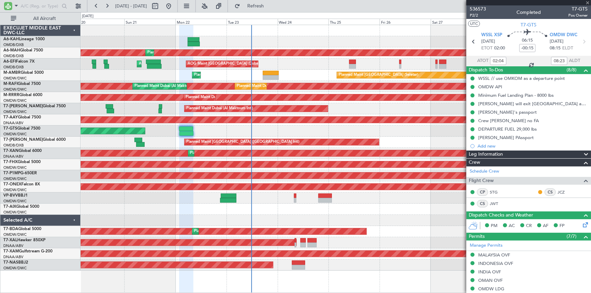
type input "+00:35"
type input "05:50"
type input "09:24"
type input "4"
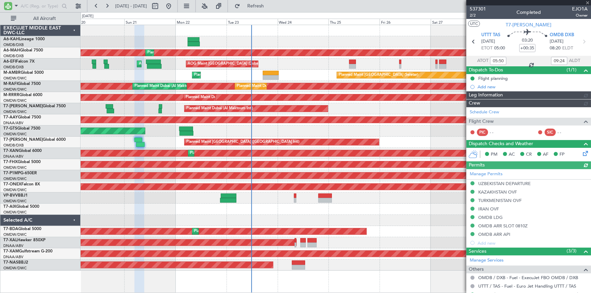
type input "Dherander Fithani (DHF)"
type input "7333"
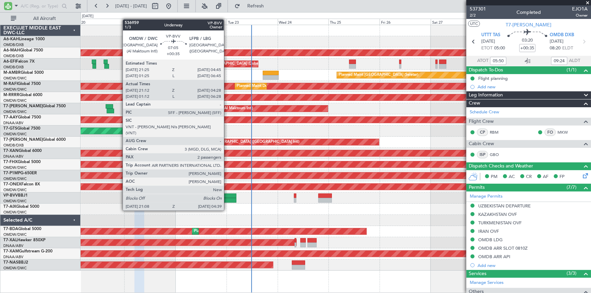
click at [227, 198] on div at bounding box center [228, 200] width 16 height 5
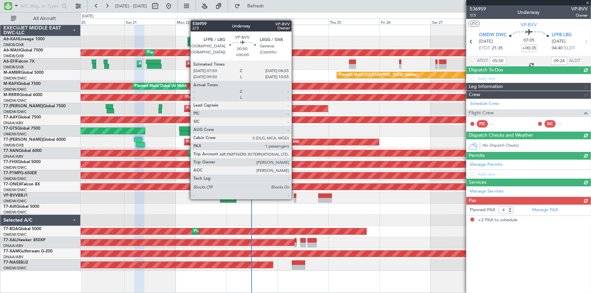
type input "21:22"
type input "04:23"
type input "2"
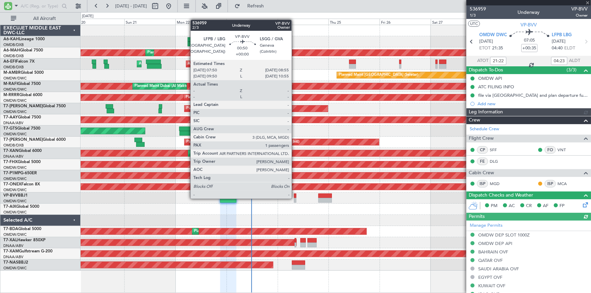
type input "[PERSON_NAME] ([PERSON_NAME])"
type input "7351"
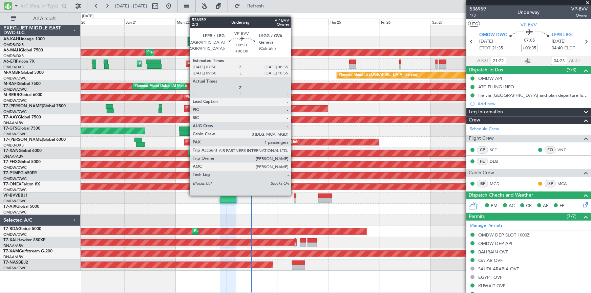
click at [294, 195] on div at bounding box center [295, 196] width 2 height 5
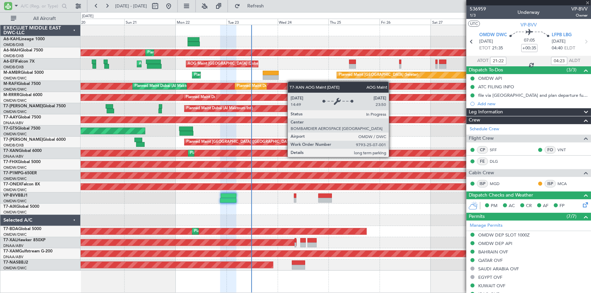
type input "1"
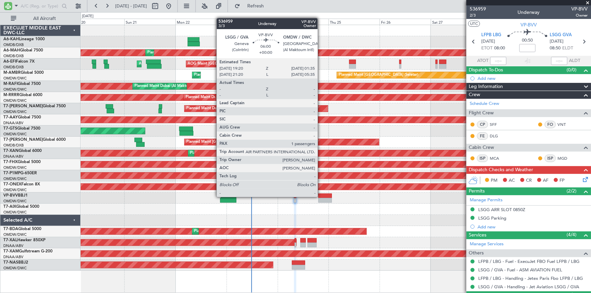
click at [320, 196] on div at bounding box center [325, 196] width 14 height 5
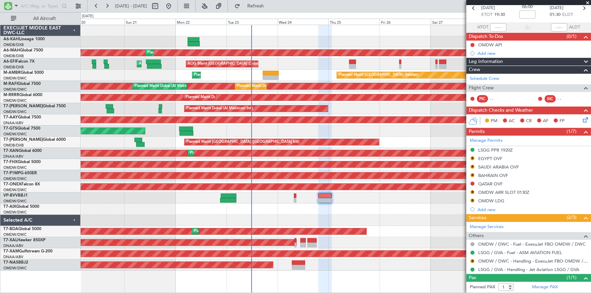
scroll to position [48, 0]
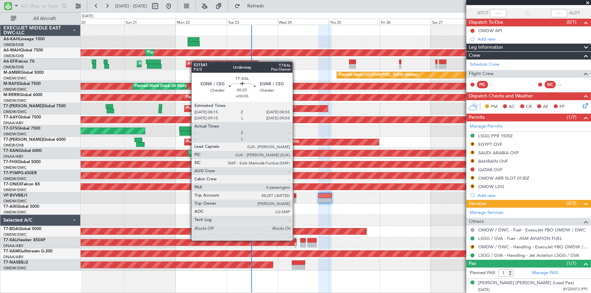
click at [295, 240] on div at bounding box center [295, 240] width 2 height 5
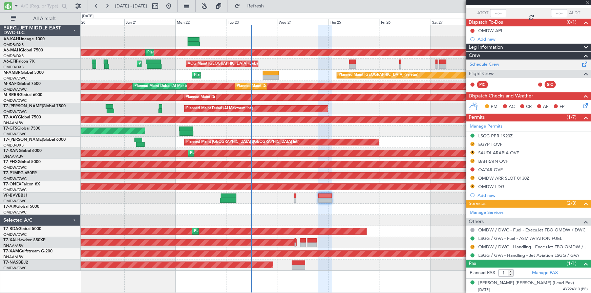
type input "+00:05"
type input "0"
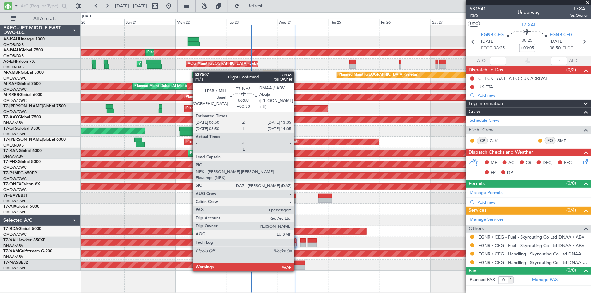
click at [297, 264] on div at bounding box center [299, 263] width 14 height 5
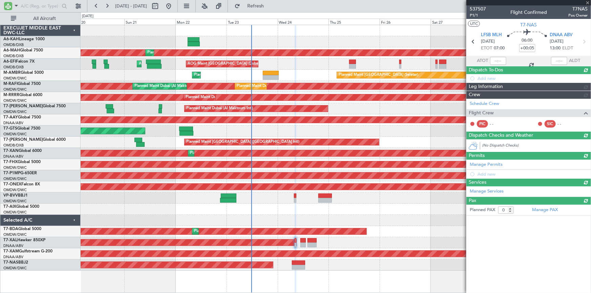
type input "+00:30"
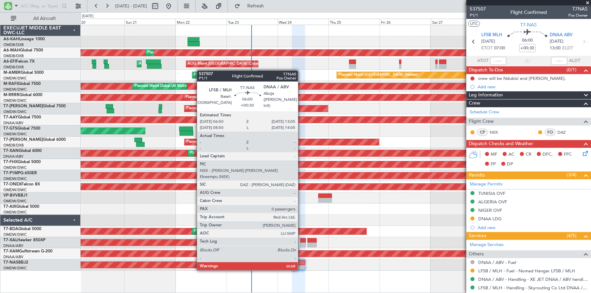
click at [301, 262] on div at bounding box center [299, 263] width 14 height 5
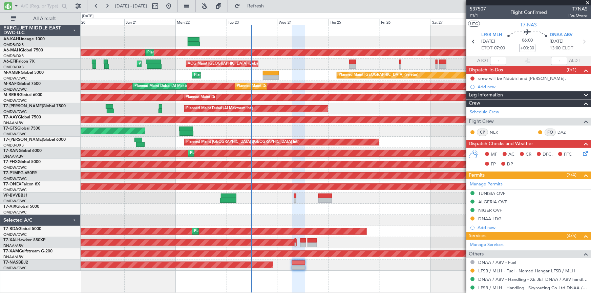
click at [487, 85] on mat-tooltip-component "crew will be Ndubisi and [PERSON_NAME]." at bounding box center [520, 90] width 87 height 18
click at [485, 84] on div "Add new" at bounding box center [529, 87] width 104 height 6
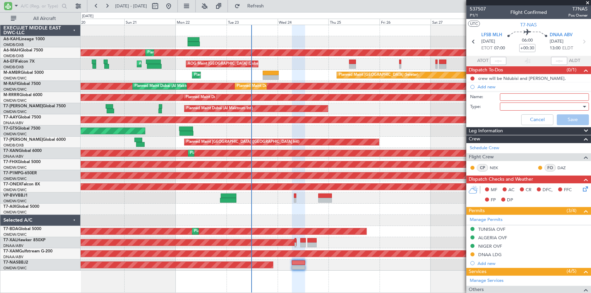
click at [515, 98] on input "Name:" at bounding box center [543, 96] width 89 height 7
click at [516, 108] on div at bounding box center [541, 107] width 79 height 10
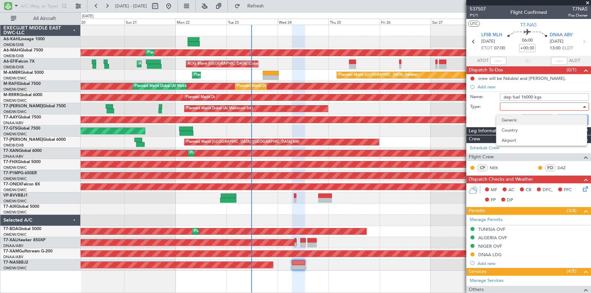
click at [508, 116] on span "Generic" at bounding box center [542, 120] width 80 height 10
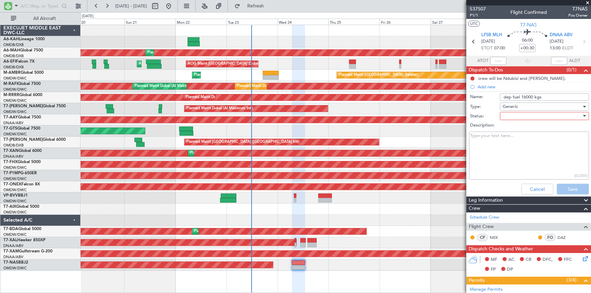
click at [527, 117] on div at bounding box center [541, 116] width 79 height 10
click at [510, 127] on span "Not Started" at bounding box center [542, 130] width 80 height 10
drag, startPoint x: 505, startPoint y: 96, endPoint x: 498, endPoint y: 101, distance: 7.9
click at [504, 96] on input "dep fuel 16000 kgs" at bounding box center [543, 96] width 89 height 7
type input "Dep fuel 16000 kgs"
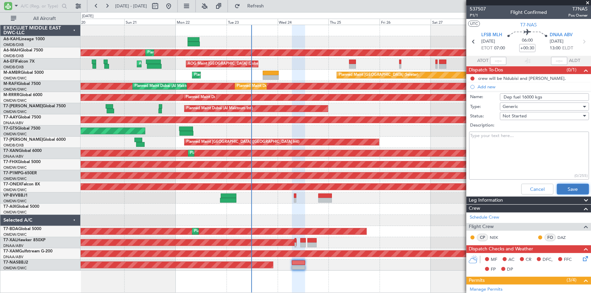
click at [561, 187] on button "Save" at bounding box center [572, 189] width 32 height 11
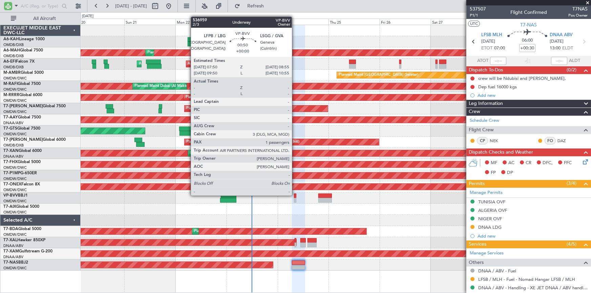
click at [295, 195] on div at bounding box center [295, 196] width 2 height 5
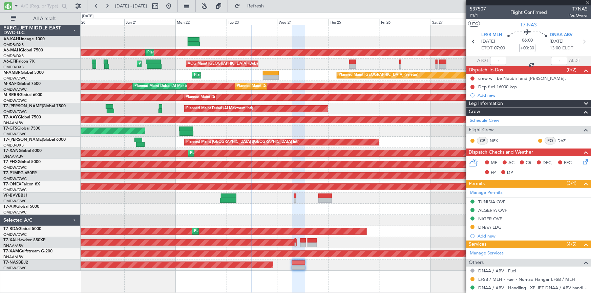
type input "1"
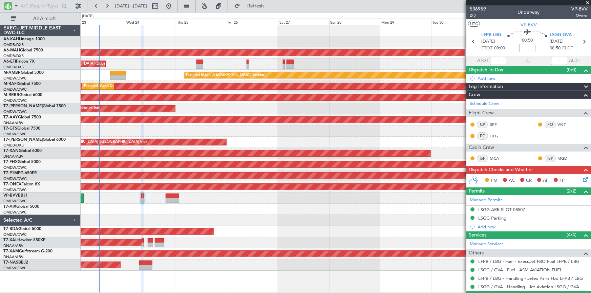
click at [236, 196] on div "Planned Maint Dubai (Dubai Intl) Planned Maint Dubai (Dubai Intl) AOG Maint Dub…" at bounding box center [336, 148] width 510 height 246
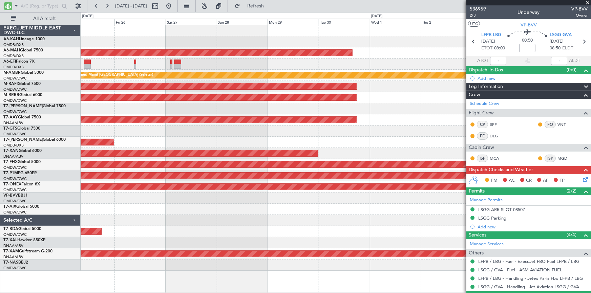
click at [216, 199] on div "Planned Maint Dubai (Dubai Intl) AOG Maint Dubai (Dubai Intl) Planned Maint Sin…" at bounding box center [336, 148] width 510 height 246
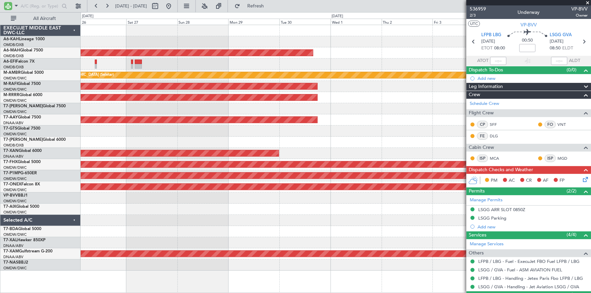
click at [211, 197] on div at bounding box center [336, 198] width 510 height 11
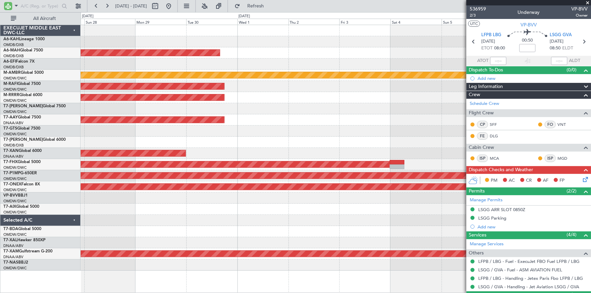
click at [254, 198] on div "Planned Maint Dubai (Dubai Intl) Planned Maint Singapore (Seletar) Planned Main…" at bounding box center [336, 148] width 510 height 246
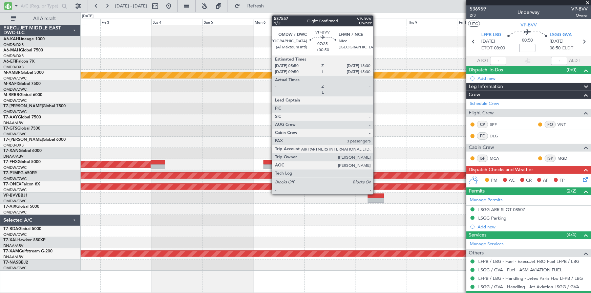
click at [376, 194] on div at bounding box center [376, 196] width 17 height 5
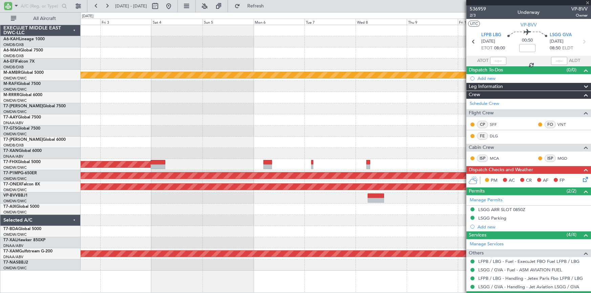
type input "+00:50"
type input "3"
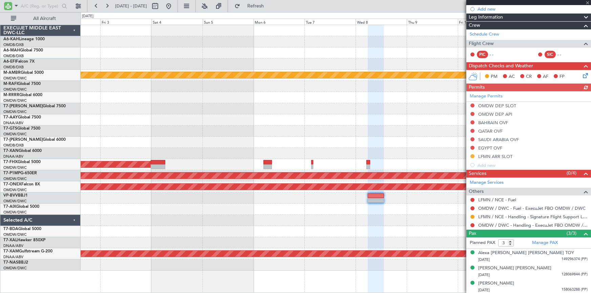
scroll to position [78, 0]
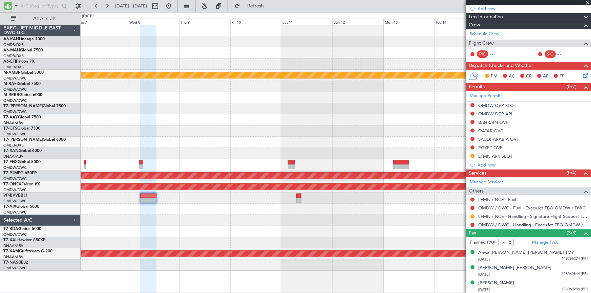
click at [157, 210] on div "Planned Maint Singapore (Seletar) Planned Maint Savannah (Savannah/hilton Head …" at bounding box center [336, 148] width 510 height 246
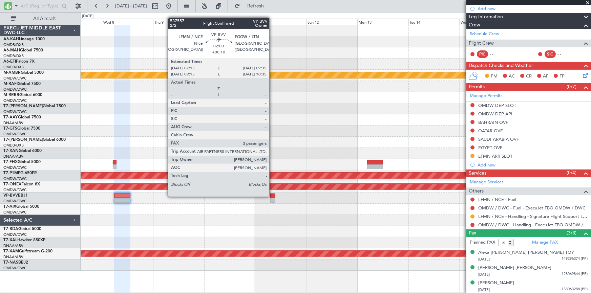
click at [272, 196] on div at bounding box center [272, 196] width 5 height 5
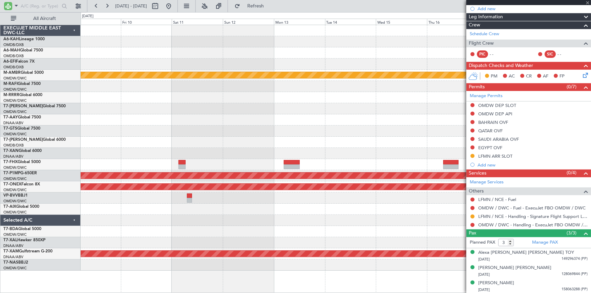
click at [186, 200] on div "Planned Maint Singapore (Seletar) Planned Maint Savannah (Savannah/hilton Head …" at bounding box center [336, 148] width 510 height 246
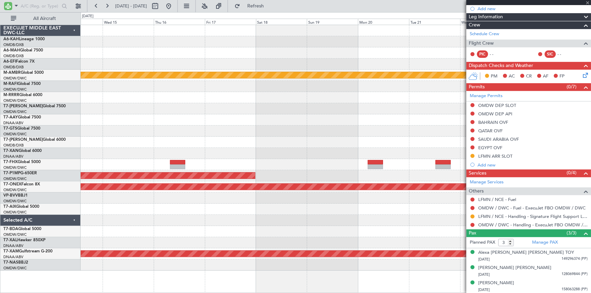
click at [175, 204] on div at bounding box center [336, 209] width 510 height 11
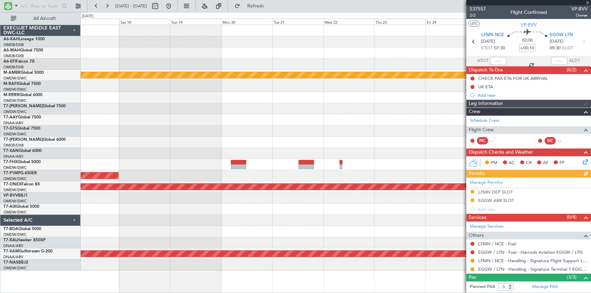
click at [214, 200] on div "Planned Maint Singapore (Seletar) Planned Maint Savannah (Savannah/hilton Head …" at bounding box center [336, 148] width 510 height 246
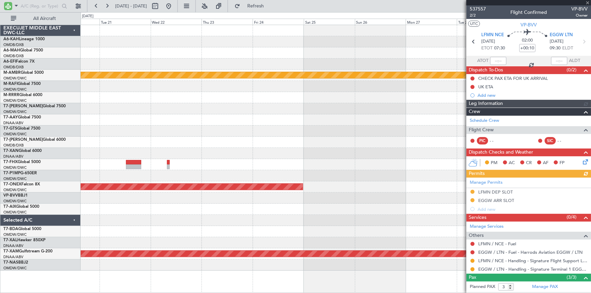
click at [355, 208] on div at bounding box center [336, 209] width 510 height 11
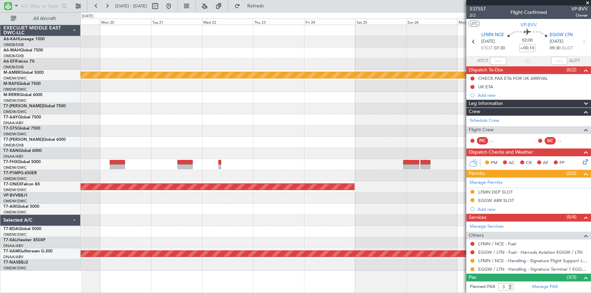
click at [362, 221] on div "Planned Maint Singapore (Seletar) Planned Maint Savannah (Savannah/hilton Head …" at bounding box center [336, 148] width 510 height 246
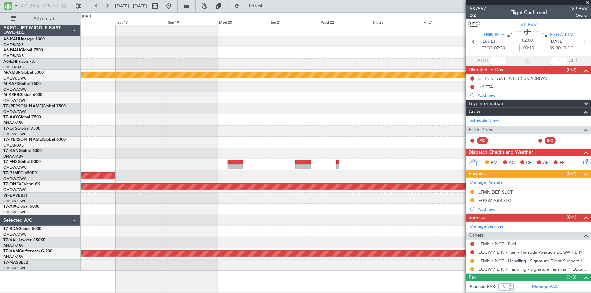
click at [374, 219] on div "Planned Maint Singapore (Seletar) Planned Maint Savannah (Savannah/hilton Head …" at bounding box center [336, 148] width 510 height 246
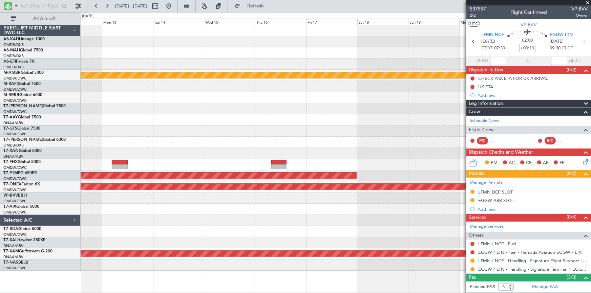
click at [590, 195] on html "22 Oct 2025 - 01 Nov 2025 Refresh Quick Links All Aircraft Planned Maint Singap…" at bounding box center [295, 146] width 591 height 293
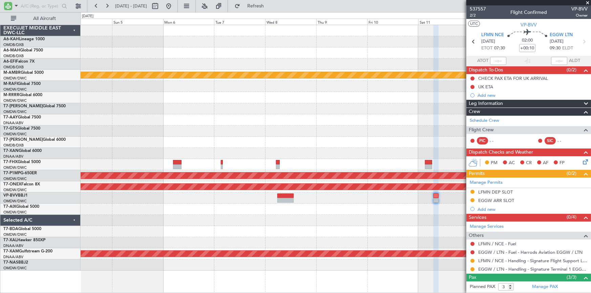
click at [293, 132] on div "Planned Maint Singapore (Seletar) Planned Maint Singapore (Changi) Planned Main…" at bounding box center [336, 148] width 510 height 246
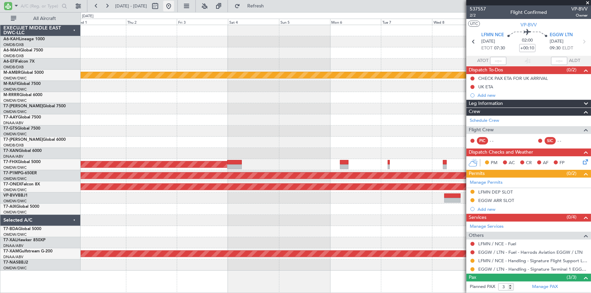
click at [174, 7] on button at bounding box center [168, 6] width 11 height 11
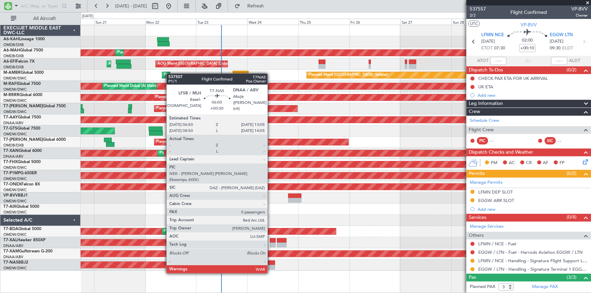
click at [270, 265] on div at bounding box center [268, 267] width 14 height 5
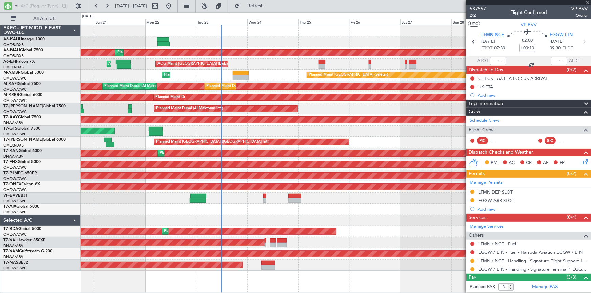
type input "+00:30"
type input "0"
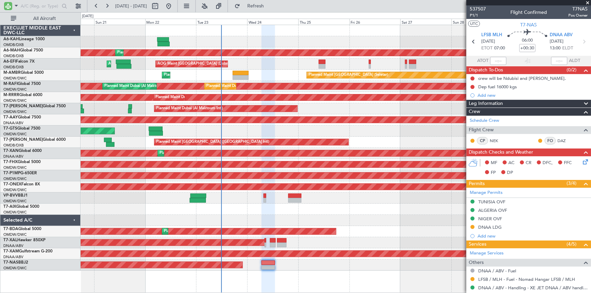
scroll to position [43, 0]
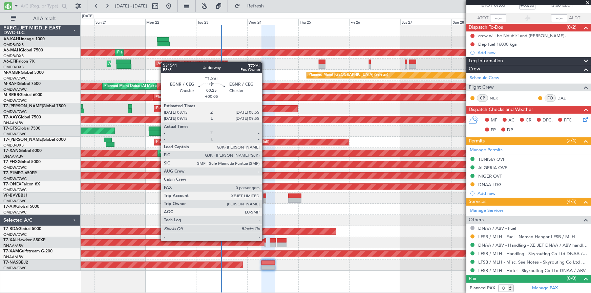
click at [265, 240] on div at bounding box center [265, 240] width 2 height 5
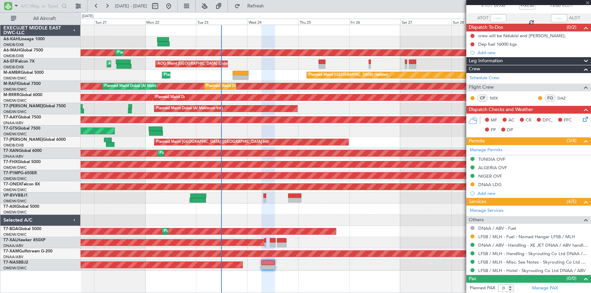
type input "+00:05"
